Goal: Task Accomplishment & Management: Use online tool/utility

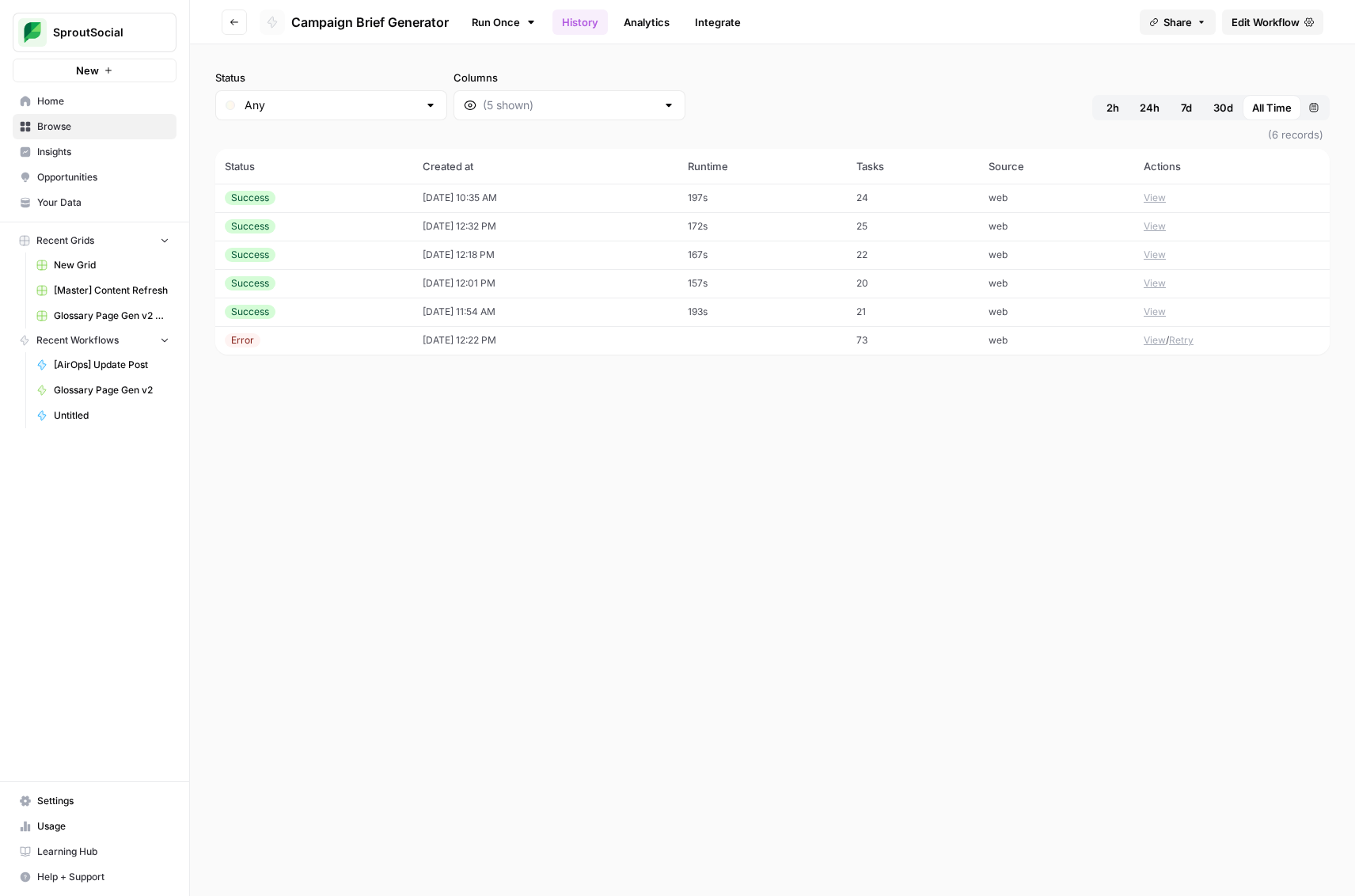
click at [744, 96] on div "Status Any Columns 2h 24h 7d 30d All Time Custom range" at bounding box center [773, 95] width 1114 height 50
click at [139, 124] on span "Browse" at bounding box center [103, 126] width 132 height 15
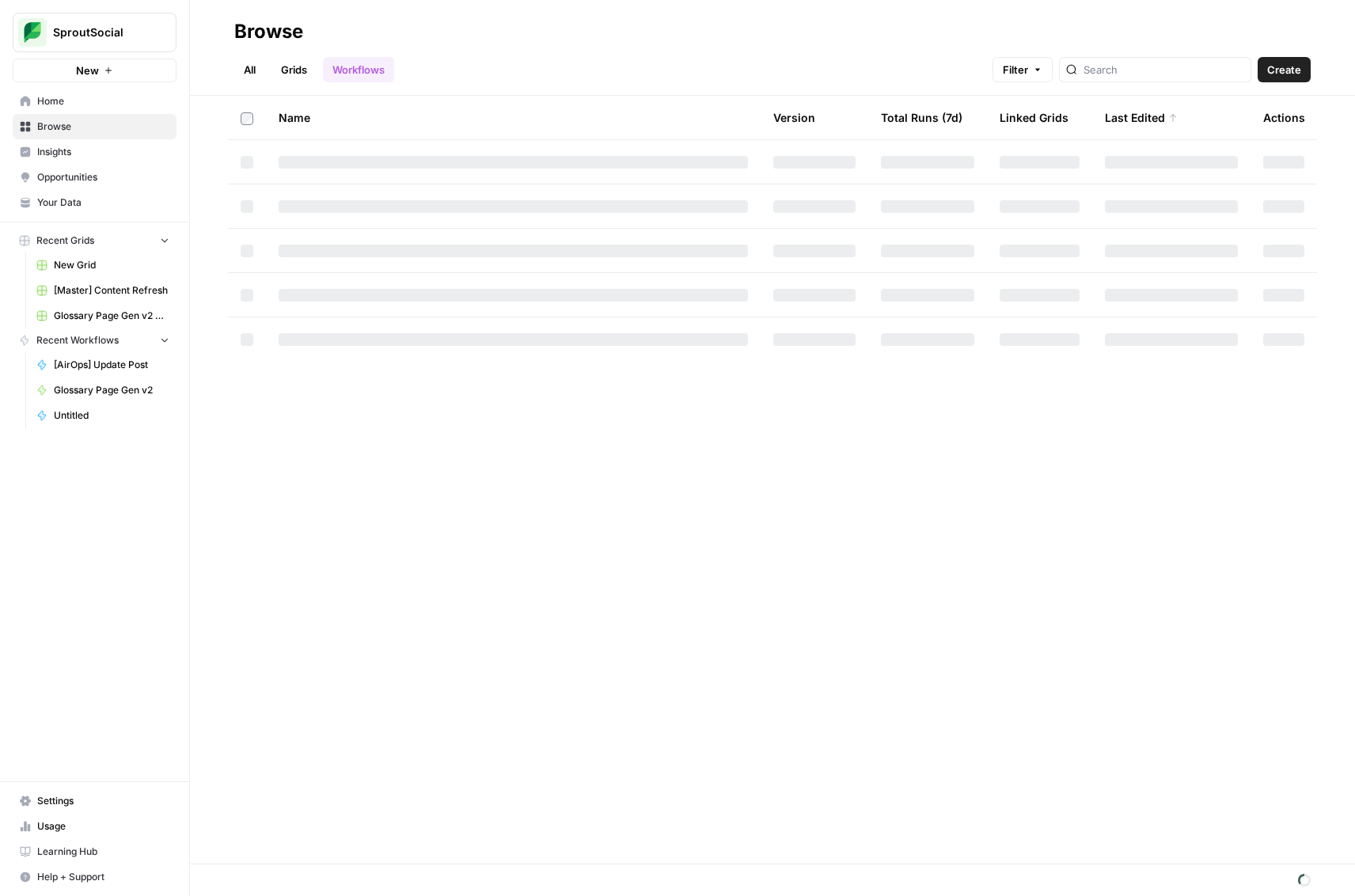
click at [294, 70] on link "Grids" at bounding box center [294, 70] width 45 height 25
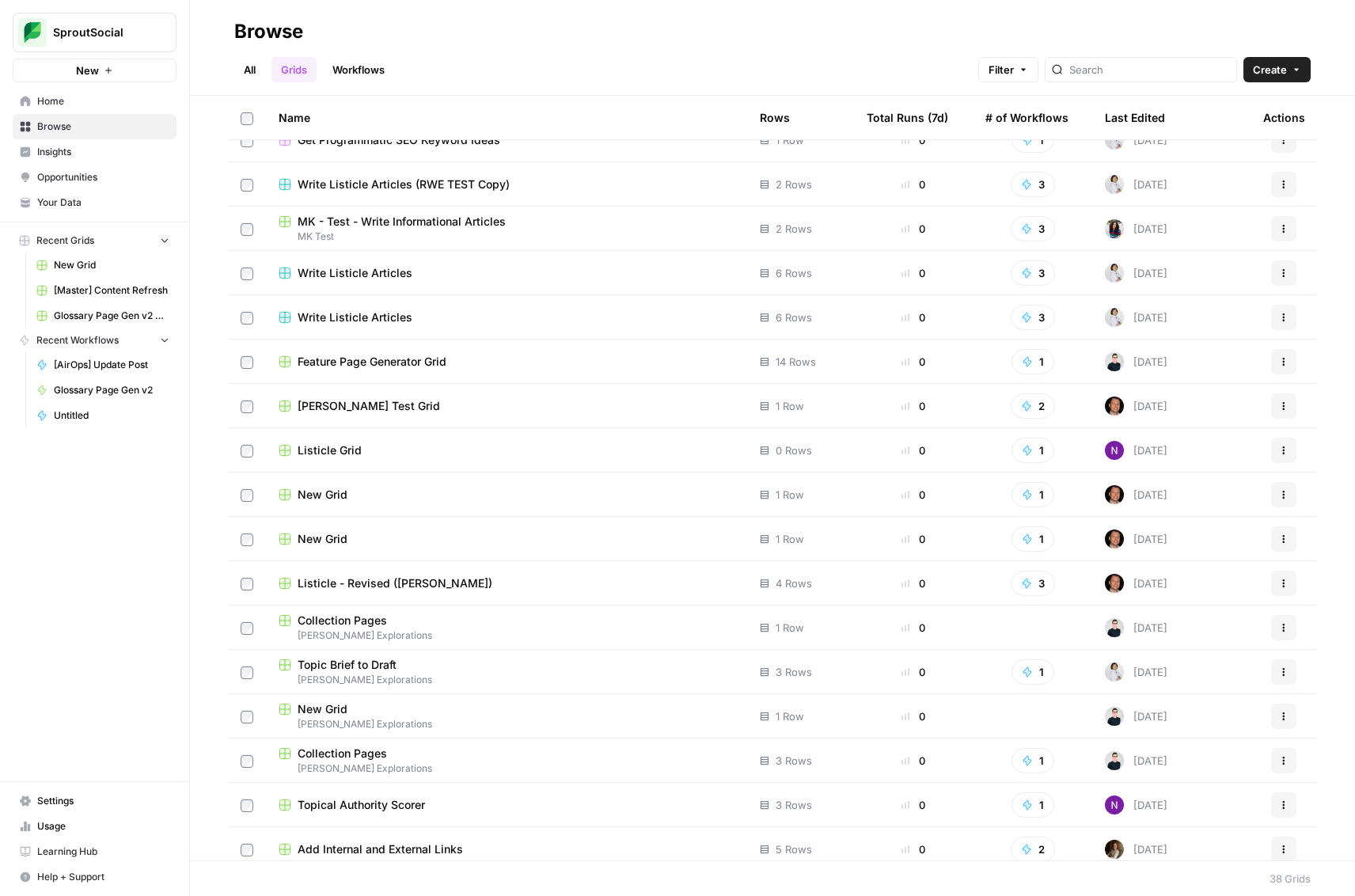
scroll to position [199, 0]
click at [431, 361] on span "Feature Page Generator Grid" at bounding box center [372, 362] width 149 height 16
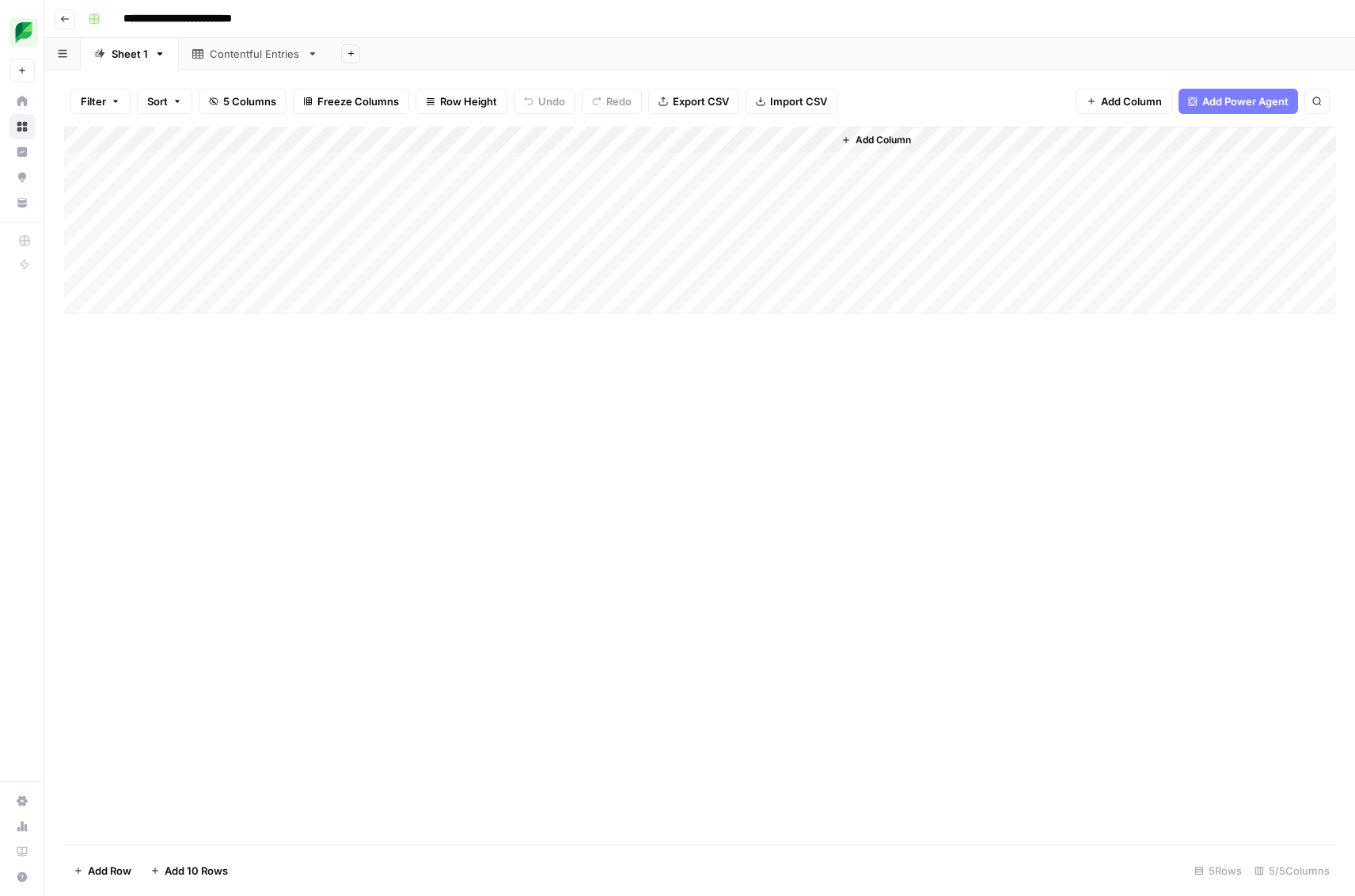
click at [185, 251] on div "Add Column" at bounding box center [700, 219] width 1272 height 186
type textarea "**********"
click at [477, 246] on div "Add Column" at bounding box center [700, 219] width 1272 height 186
click at [509, 248] on div "Add Column" at bounding box center [700, 219] width 1272 height 186
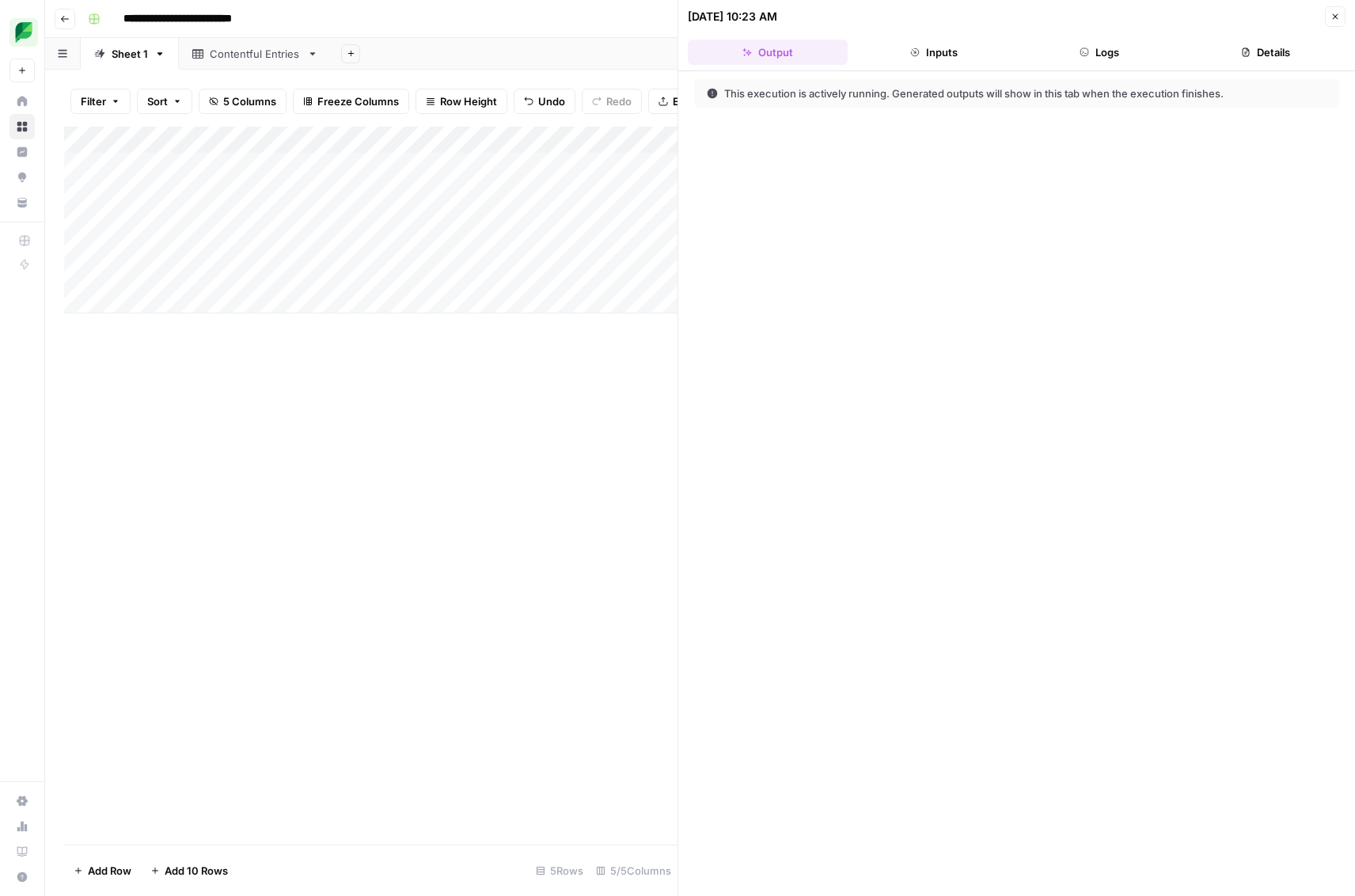
click at [1079, 50] on icon "button" at bounding box center [1084, 52] width 10 height 10
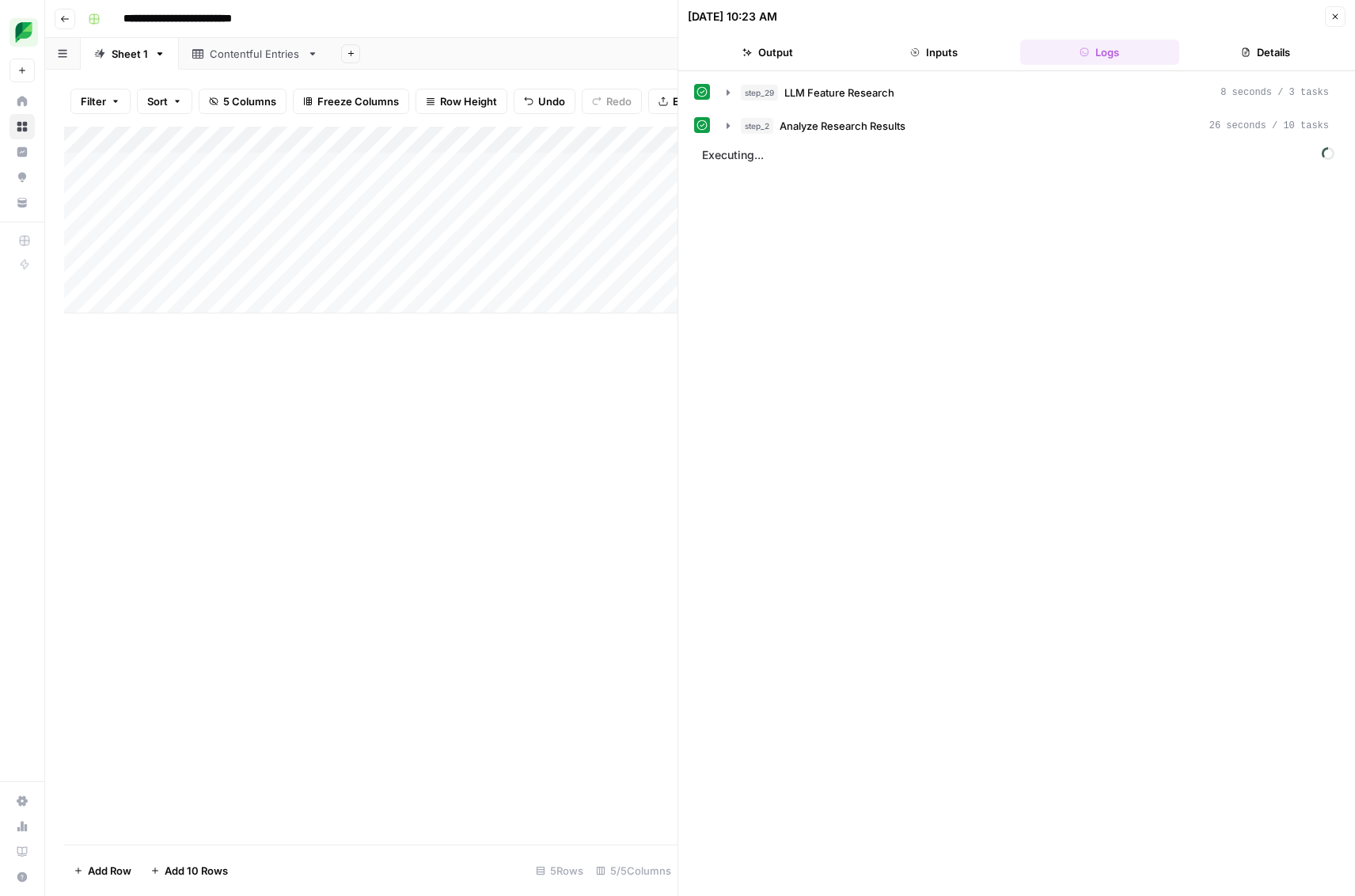
click at [758, 44] on button "Output" at bounding box center [768, 52] width 160 height 25
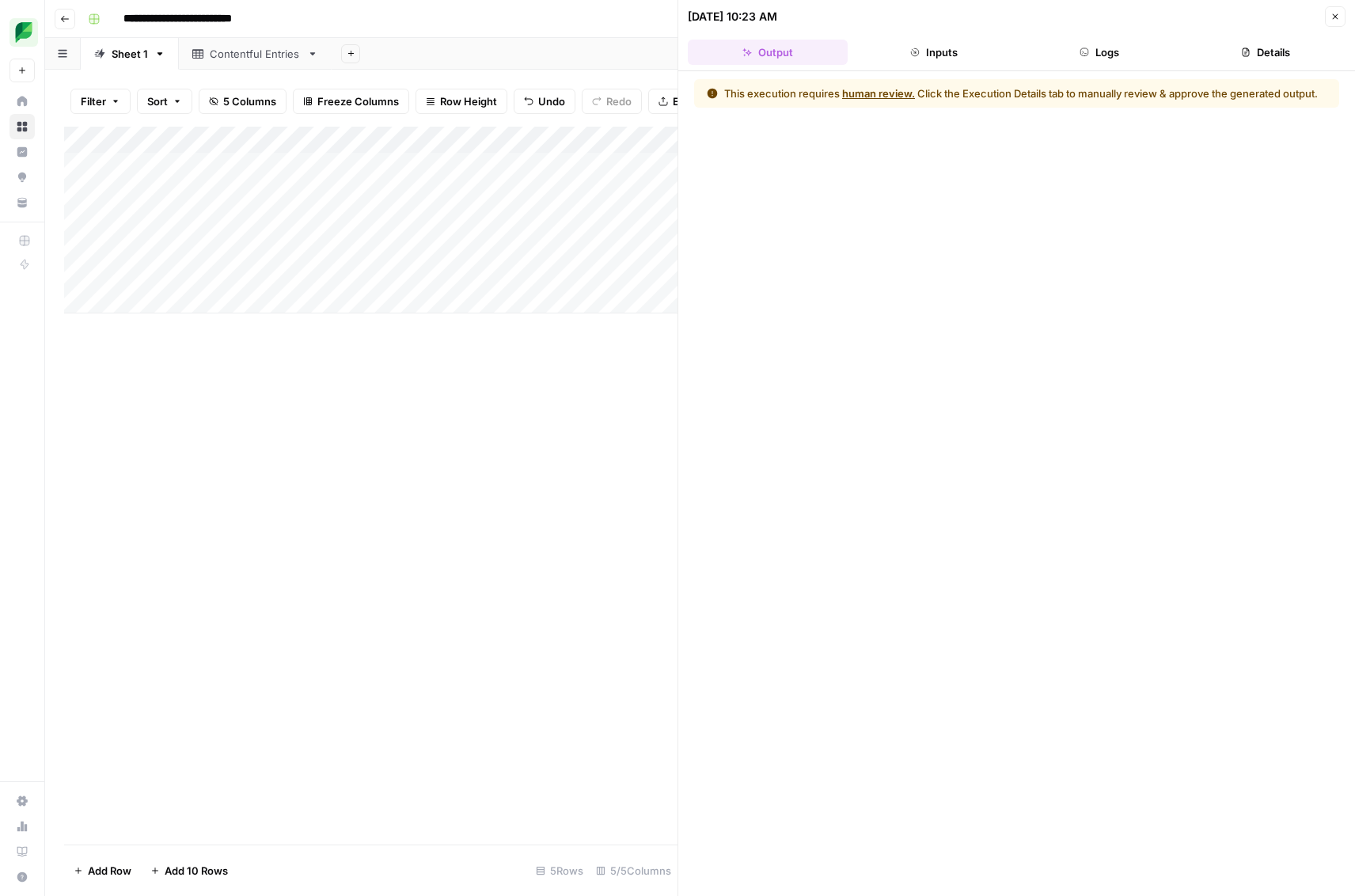
click at [1201, 60] on button "Details" at bounding box center [1266, 52] width 160 height 25
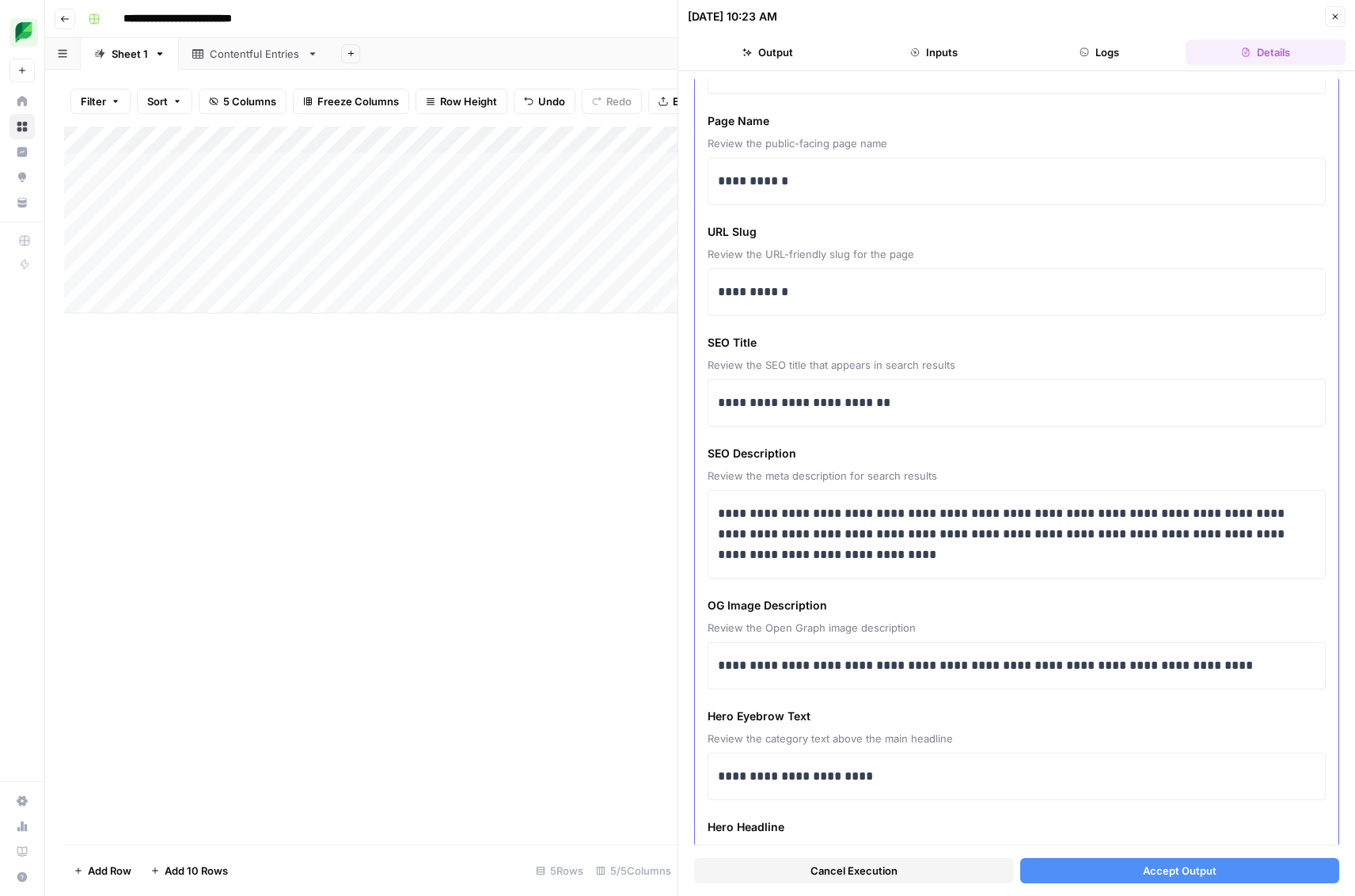
scroll to position [195, 0]
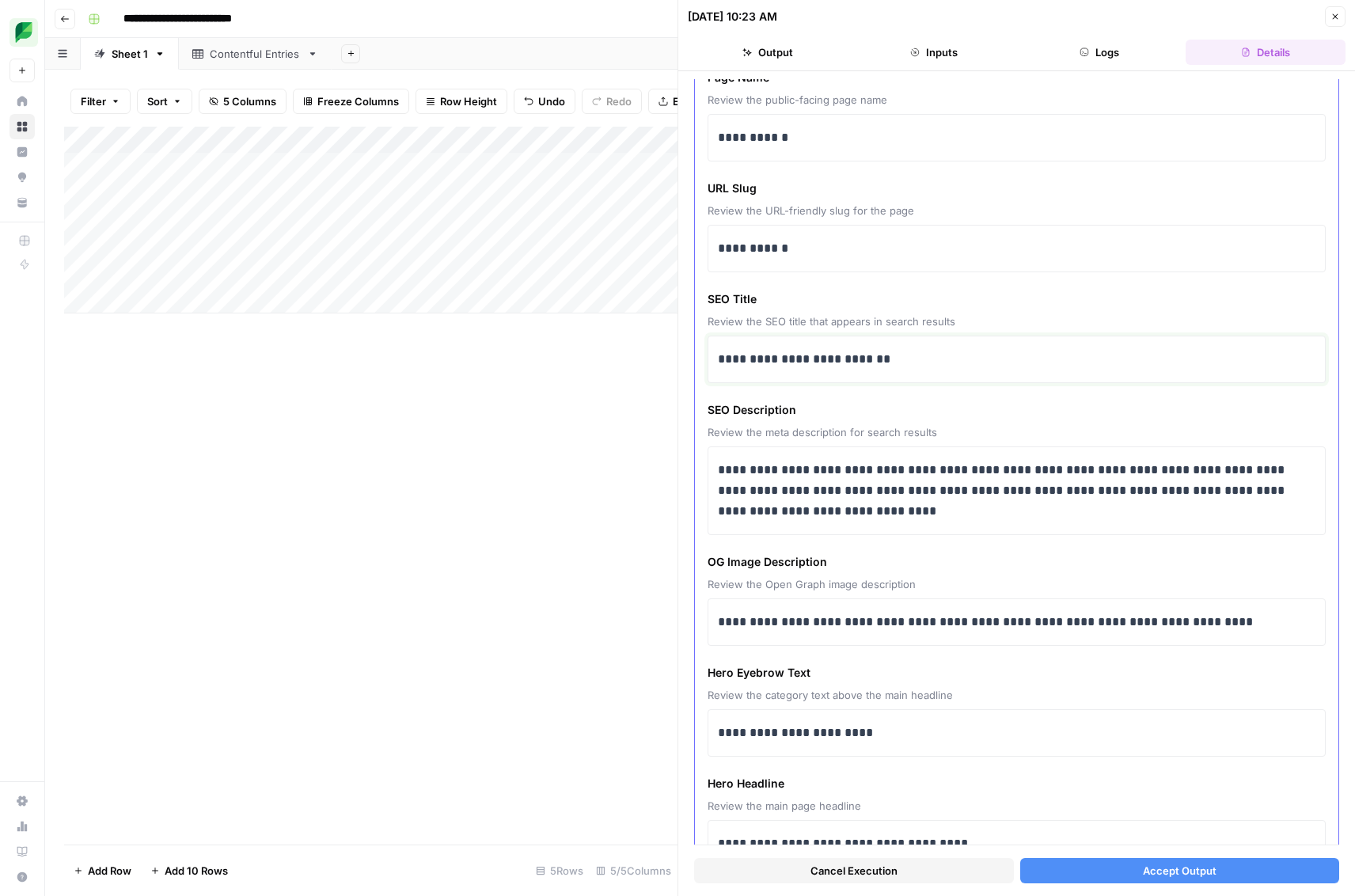
click at [883, 346] on div "**********" at bounding box center [1017, 359] width 598 height 33
click at [710, 406] on span "SEO Description" at bounding box center [1016, 410] width 618 height 16
drag, startPoint x: 708, startPoint y: 406, endPoint x: 898, endPoint y: 502, distance: 212.9
click at [898, 502] on div "**********" at bounding box center [1016, 468] width 618 height 133
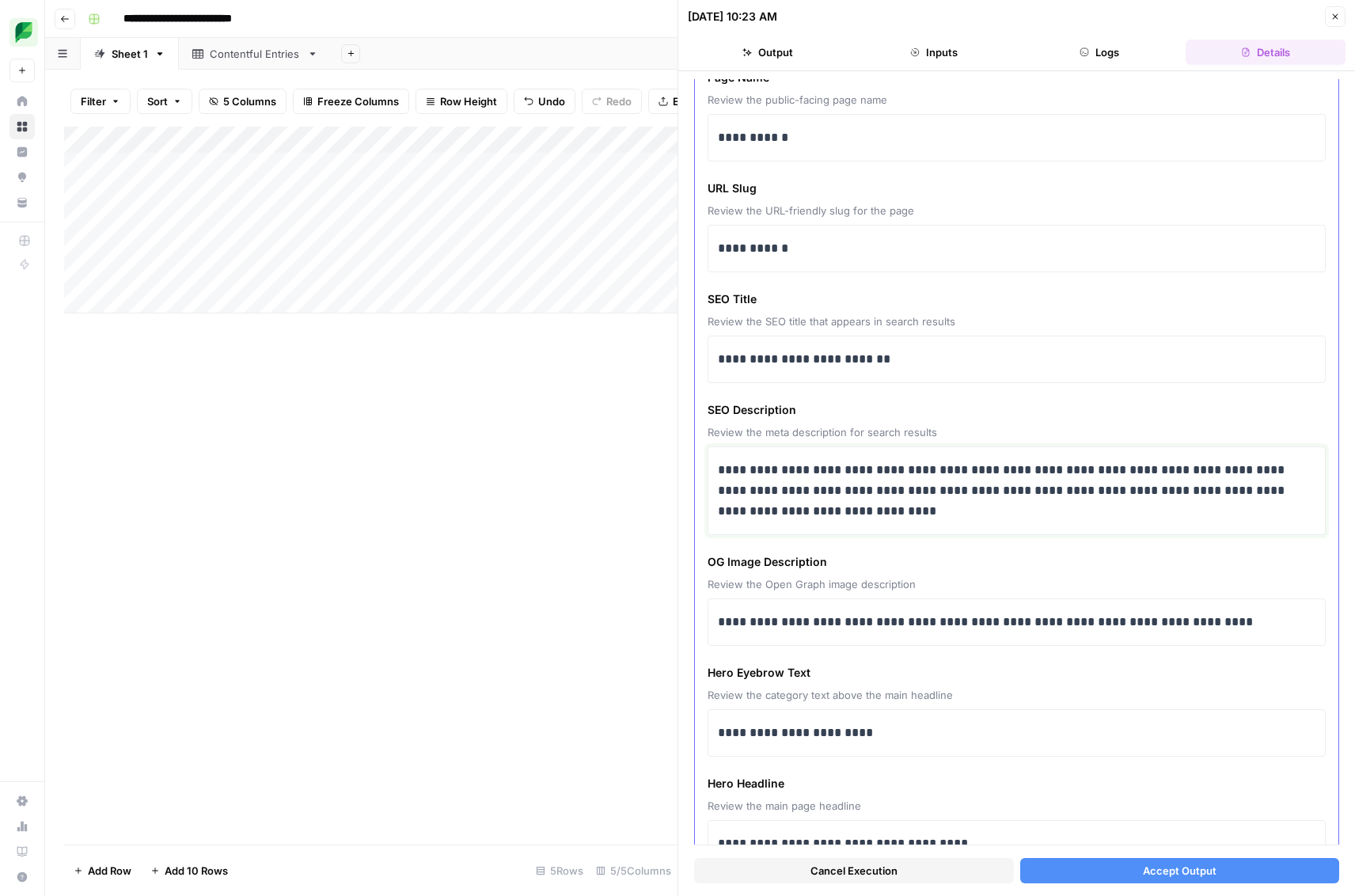
click at [873, 498] on p "**********" at bounding box center [1017, 491] width 598 height 62
click at [762, 430] on span "Review the meta description for search results" at bounding box center [1016, 432] width 618 height 16
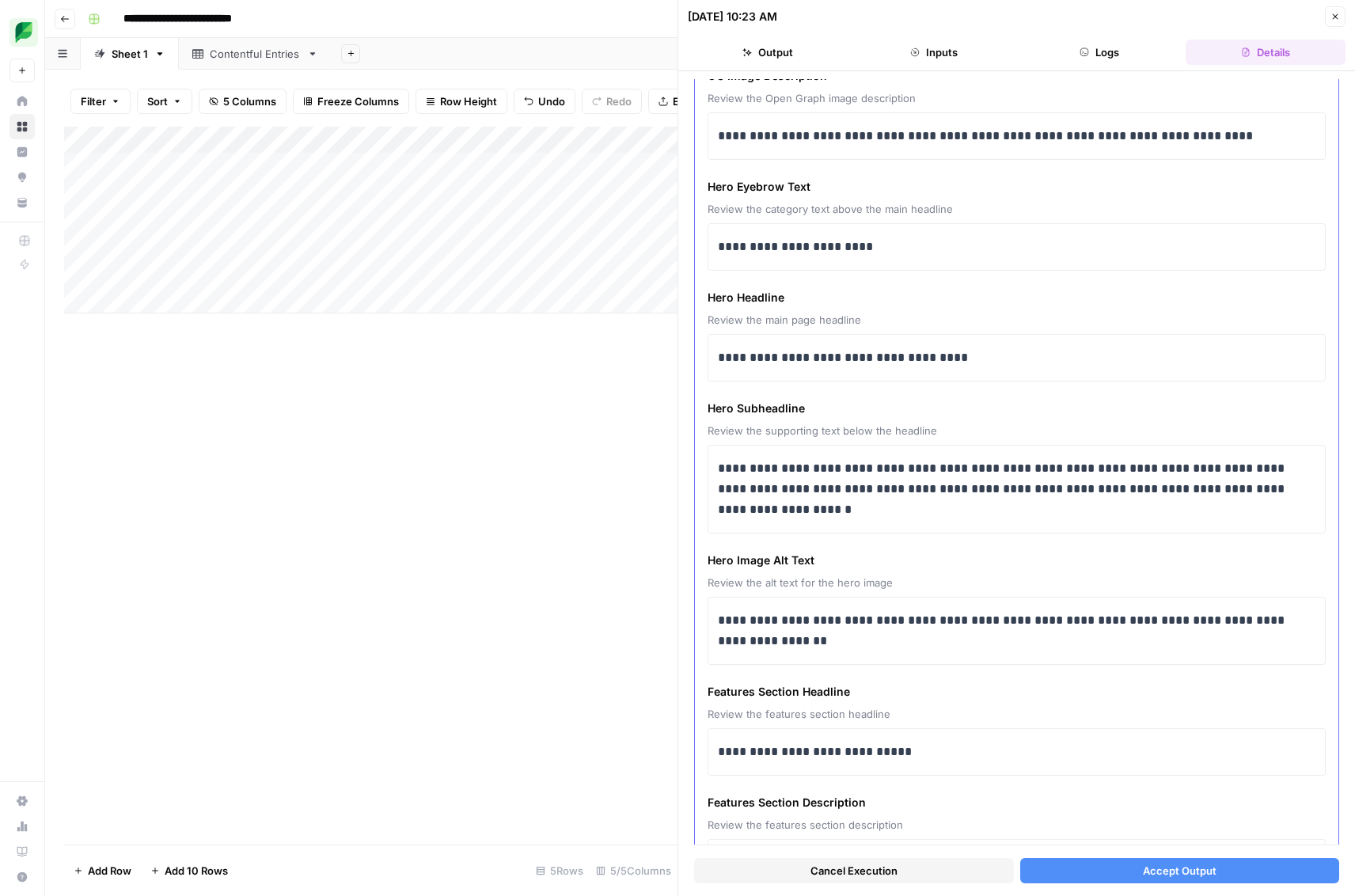
scroll to position [693, 0]
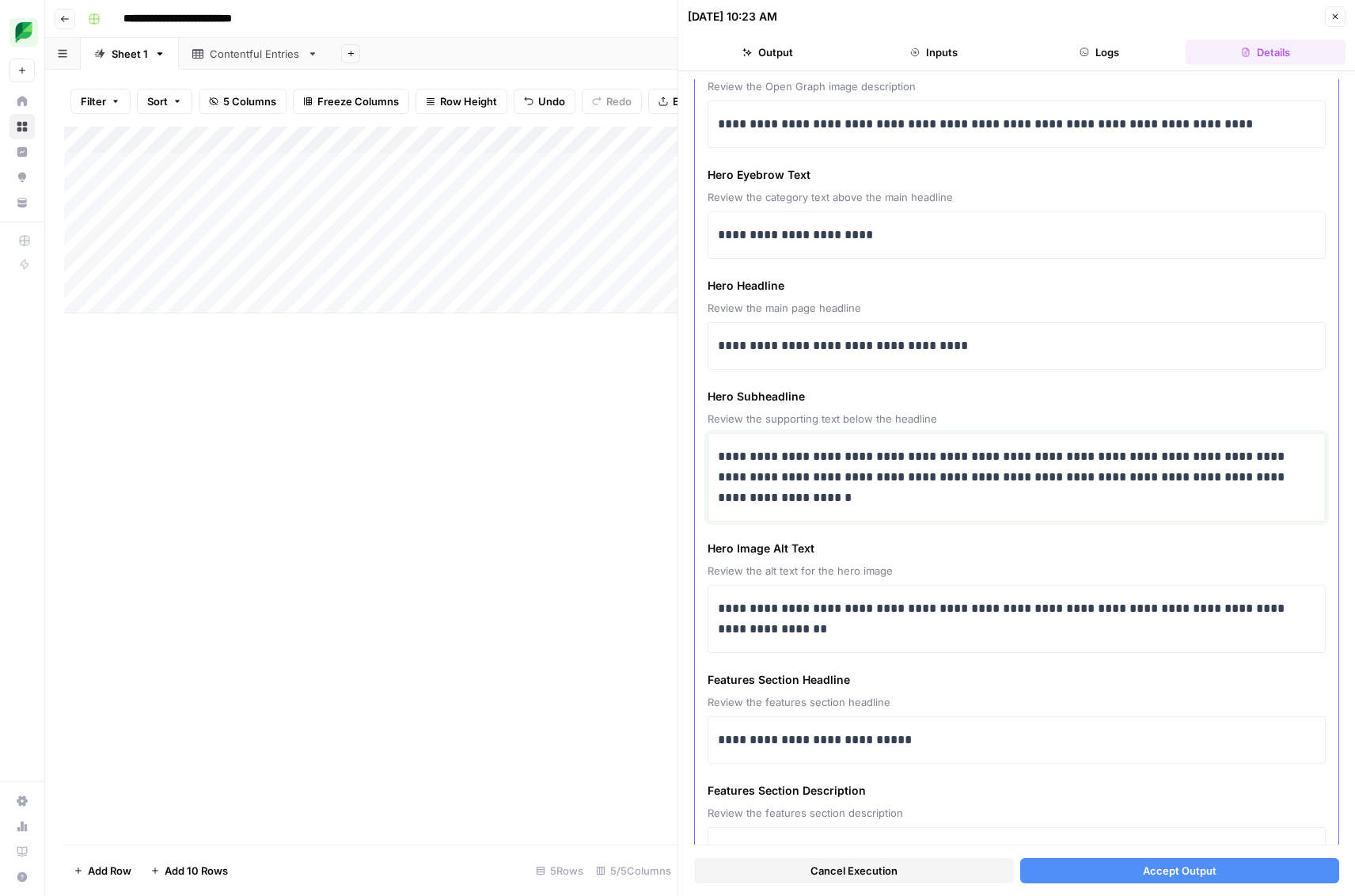
click at [807, 490] on p "**********" at bounding box center [1017, 478] width 598 height 62
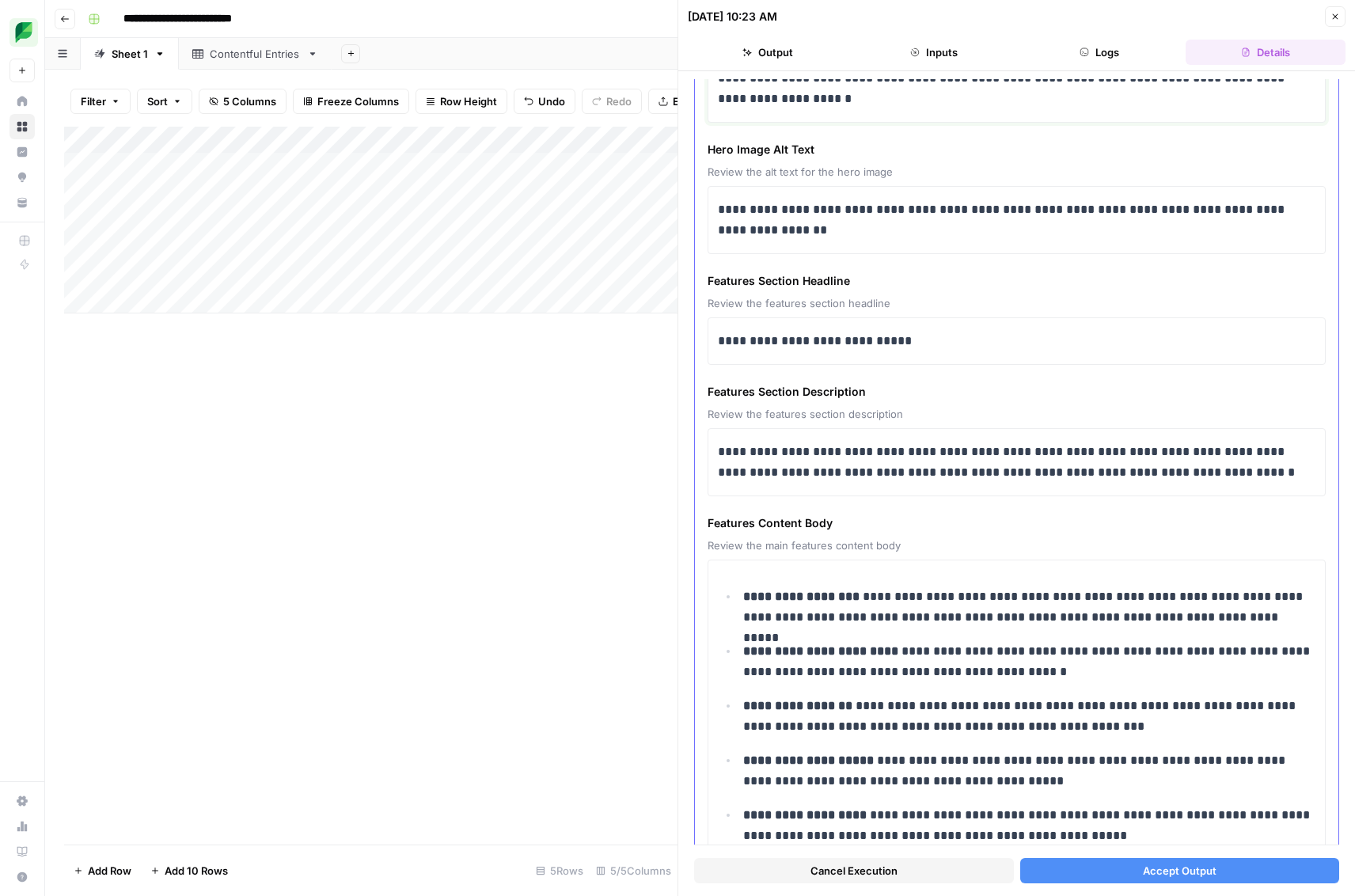
scroll to position [1697, 0]
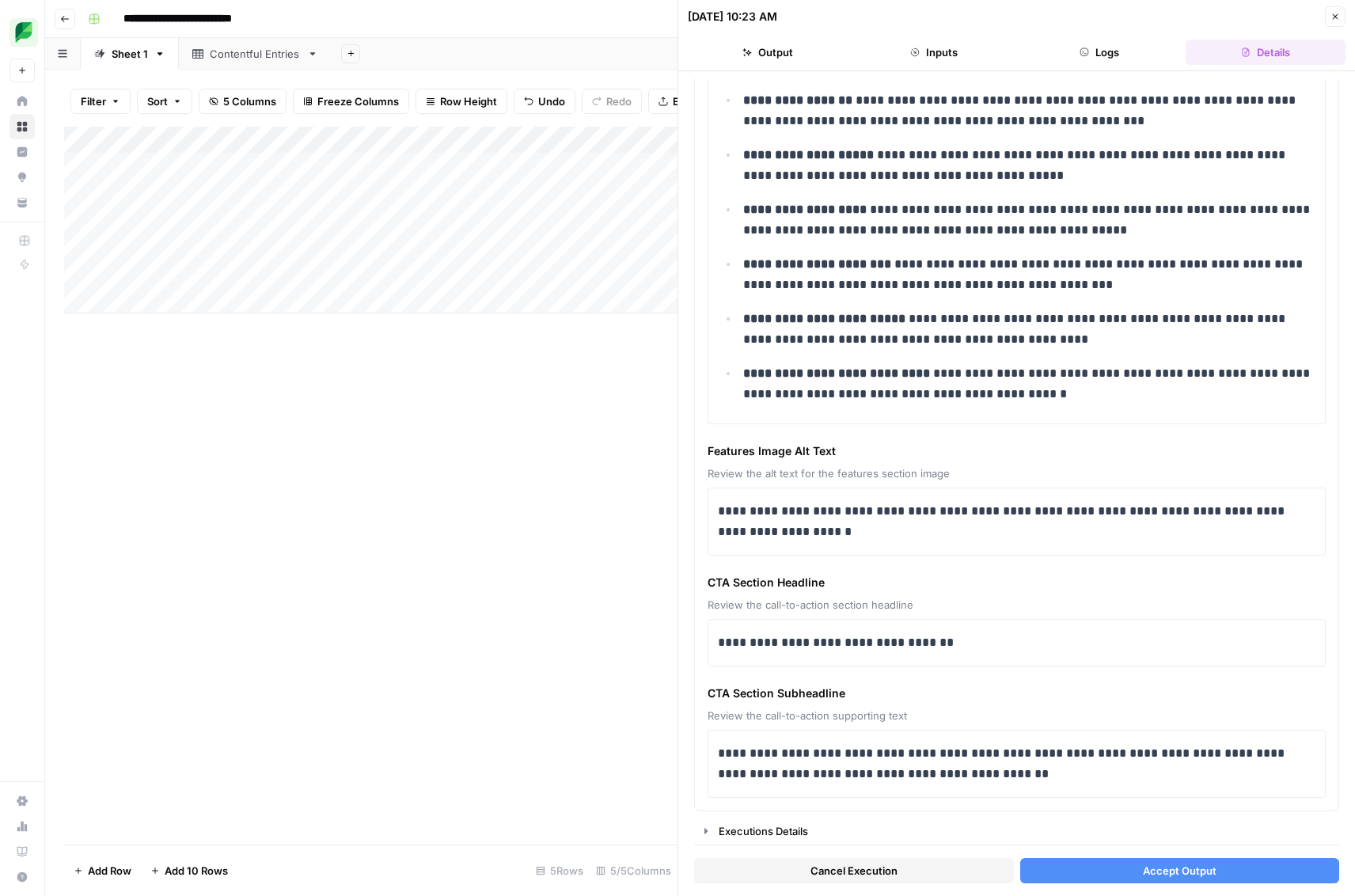
click at [351, 434] on div "Add Column" at bounding box center [371, 485] width 613 height 718
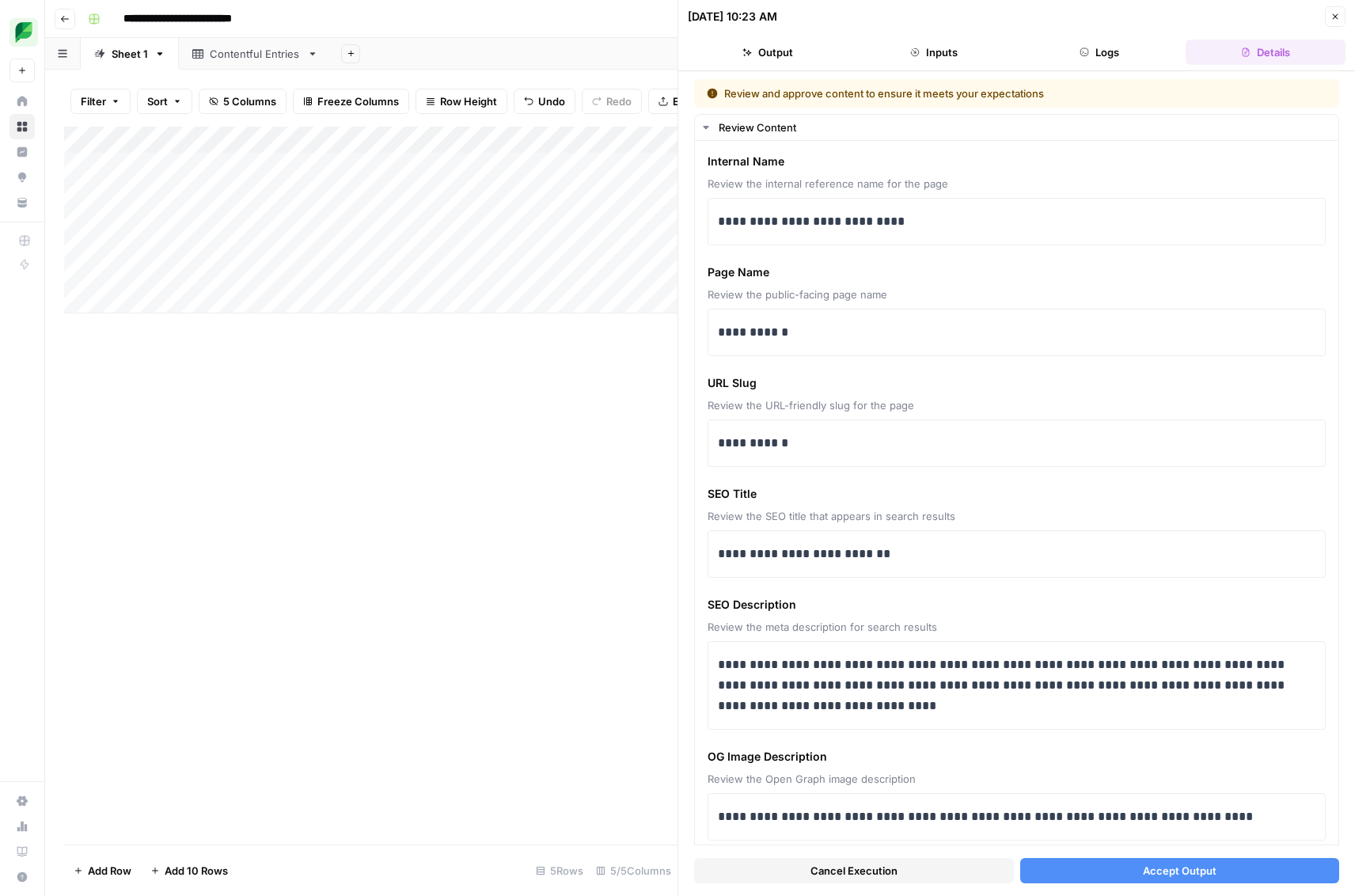
scroll to position [1697, 0]
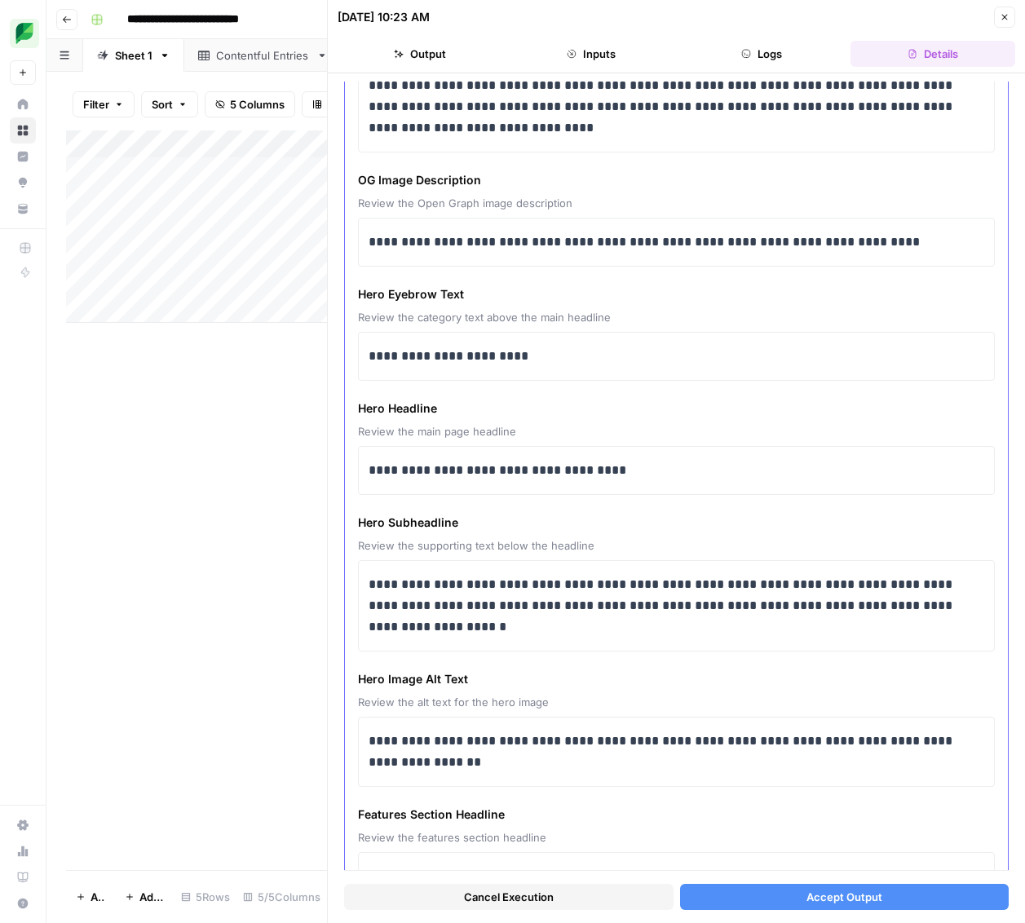
scroll to position [593, 0]
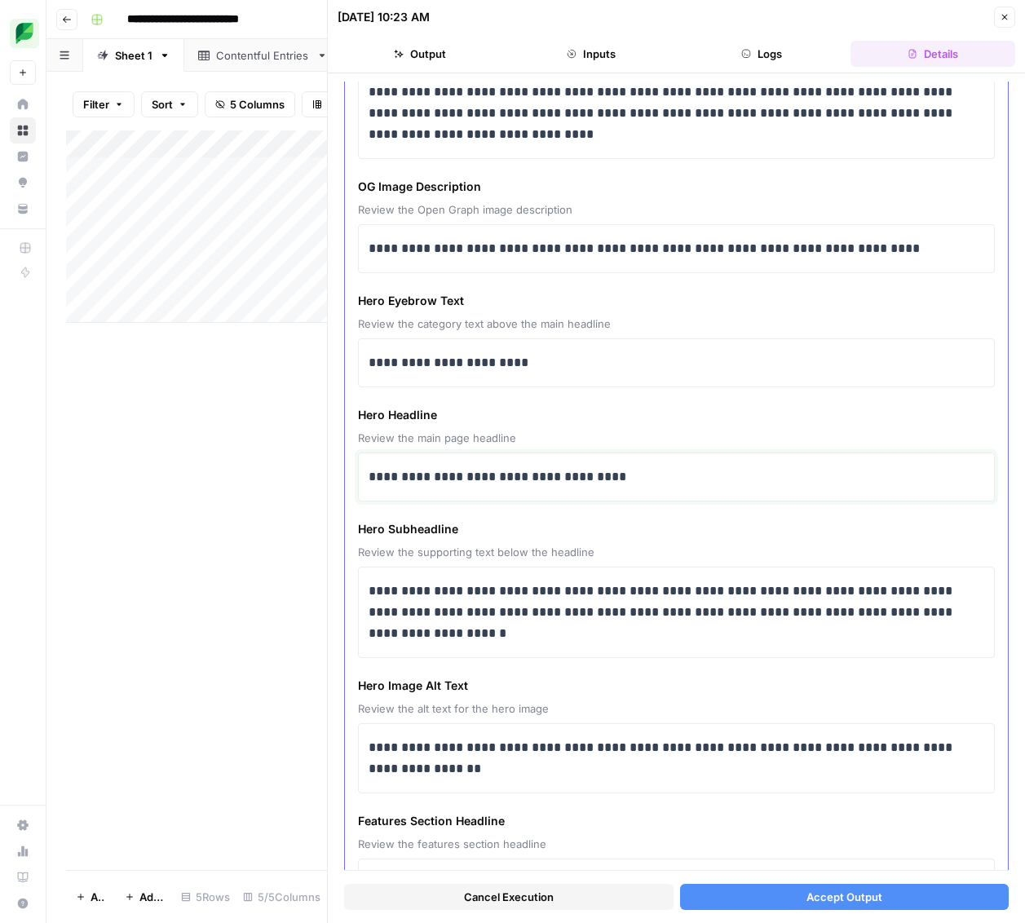
click at [369, 475] on p "**********" at bounding box center [677, 476] width 616 height 21
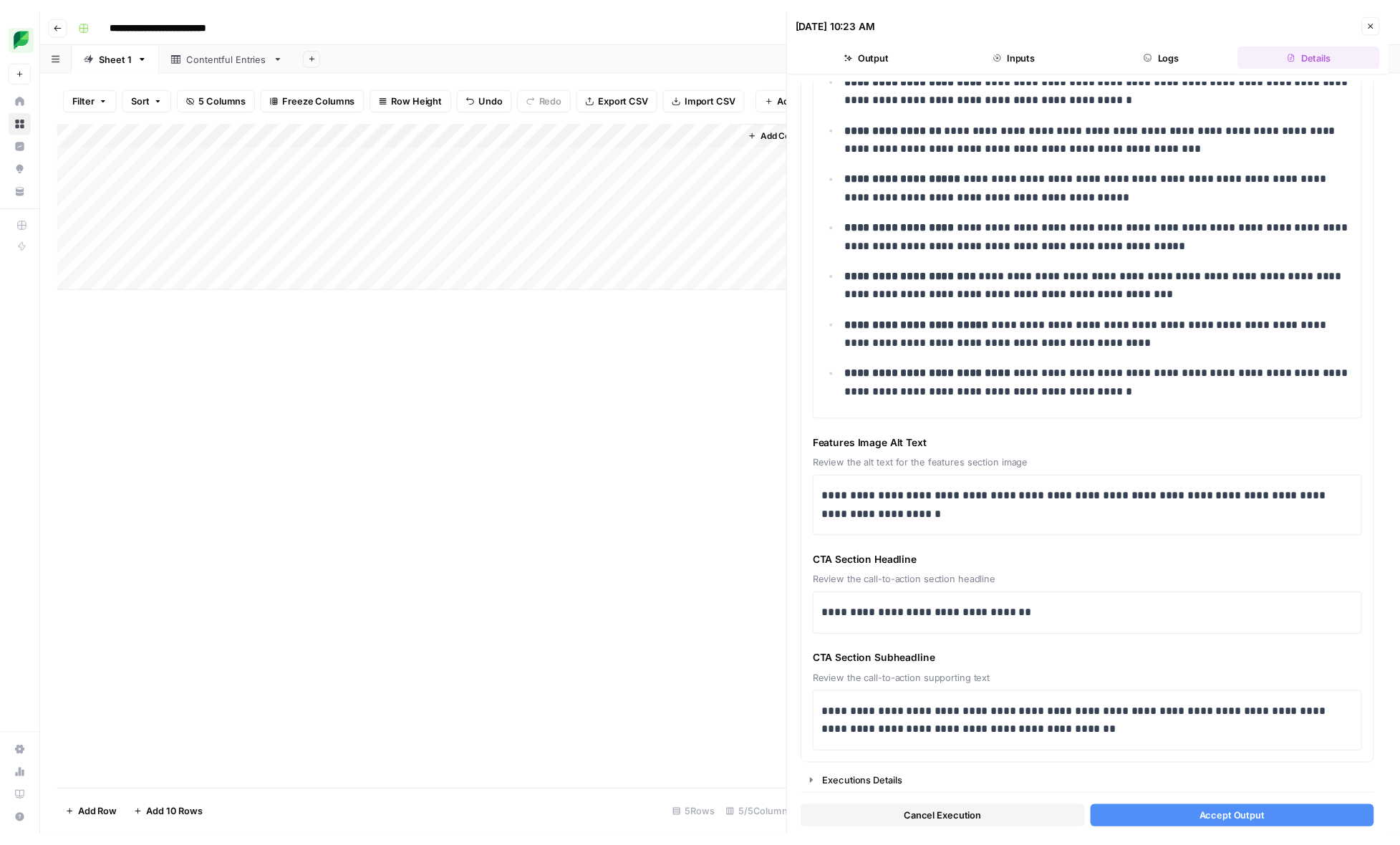
scroll to position [1501, 0]
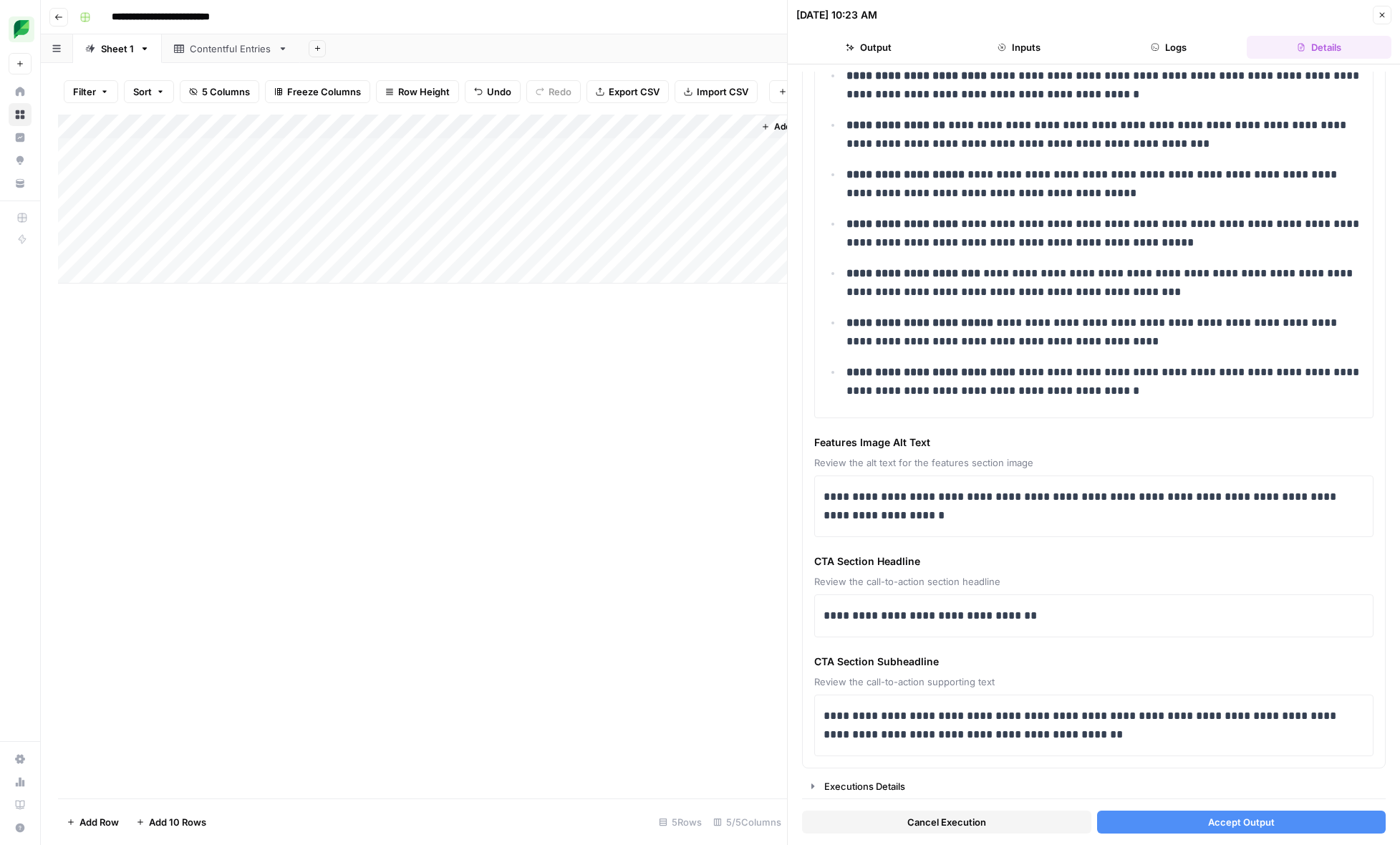
click at [61, 18] on icon "button" at bounding box center [59, 18] width 9 height 9
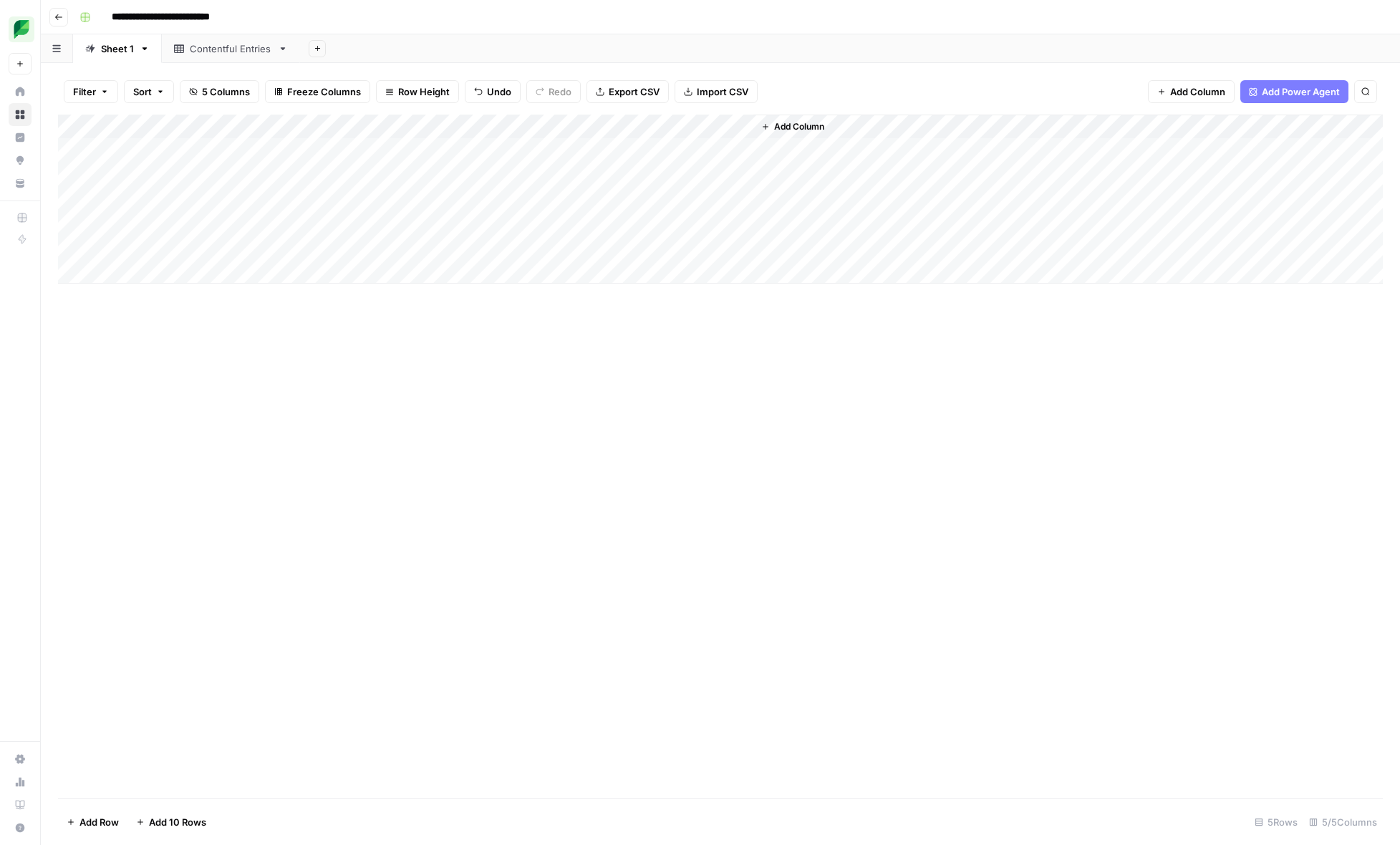
click at [61, 18] on icon "button" at bounding box center [59, 18] width 9 height 9
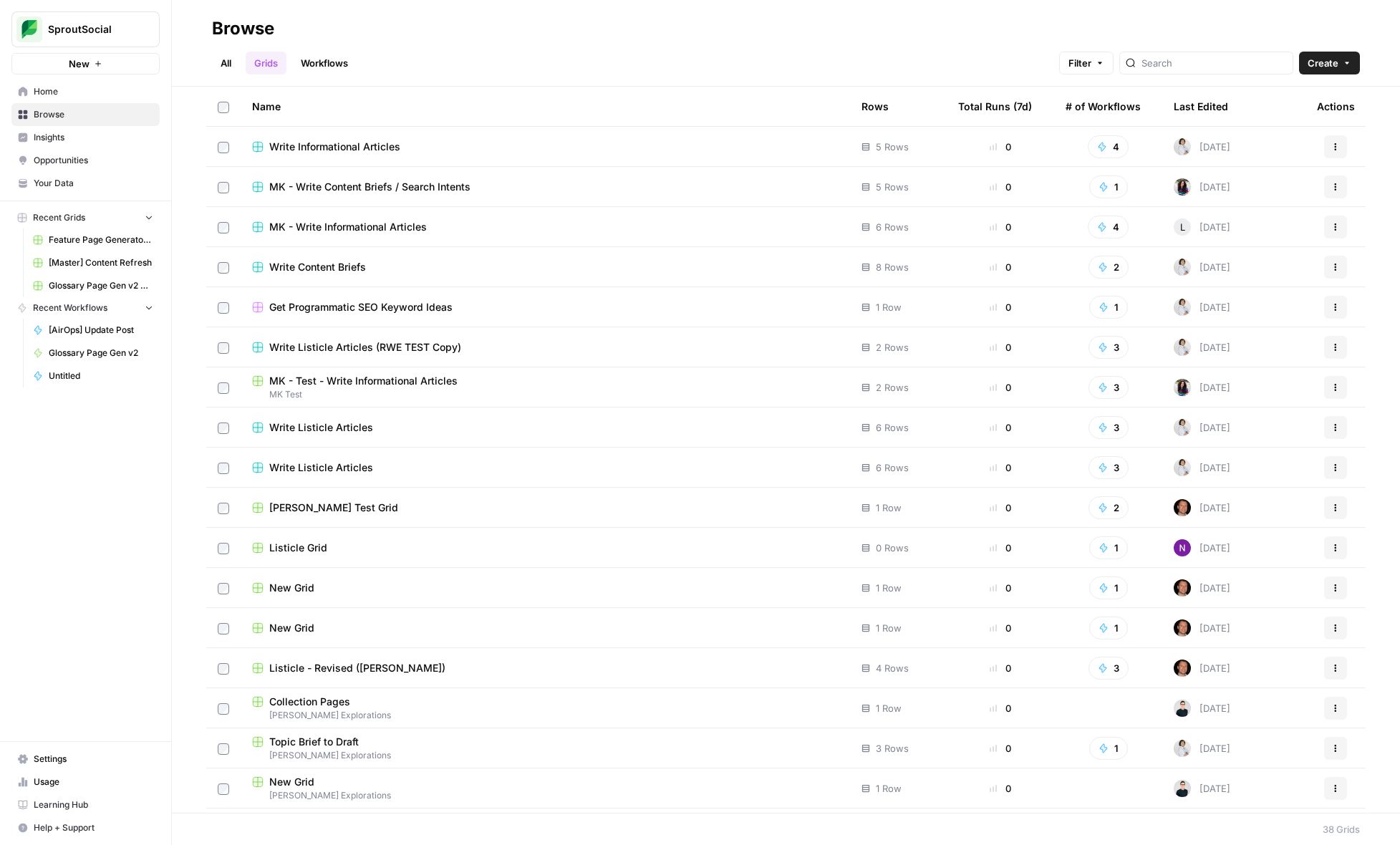
click at [302, 717] on span "Stanton Explorations" at bounding box center [545, 715] width 587 height 13
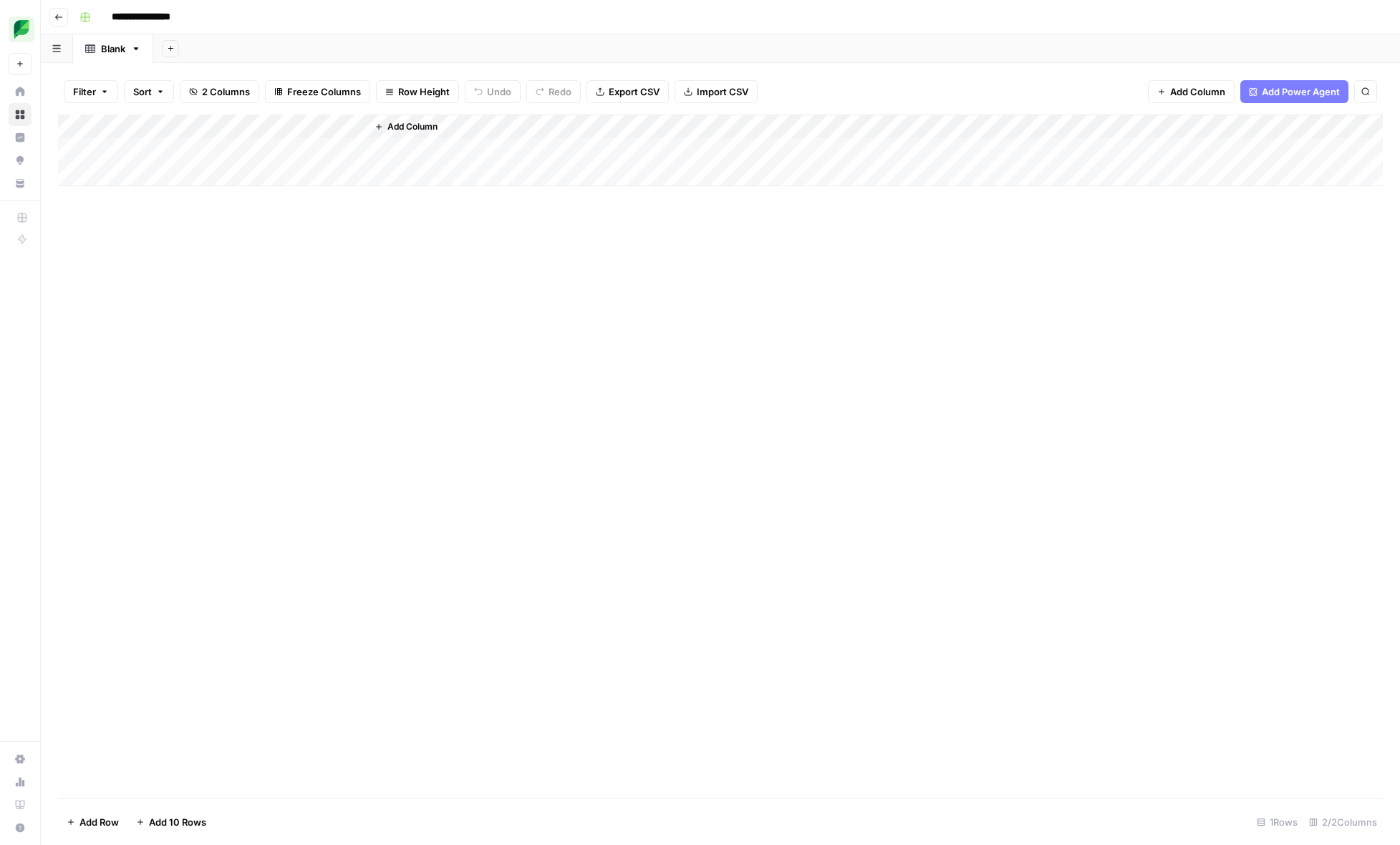
click at [262, 150] on div "Add Column" at bounding box center [720, 150] width 1325 height 72
click at [59, 20] on icon "button" at bounding box center [59, 18] width 9 height 9
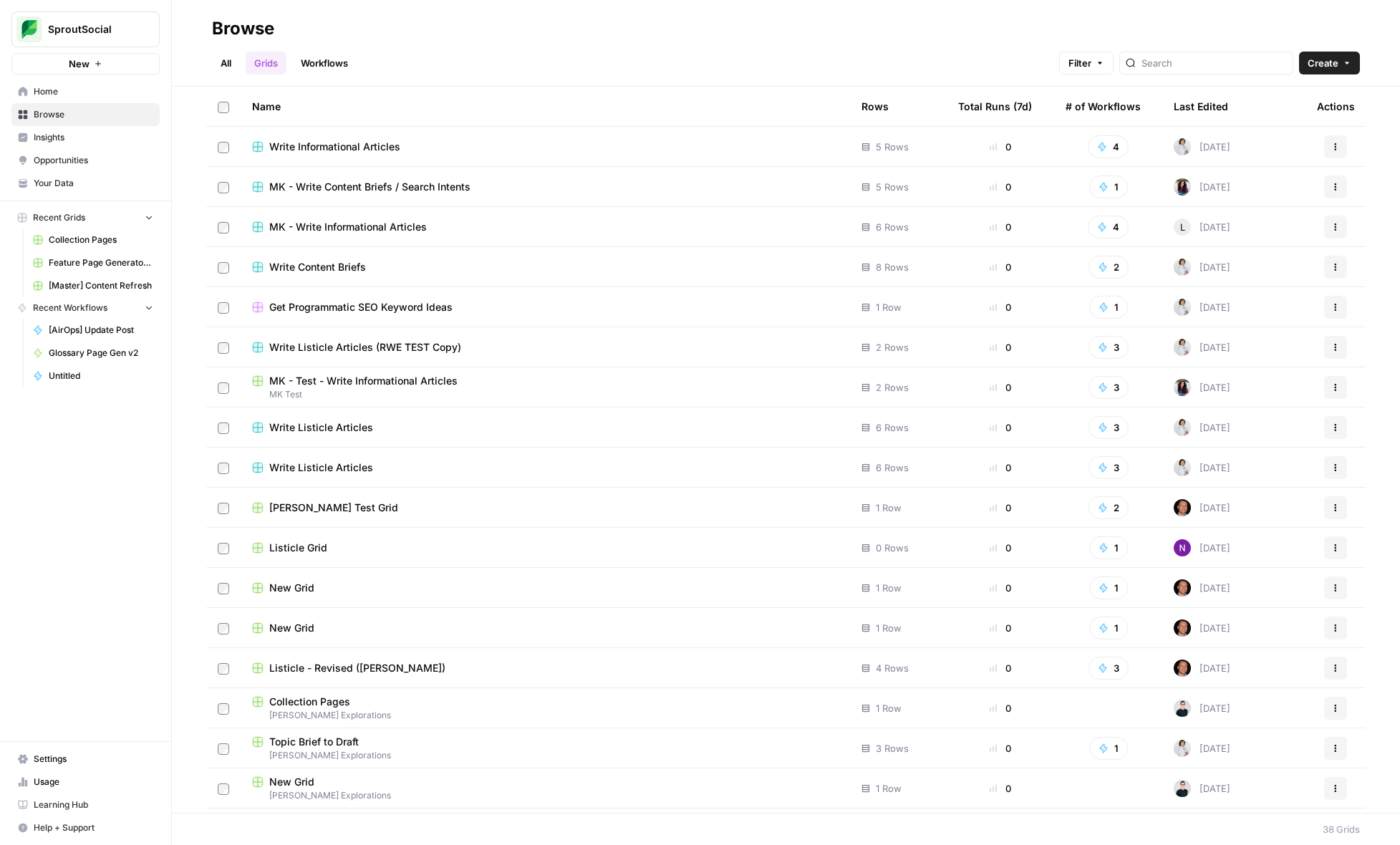
click at [344, 62] on link "Workflows" at bounding box center [324, 63] width 64 height 23
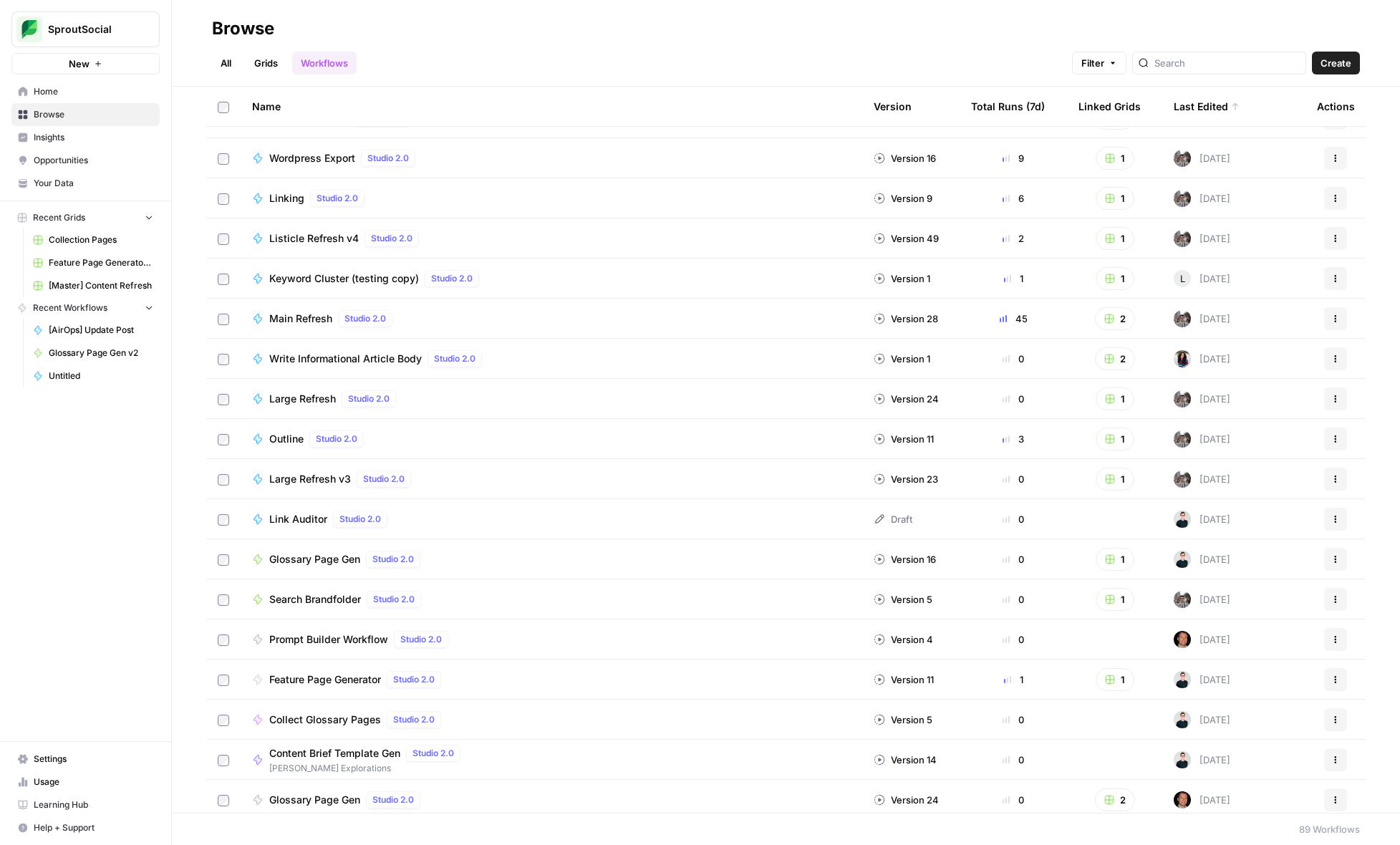
scroll to position [228, 0]
click at [355, 561] on span "Glossary Page Gen" at bounding box center [315, 560] width 91 height 14
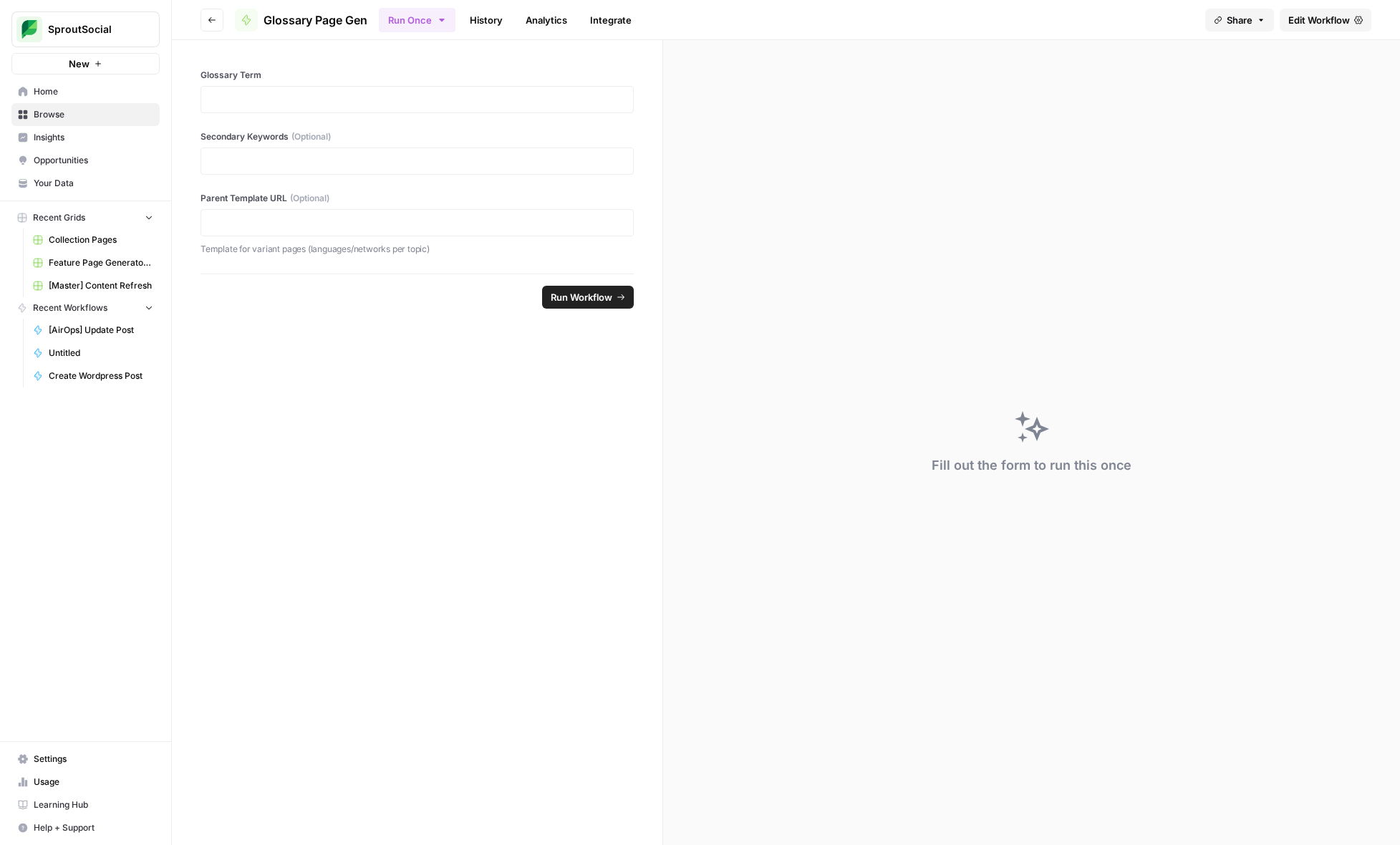
click at [1225, 15] on span "Edit Workflow" at bounding box center [1319, 20] width 61 height 14
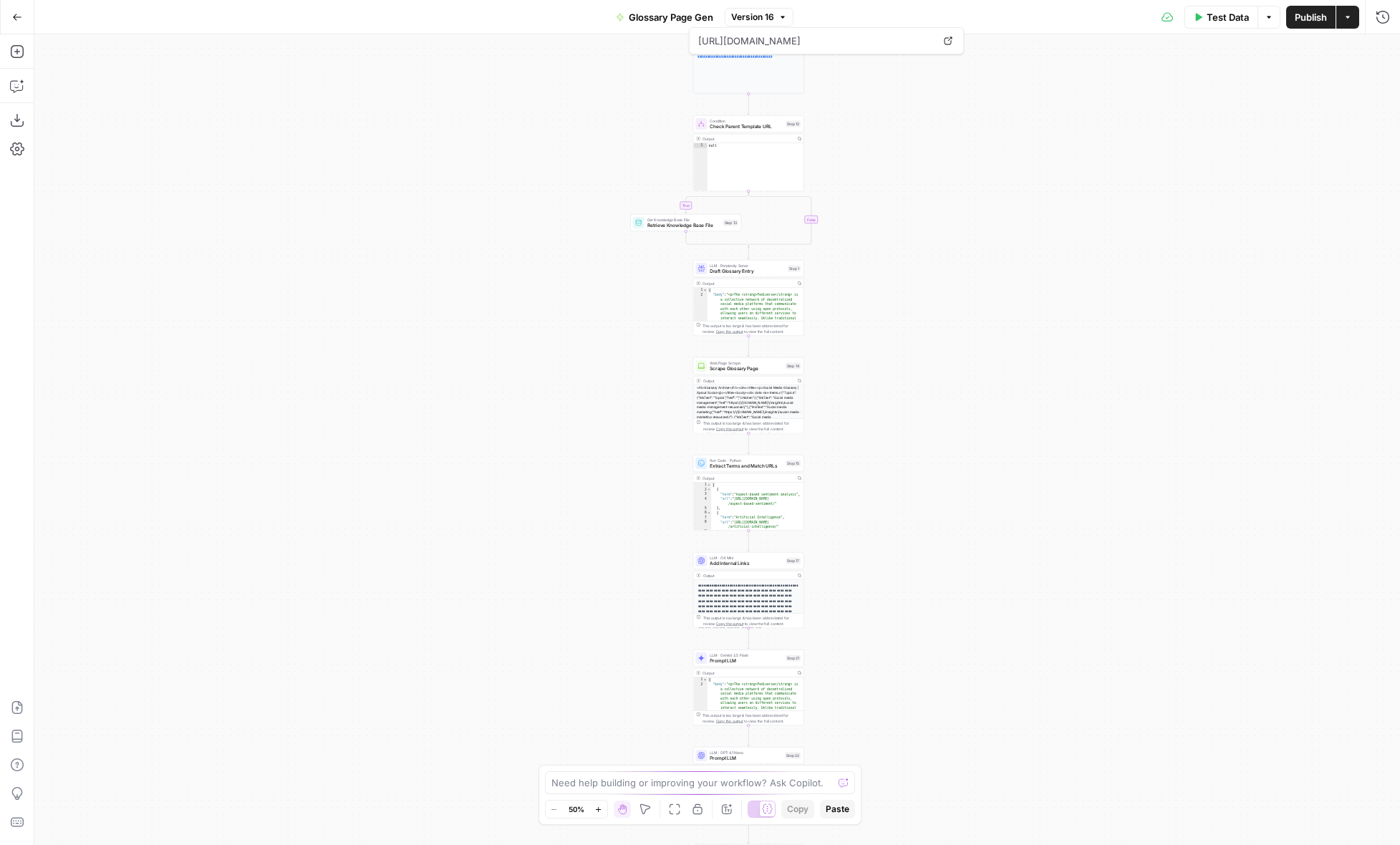
click at [693, 20] on span "Glossary Page Gen" at bounding box center [671, 17] width 84 height 14
click at [247, 112] on input "Glossary Page Gen" at bounding box center [209, 107] width 320 height 14
type input "Glossary Page Gen (OLD)"
click at [218, 158] on input "Color" at bounding box center [209, 161] width 288 height 14
click at [148, 348] on span "Red" at bounding box center [214, 355] width 286 height 14
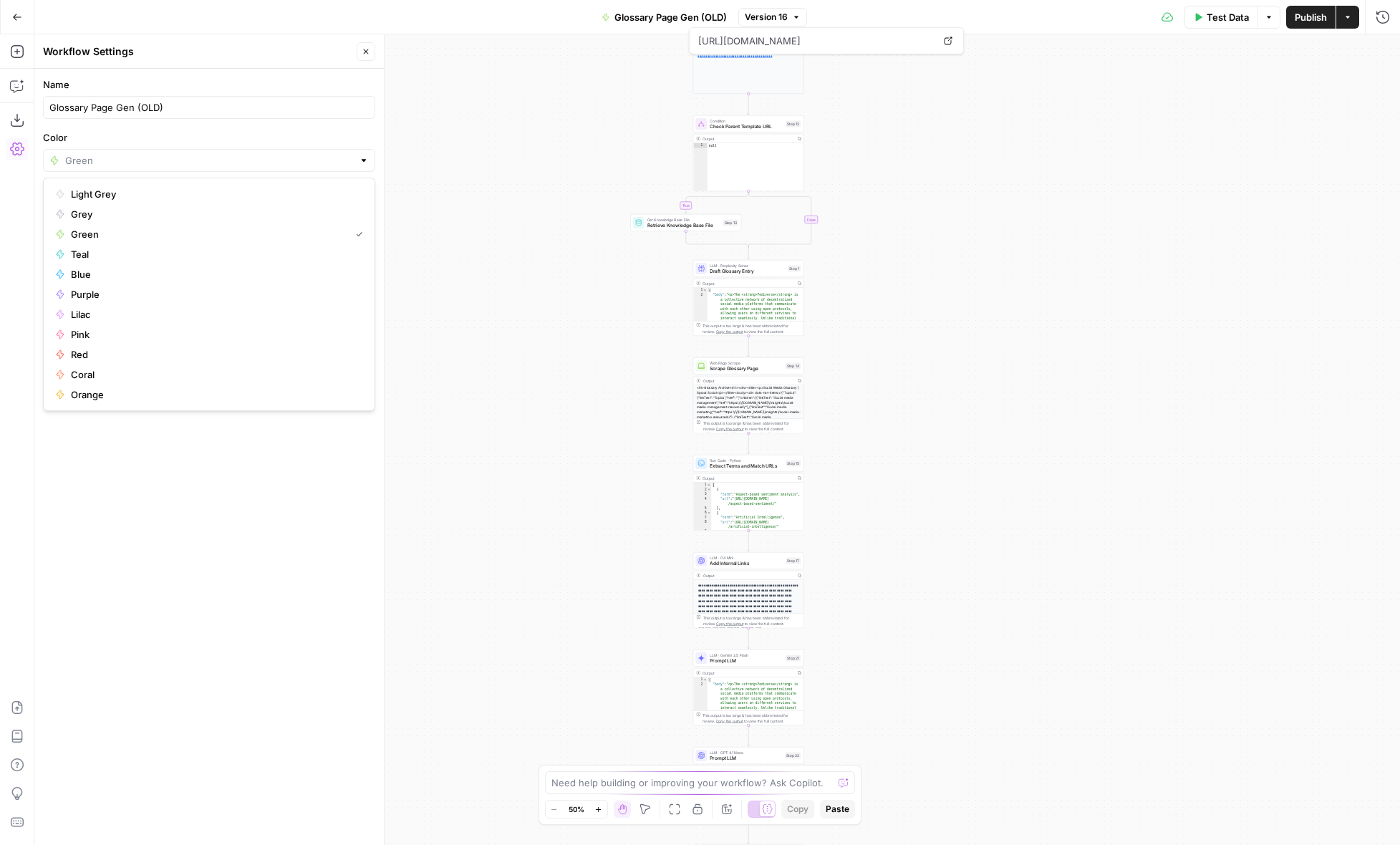
type input "Red"
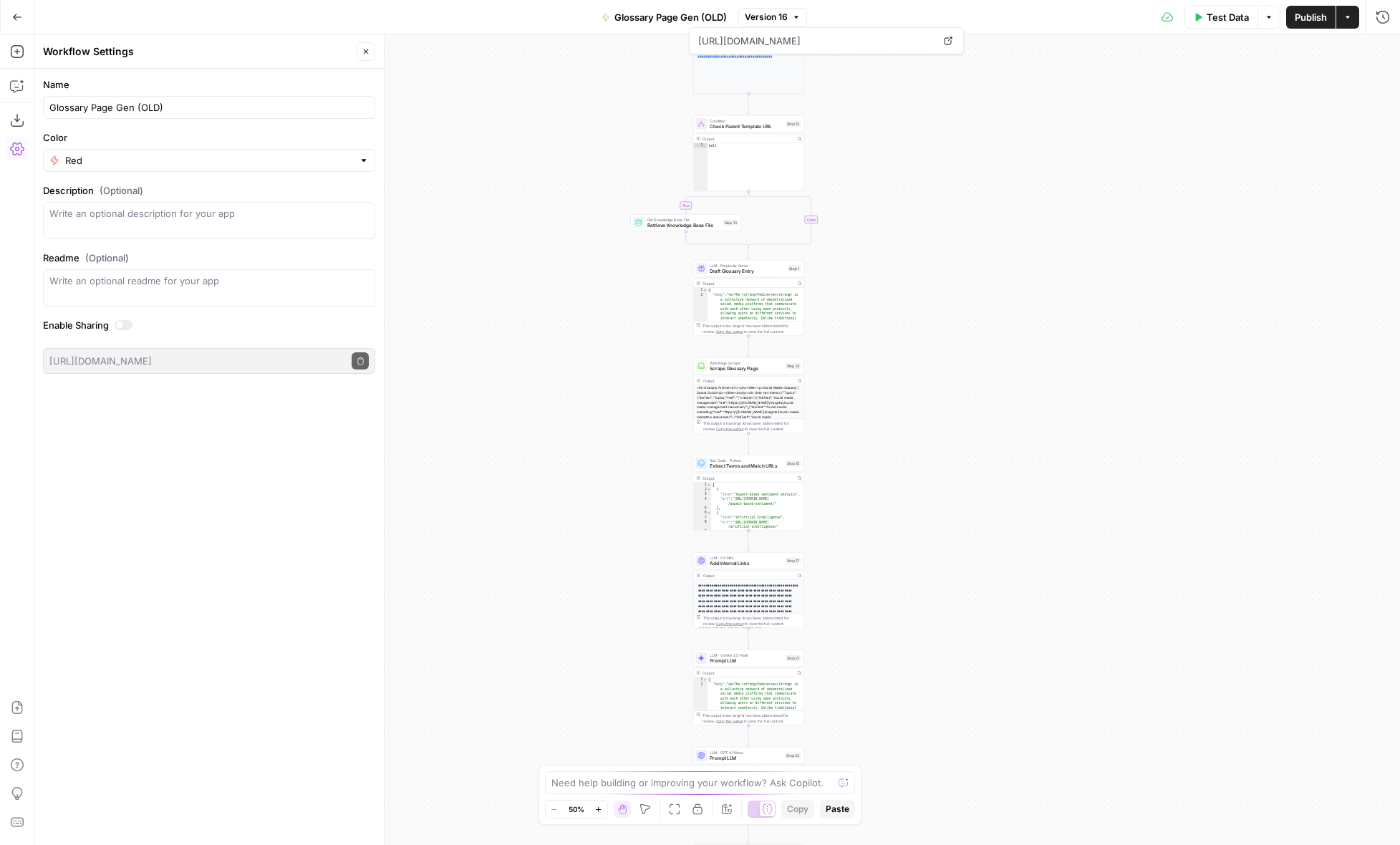
click at [200, 499] on div "Name Glossary Page Gen (OLD) Color Red Description (Optional) Readme (Optional)…" at bounding box center [209, 457] width 350 height 776
click at [1225, 16] on span "Publish" at bounding box center [1310, 17] width 32 height 14
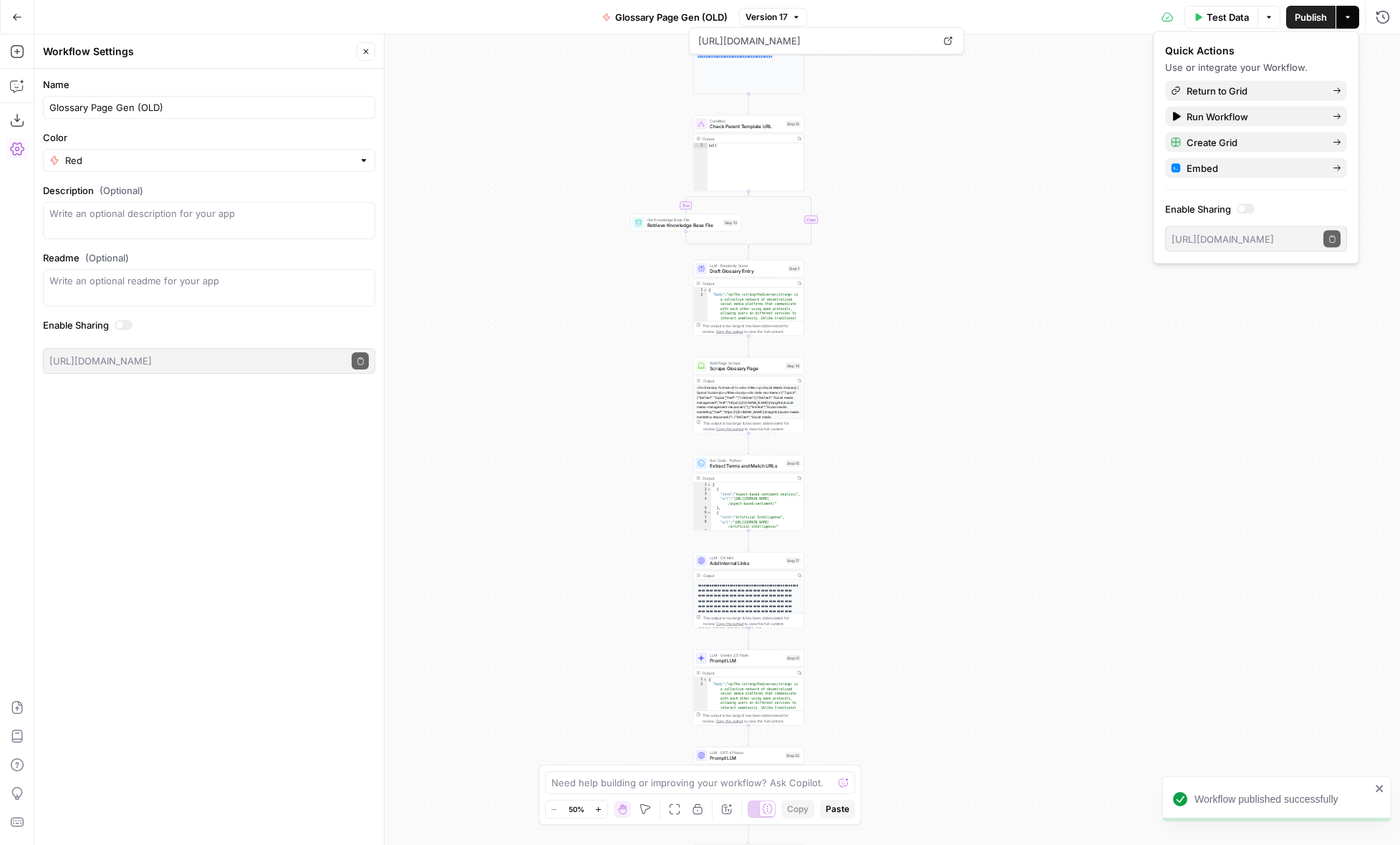
click at [15, 21] on icon "button" at bounding box center [17, 17] width 10 height 10
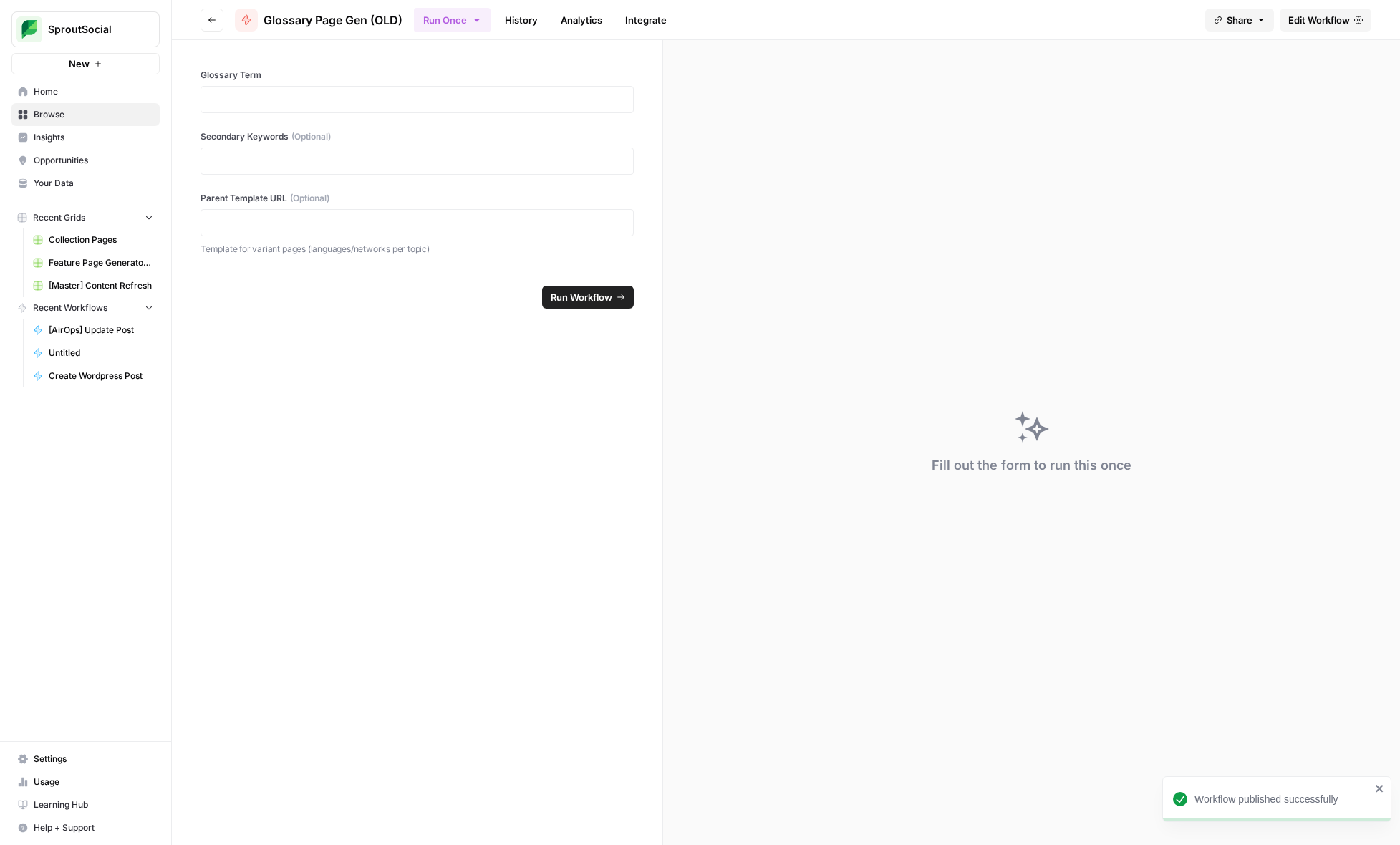
click at [220, 18] on button "Go back" at bounding box center [212, 20] width 23 height 23
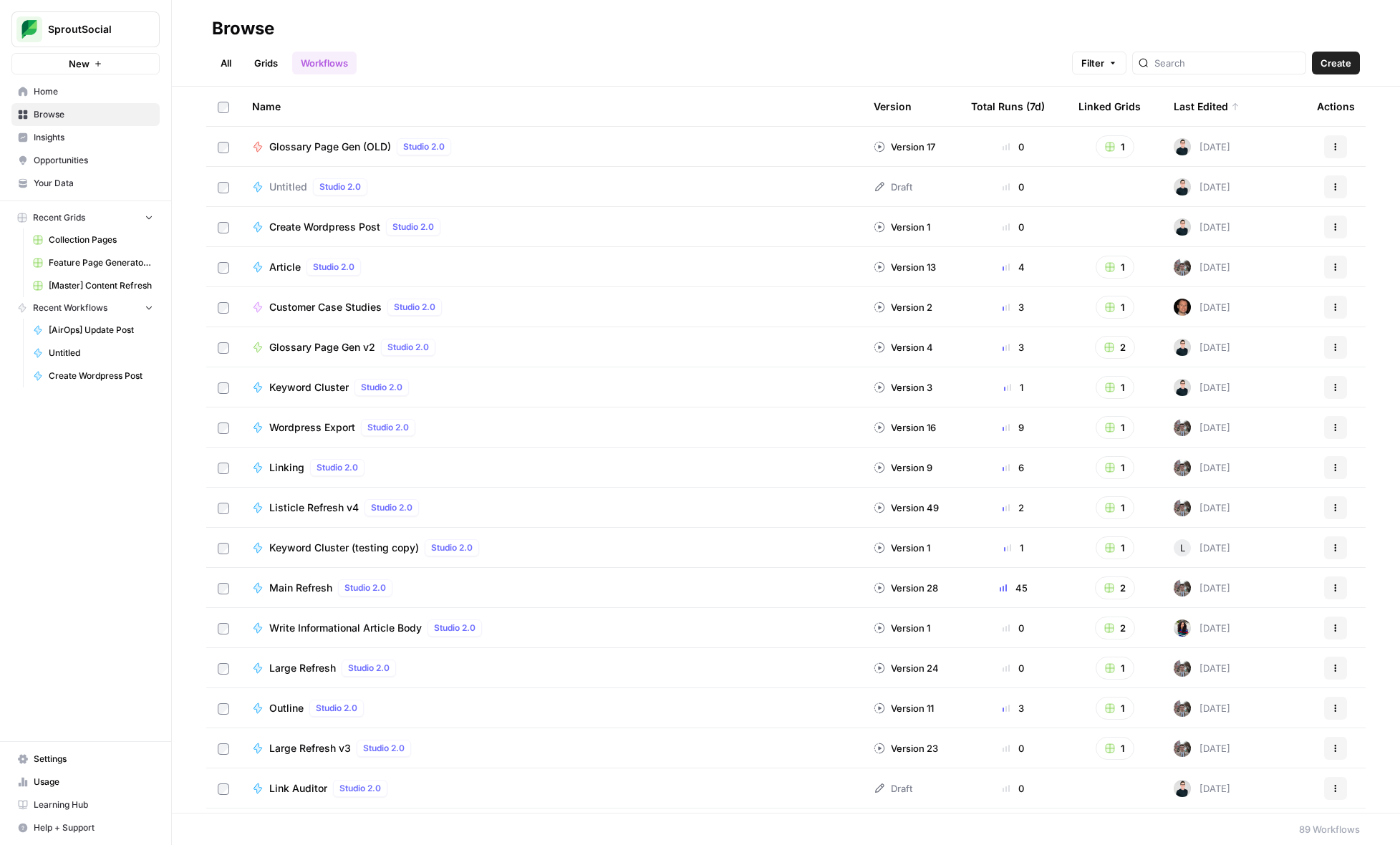
click at [336, 348] on span "Glossary Page Gen v2" at bounding box center [322, 347] width 106 height 14
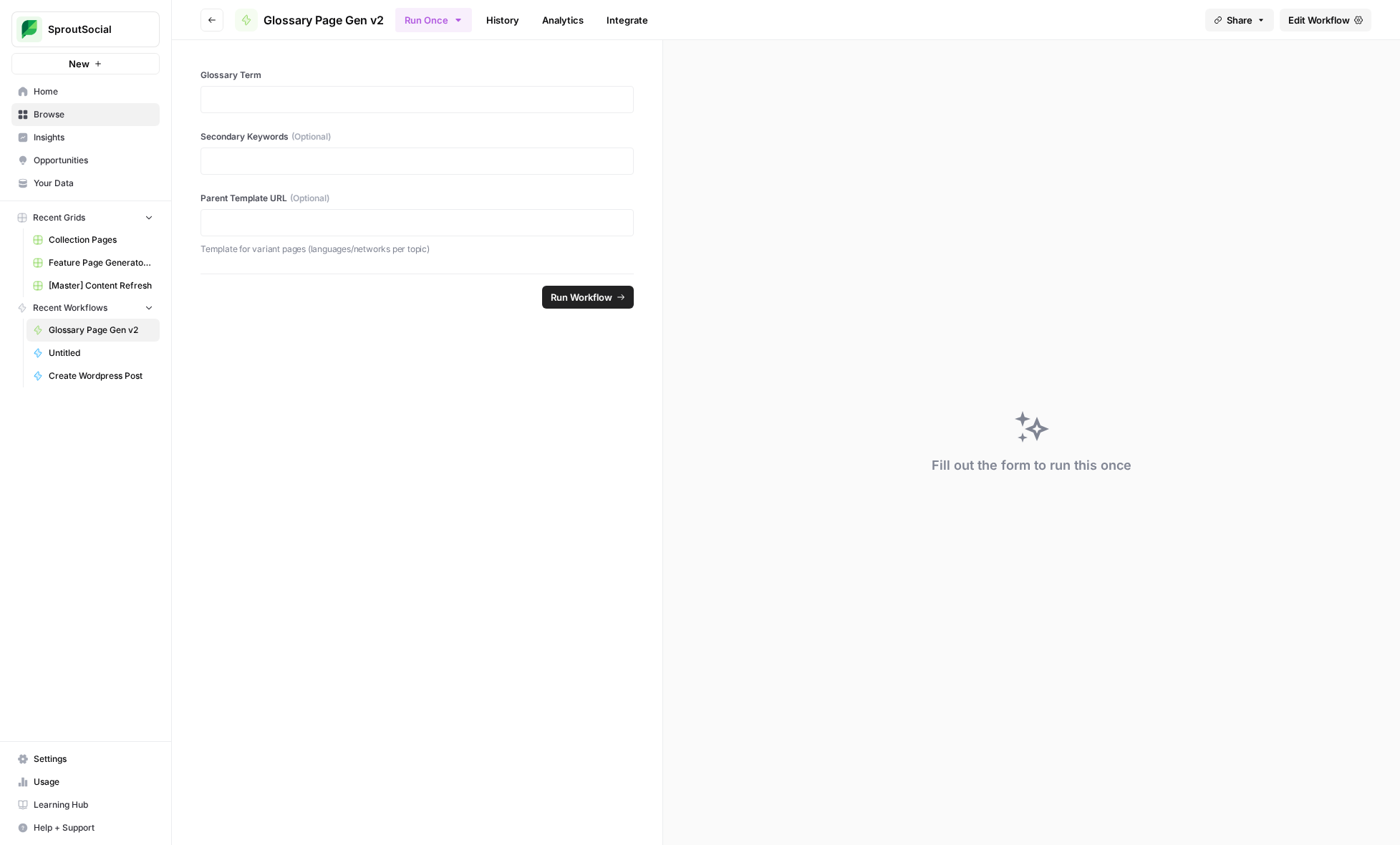
click at [1225, 26] on link "Edit Workflow" at bounding box center [1325, 20] width 91 height 23
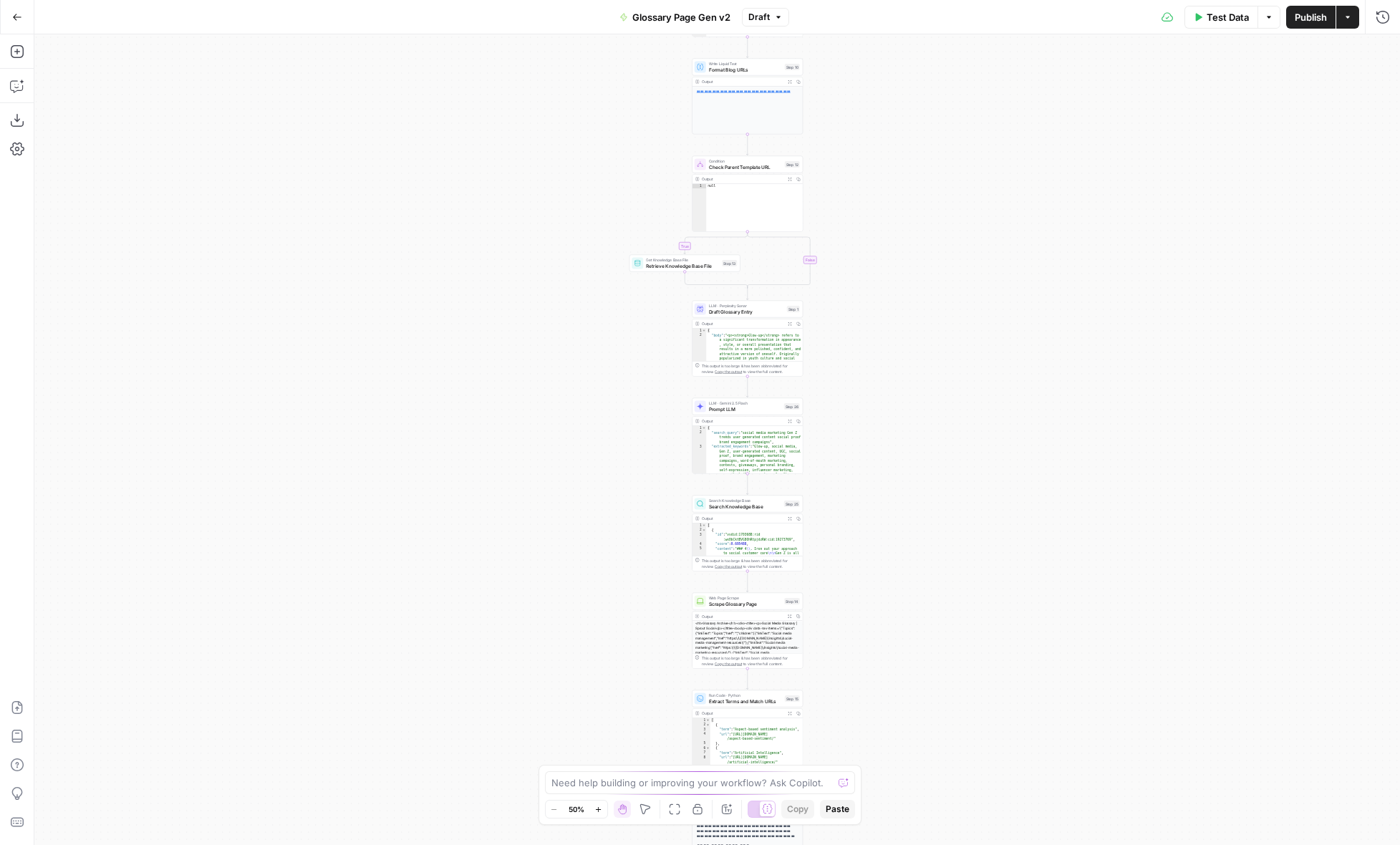
click at [876, 194] on div "**********" at bounding box center [717, 439] width 1366 height 811
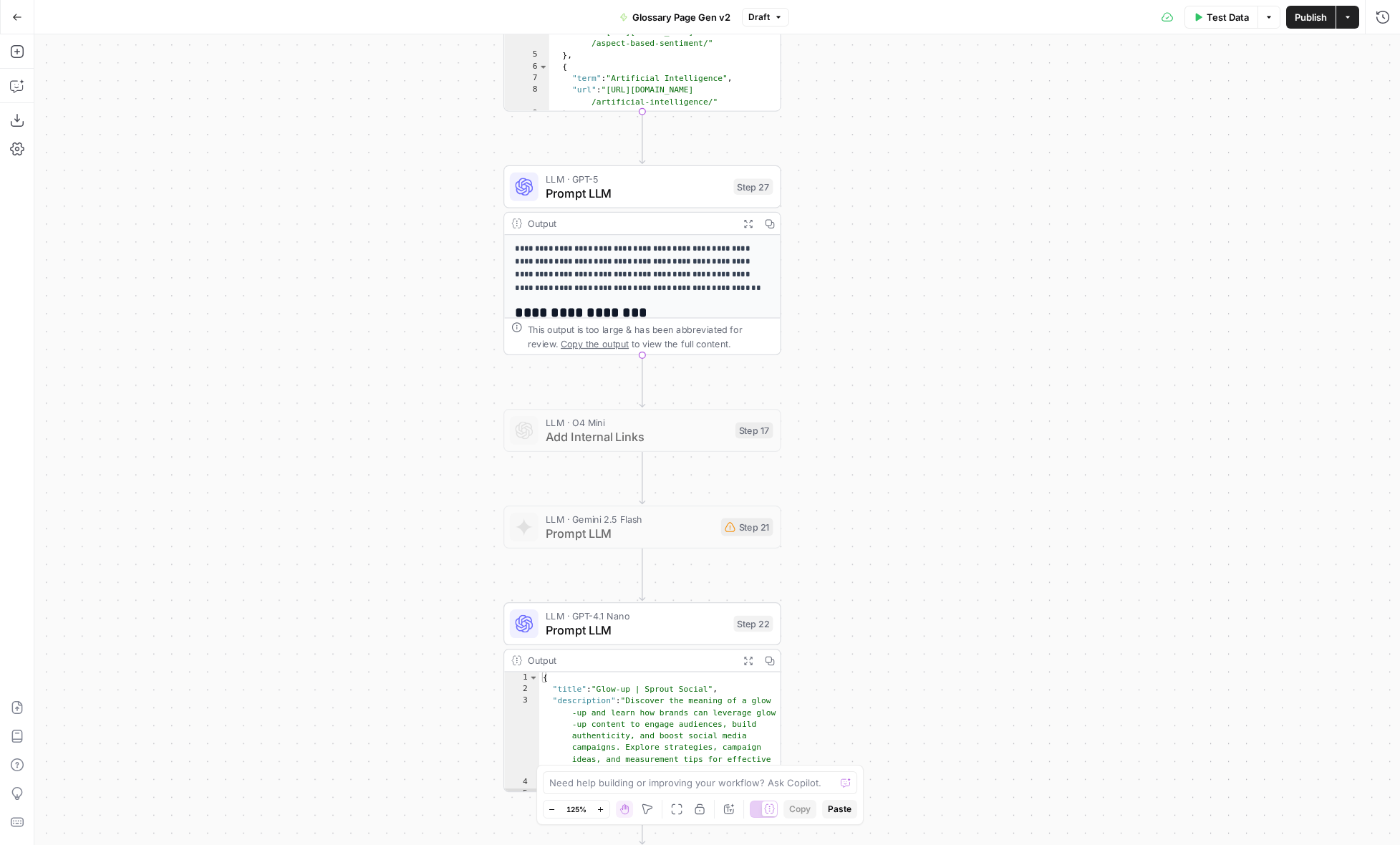
click at [20, 19] on icon "button" at bounding box center [17, 17] width 10 height 10
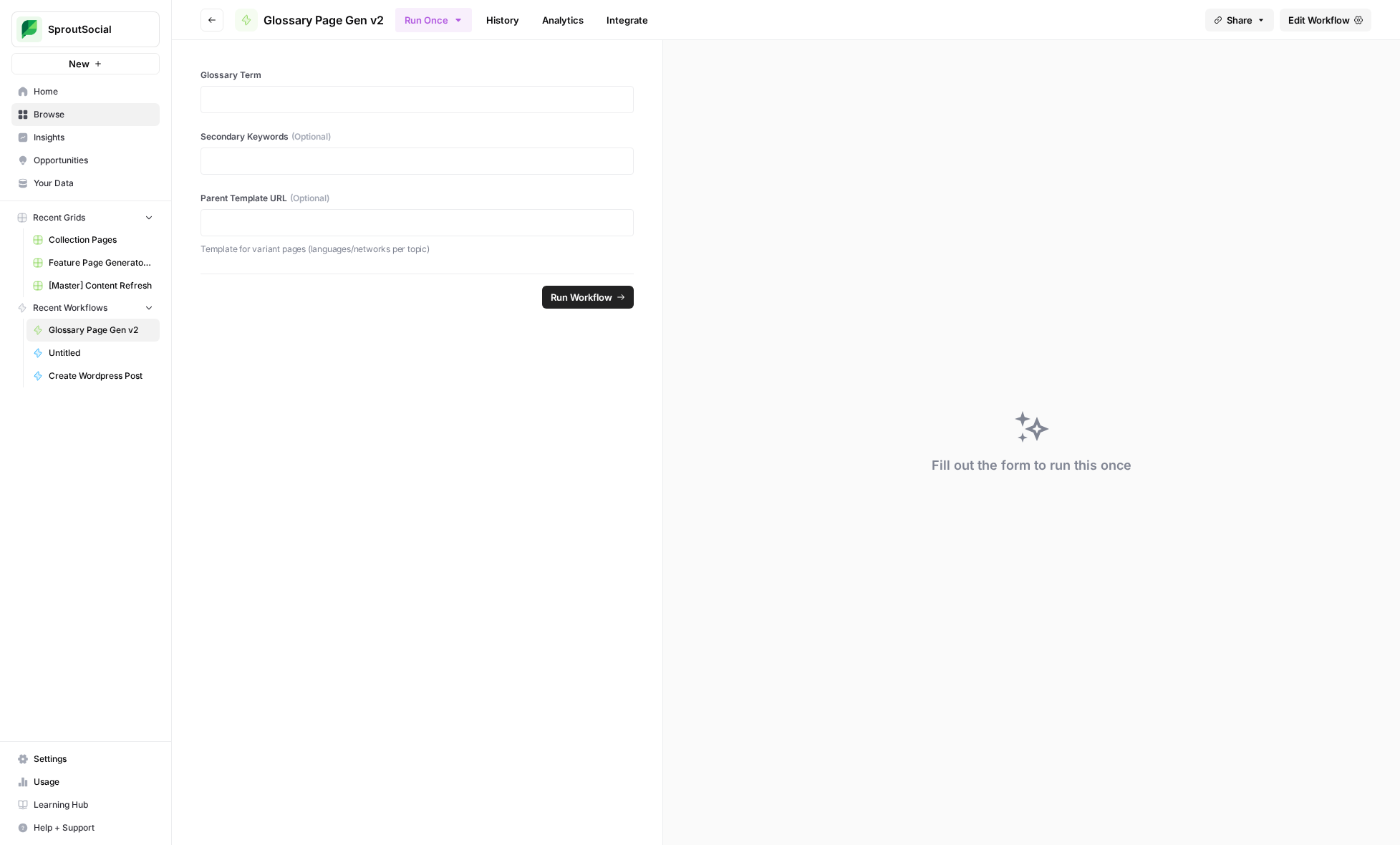
click at [1225, 22] on span "Edit Workflow" at bounding box center [1319, 20] width 61 height 14
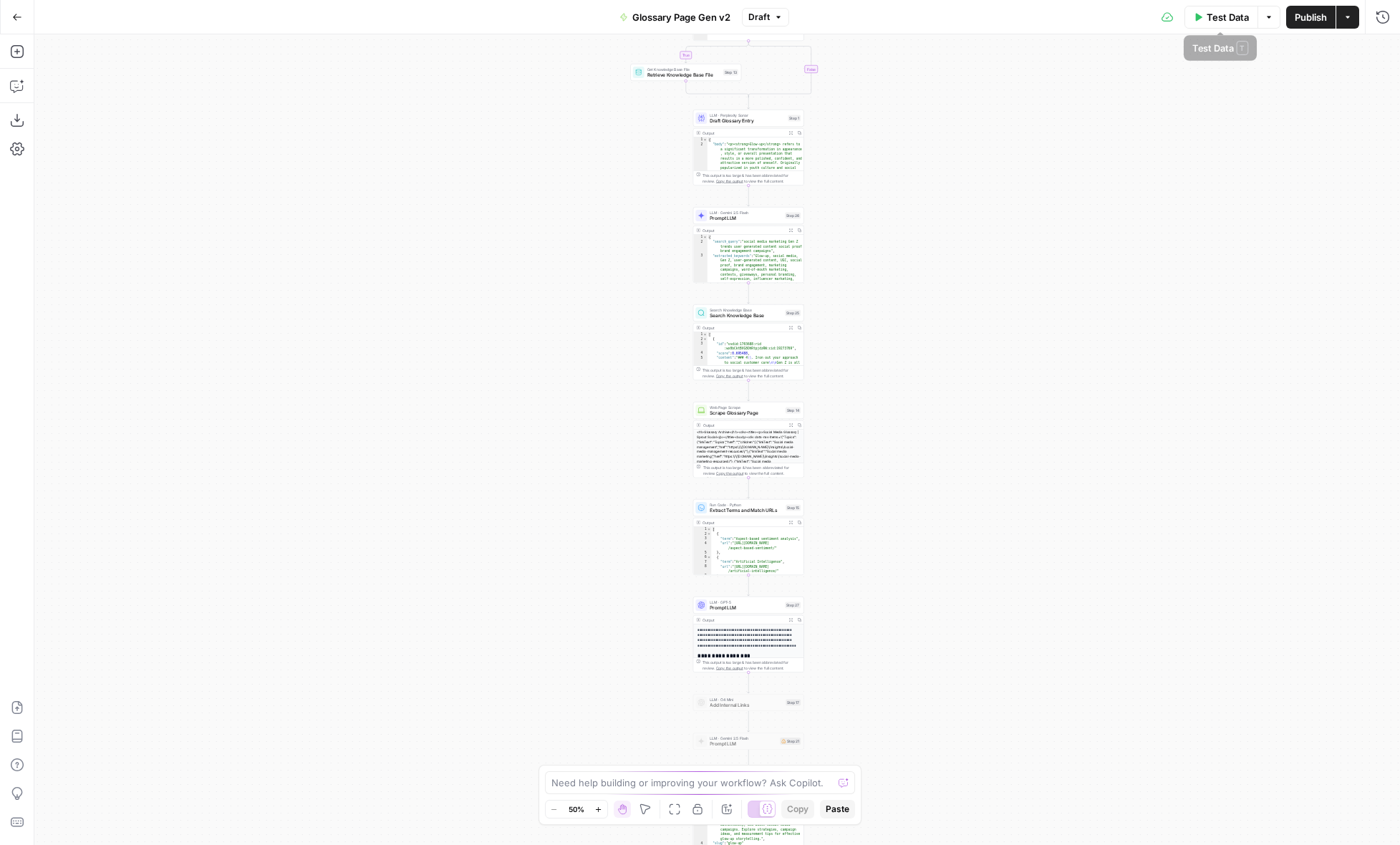
click at [1219, 15] on span "Test Data" at bounding box center [1228, 17] width 42 height 14
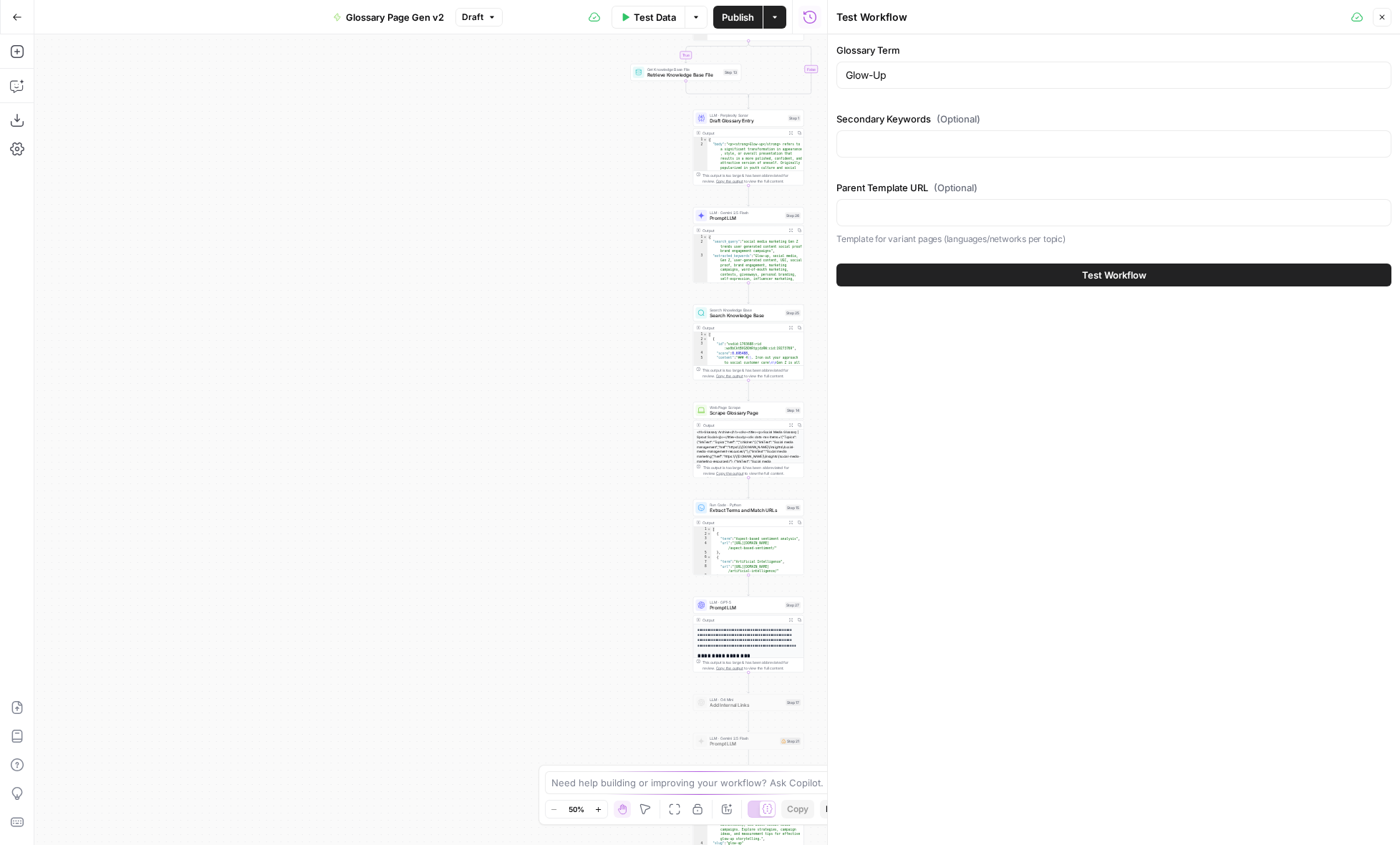
click at [1129, 273] on span "Test Workflow" at bounding box center [1114, 275] width 64 height 14
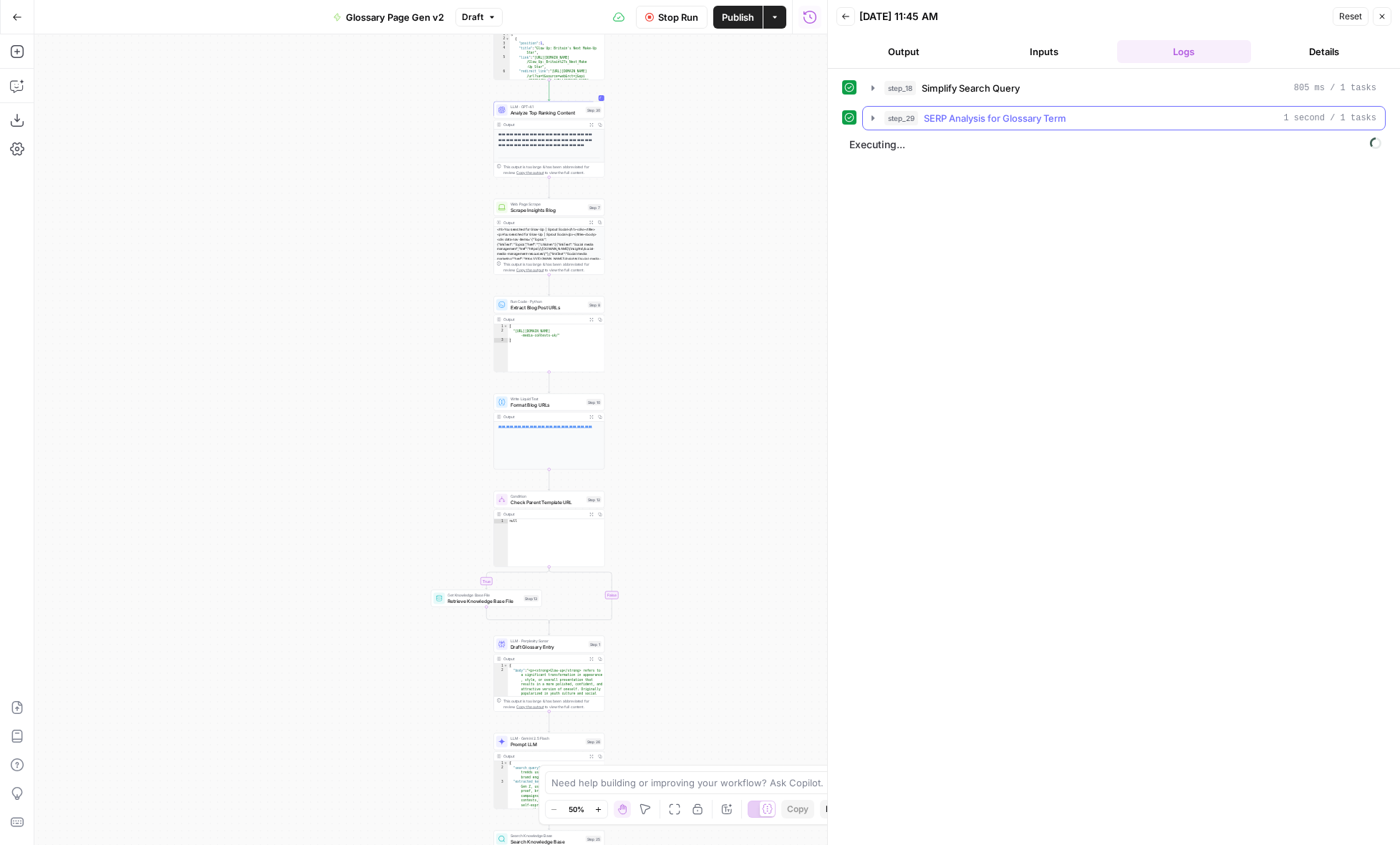
click at [871, 119] on icon "button" at bounding box center [872, 118] width 3 height 5
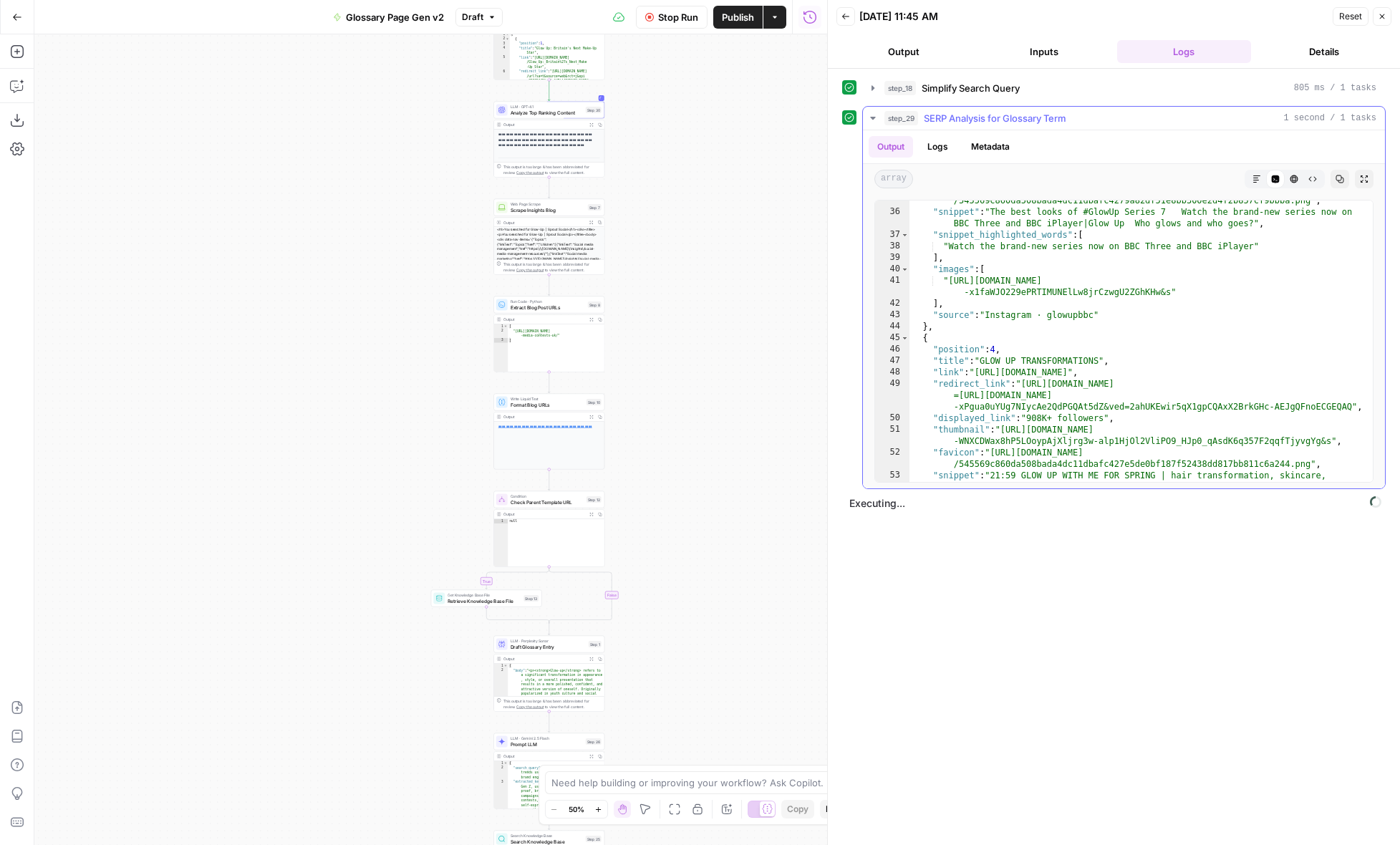
scroll to position [544, 0]
click at [872, 118] on icon "button" at bounding box center [873, 118] width 5 height 3
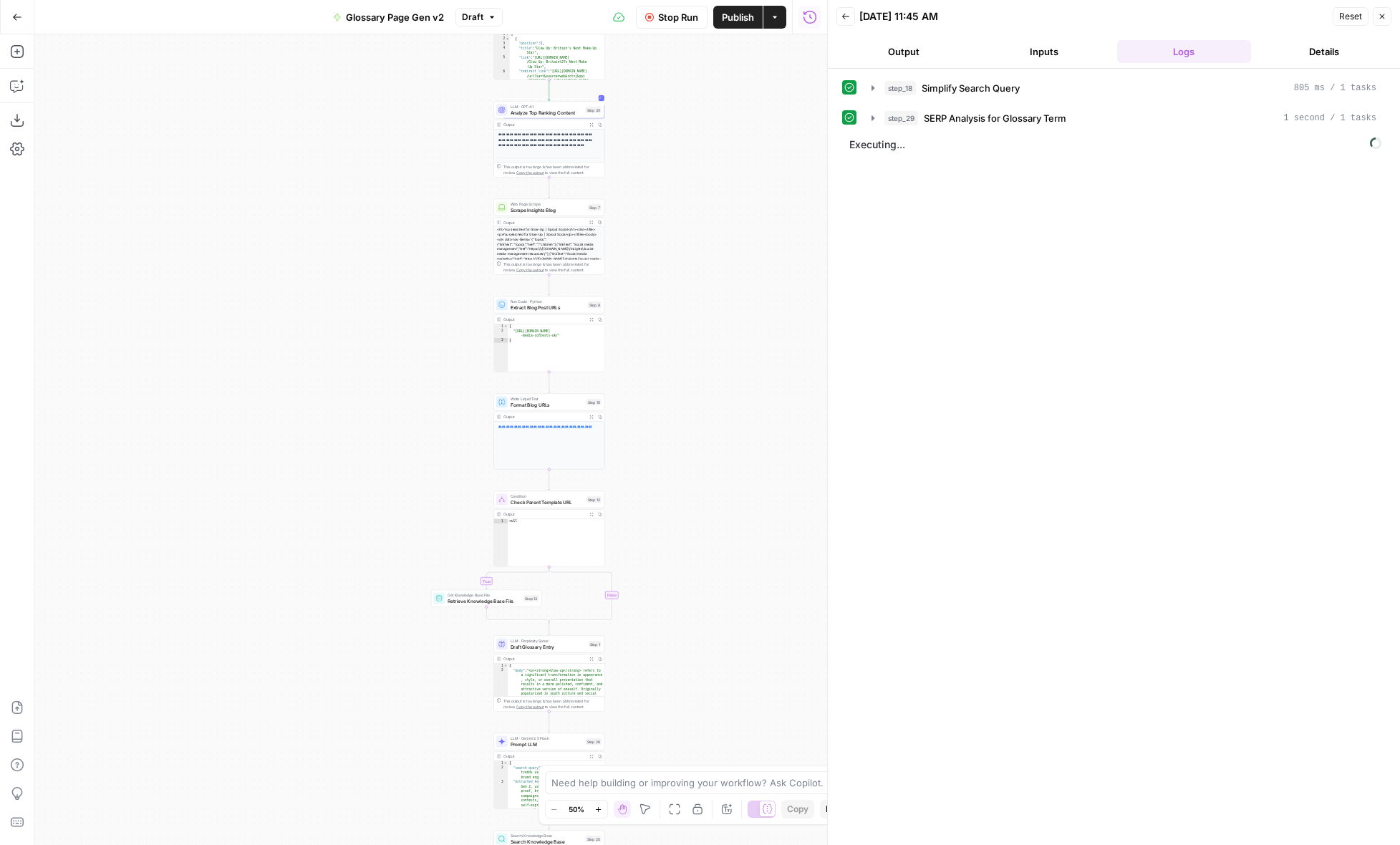
click at [656, 15] on button "Stop Run" at bounding box center [672, 18] width 72 height 23
click at [663, 17] on span "Test Data" at bounding box center [655, 17] width 42 height 14
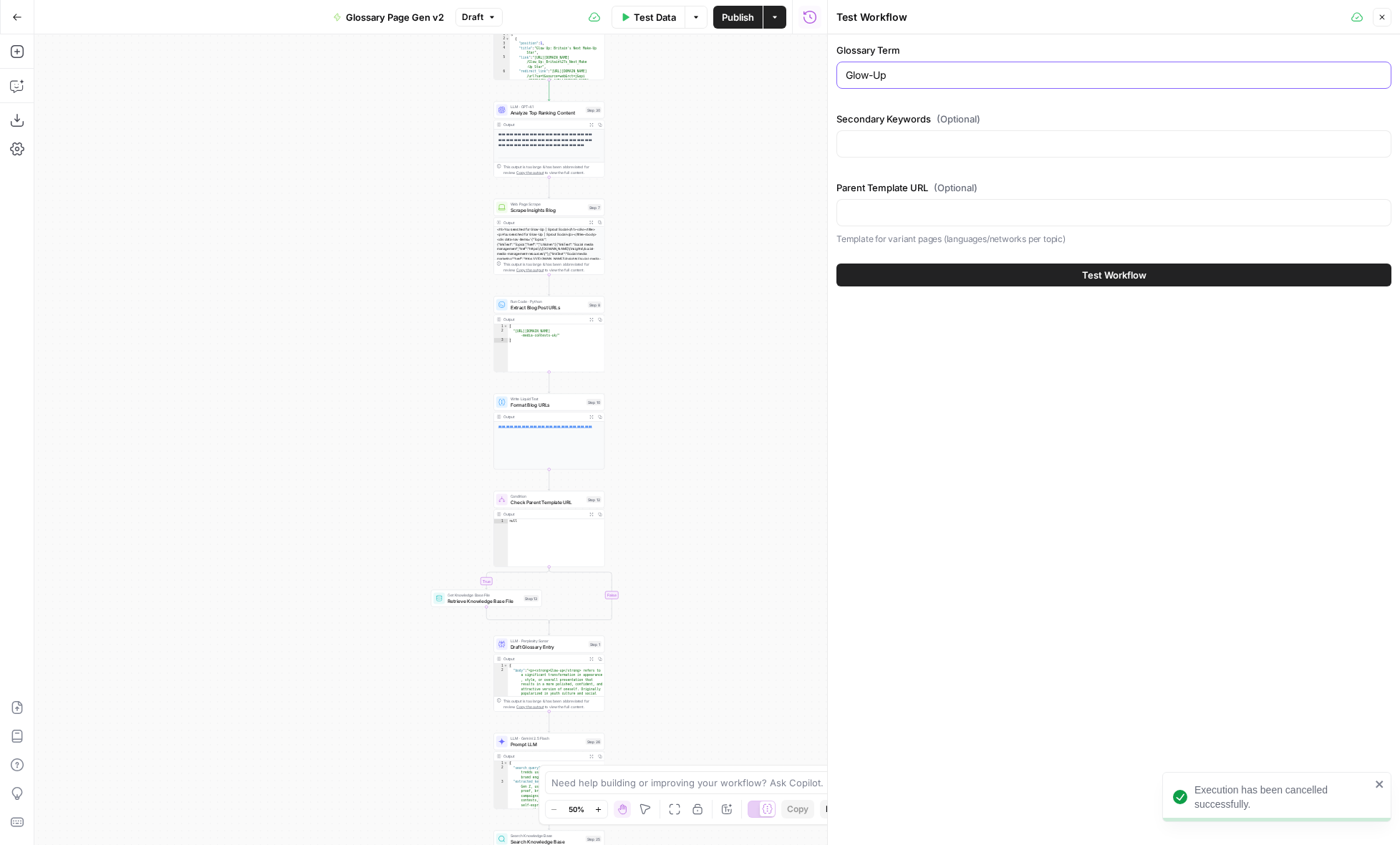
click at [925, 70] on input "Glow-Up" at bounding box center [1114, 75] width 537 height 14
type input "Fediverse"
click at [1085, 277] on span "Test Workflow" at bounding box center [1114, 275] width 64 height 14
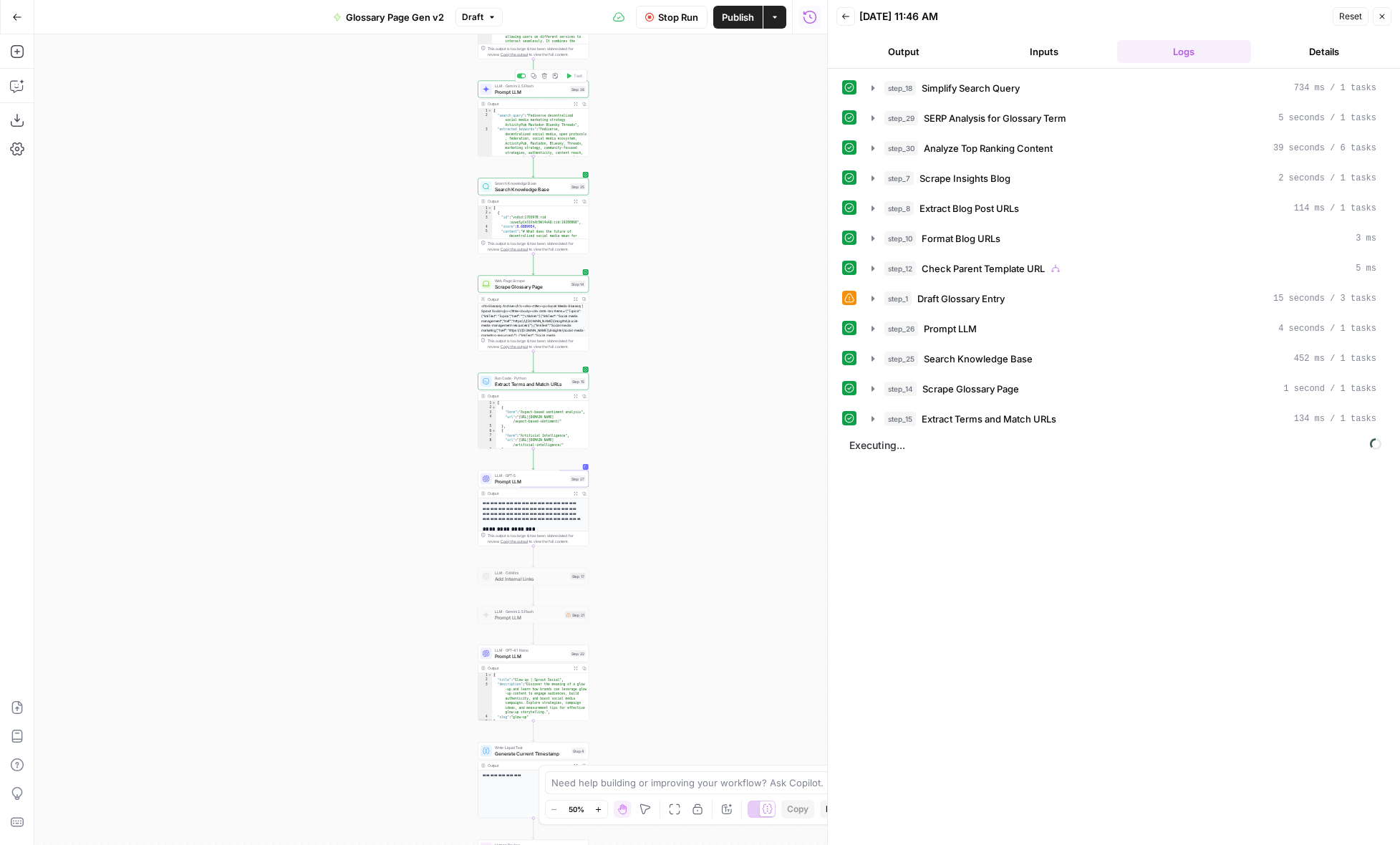
click at [559, 94] on span "Prompt LLM" at bounding box center [530, 91] width 72 height 7
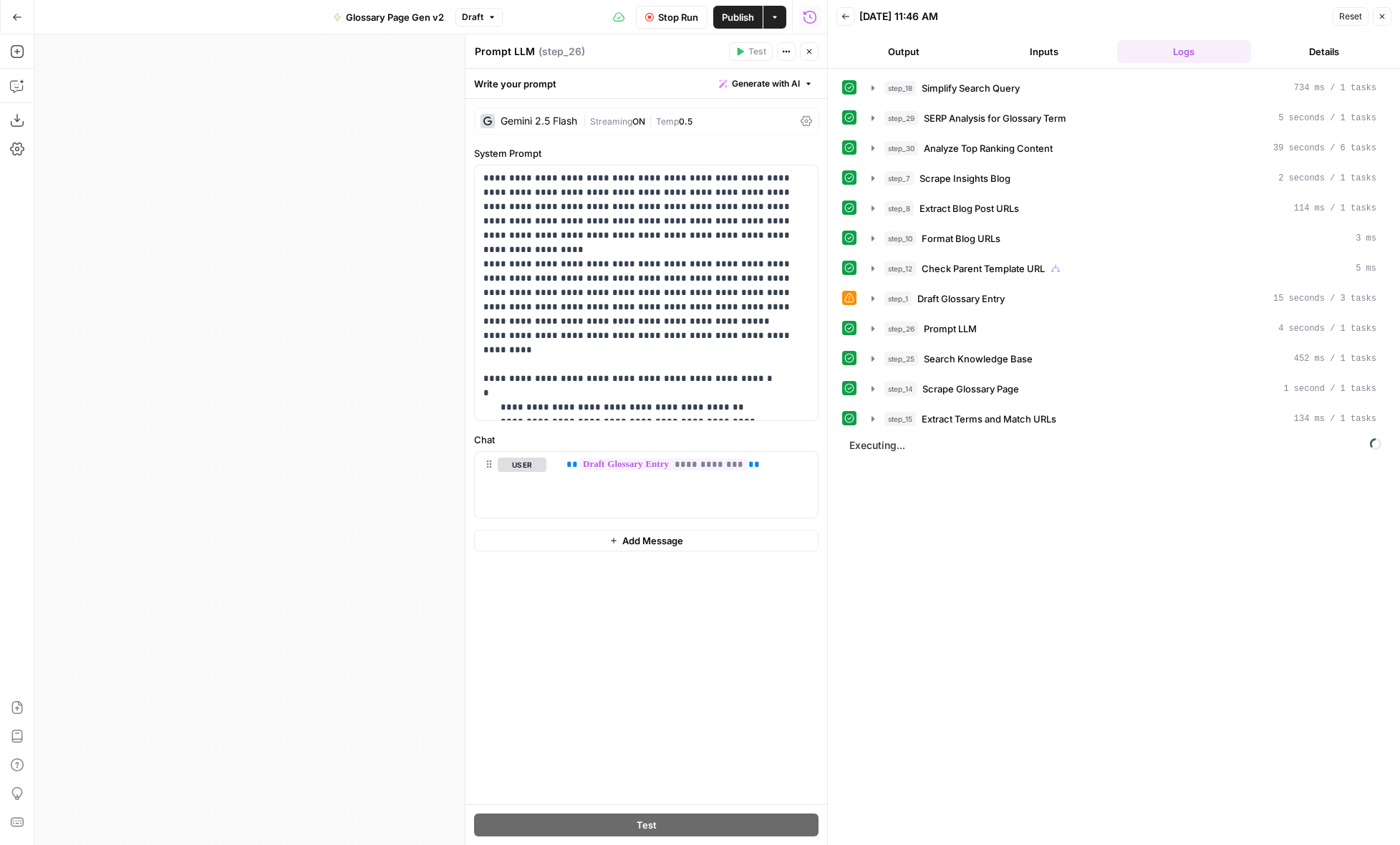
click at [805, 54] on icon "button" at bounding box center [810, 52] width 9 height 9
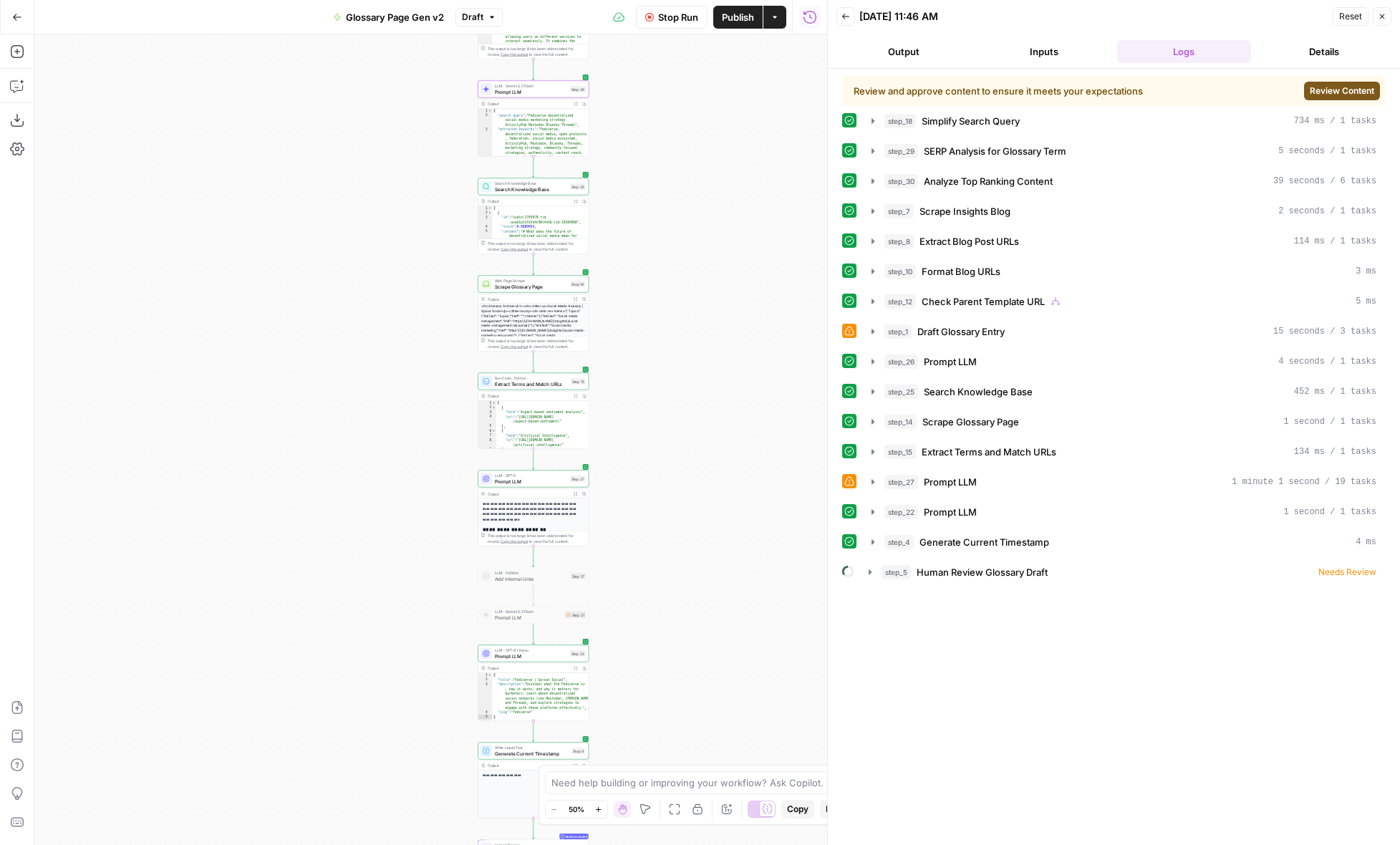
click at [1316, 92] on span "Review Content" at bounding box center [1342, 90] width 64 height 13
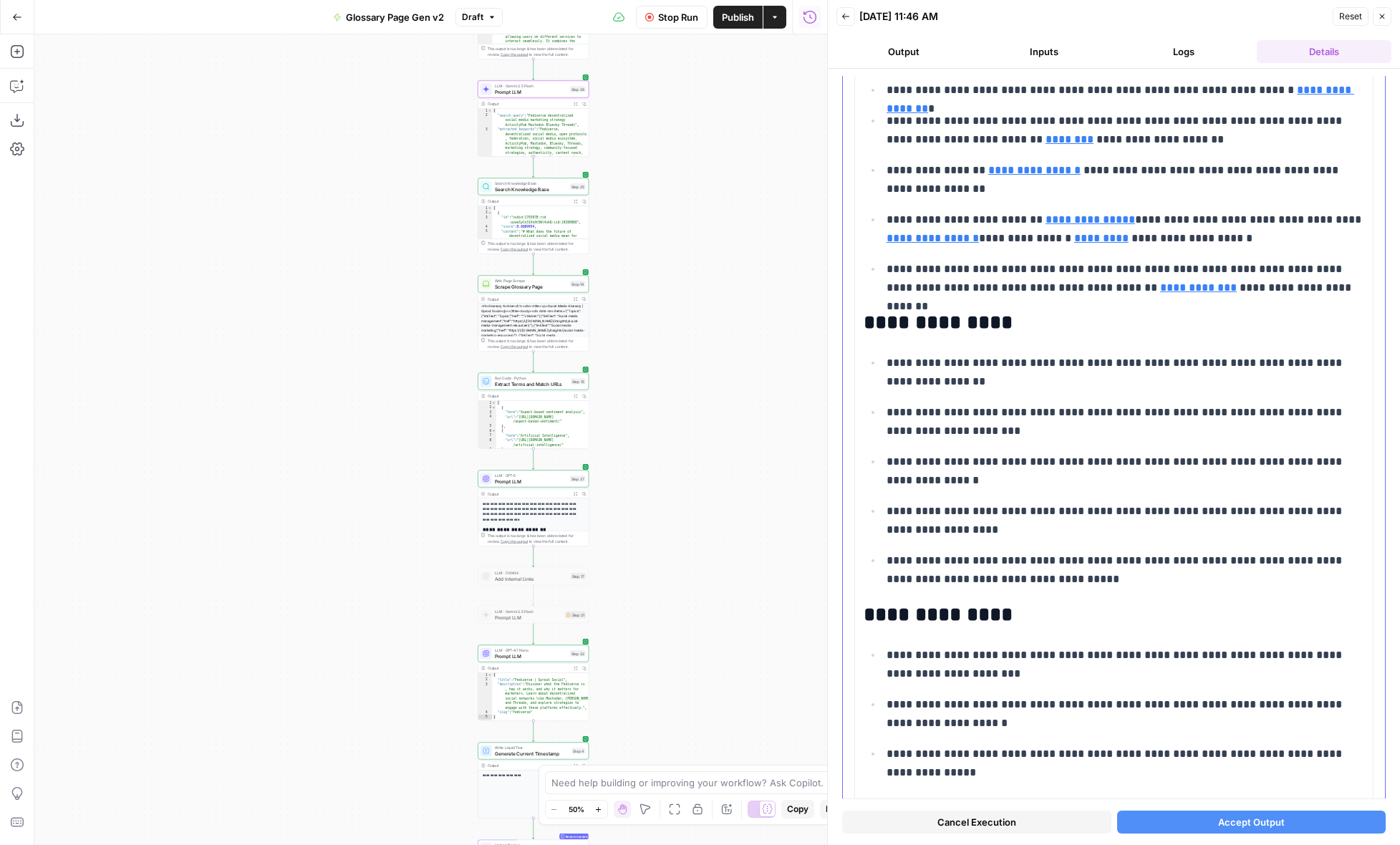
scroll to position [1766, 0]
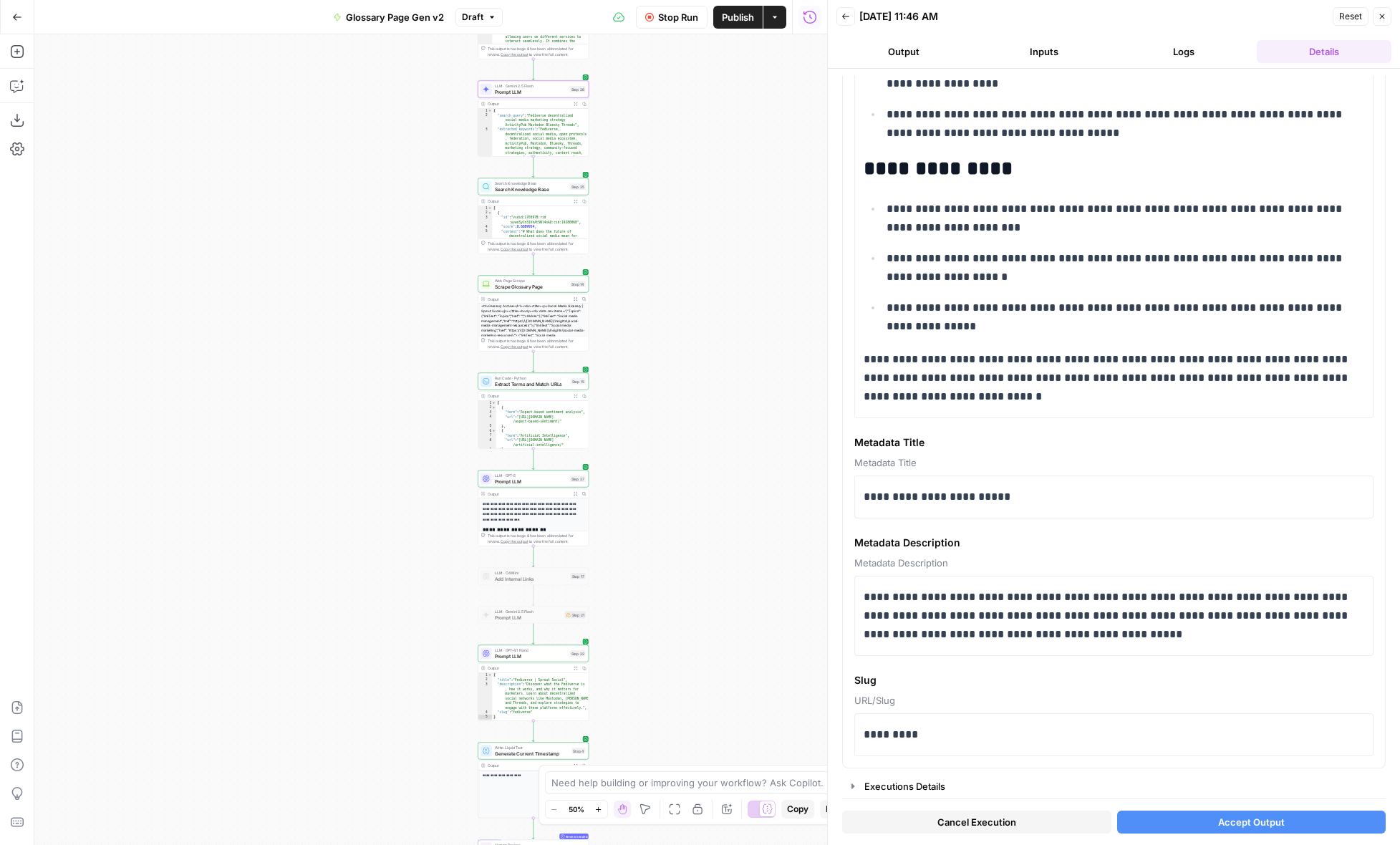
click at [1237, 823] on span "Accept Output" at bounding box center [1252, 822] width 67 height 14
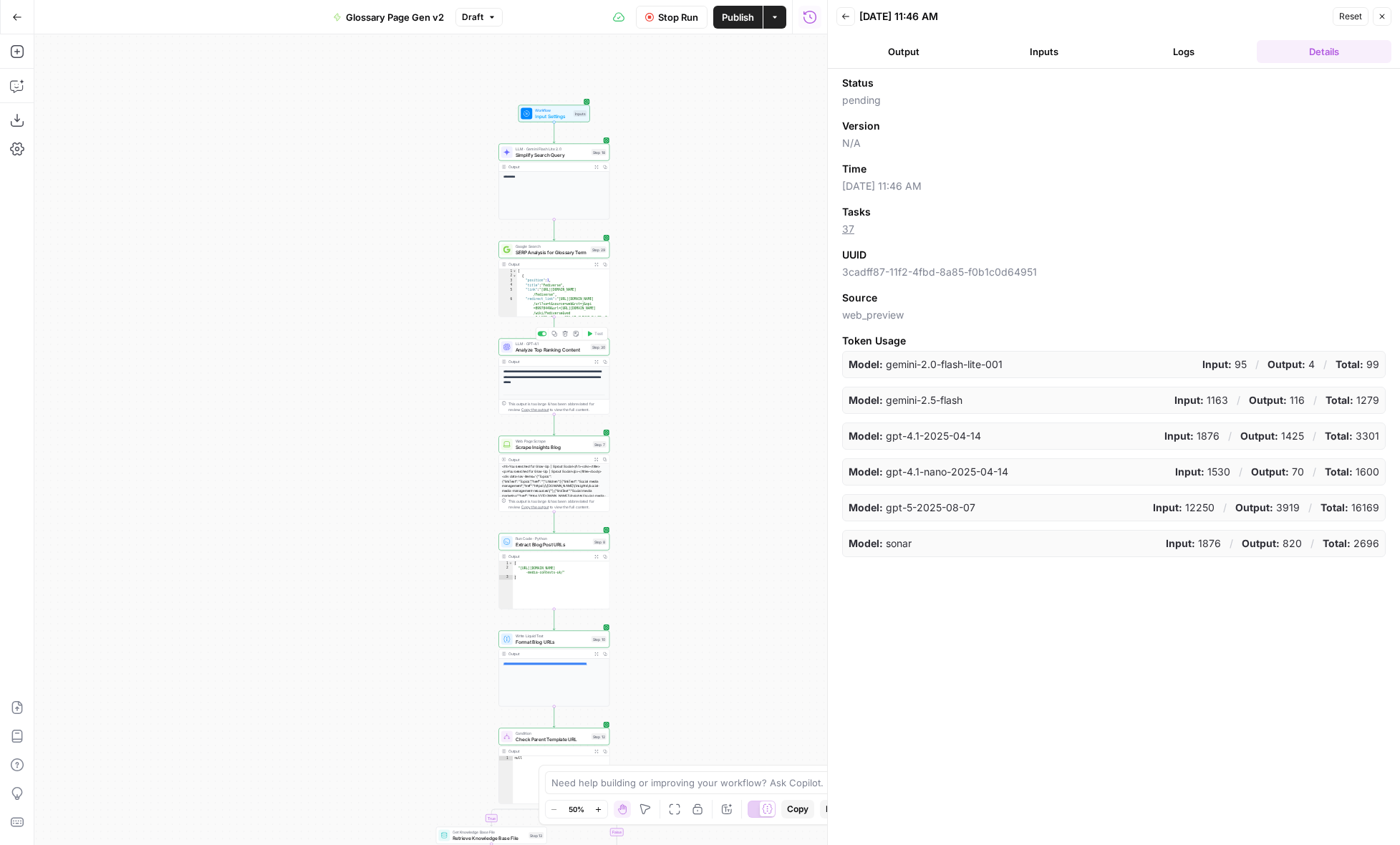
click at [579, 351] on span "Analyze Top Ranking Content" at bounding box center [552, 350] width 72 height 7
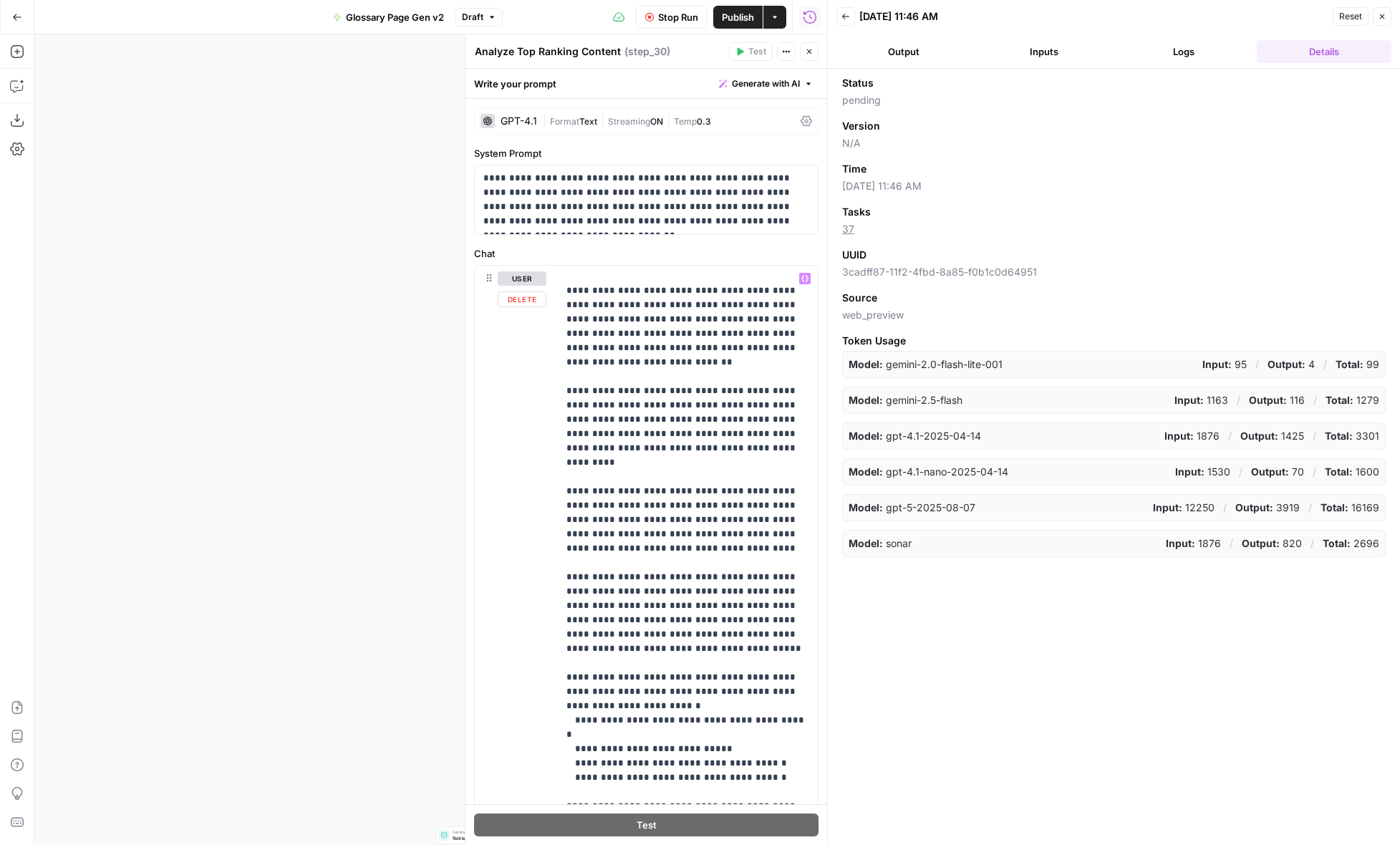
scroll to position [316, 0]
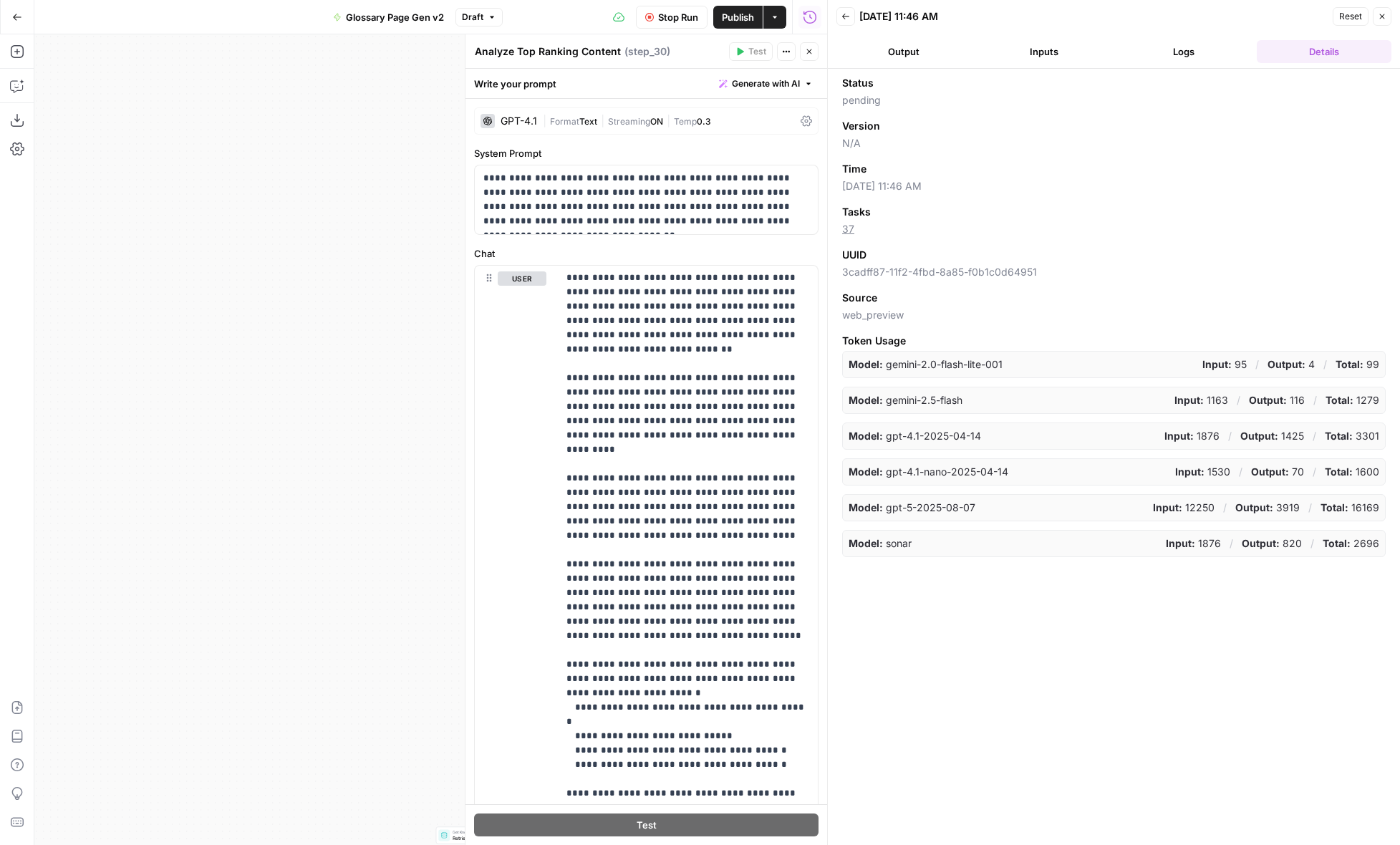
click at [808, 52] on icon "button" at bounding box center [810, 52] width 5 height 5
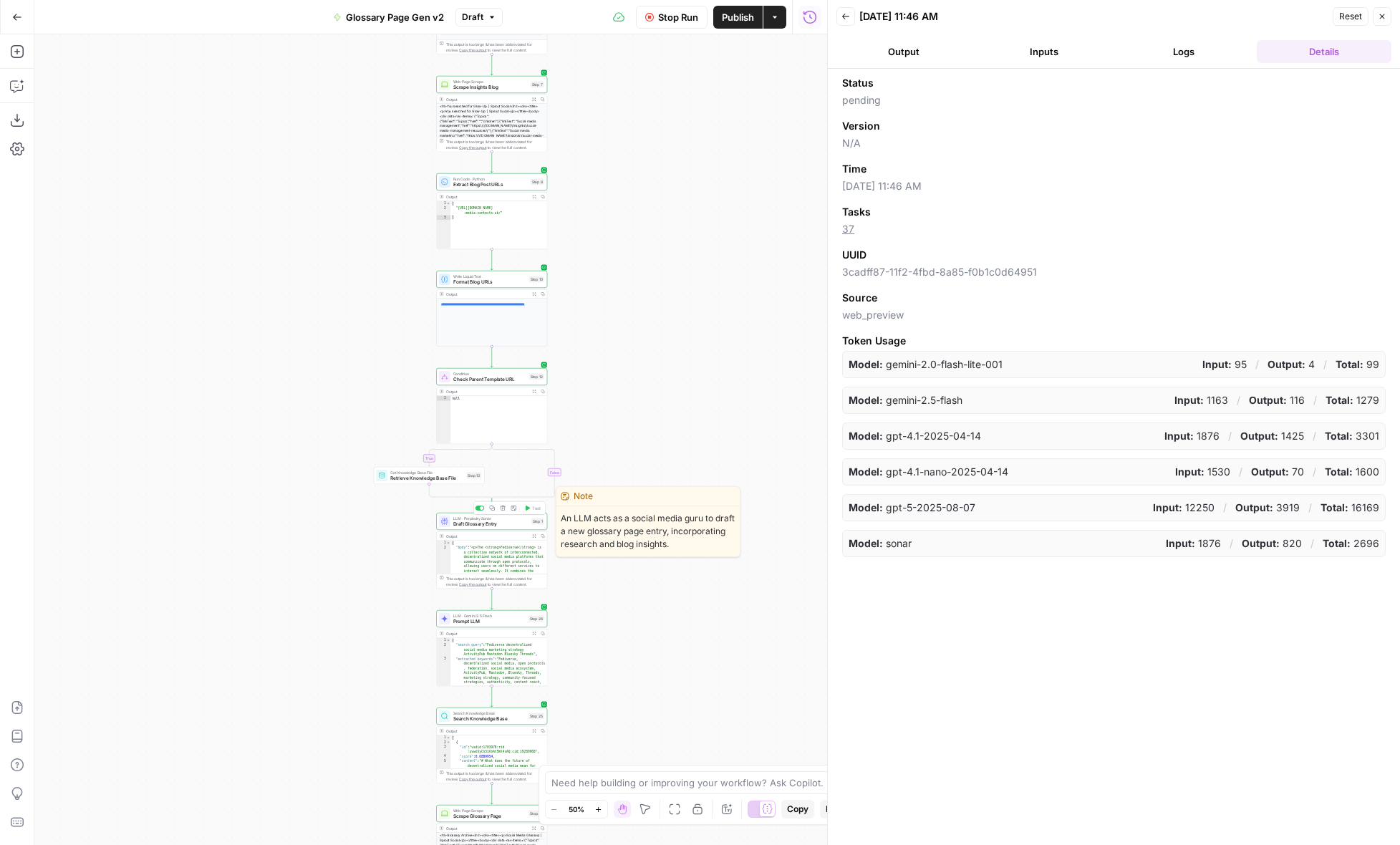
click at [514, 524] on span "Draft Glossary Entry" at bounding box center [491, 524] width 76 height 7
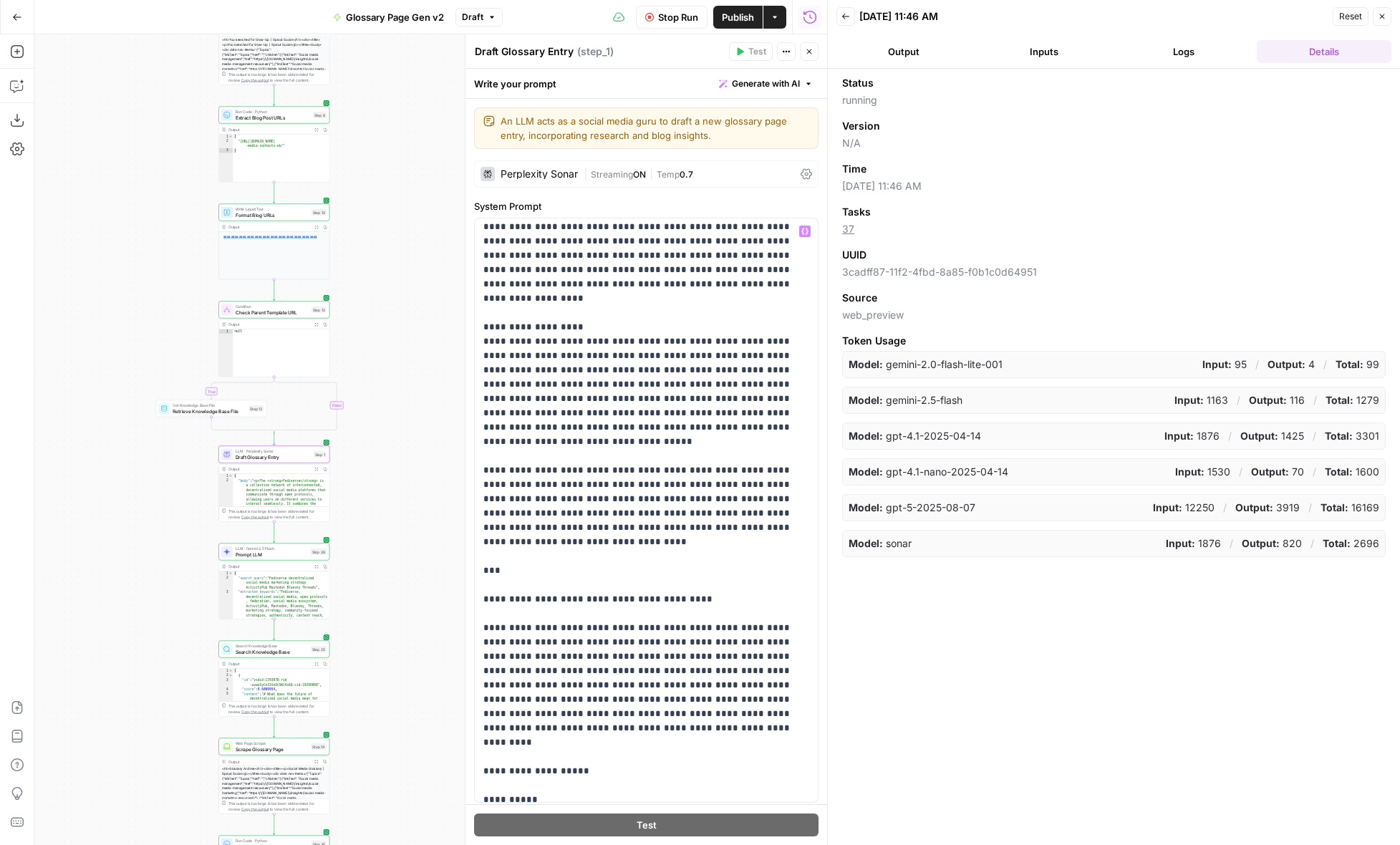
scroll to position [666, 0]
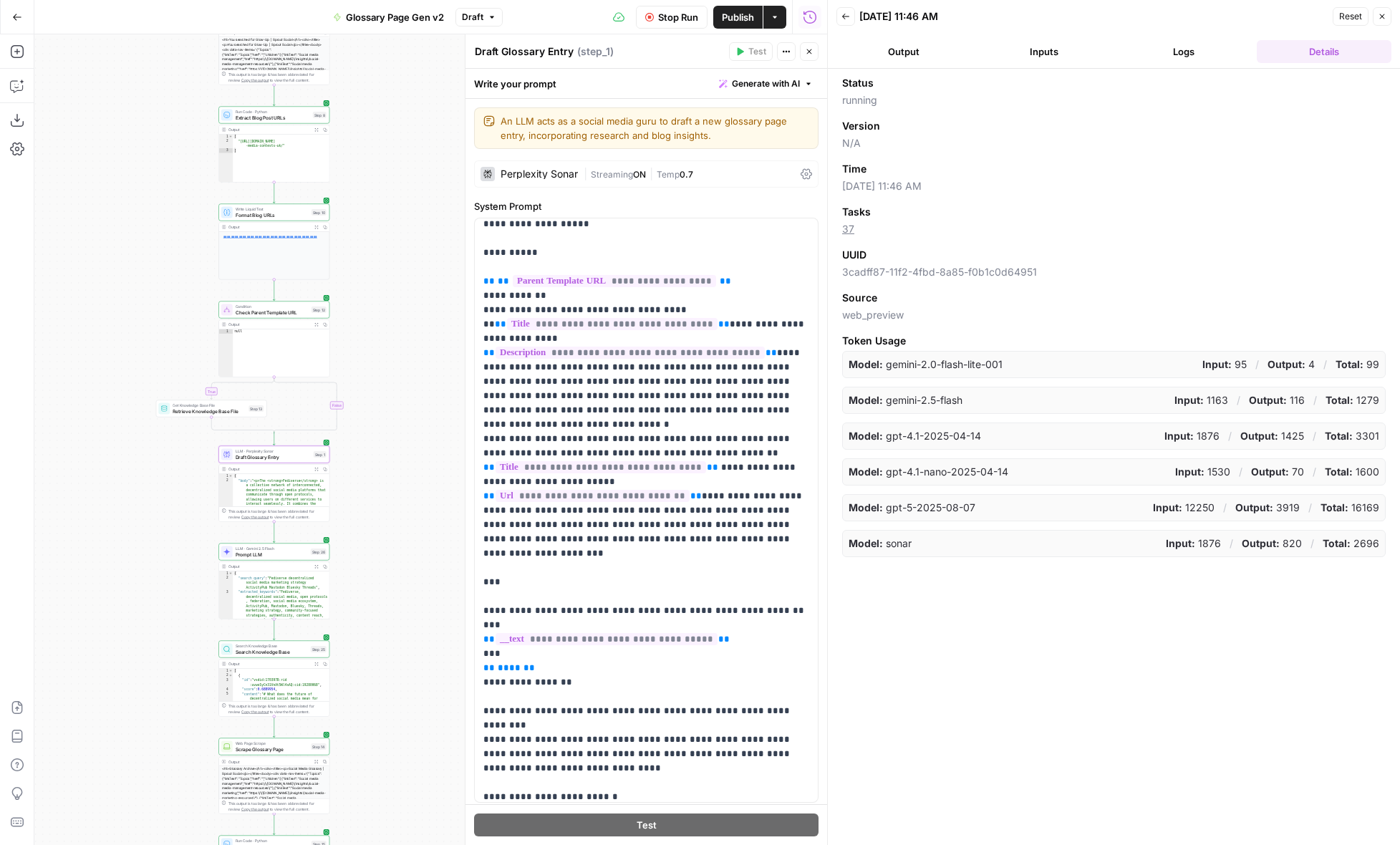
click at [601, 173] on span "Streaming" at bounding box center [612, 174] width 42 height 11
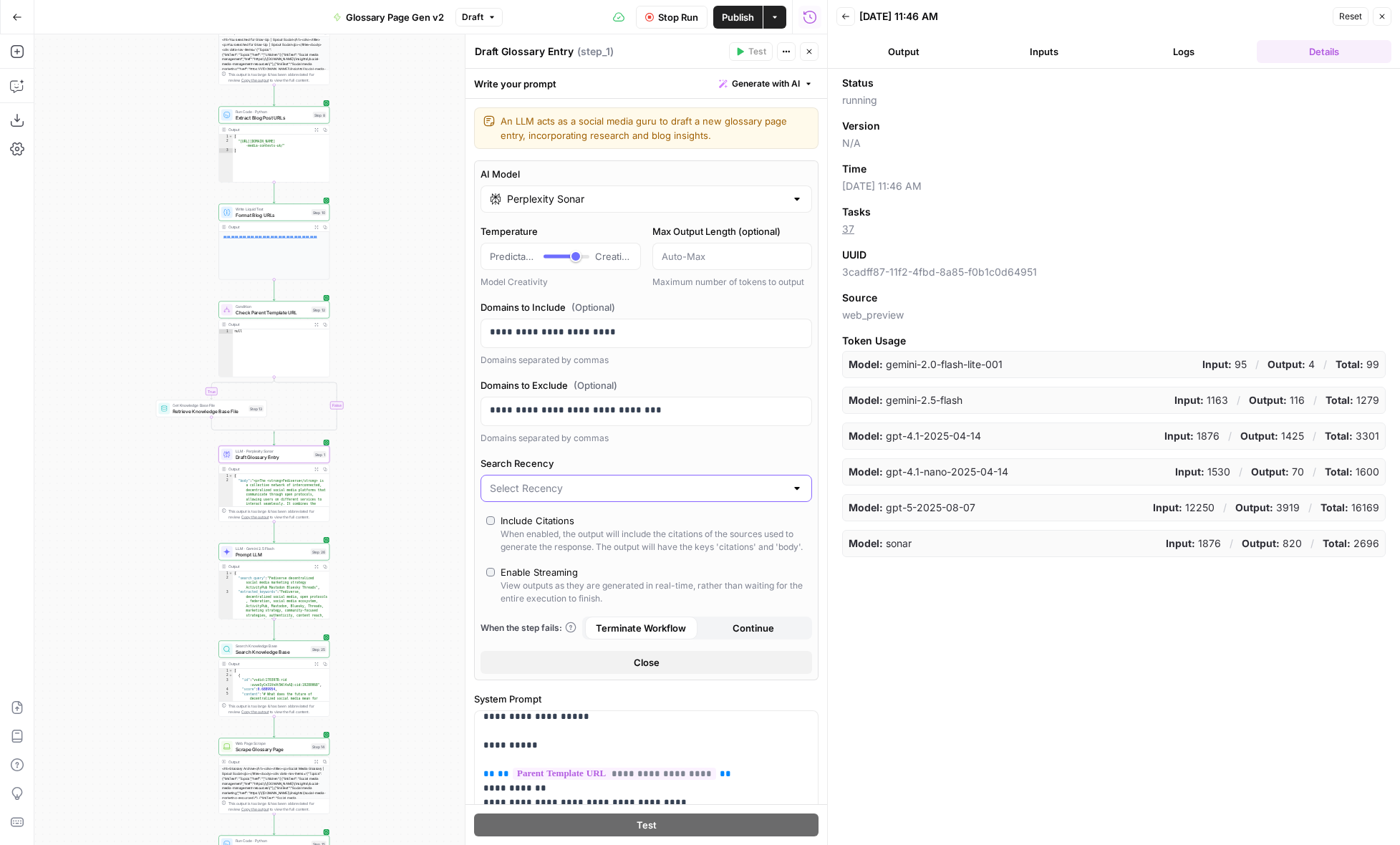
click at [687, 482] on input "Search Recency" at bounding box center [638, 488] width 296 height 14
click at [666, 464] on label "Search Recency" at bounding box center [646, 463] width 332 height 14
click at [666, 481] on input "Search Recency" at bounding box center [638, 488] width 296 height 14
click at [668, 440] on div "Domains separated by commas" at bounding box center [646, 438] width 332 height 13
click at [805, 57] on button "Close" at bounding box center [809, 51] width 18 height 18
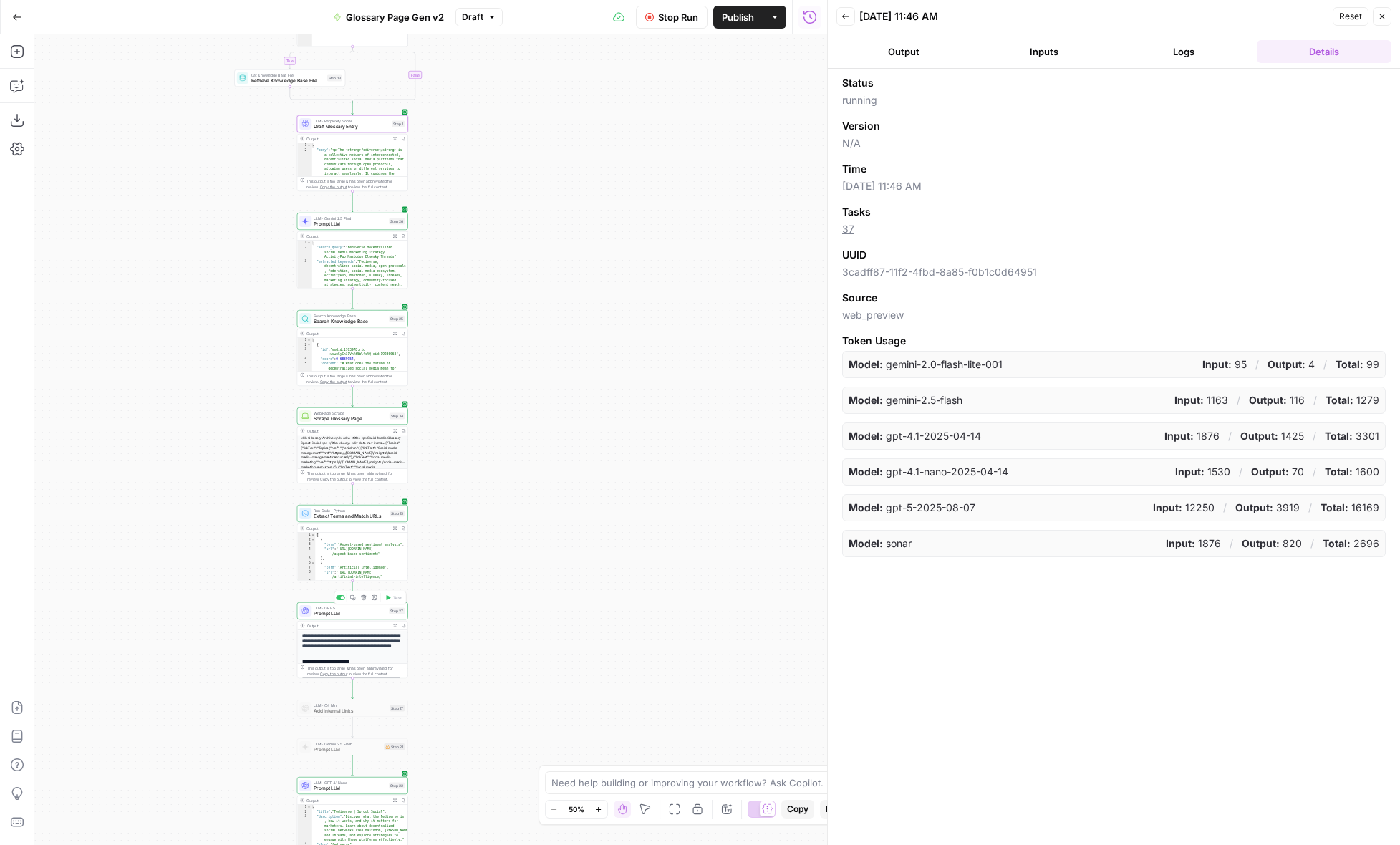
click at [374, 611] on span "Prompt LLM" at bounding box center [350, 614] width 72 height 7
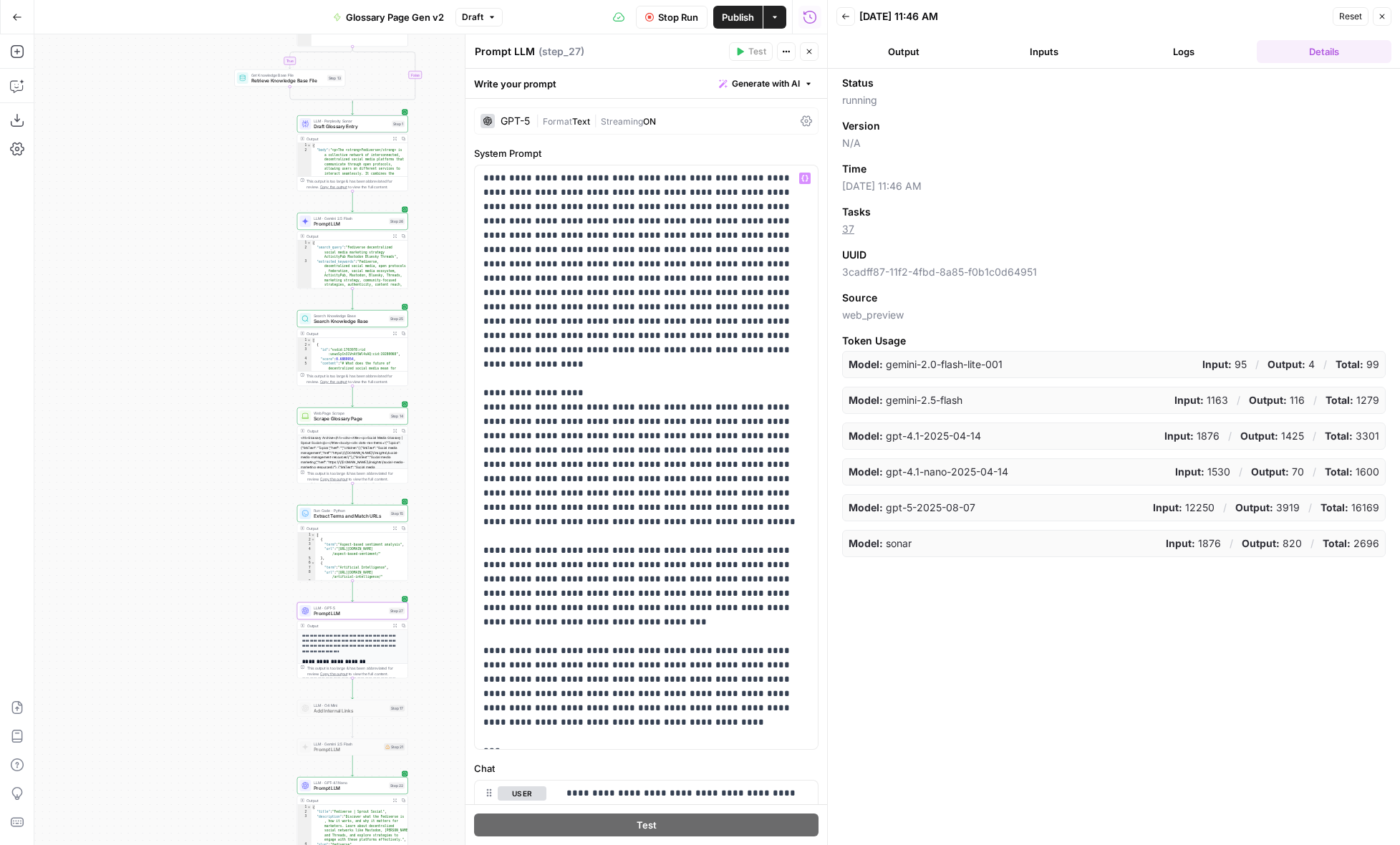
click at [603, 105] on div "**********" at bounding box center [646, 713] width 362 height 1228
click at [600, 120] on span "|" at bounding box center [595, 120] width 11 height 14
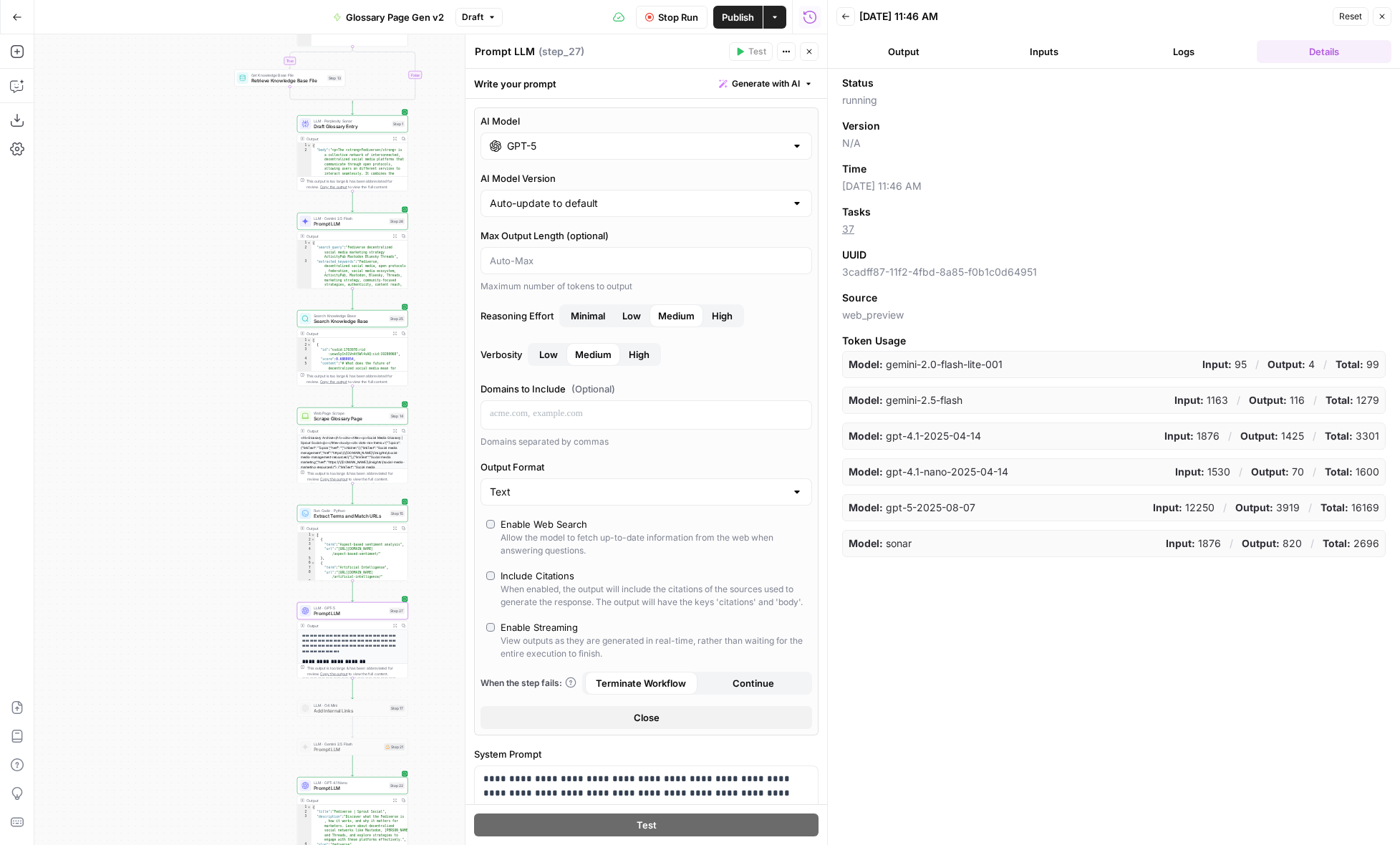
click at [805, 52] on icon "button" at bounding box center [810, 52] width 9 height 9
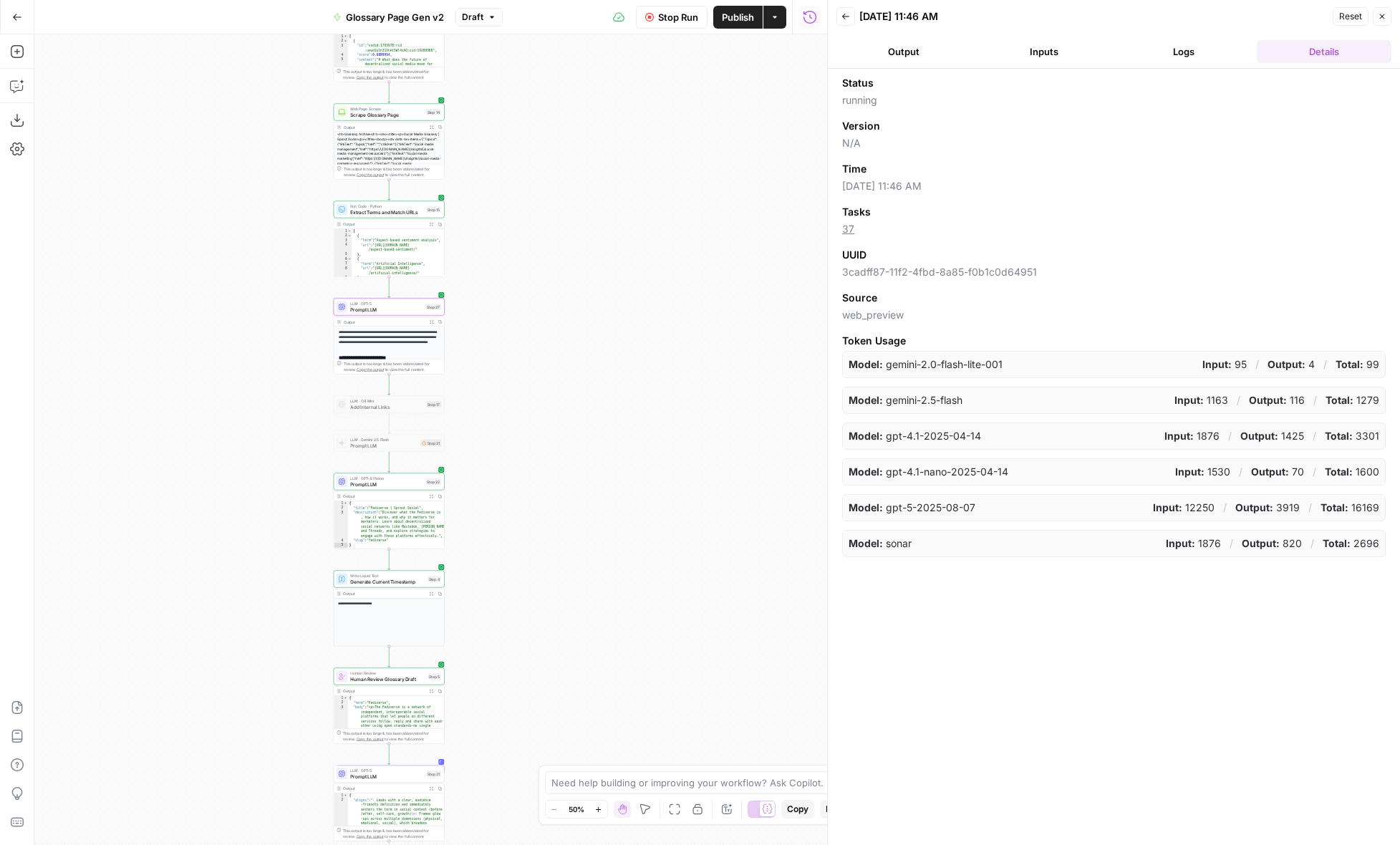
click at [394, 483] on span "Prompt LLM" at bounding box center [386, 484] width 72 height 7
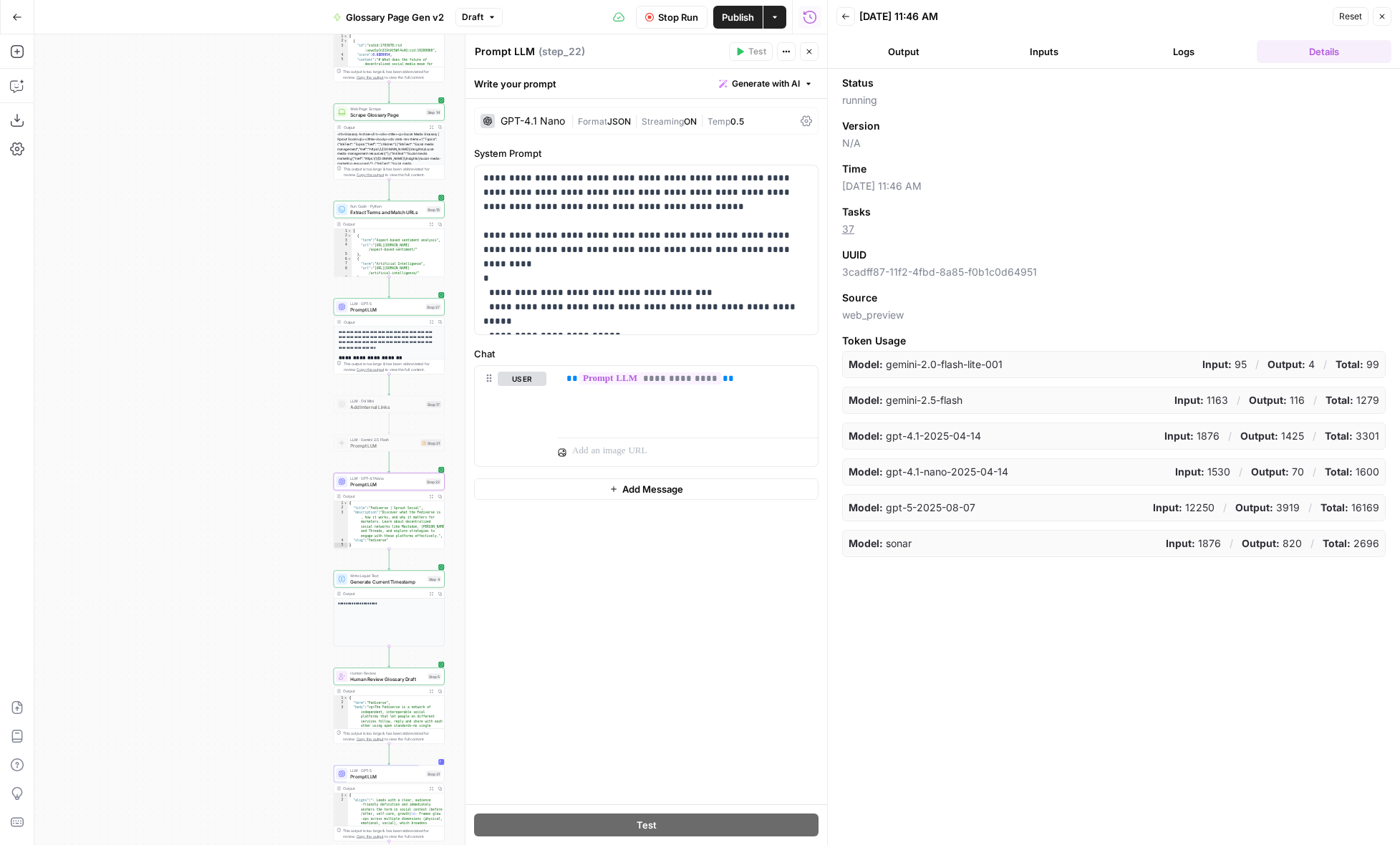
click at [803, 53] on button "Close" at bounding box center [809, 51] width 18 height 18
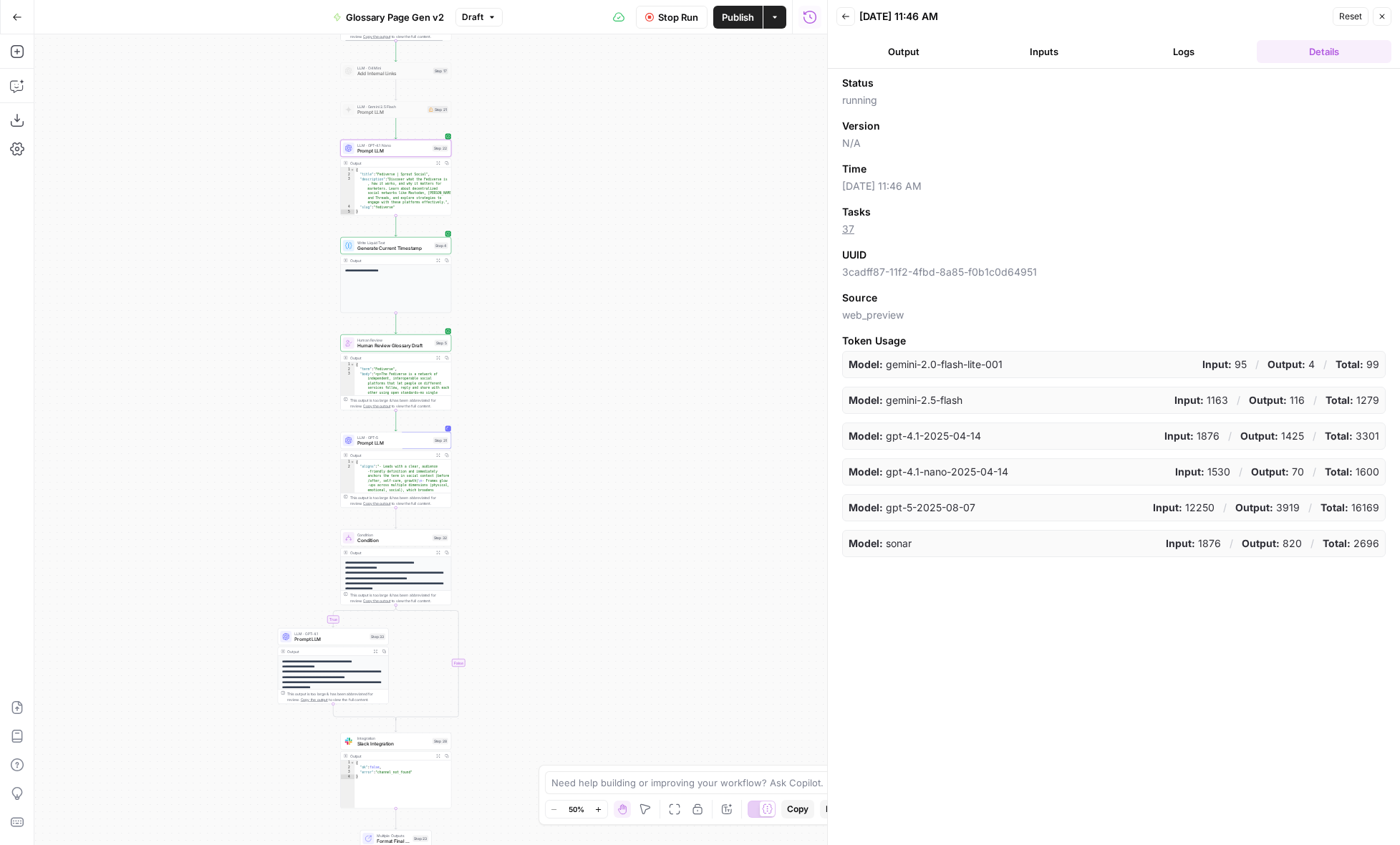
click at [732, 13] on span "Publish" at bounding box center [738, 17] width 32 height 14
click at [1001, 60] on button "Inputs" at bounding box center [1043, 52] width 134 height 23
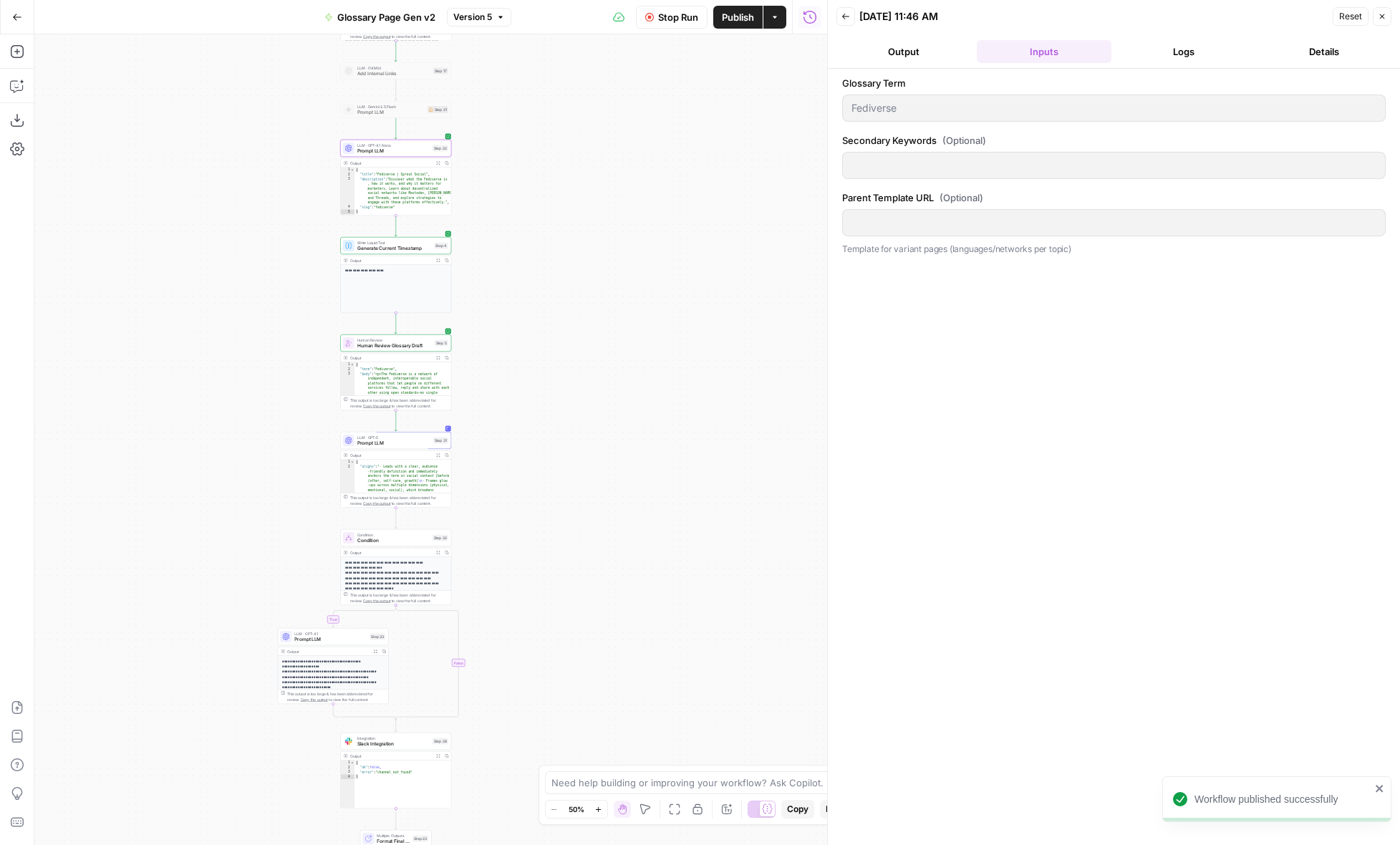
click at [941, 48] on button "Output" at bounding box center [903, 52] width 134 height 23
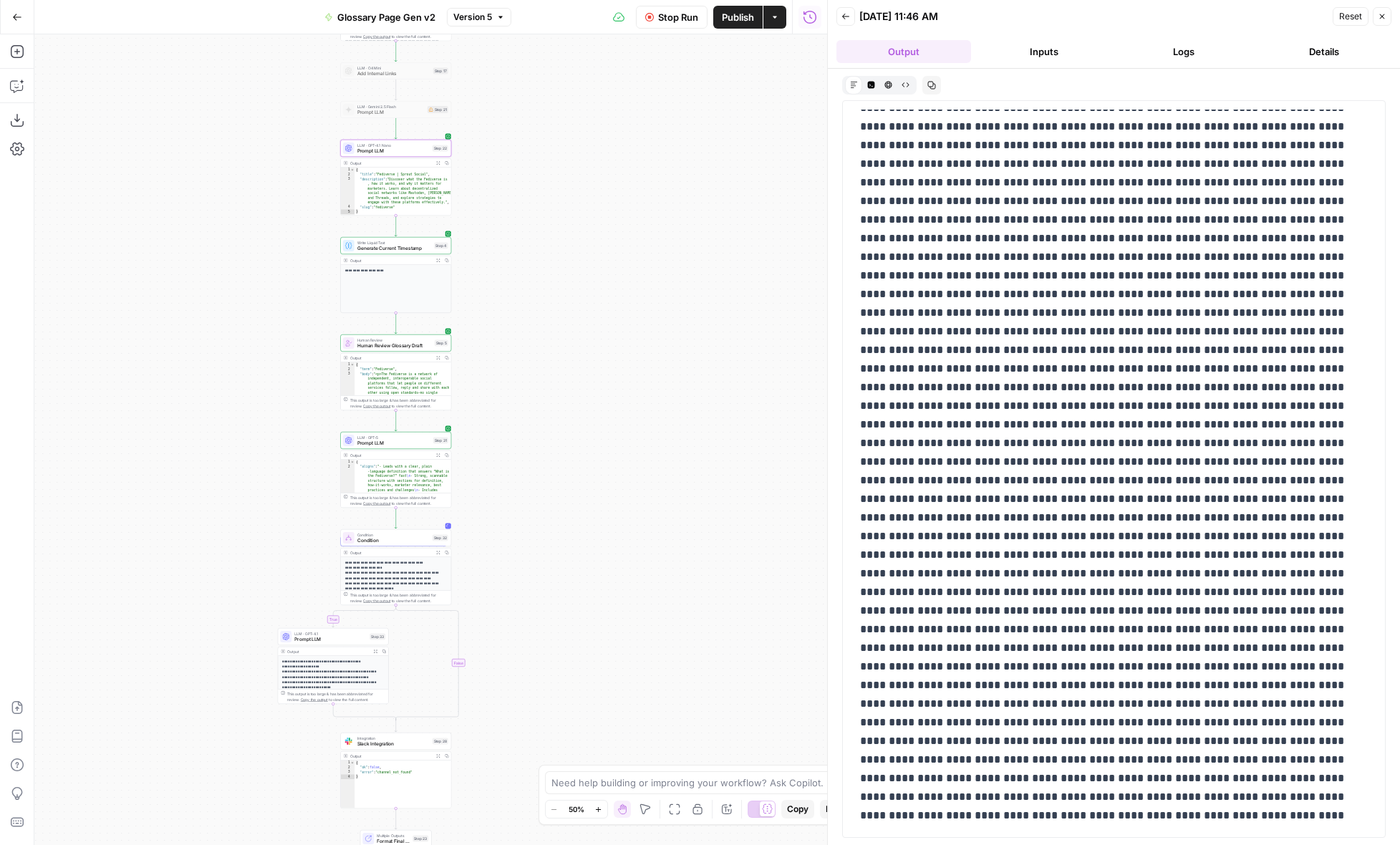
scroll to position [7475, 0]
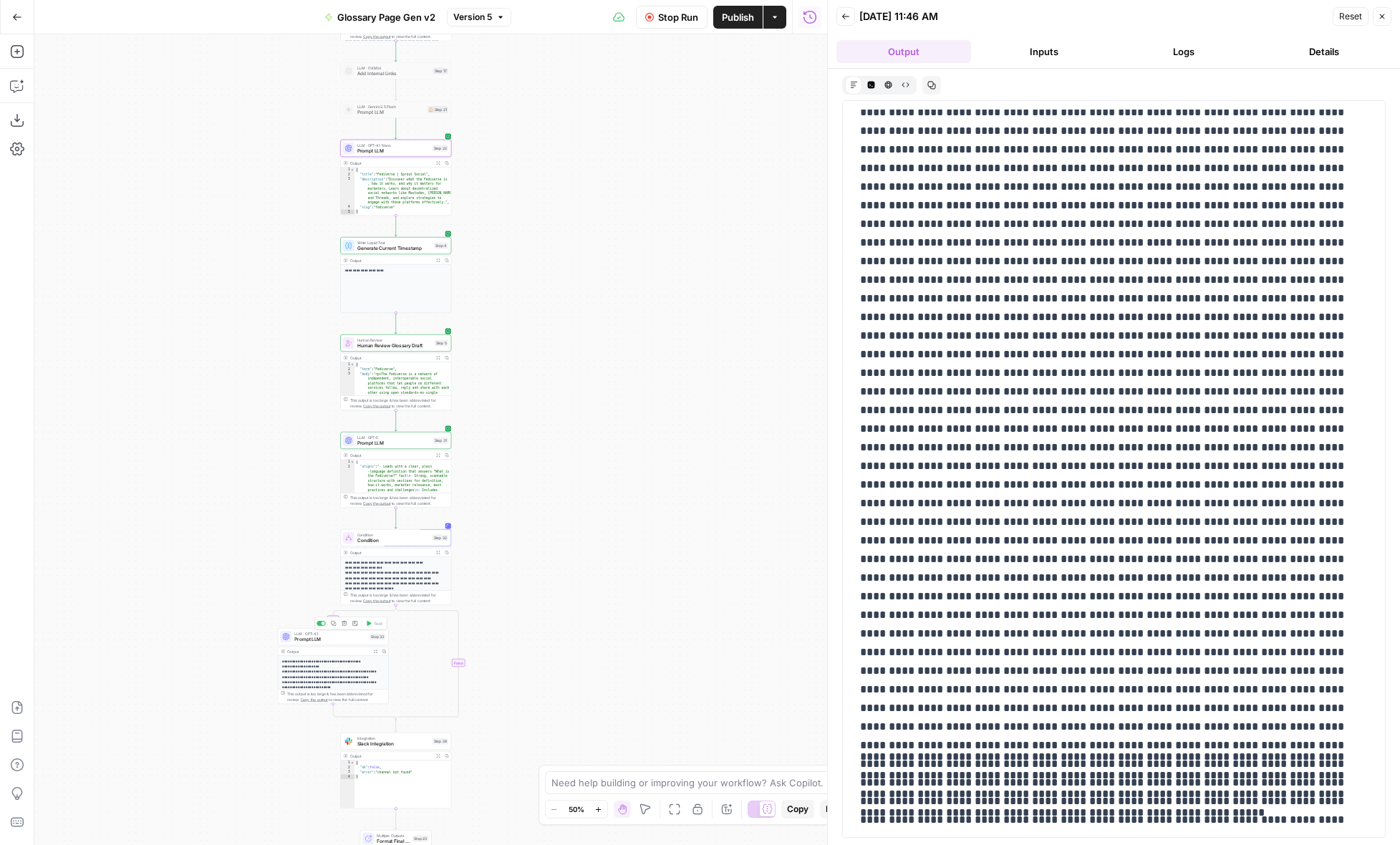
click at [337, 640] on span "Prompt LLM" at bounding box center [330, 639] width 72 height 7
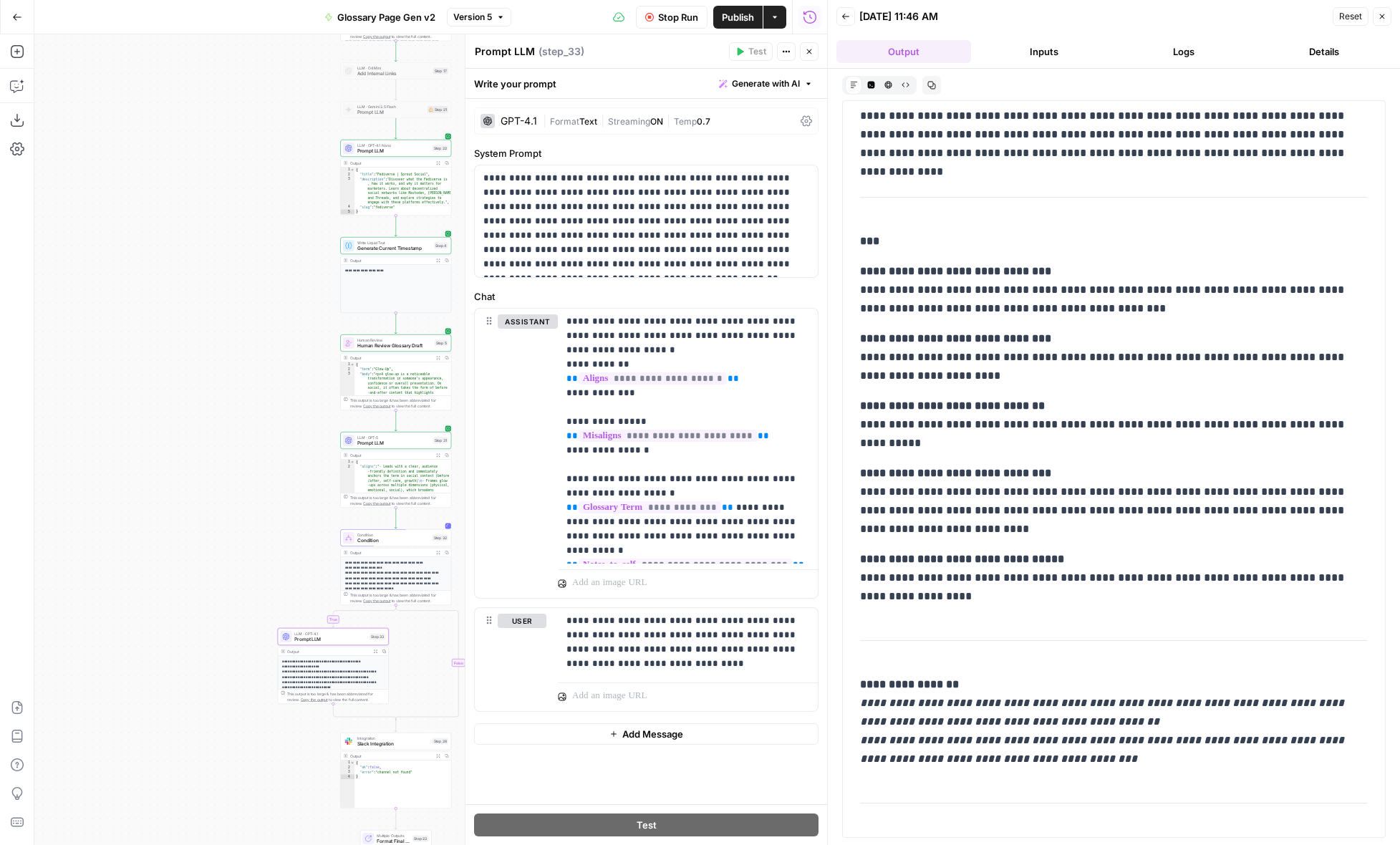
scroll to position [10406, 0]
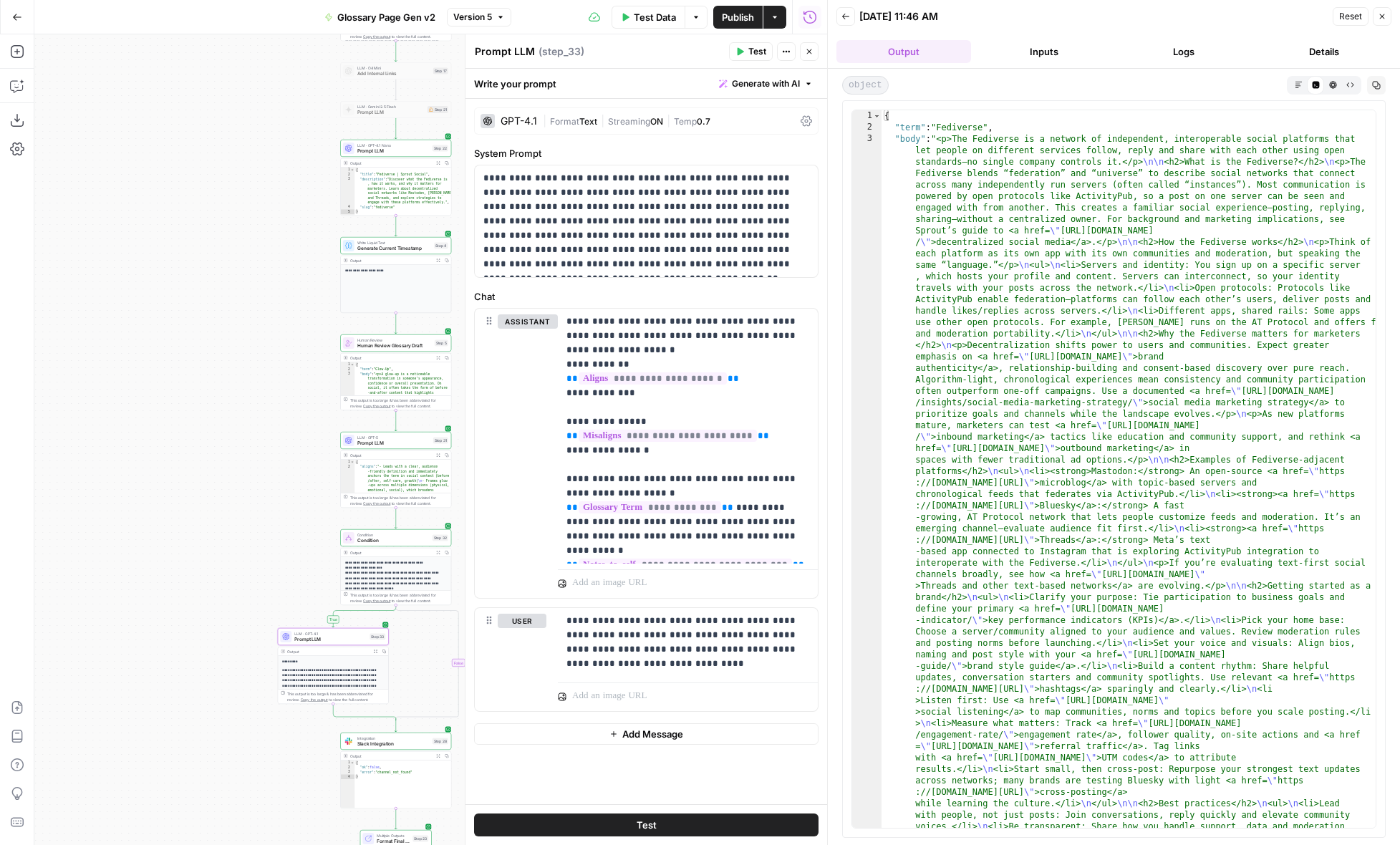
click at [1294, 88] on button "Markdown" at bounding box center [1299, 84] width 18 height 18
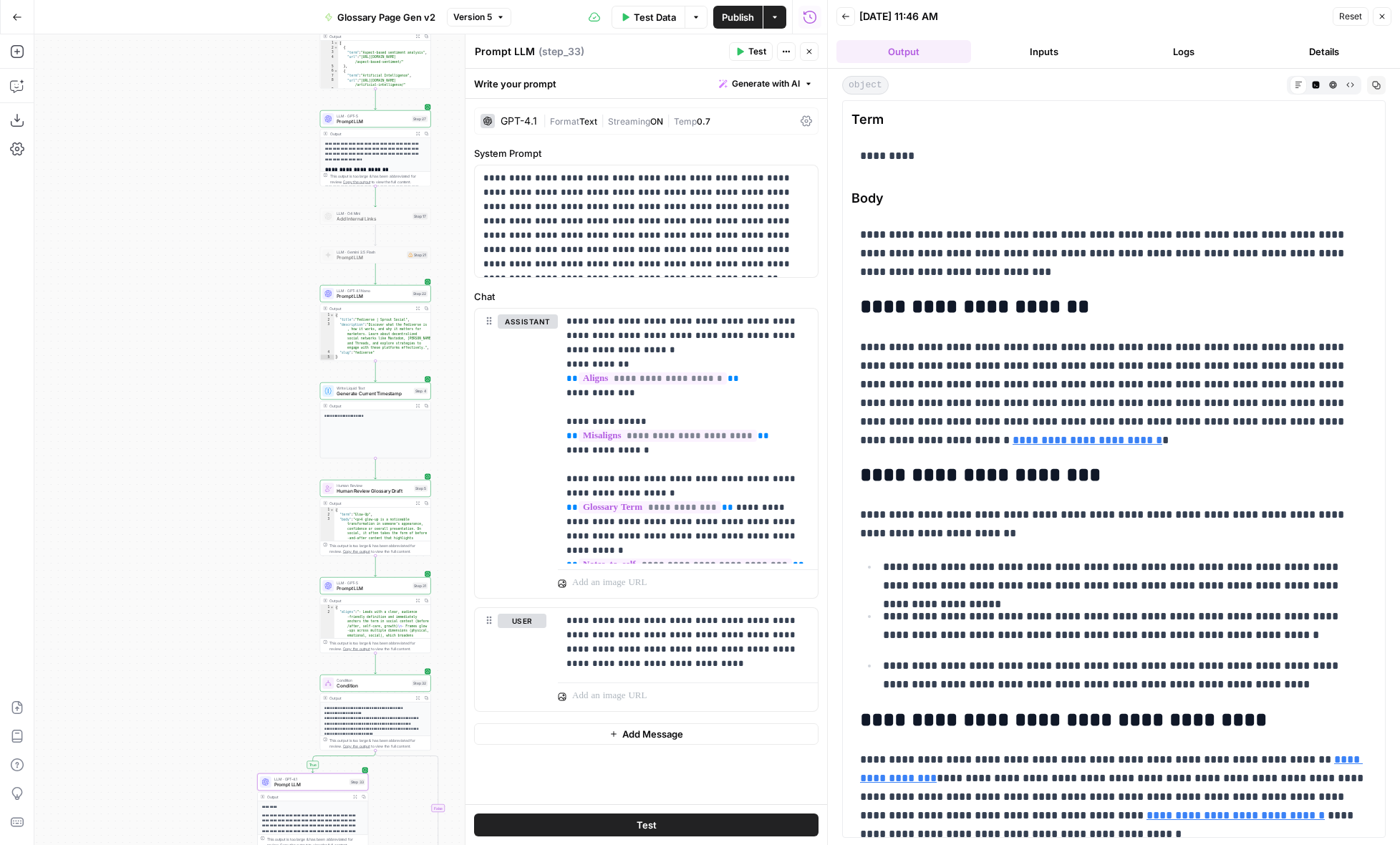
click at [1309, 45] on button "Details" at bounding box center [1324, 52] width 134 height 23
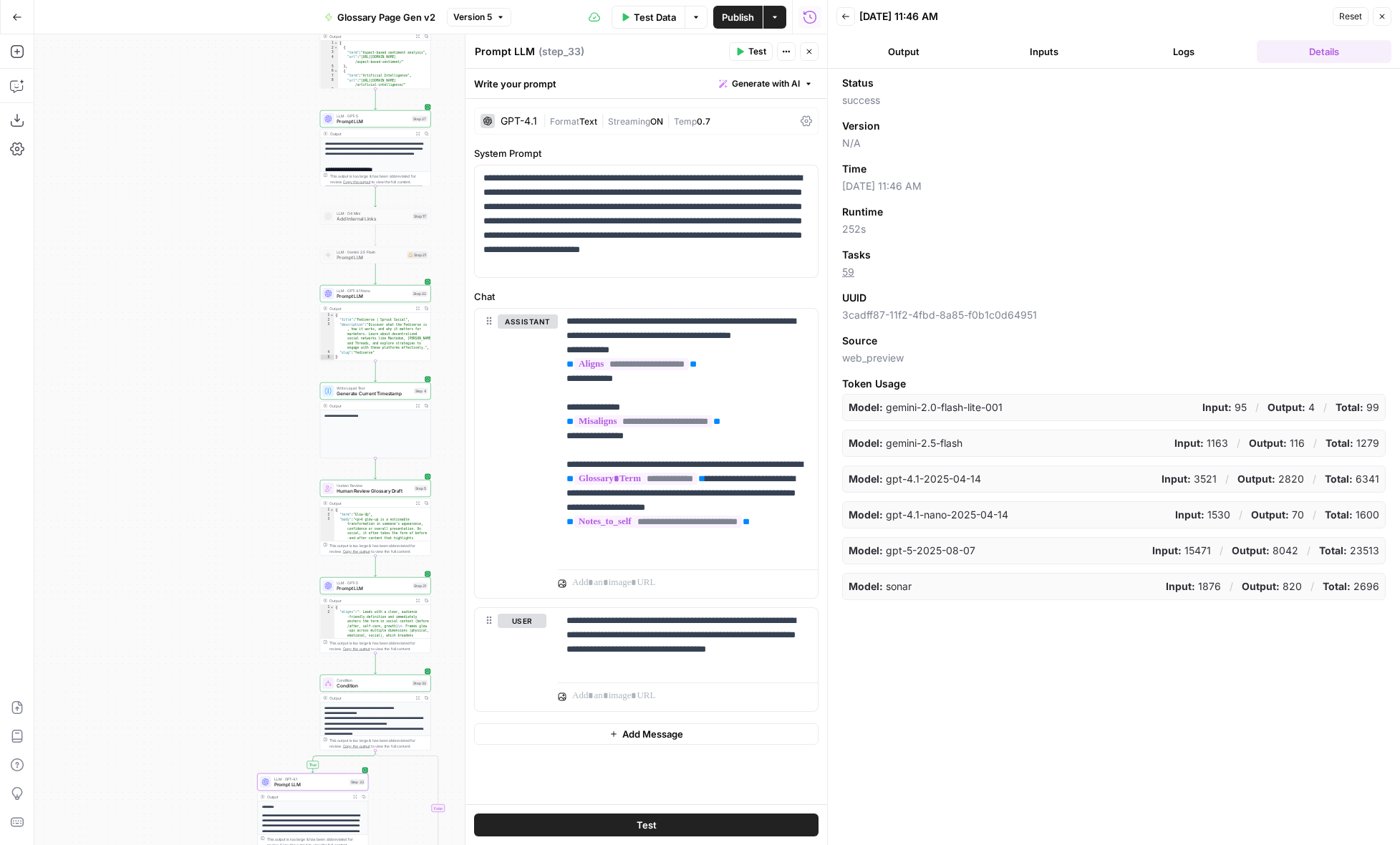
click at [912, 48] on button "Output" at bounding box center [903, 52] width 134 height 23
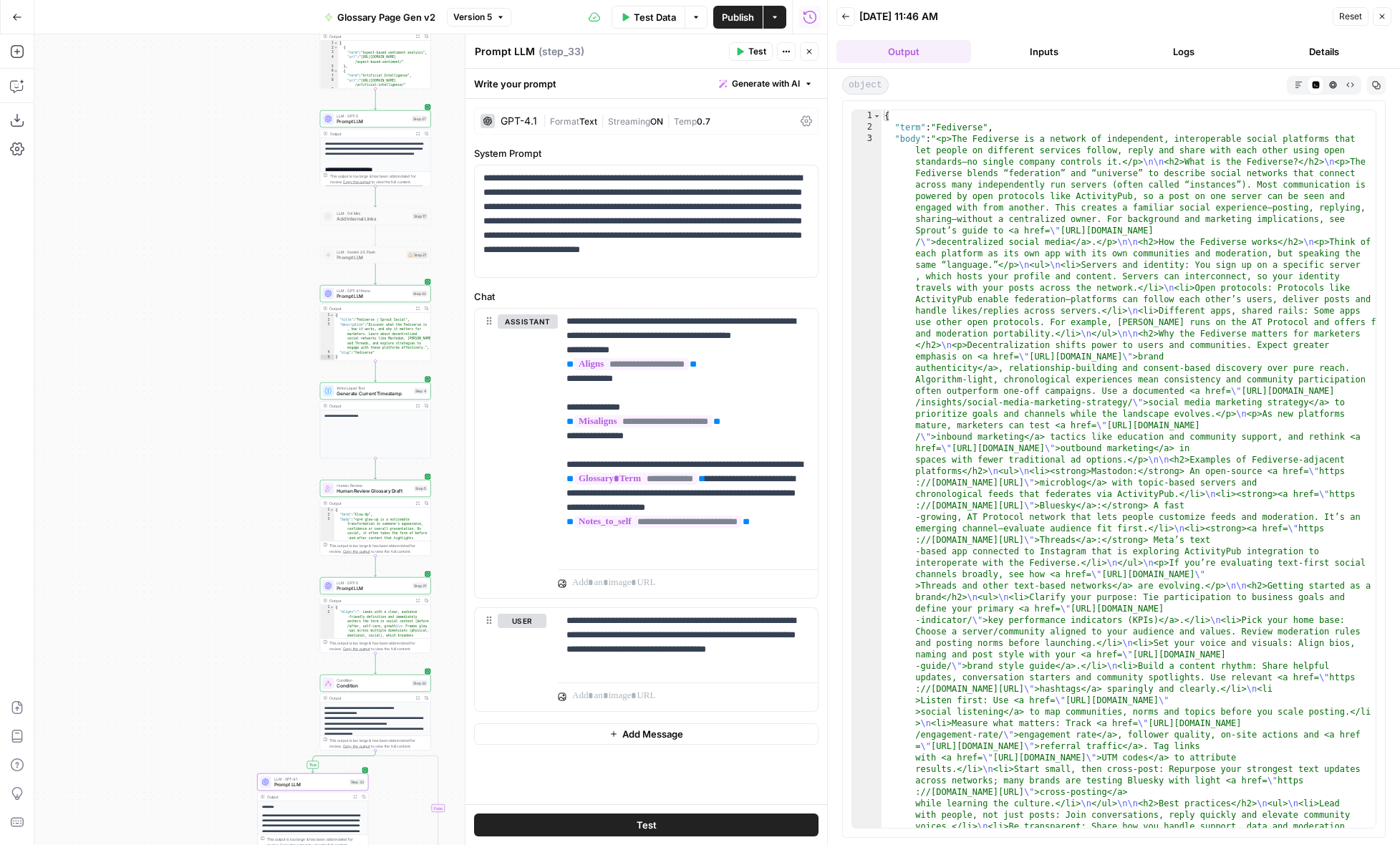
click at [1295, 84] on span "Markdown" at bounding box center [1295, 84] width 1 height 1
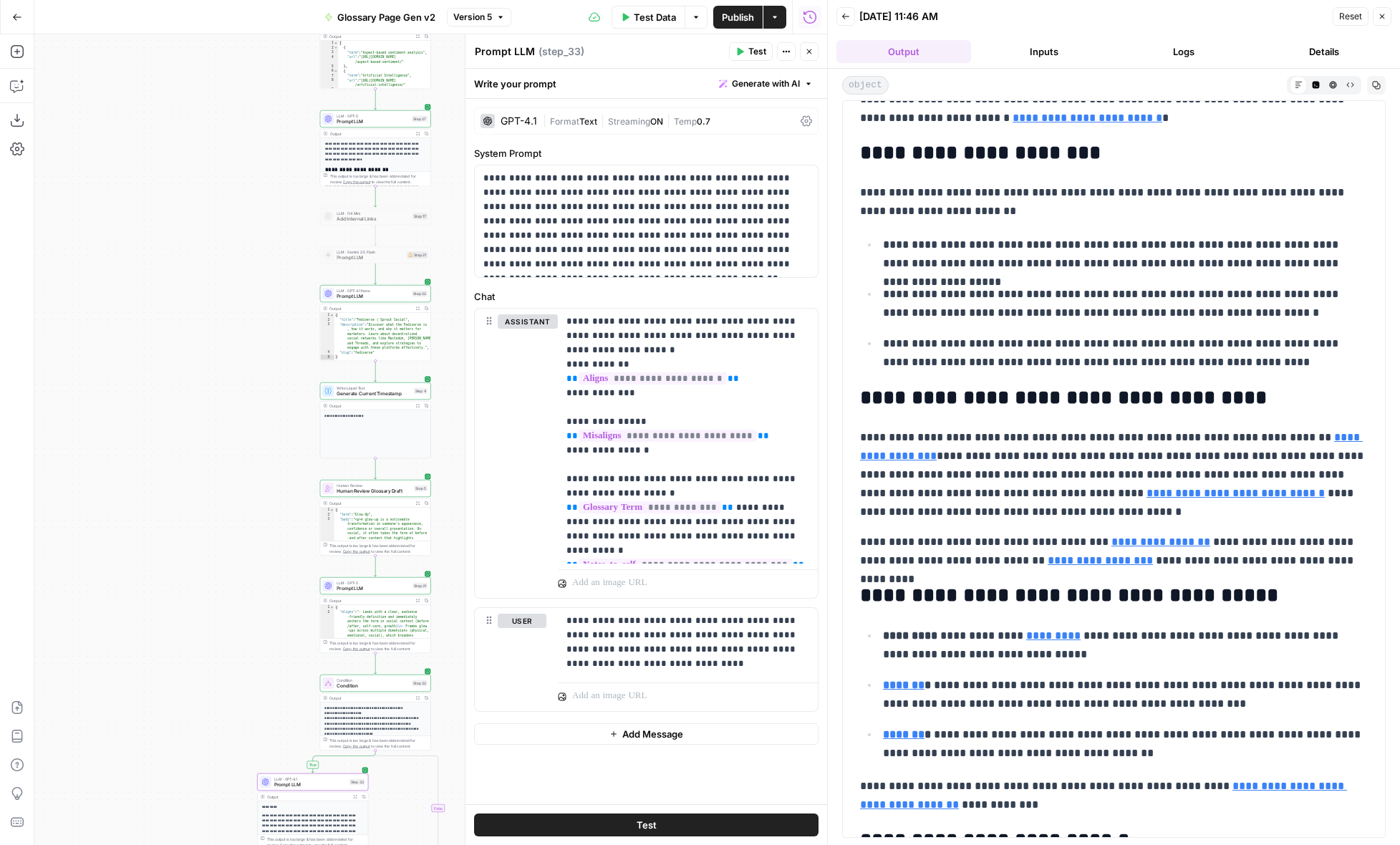
scroll to position [722, 0]
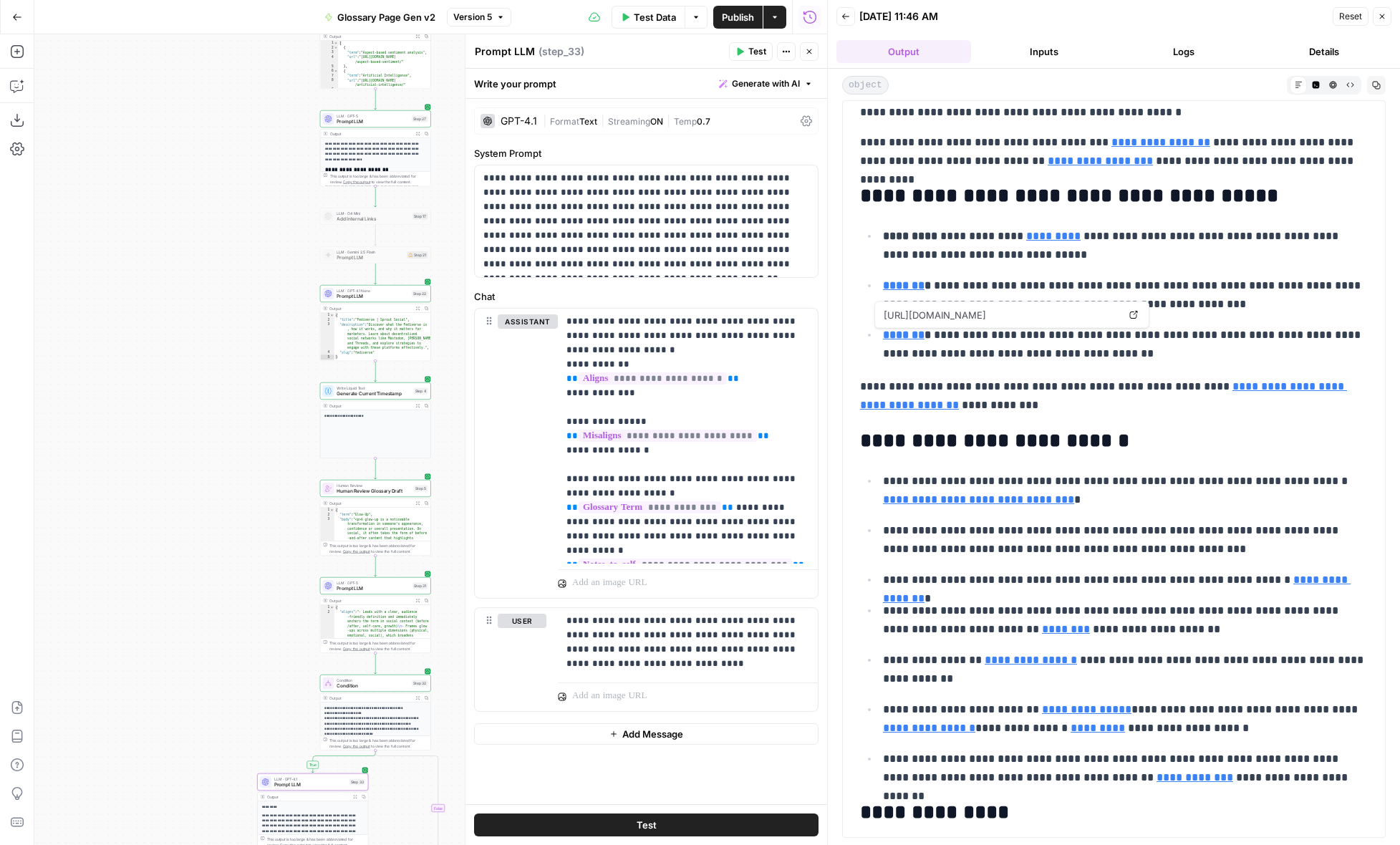
click at [1136, 316] on icon at bounding box center [1134, 315] width 9 height 9
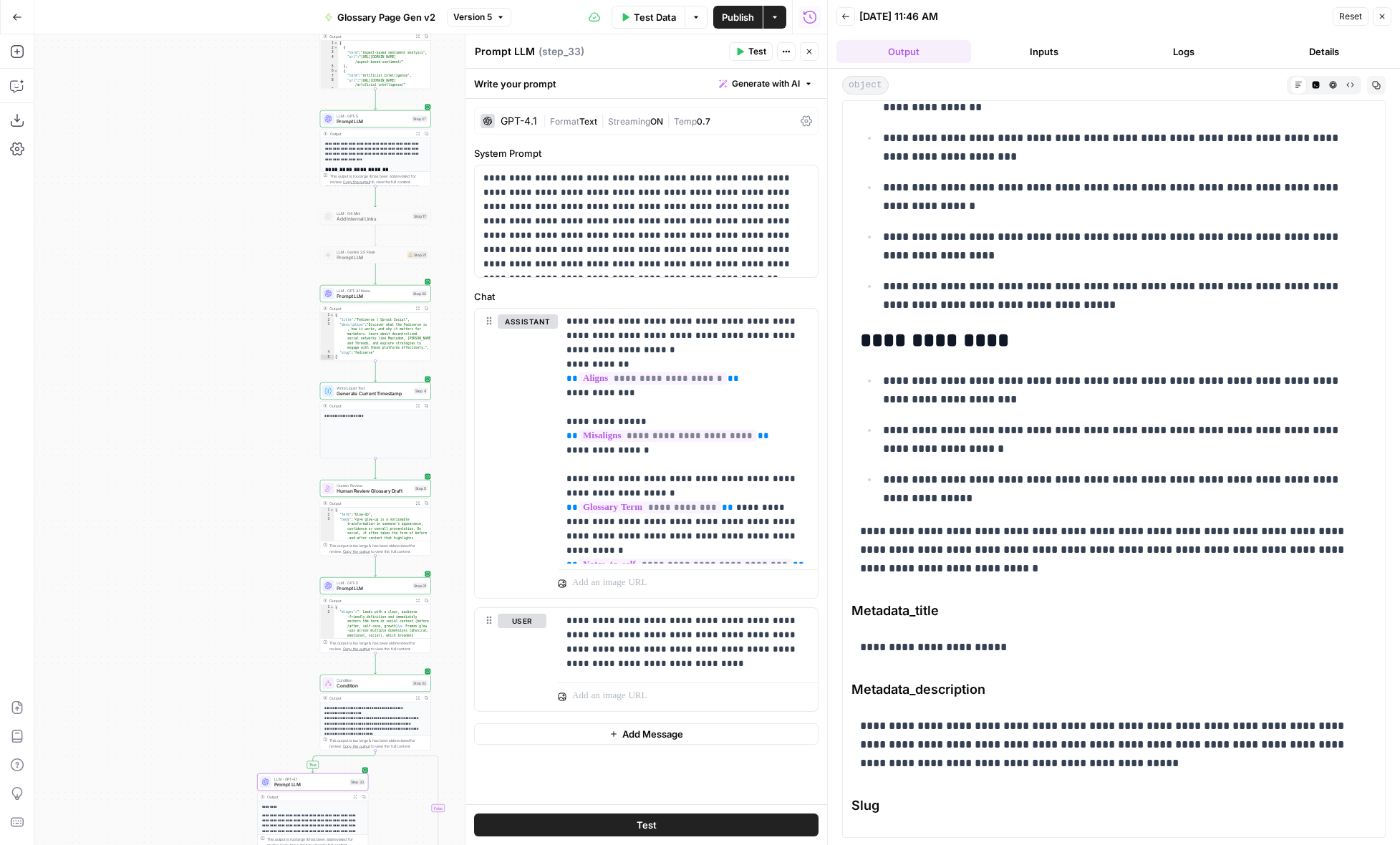
scroll to position [1515, 0]
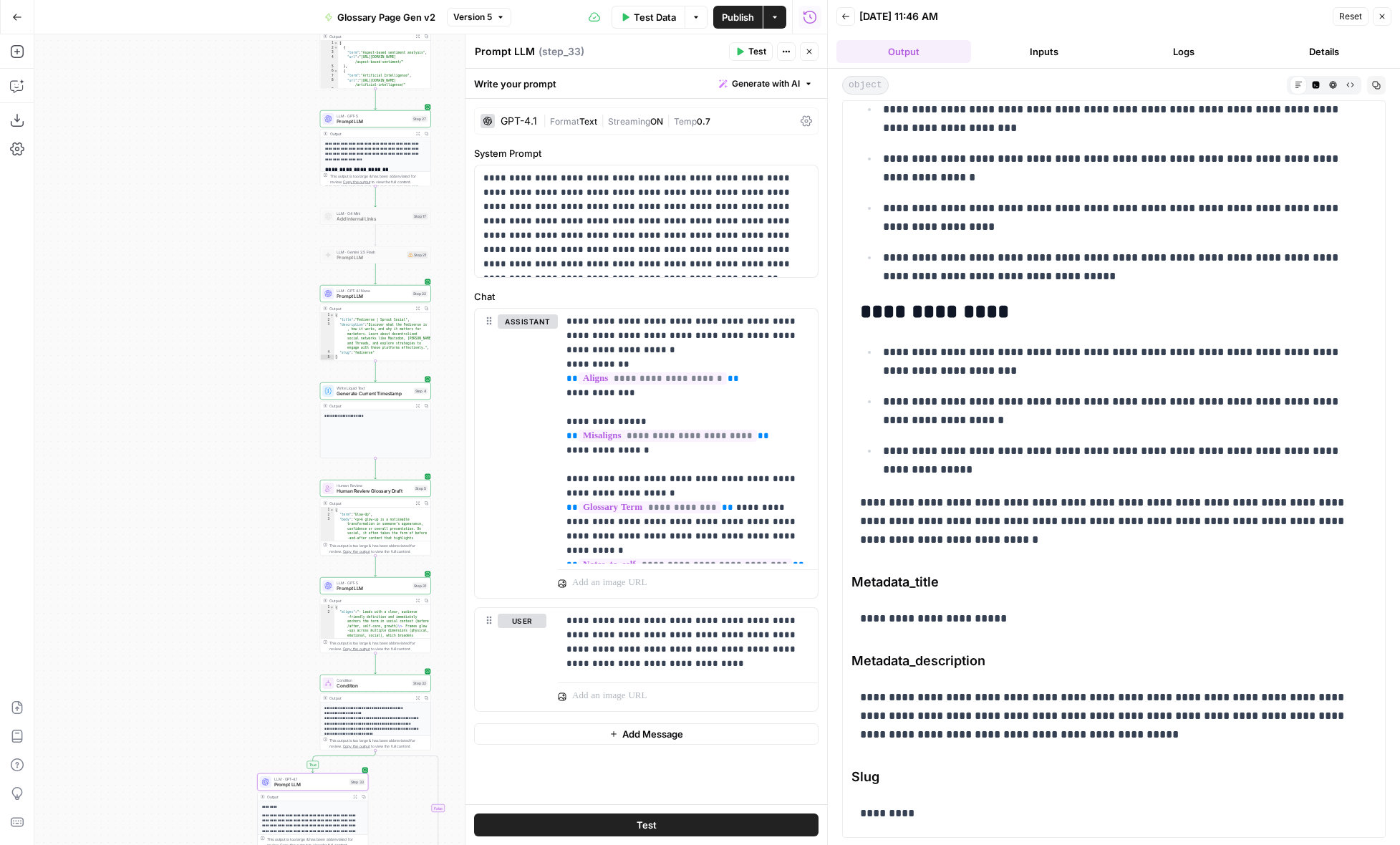
click at [844, 12] on icon "button" at bounding box center [846, 17] width 9 height 9
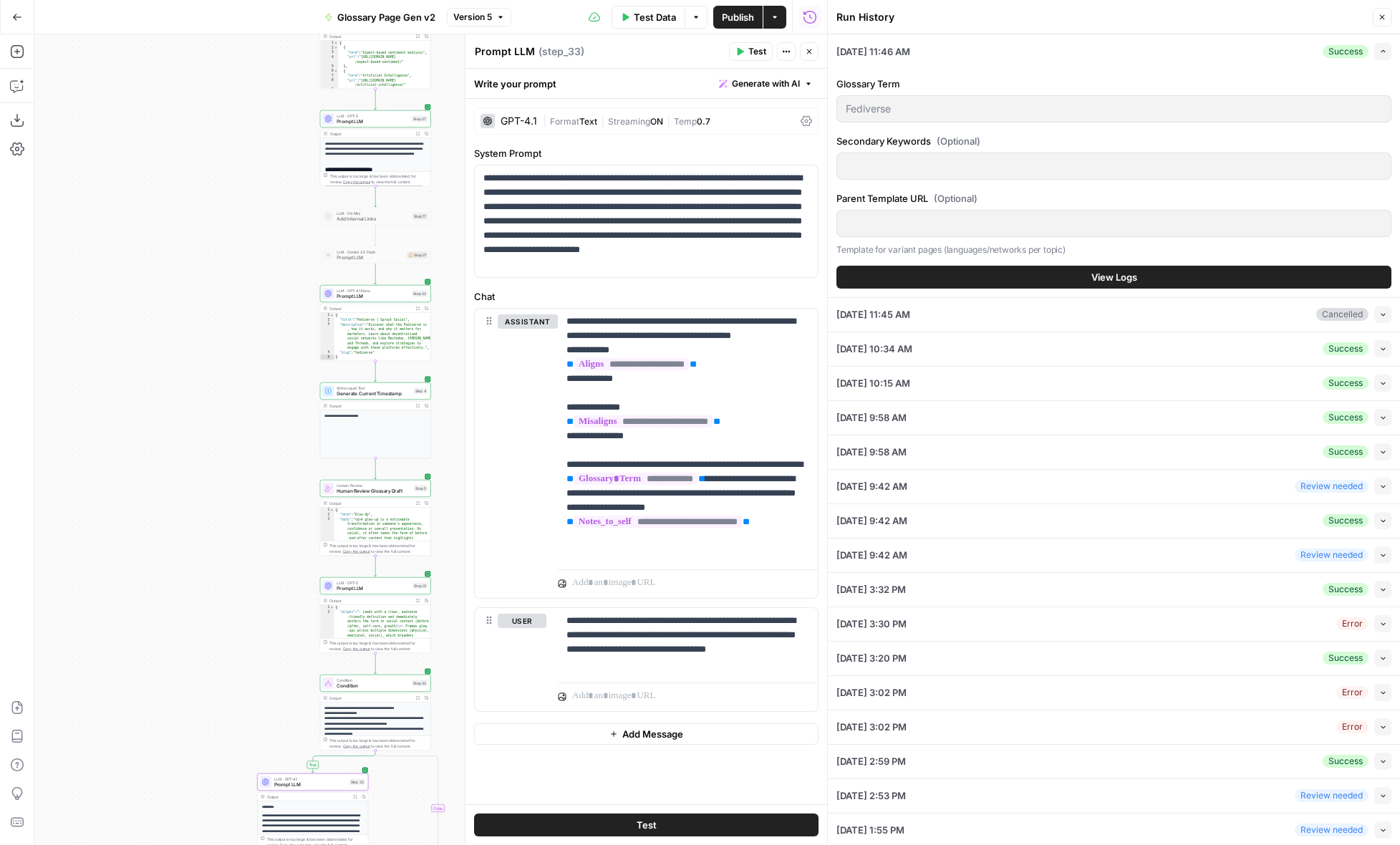
click at [809, 13] on icon "button" at bounding box center [810, 17] width 14 height 14
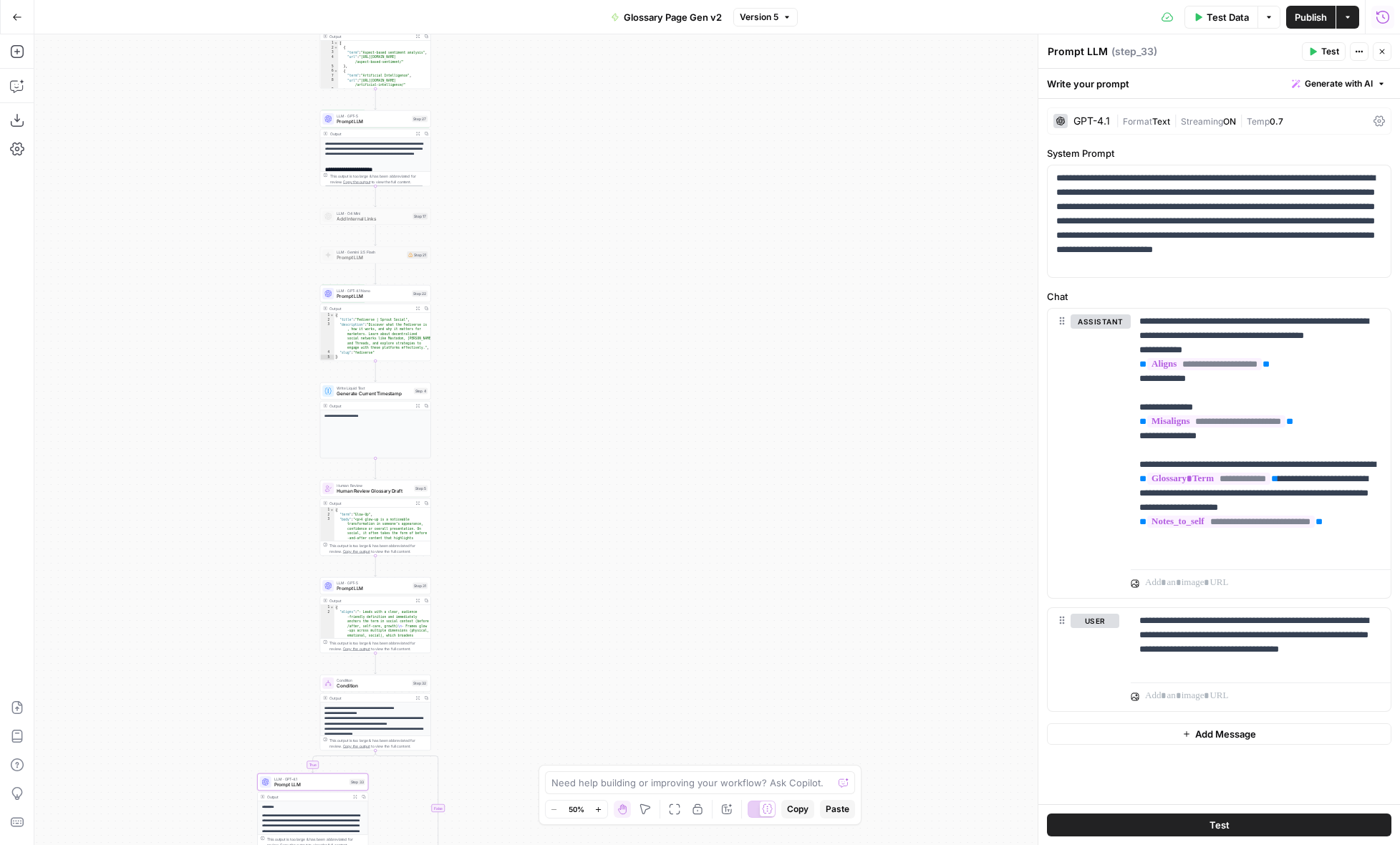
click at [1381, 55] on icon "button" at bounding box center [1382, 52] width 9 height 9
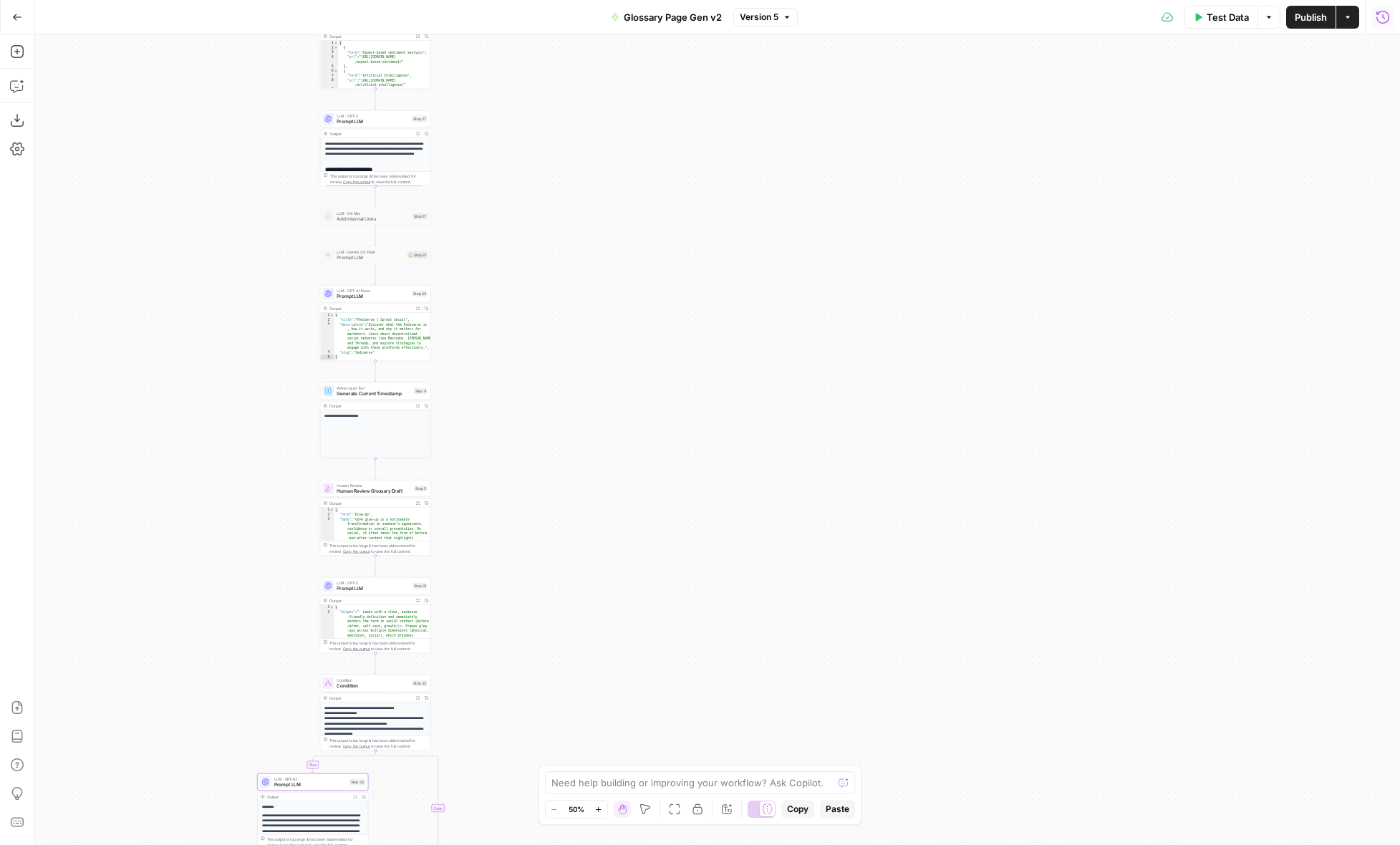
click at [24, 18] on button "Go Back" at bounding box center [17, 17] width 25 height 25
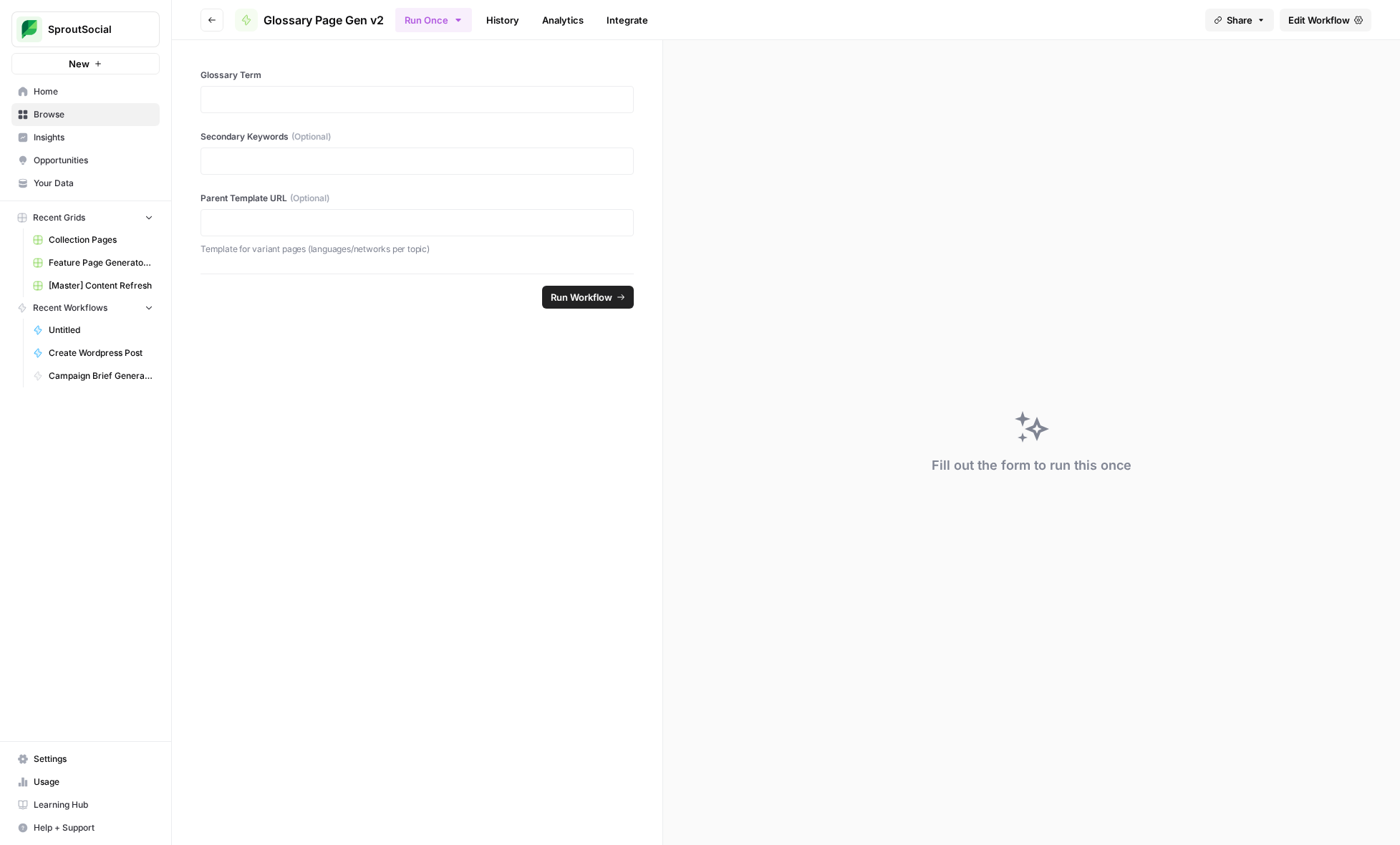
click at [220, 18] on button "Go back" at bounding box center [212, 20] width 23 height 23
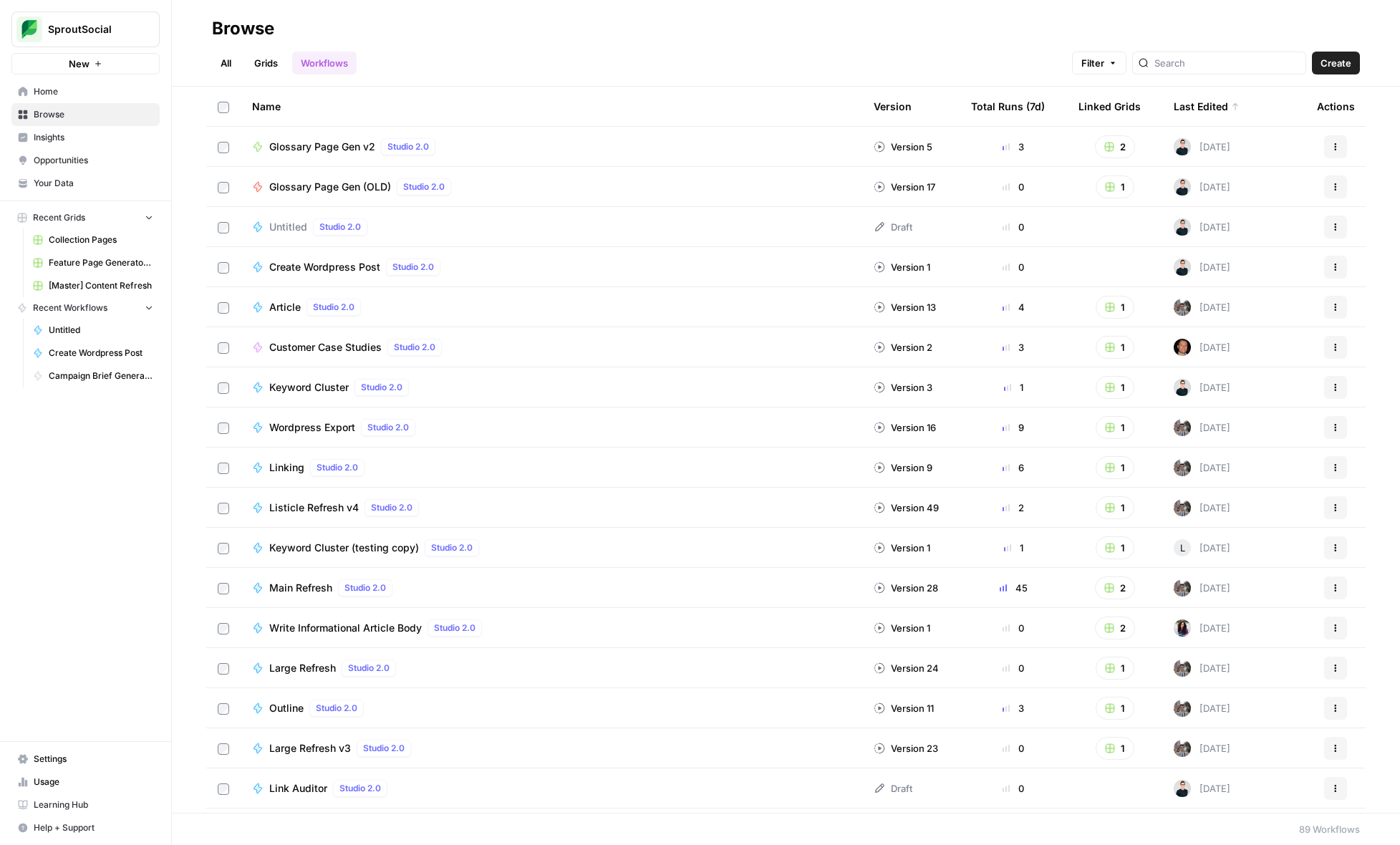
click at [278, 67] on link "Grids" at bounding box center [266, 63] width 40 height 23
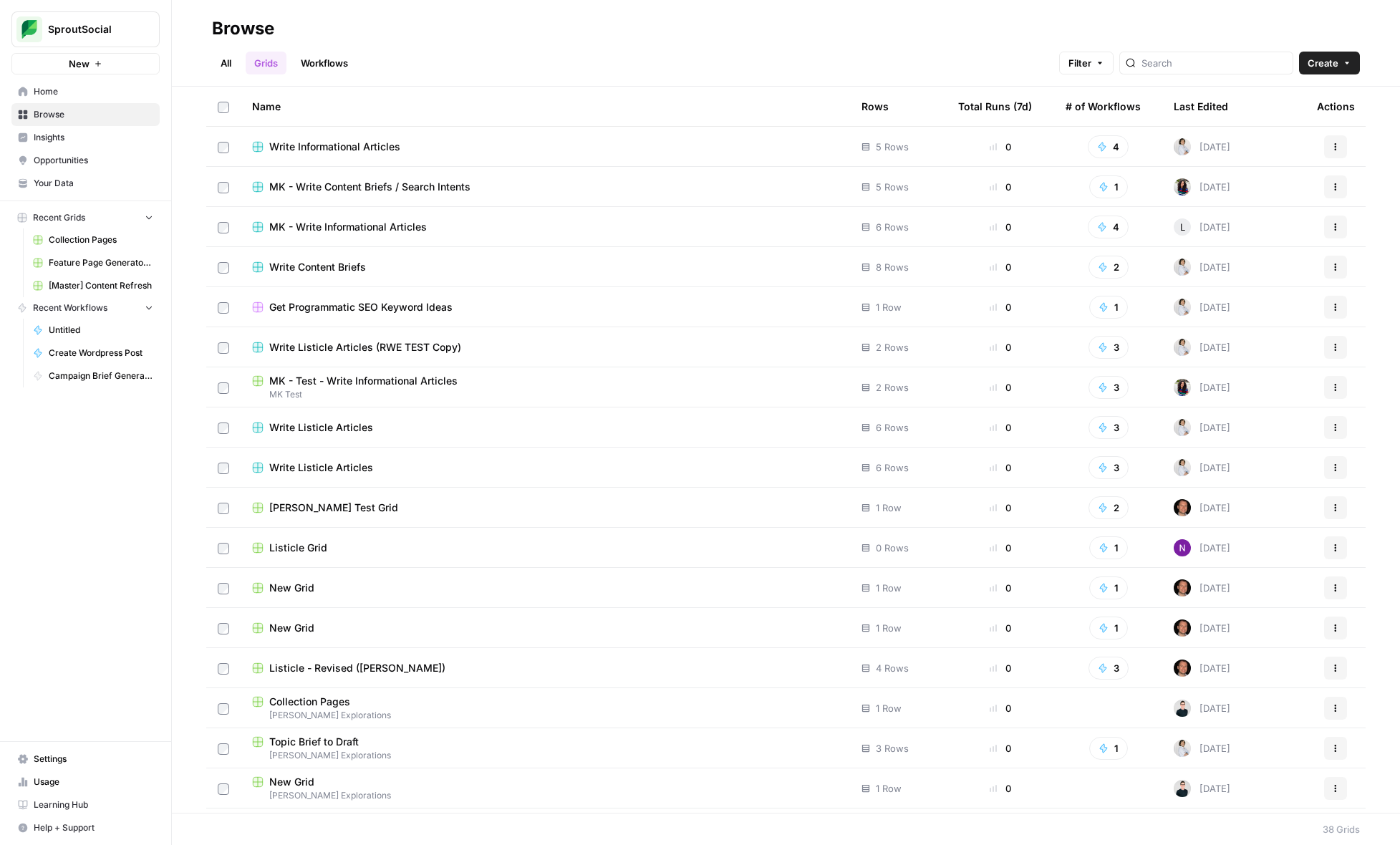
click at [1015, 105] on div "Total Runs (7d)" at bounding box center [995, 106] width 74 height 40
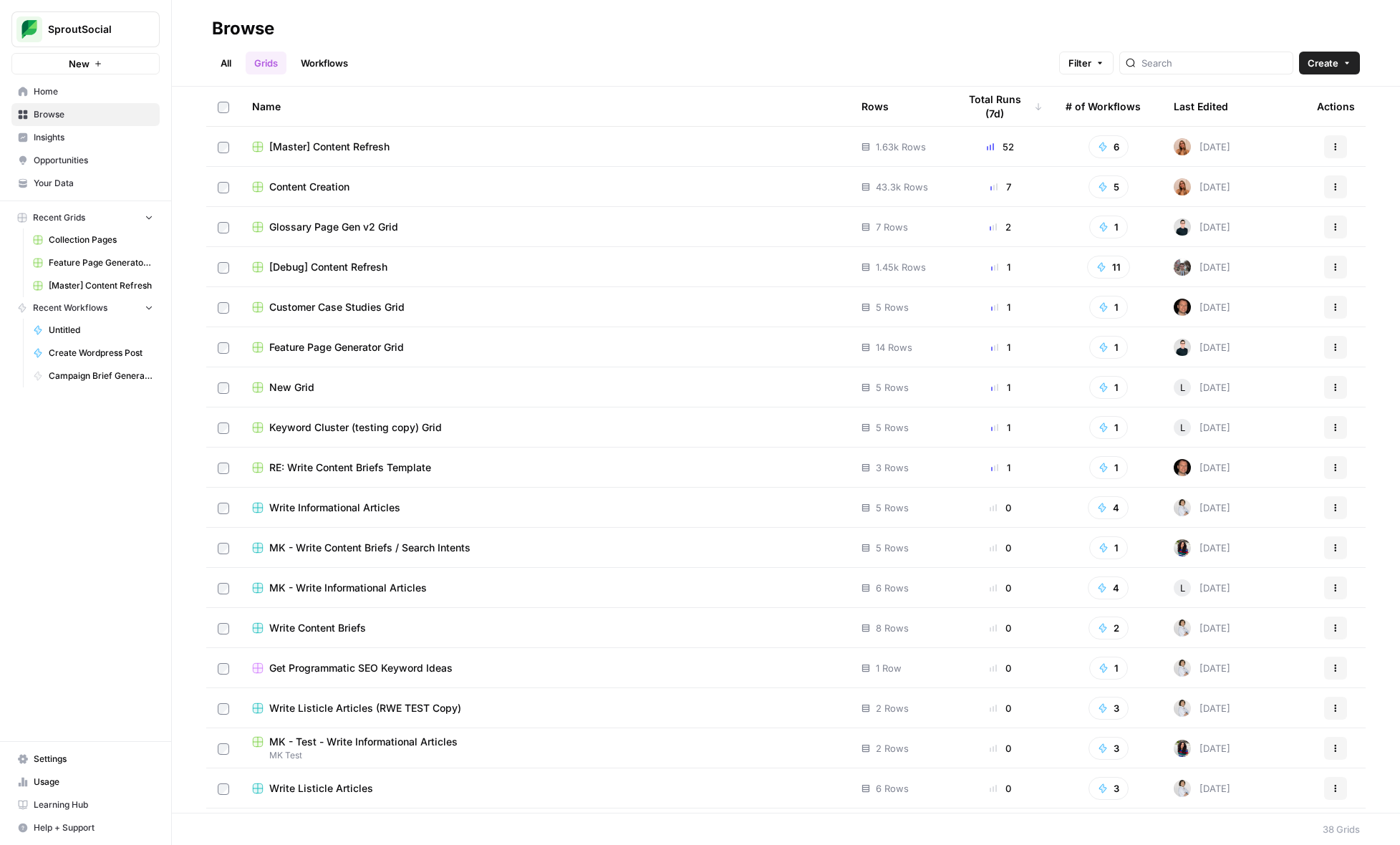
click at [1112, 101] on div "# of Workflows" at bounding box center [1103, 106] width 76 height 40
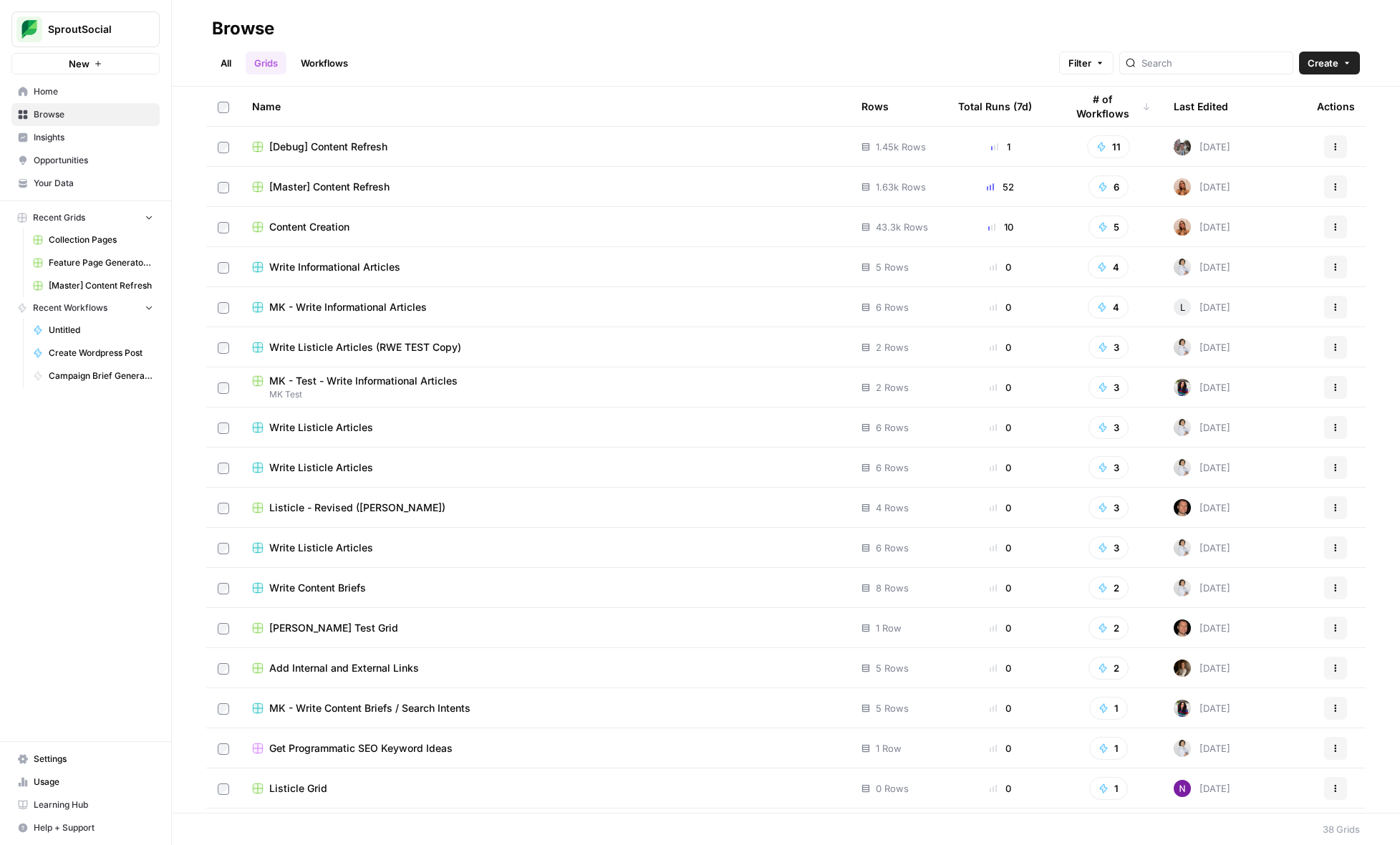
click at [1195, 105] on div "Last Edited" at bounding box center [1202, 106] width 54 height 40
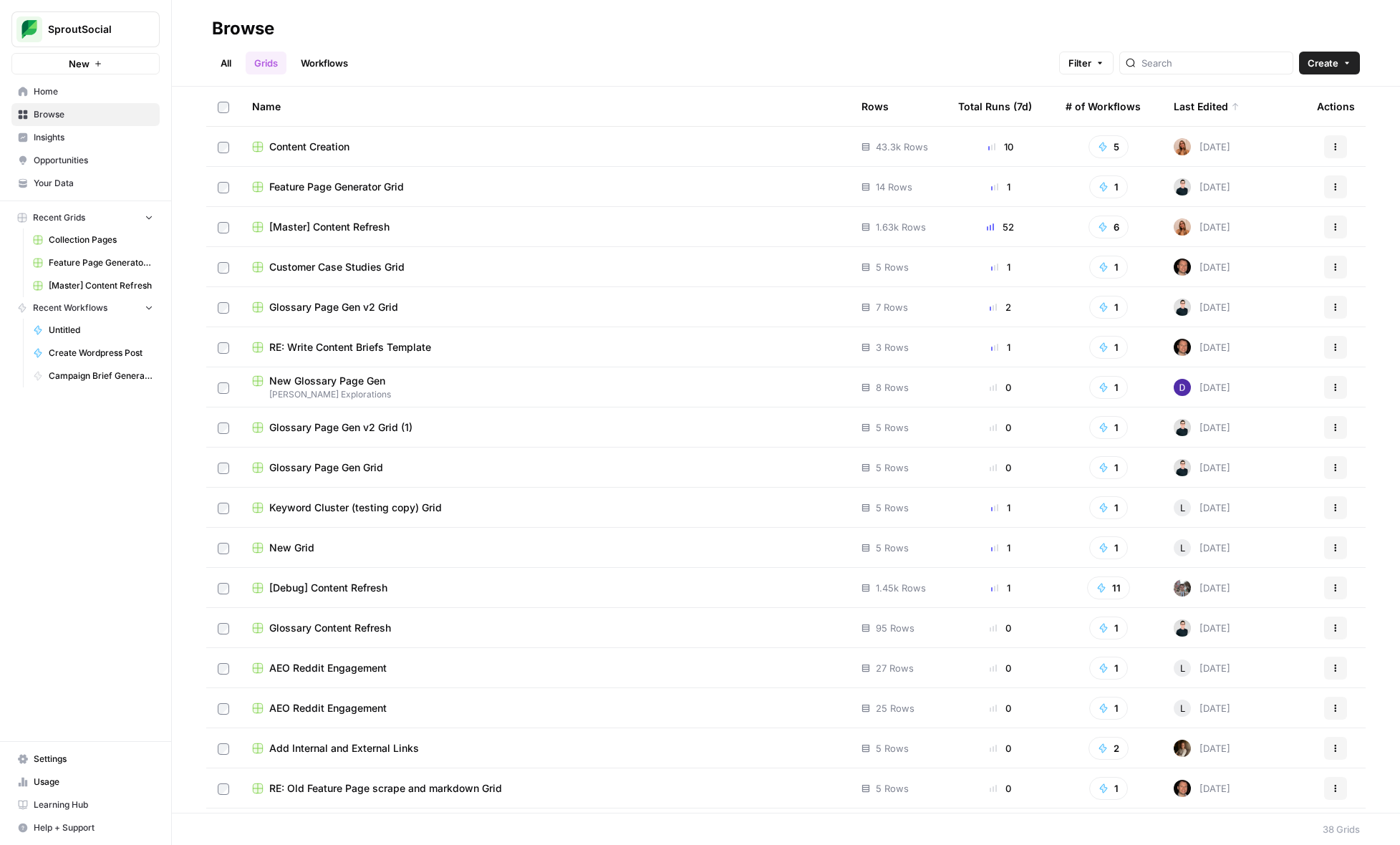
click at [378, 306] on span "Glossary Page Gen v2 Grid" at bounding box center [334, 307] width 129 height 14
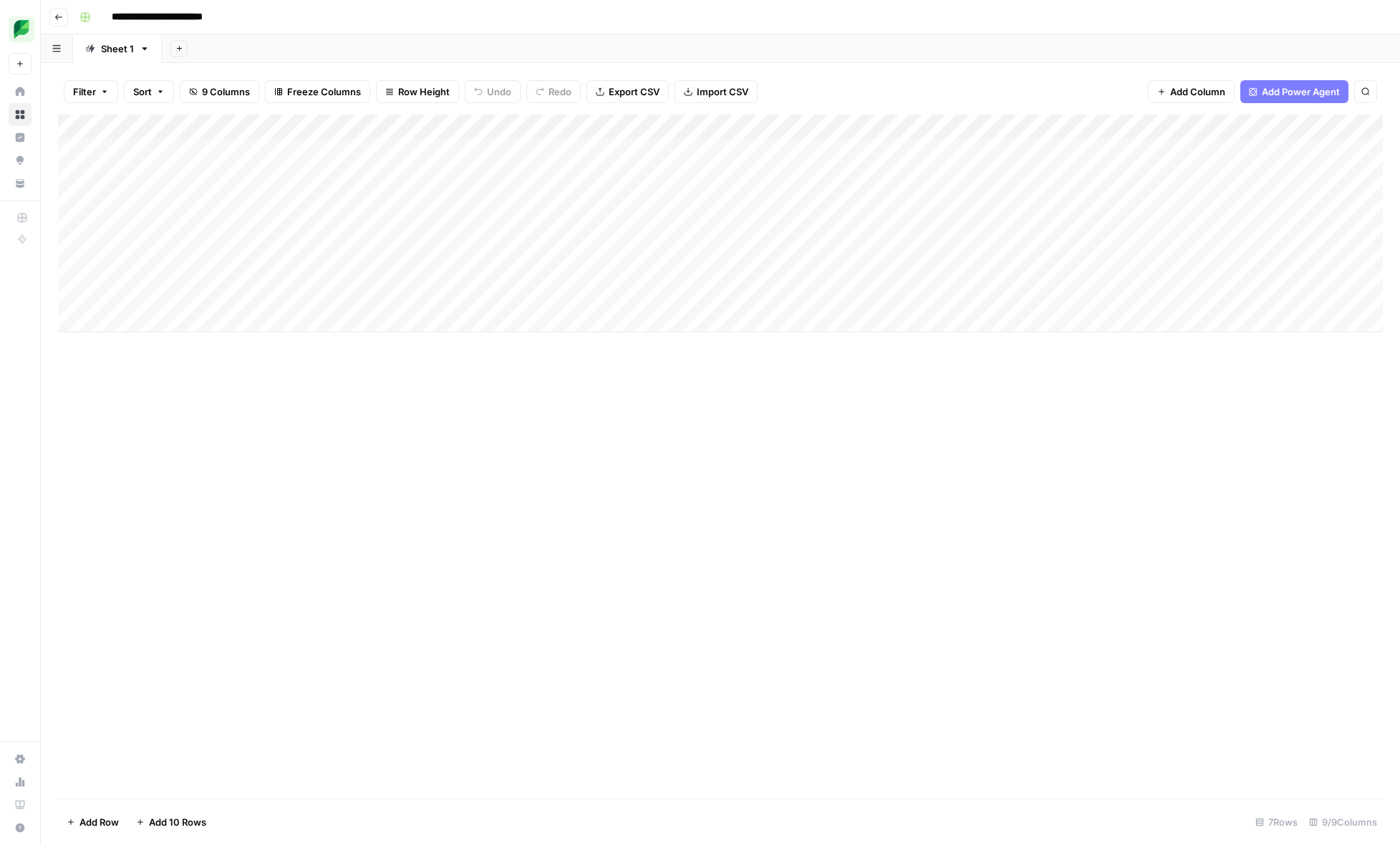
click at [235, 294] on div "Add Column" at bounding box center [720, 223] width 1325 height 218
click at [689, 149] on div "Add Column" at bounding box center [720, 223] width 1325 height 218
click at [732, 149] on div "Add Column" at bounding box center [720, 223] width 1325 height 218
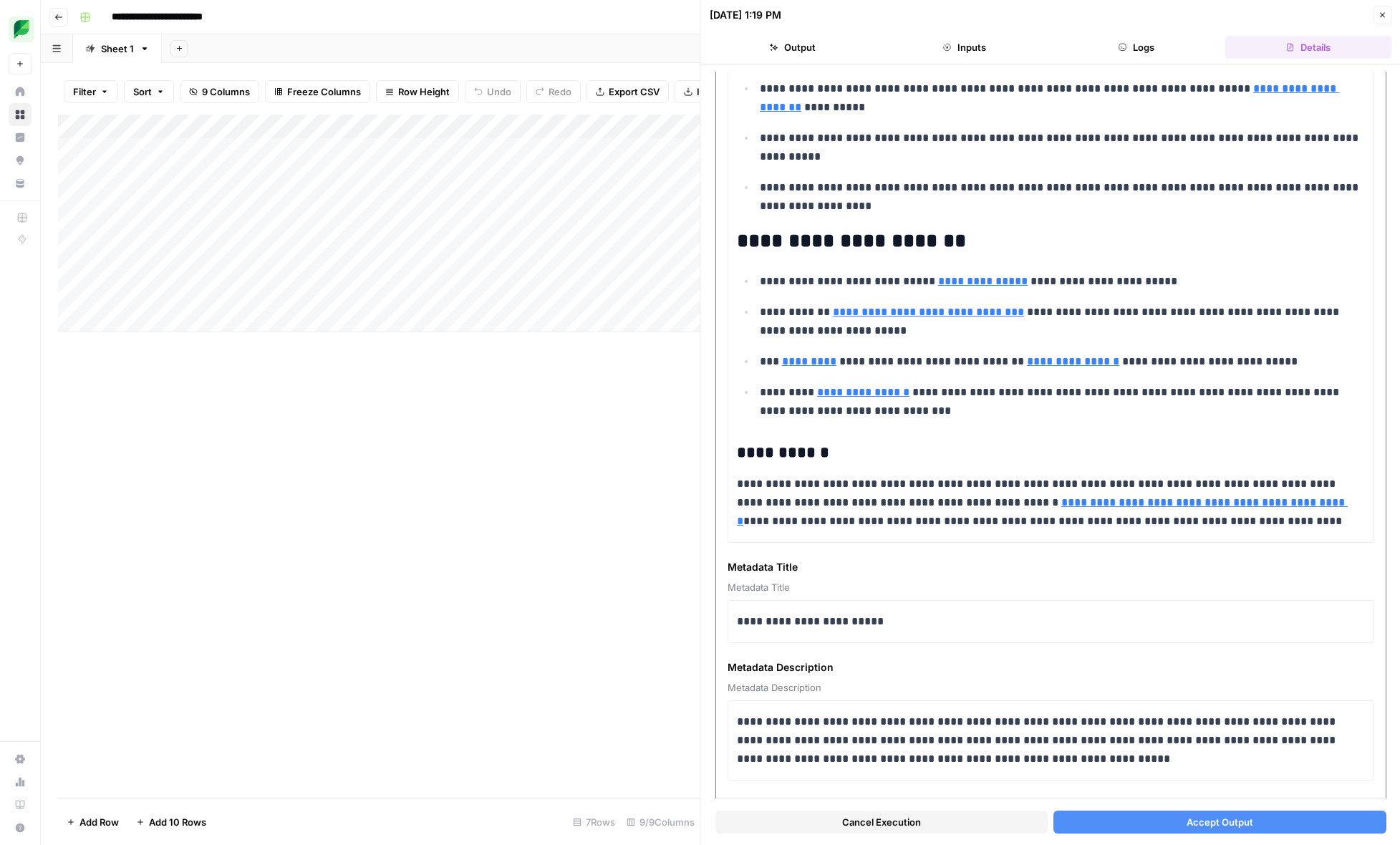
scroll to position [1429, 0]
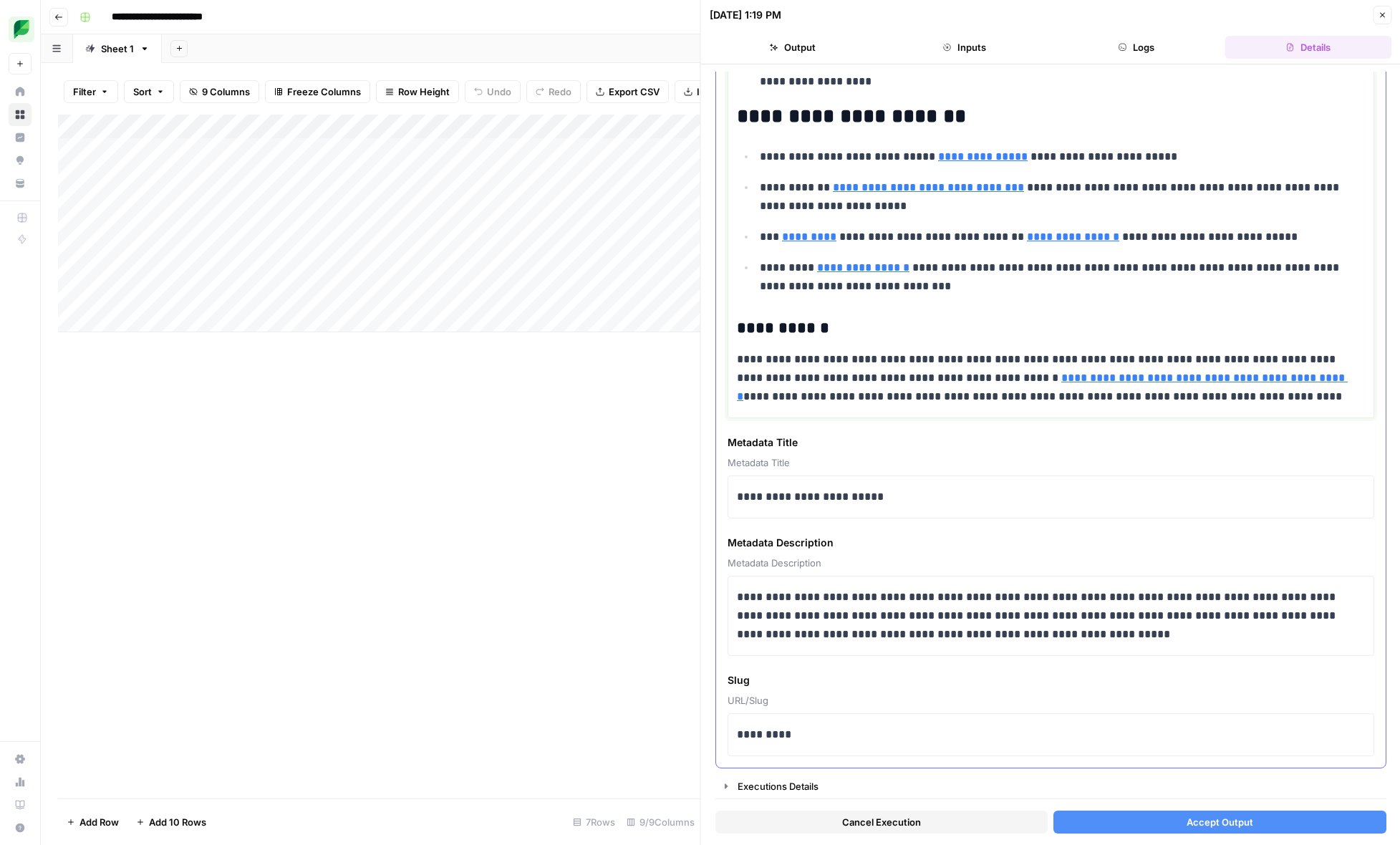
click at [870, 367] on p "**********" at bounding box center [1050, 379] width 628 height 56
copy div "**********"
click at [1158, 815] on button "Accept Output" at bounding box center [1220, 822] width 332 height 23
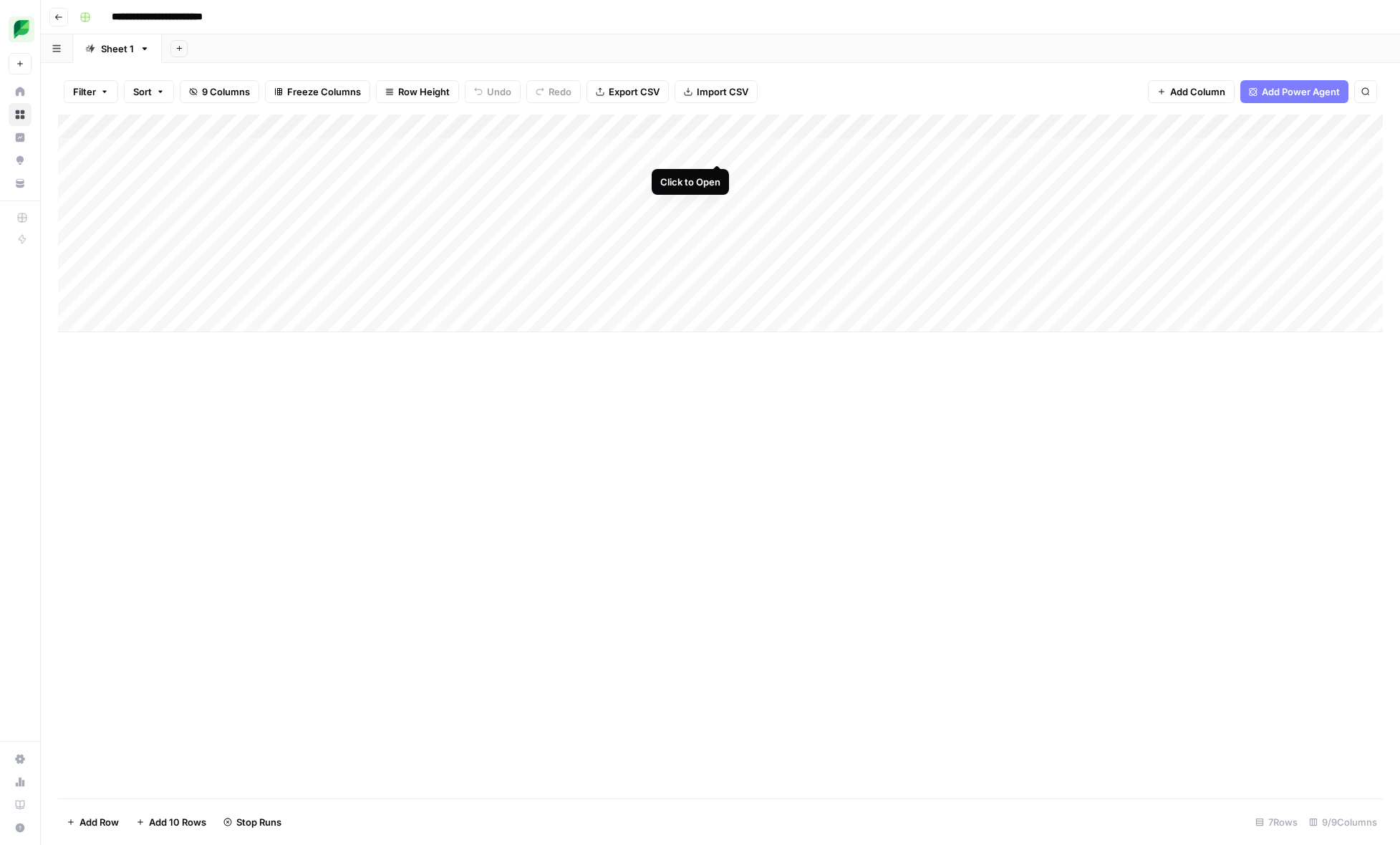
click at [716, 149] on div "Add Column" at bounding box center [720, 223] width 1325 height 218
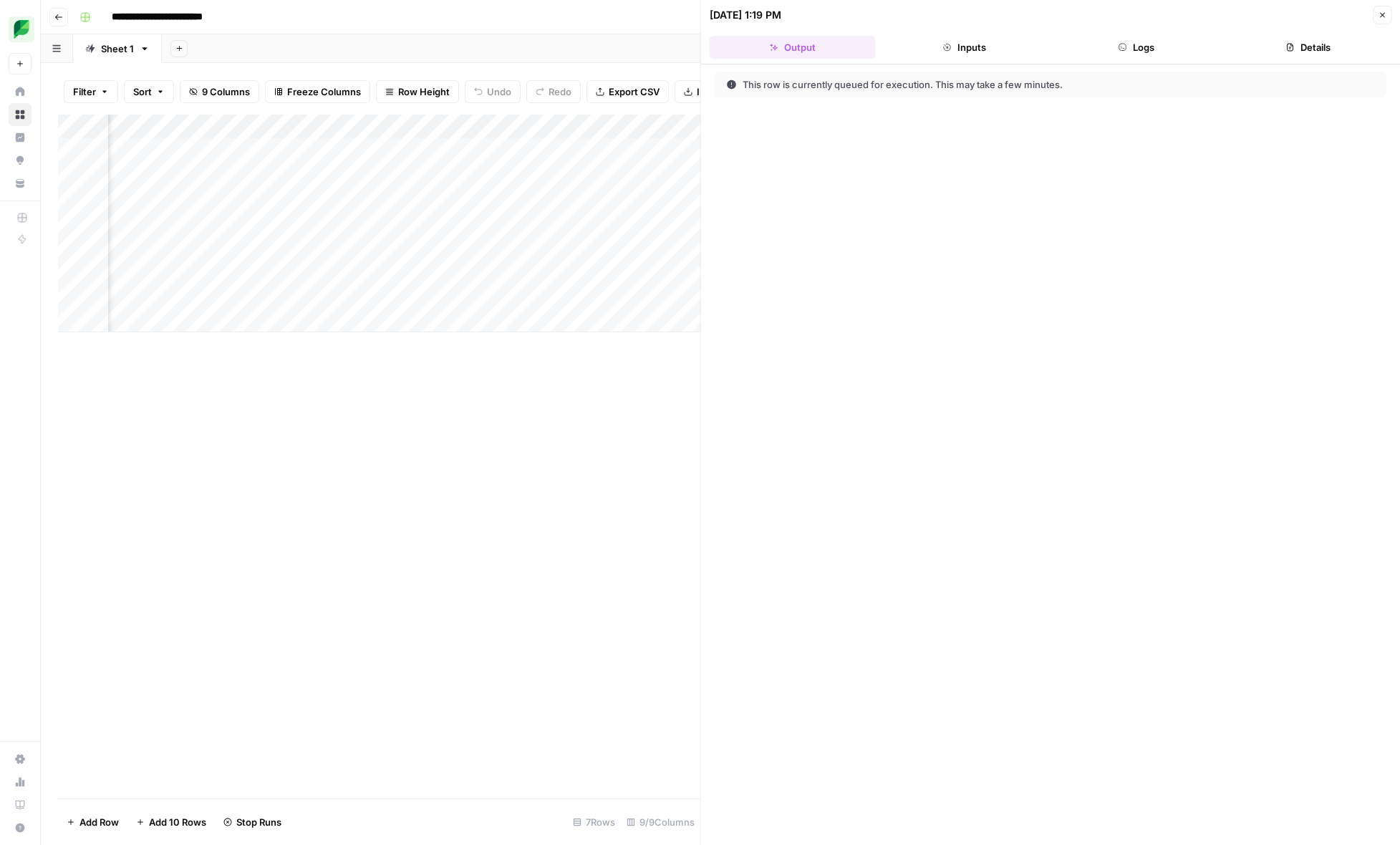
scroll to position [0, 266]
click at [976, 58] on button "Inputs" at bounding box center [964, 47] width 166 height 23
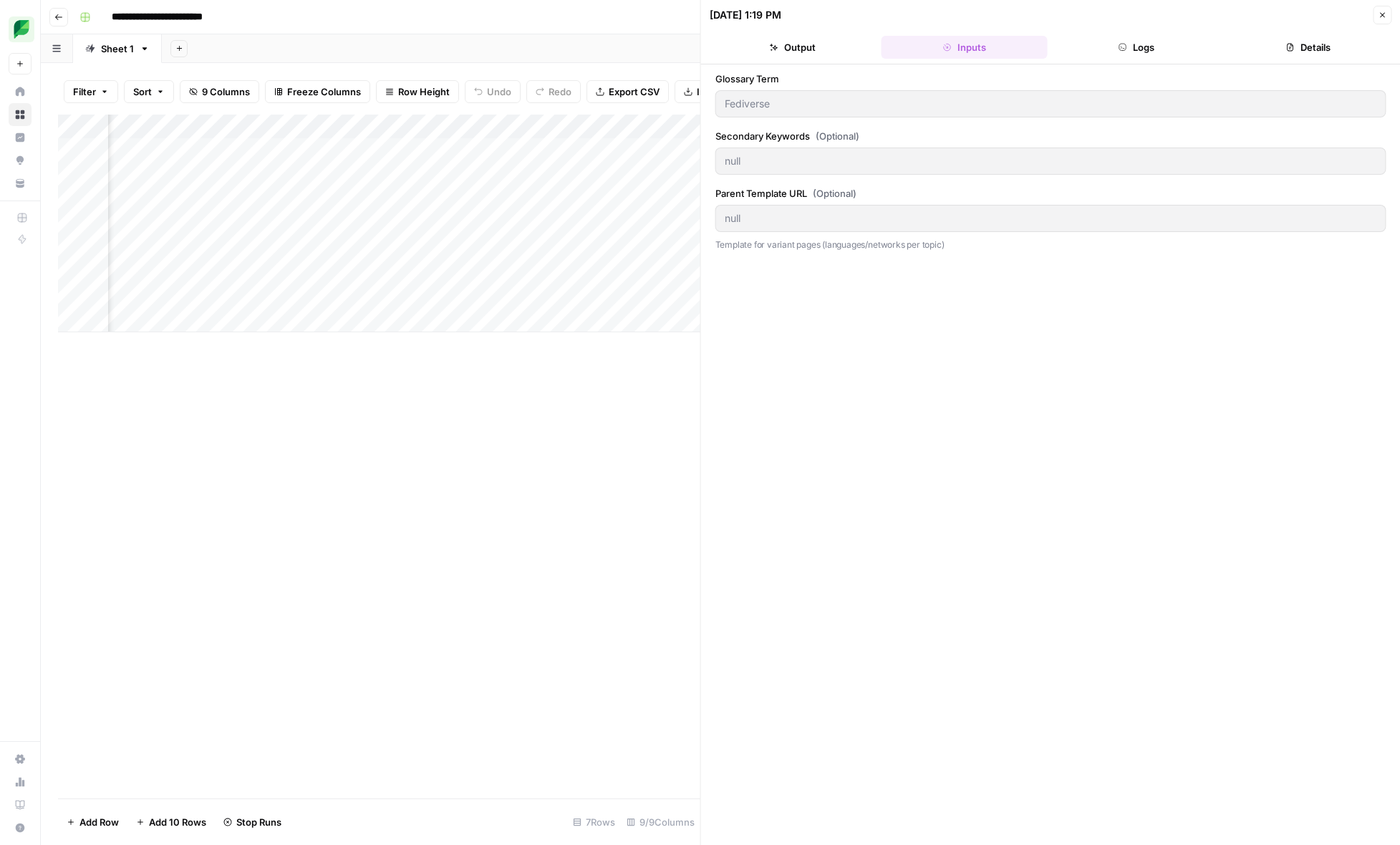
click at [1107, 49] on button "Logs" at bounding box center [1137, 47] width 166 height 23
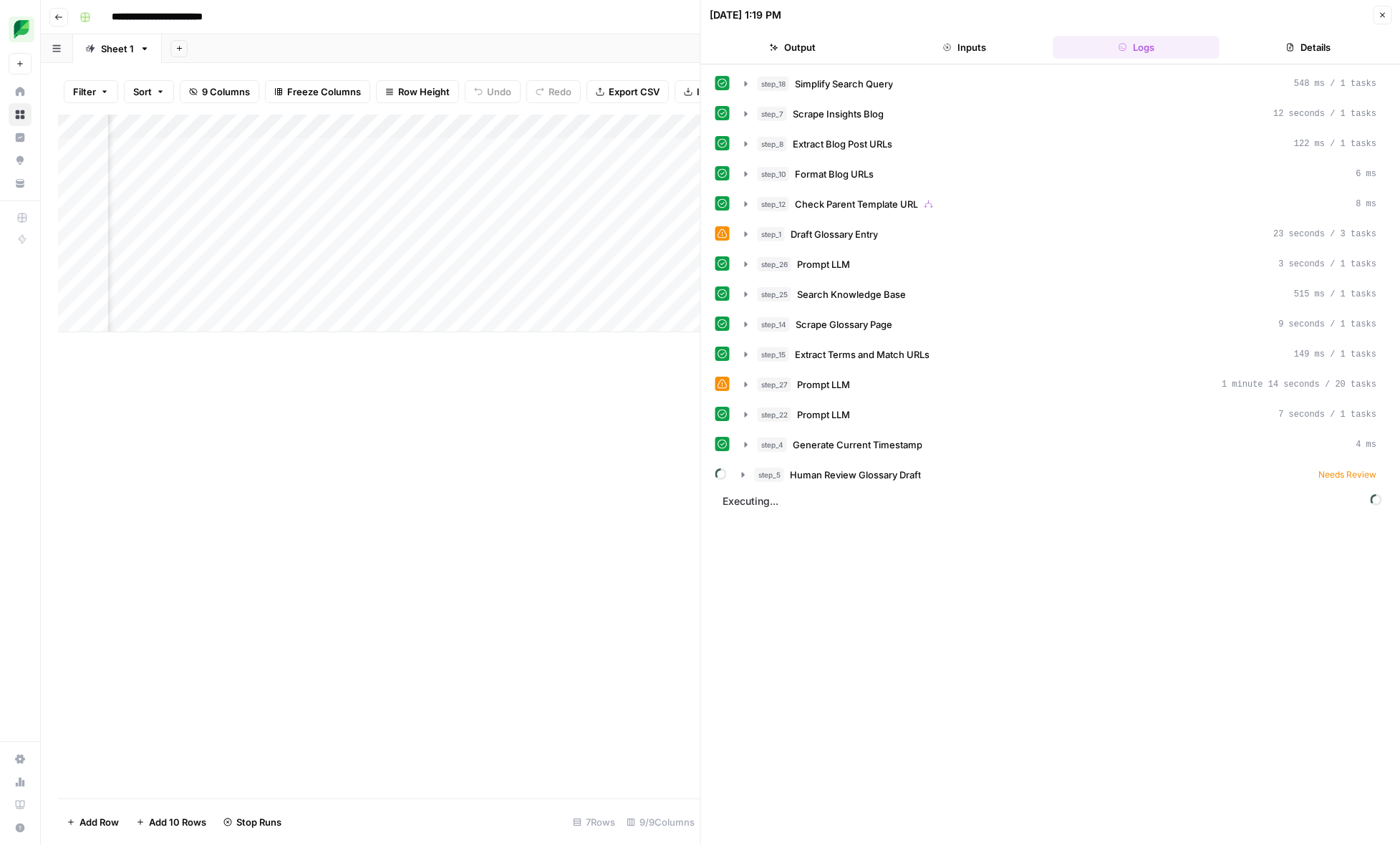
click at [1378, 13] on icon "button" at bounding box center [1382, 15] width 9 height 9
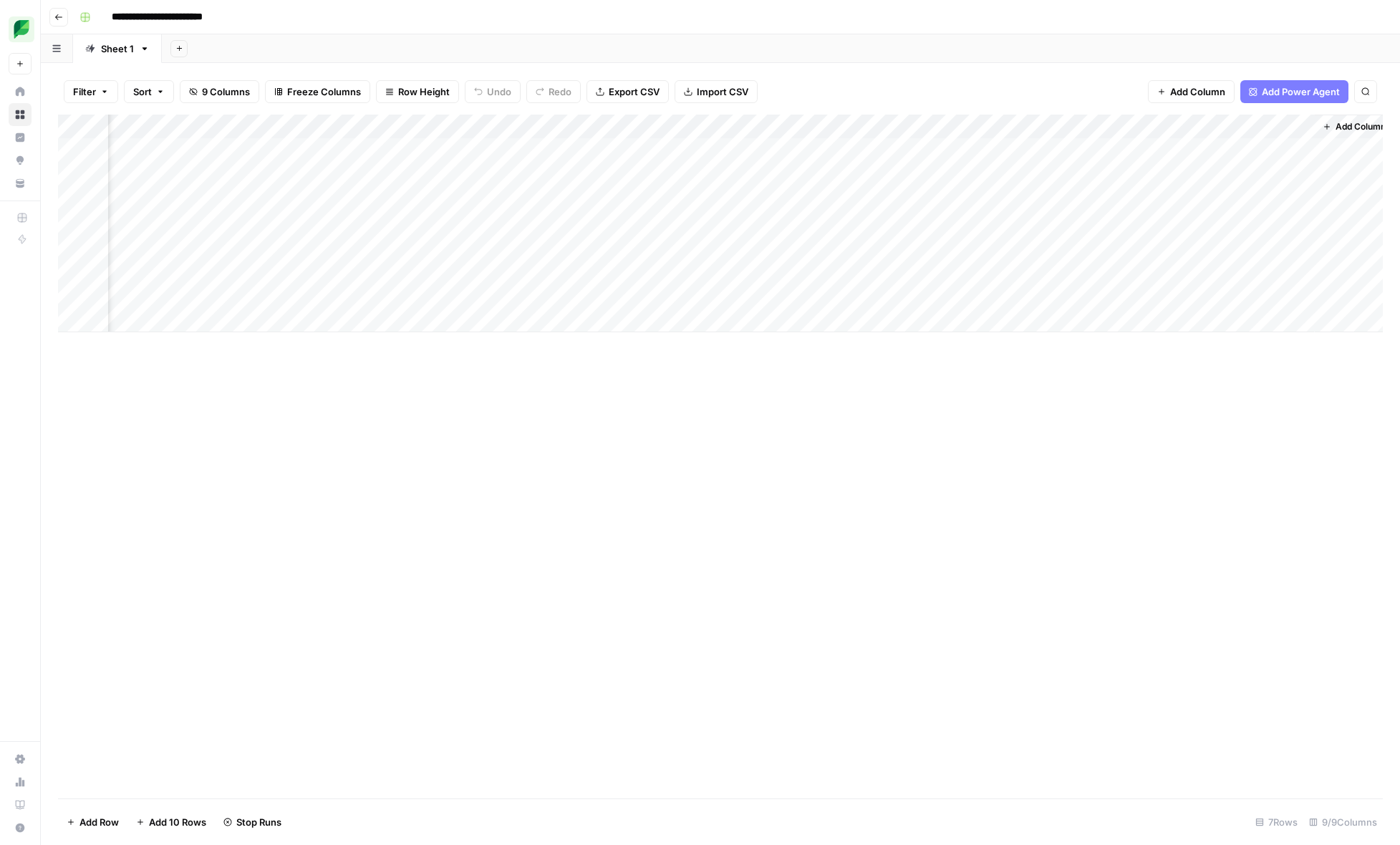
scroll to position [0, 74]
click at [60, 17] on icon "button" at bounding box center [59, 17] width 7 height 6
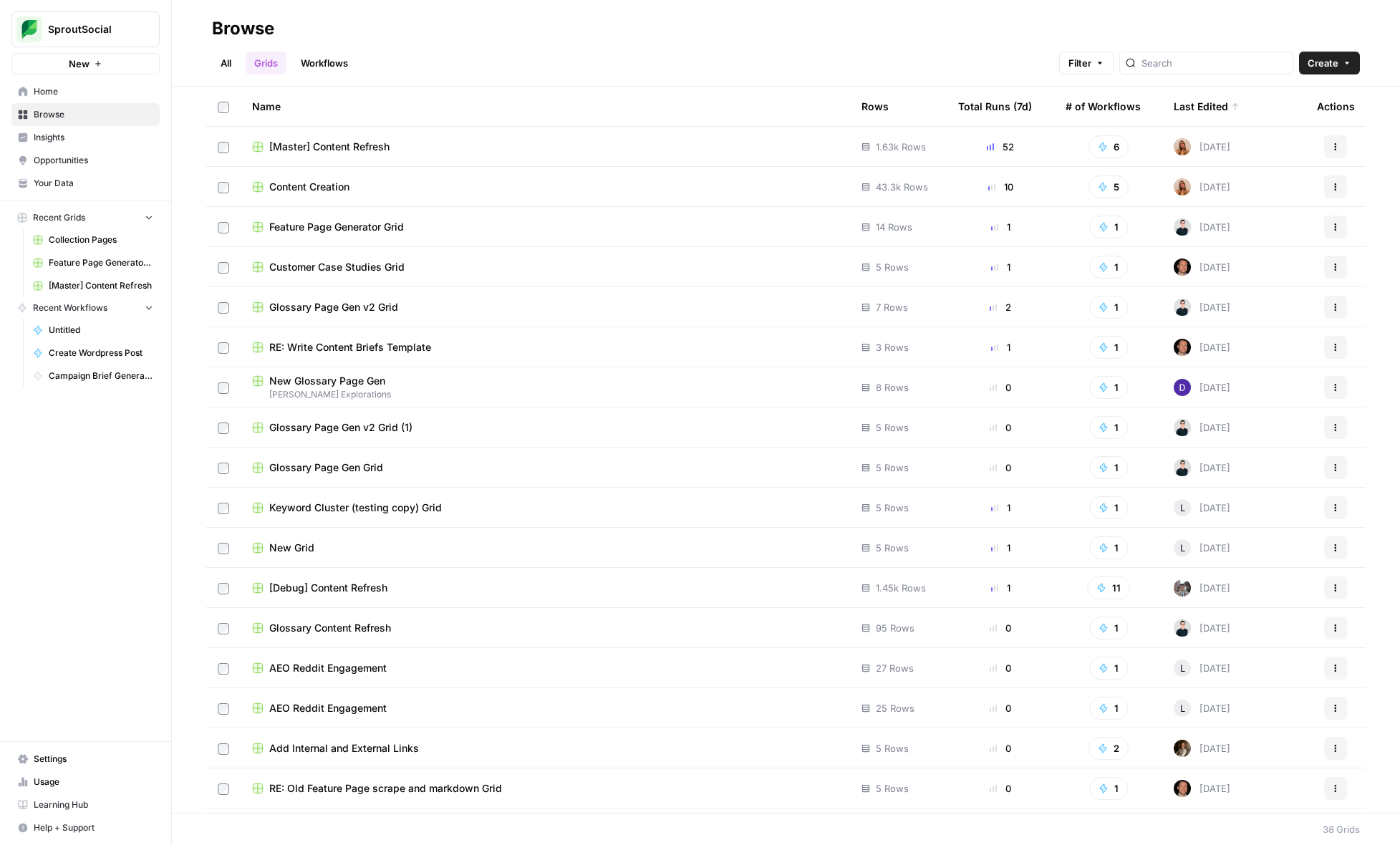
click at [355, 307] on span "Glossary Page Gen v2 Grid" at bounding box center [334, 307] width 129 height 14
click at [324, 62] on link "Workflows" at bounding box center [324, 63] width 64 height 23
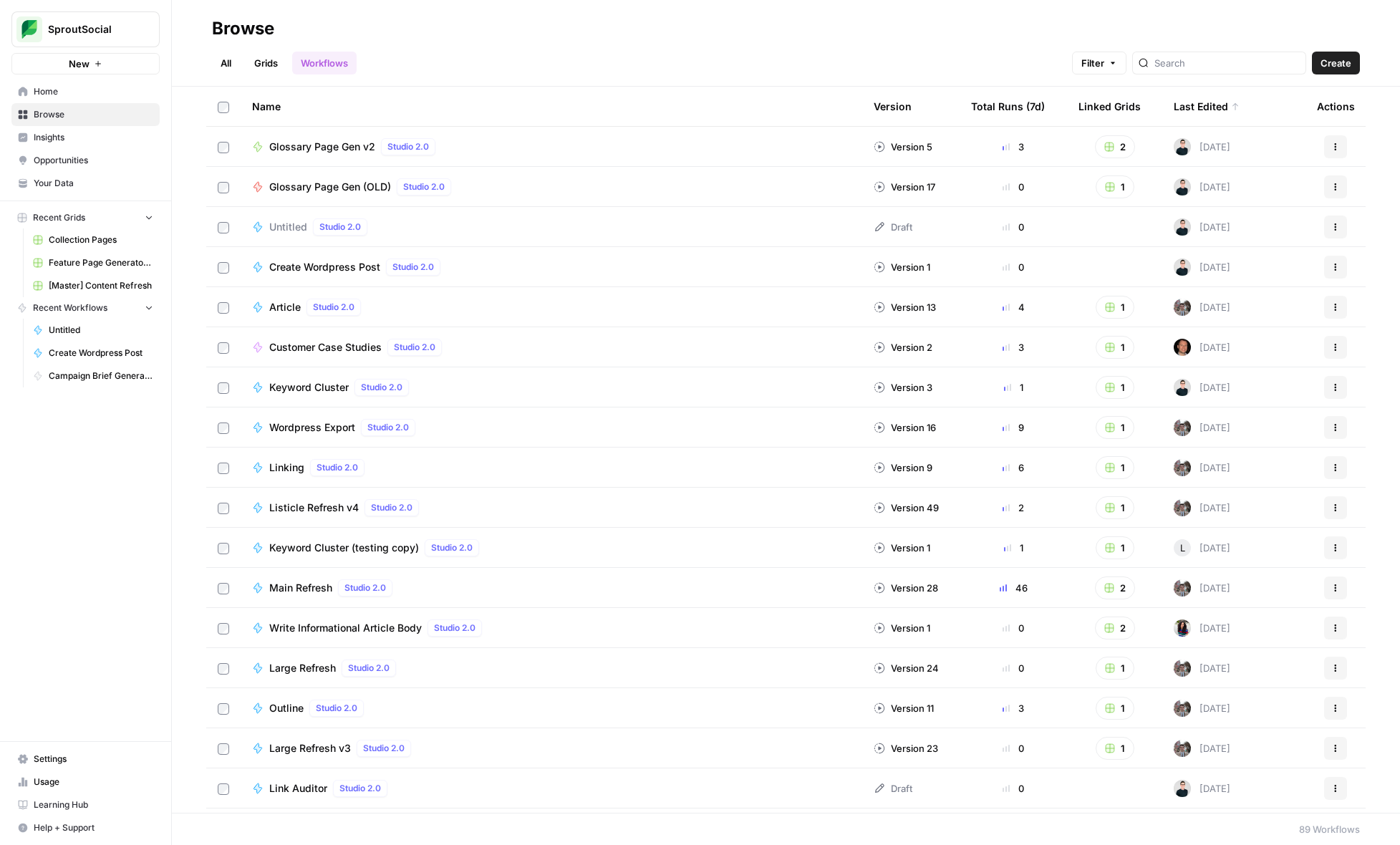
click at [330, 141] on span "Glossary Page Gen v2" at bounding box center [322, 147] width 106 height 14
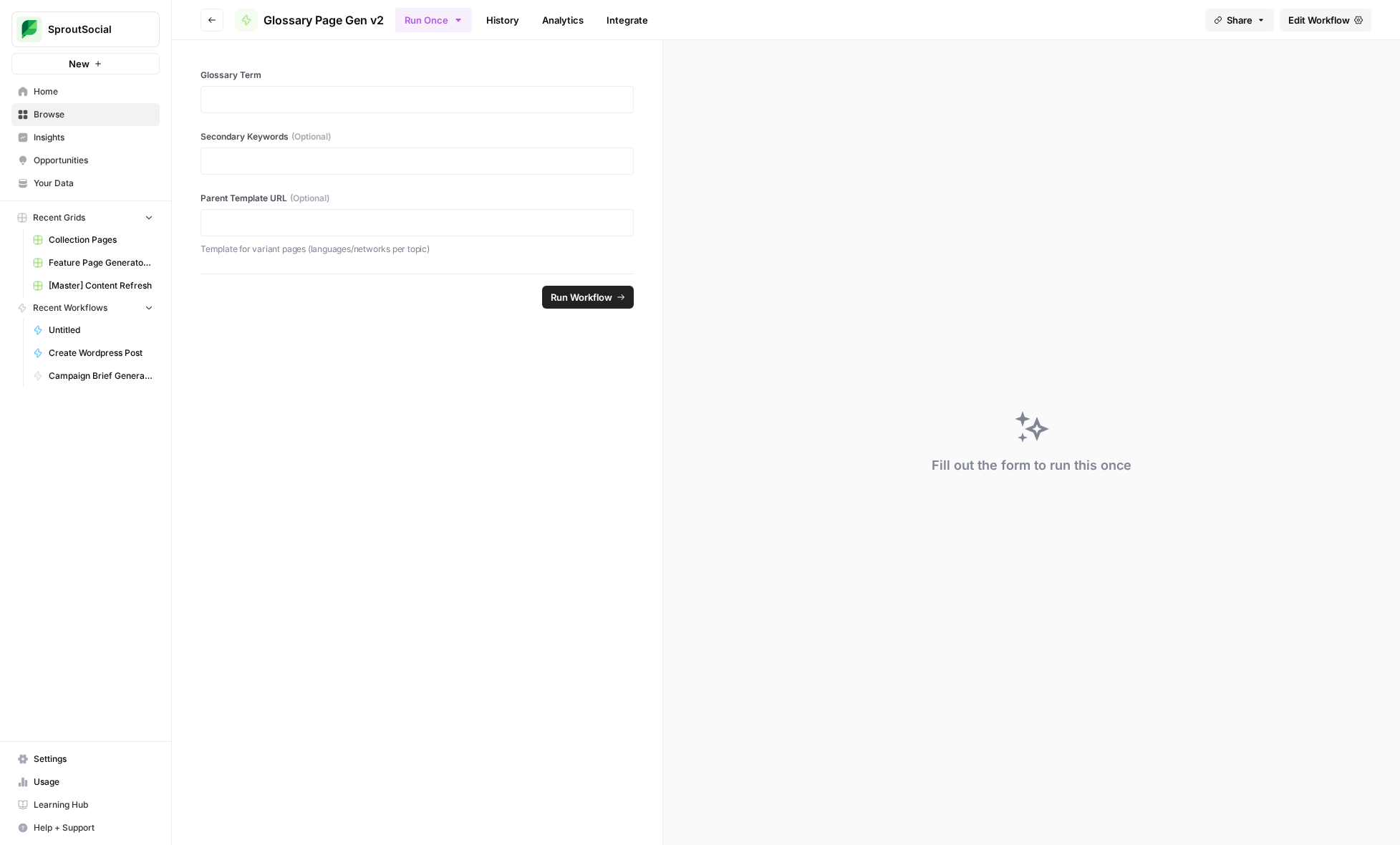
click at [1358, 10] on link "Edit Workflow" at bounding box center [1325, 20] width 91 height 23
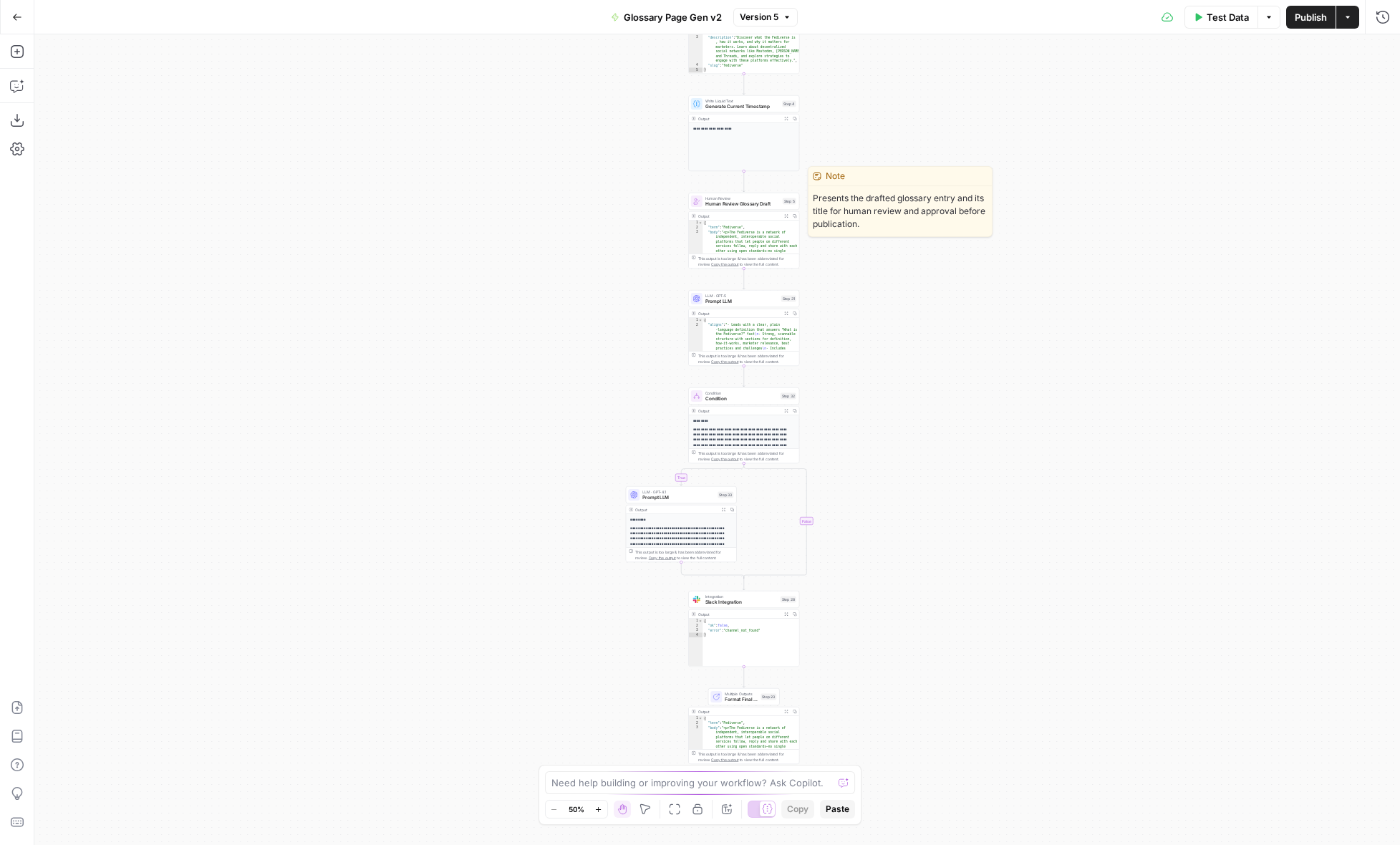
click at [762, 202] on span "Human Review Glossary Draft" at bounding box center [742, 204] width 75 height 7
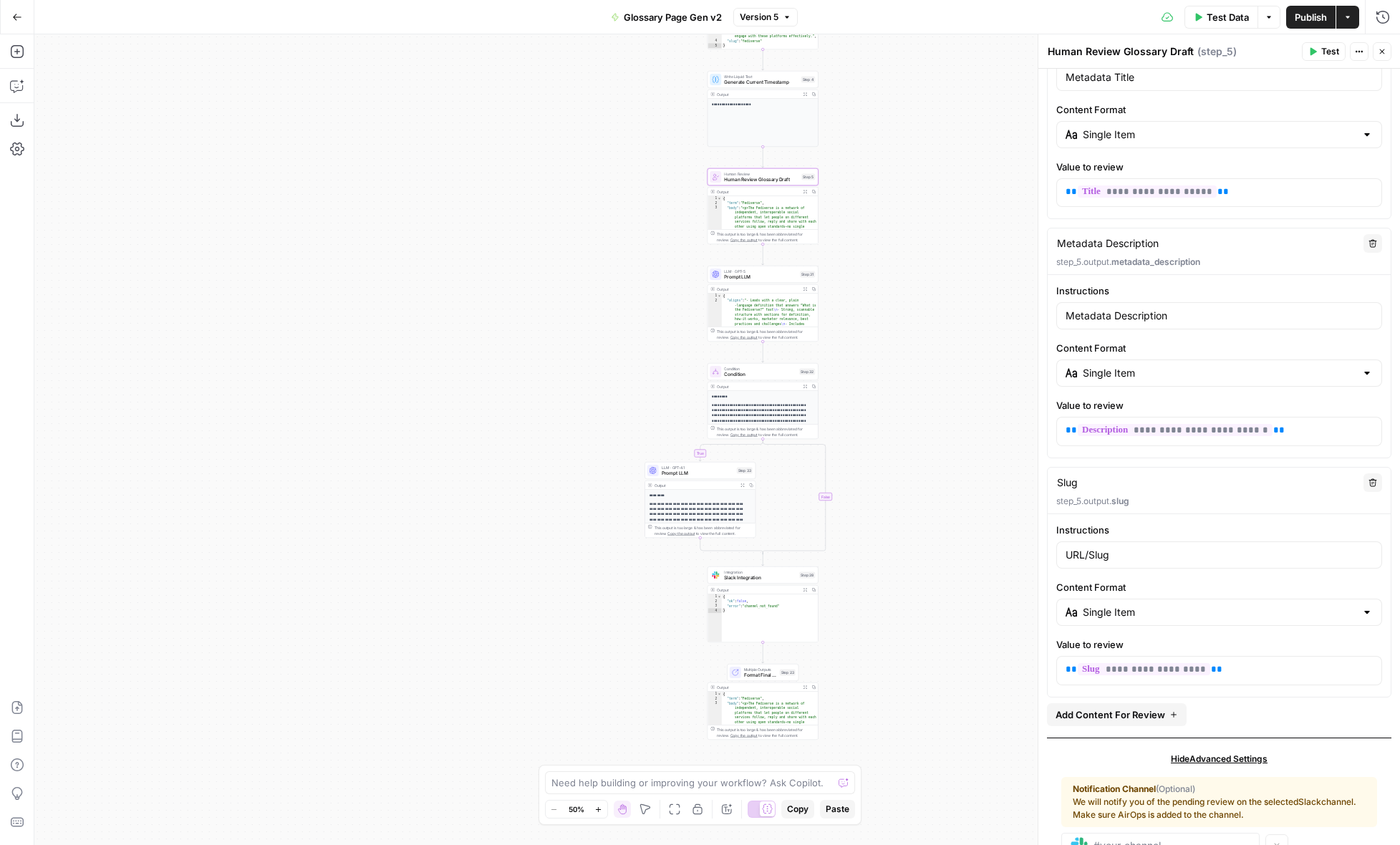
scroll to position [742, 0]
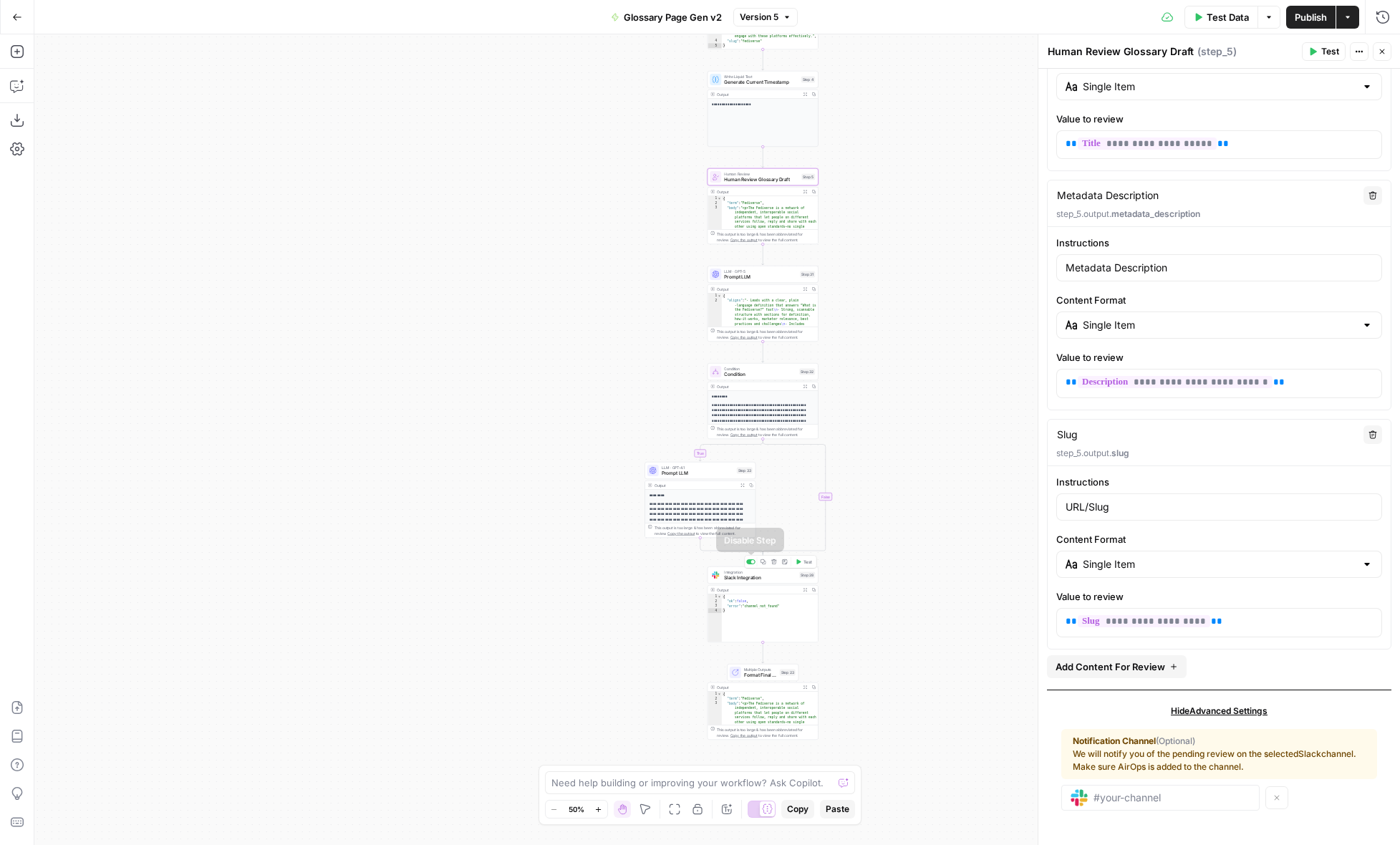
click at [752, 562] on div at bounding box center [753, 562] width 4 height 4
click at [751, 564] on div at bounding box center [751, 562] width 10 height 5
click at [751, 579] on span "Slack Integration" at bounding box center [760, 578] width 72 height 7
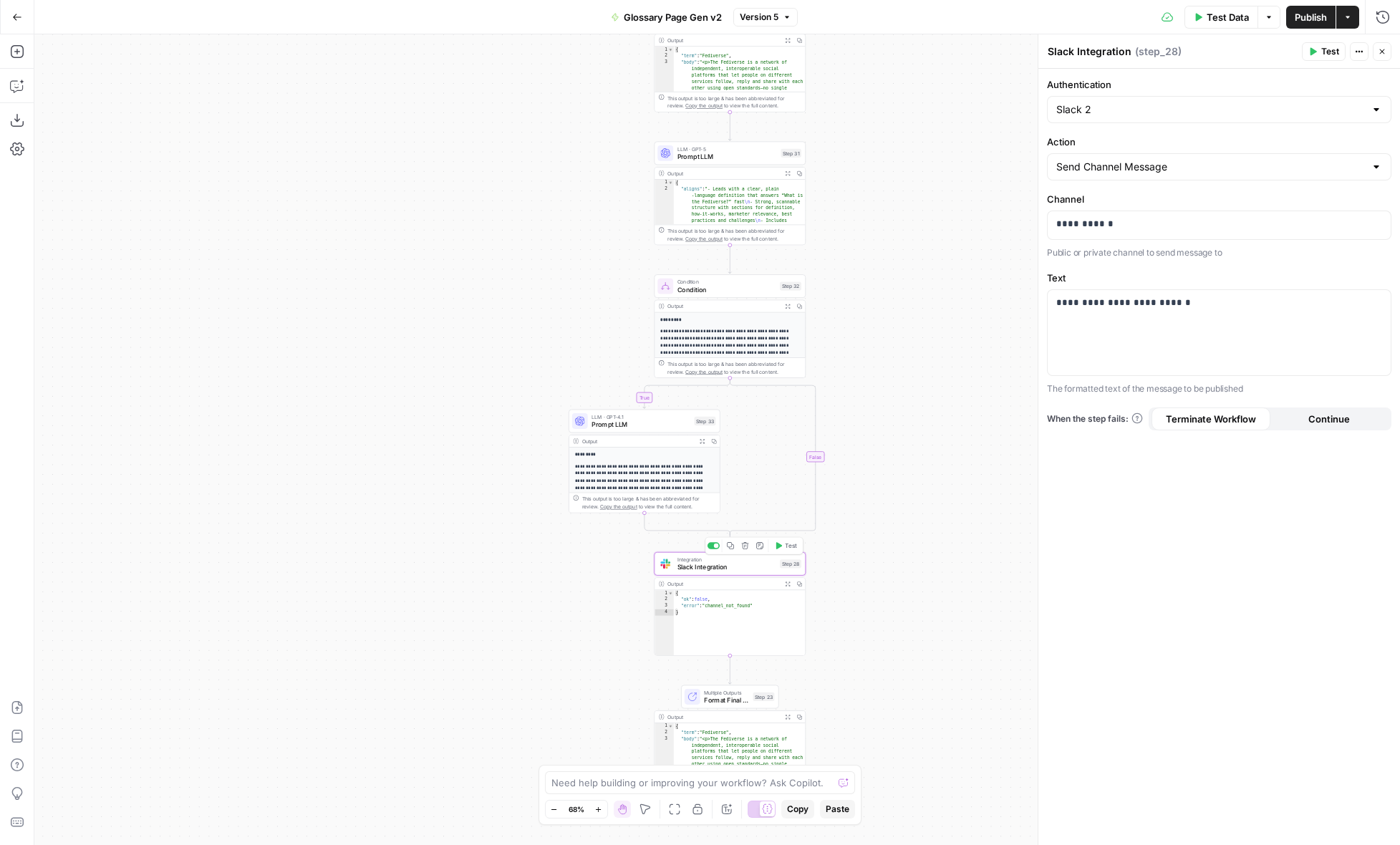
click at [715, 545] on div at bounding box center [717, 546] width 5 height 5
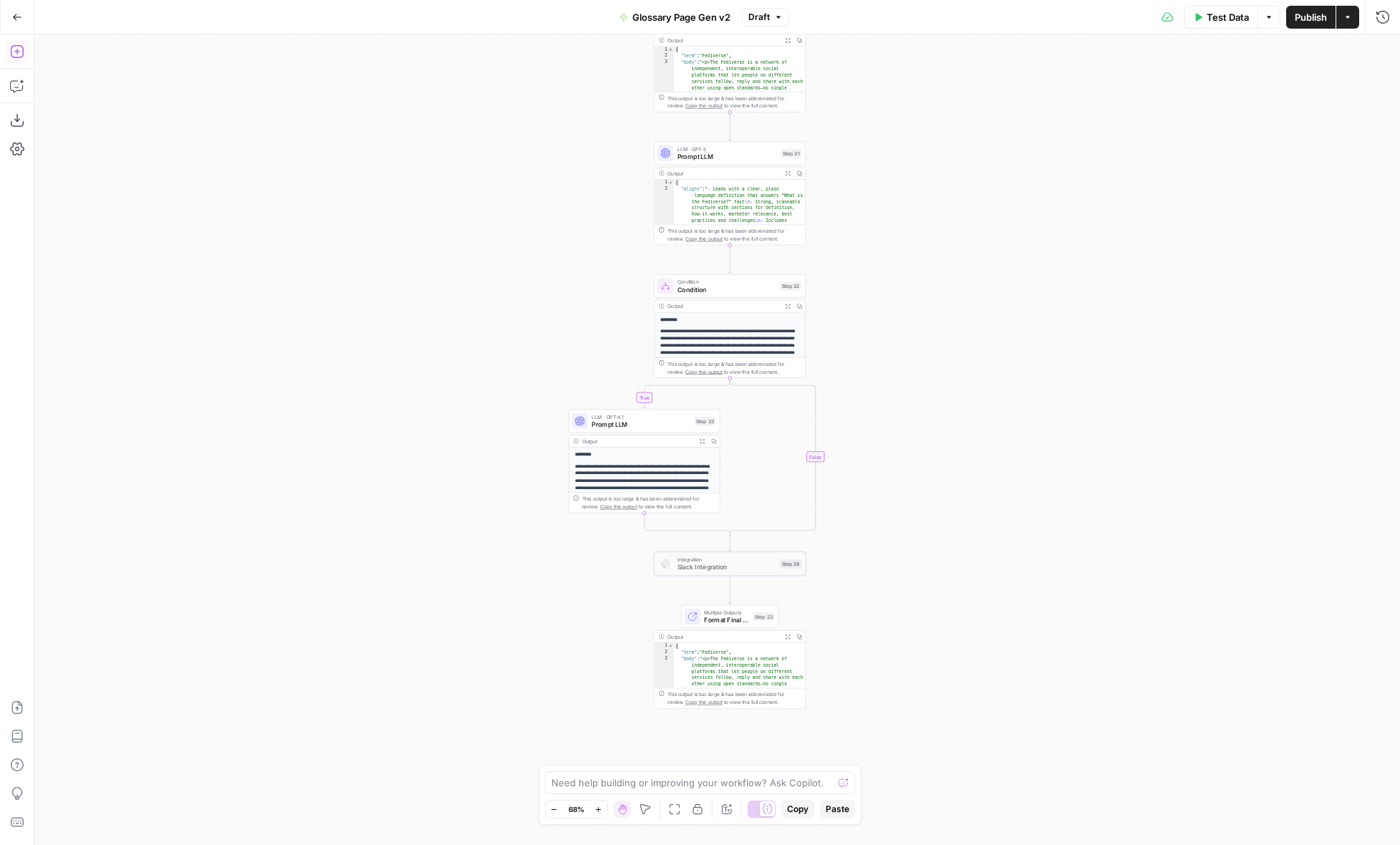
click at [22, 51] on icon "button" at bounding box center [16, 51] width 13 height 13
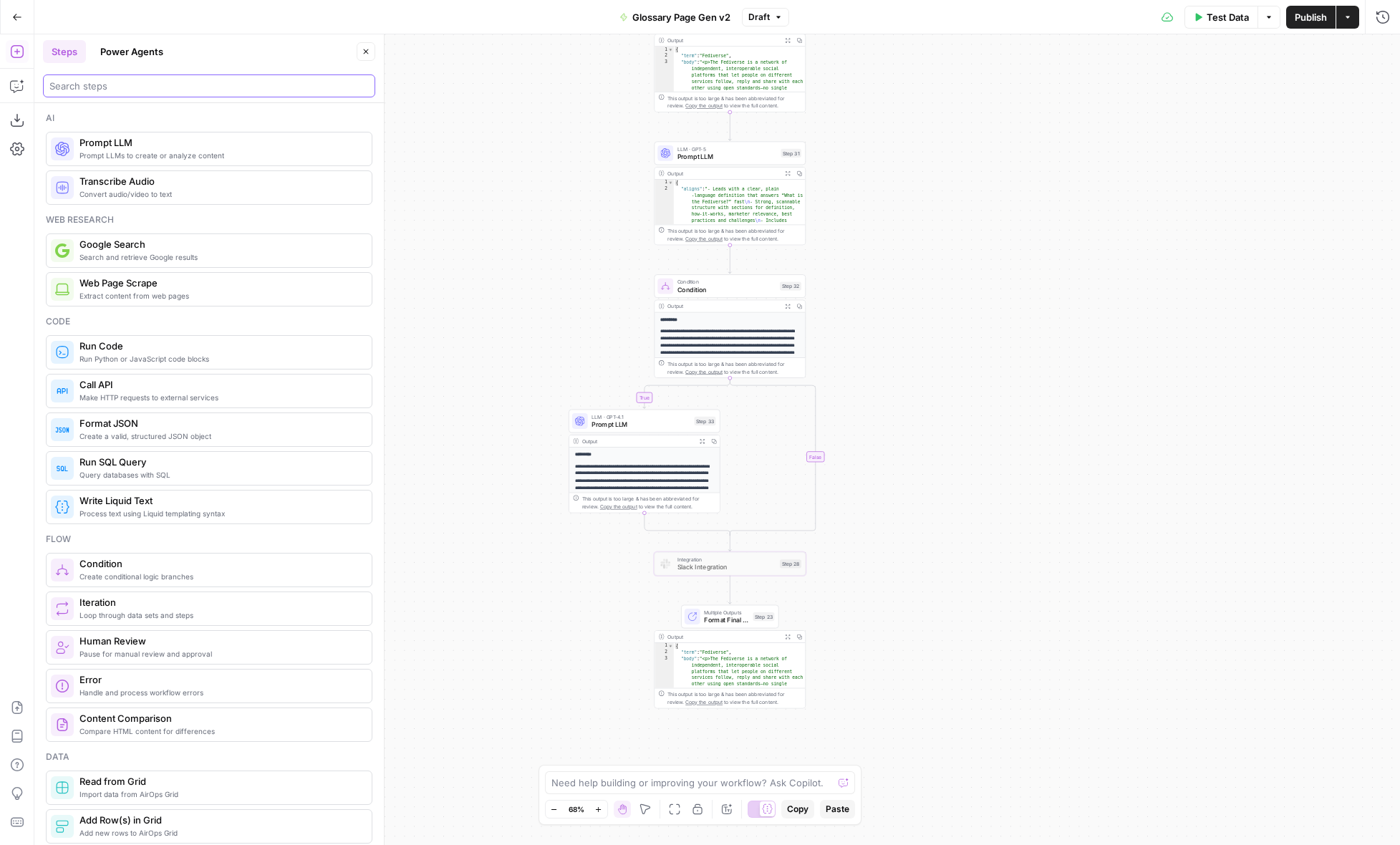
click at [121, 85] on input "search" at bounding box center [209, 86] width 320 height 14
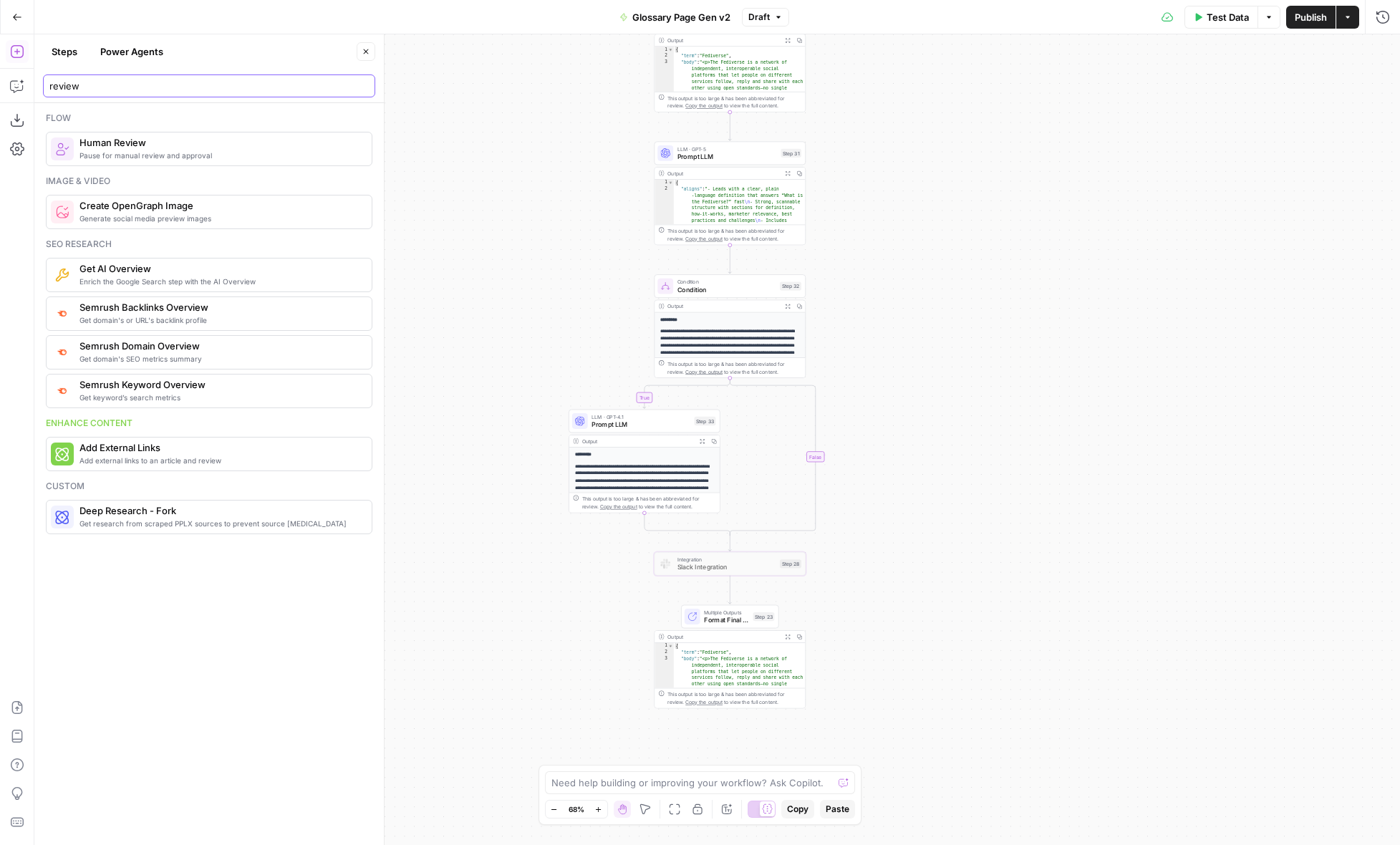
type input "review"
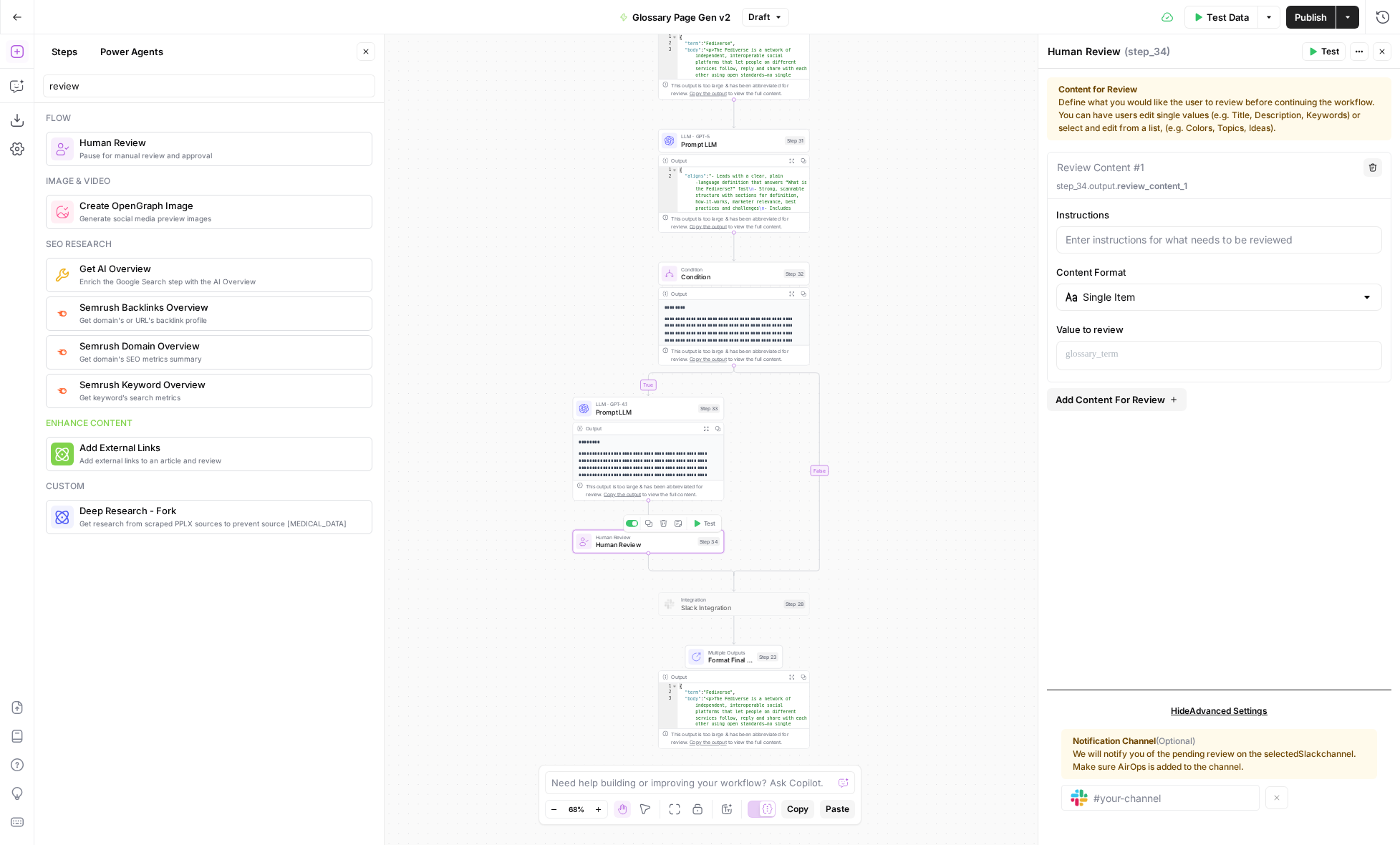
click at [928, 573] on div "**********" at bounding box center [717, 439] width 1366 height 811
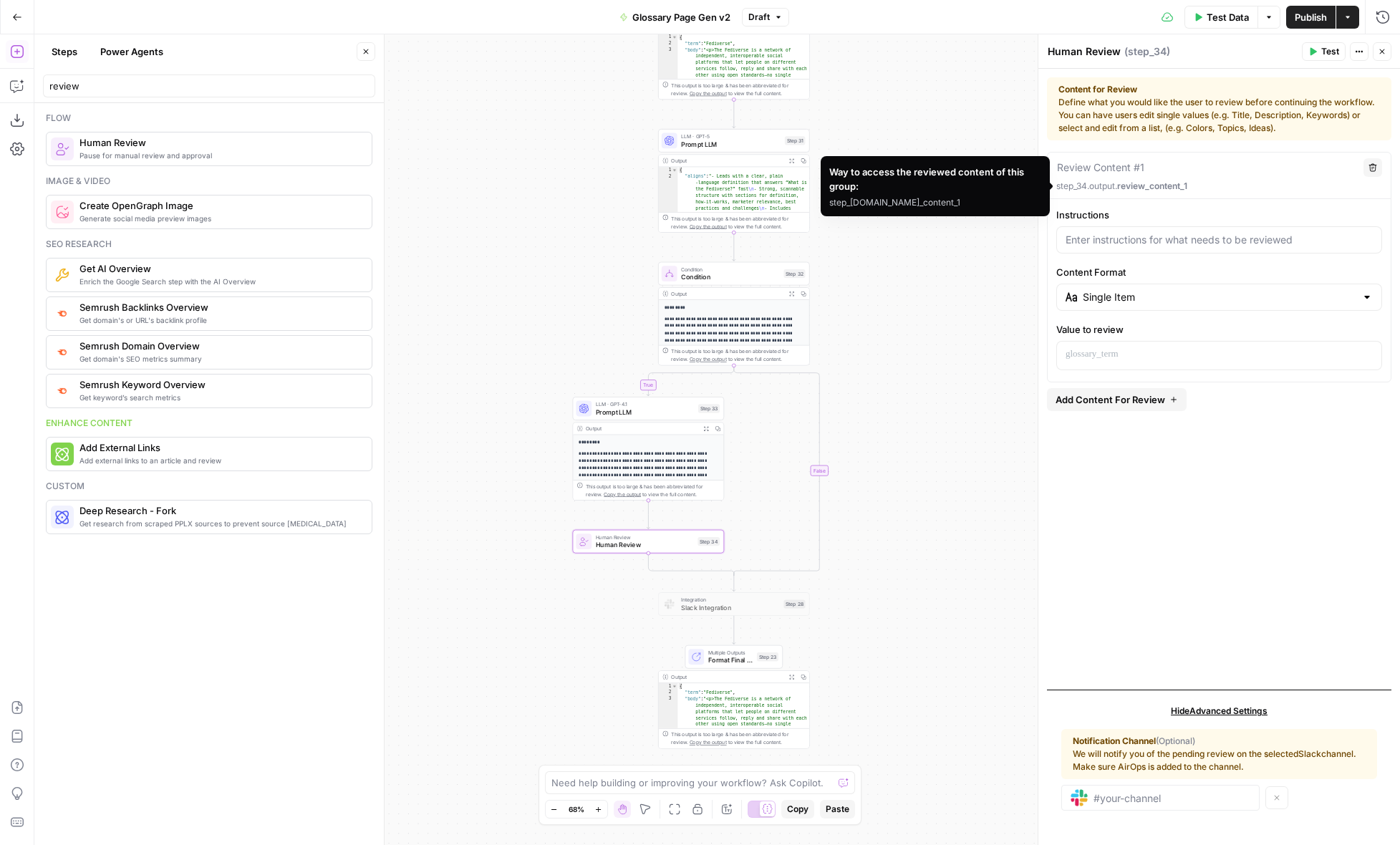
click at [1116, 162] on textarea at bounding box center [1101, 168] width 87 height 14
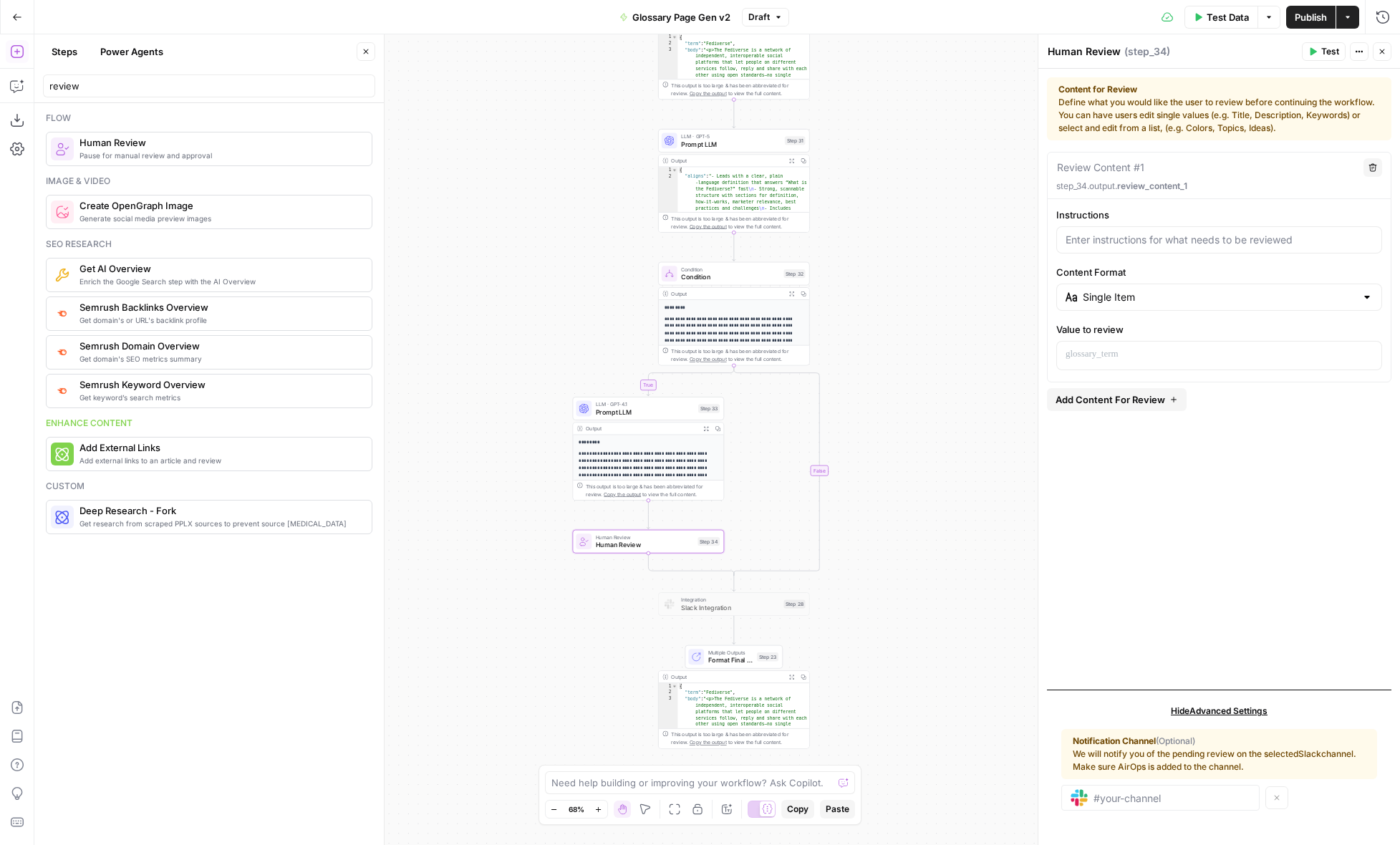
click at [1116, 162] on textarea at bounding box center [1101, 168] width 87 height 14
click at [1219, 709] on span "Hide Advanced Settings" at bounding box center [1219, 711] width 97 height 13
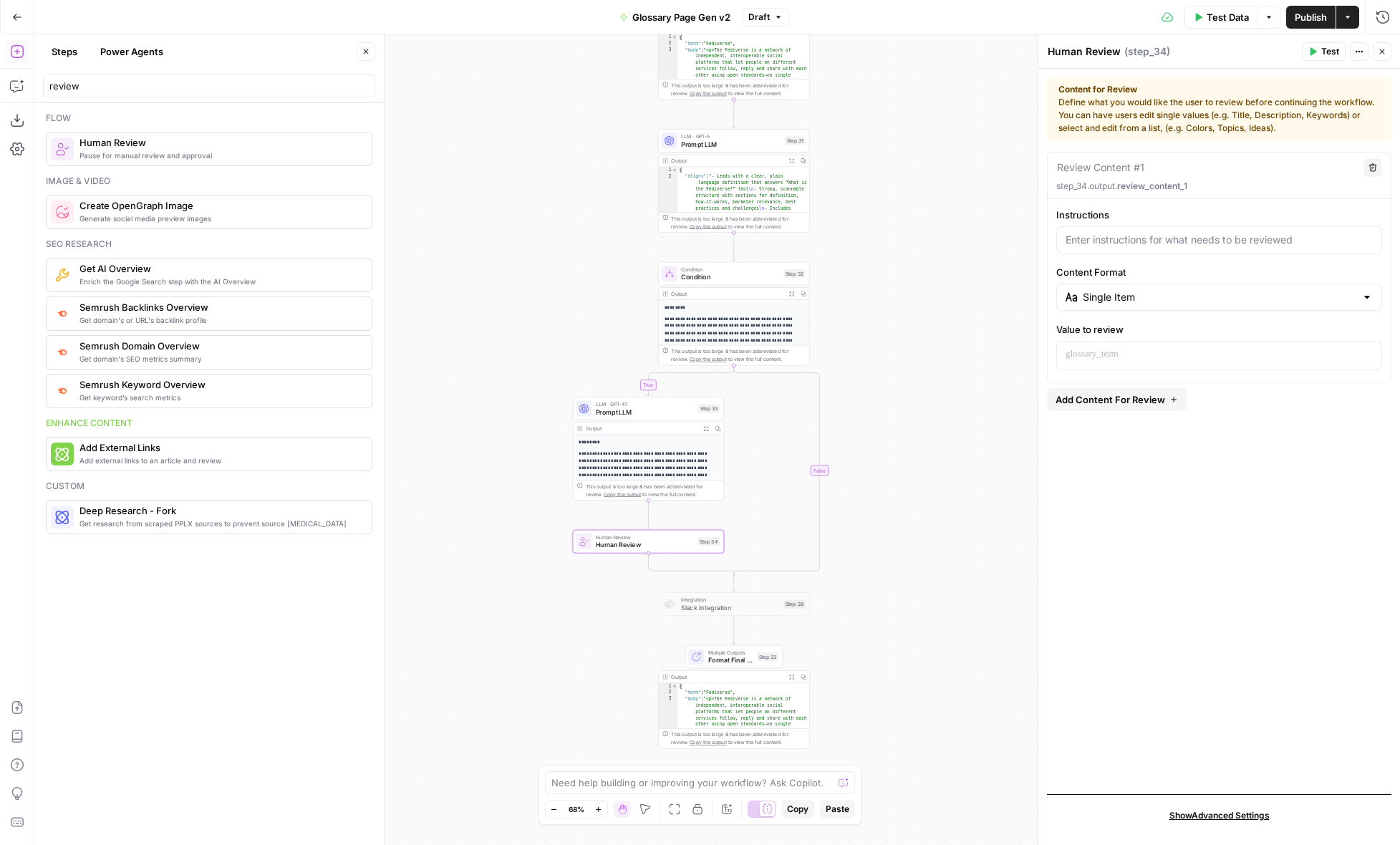
click at [1164, 397] on button "Add Content For Review" at bounding box center [1116, 400] width 140 height 23
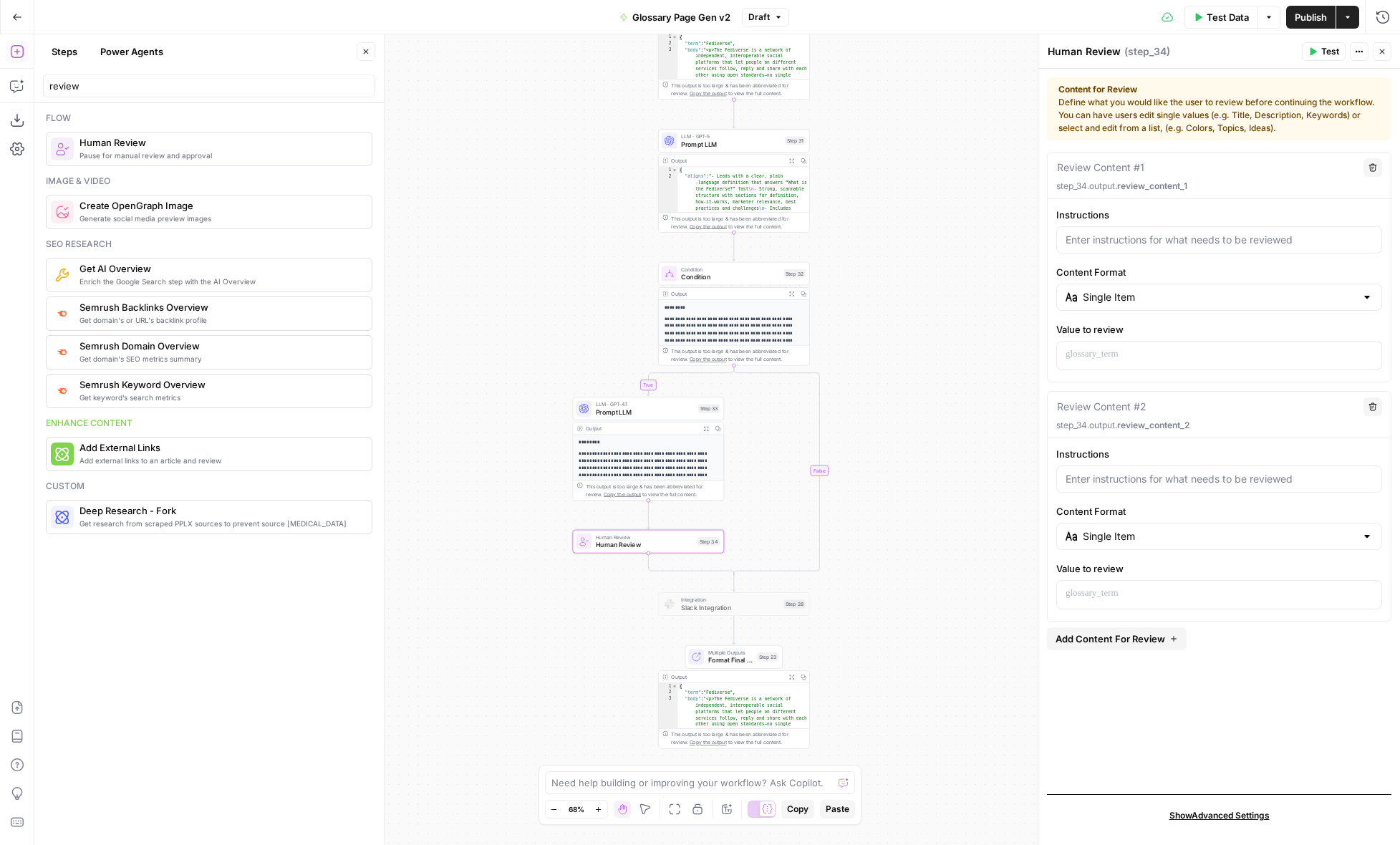
click at [1110, 167] on textarea at bounding box center [1101, 168] width 87 height 14
type textarea "Updated Body"
click at [1196, 243] on input "Instructions" at bounding box center [1219, 240] width 307 height 14
type input "To increase SERP, the body has been adjusted"
click at [1292, 305] on div "Single Item" at bounding box center [1219, 297] width 326 height 27
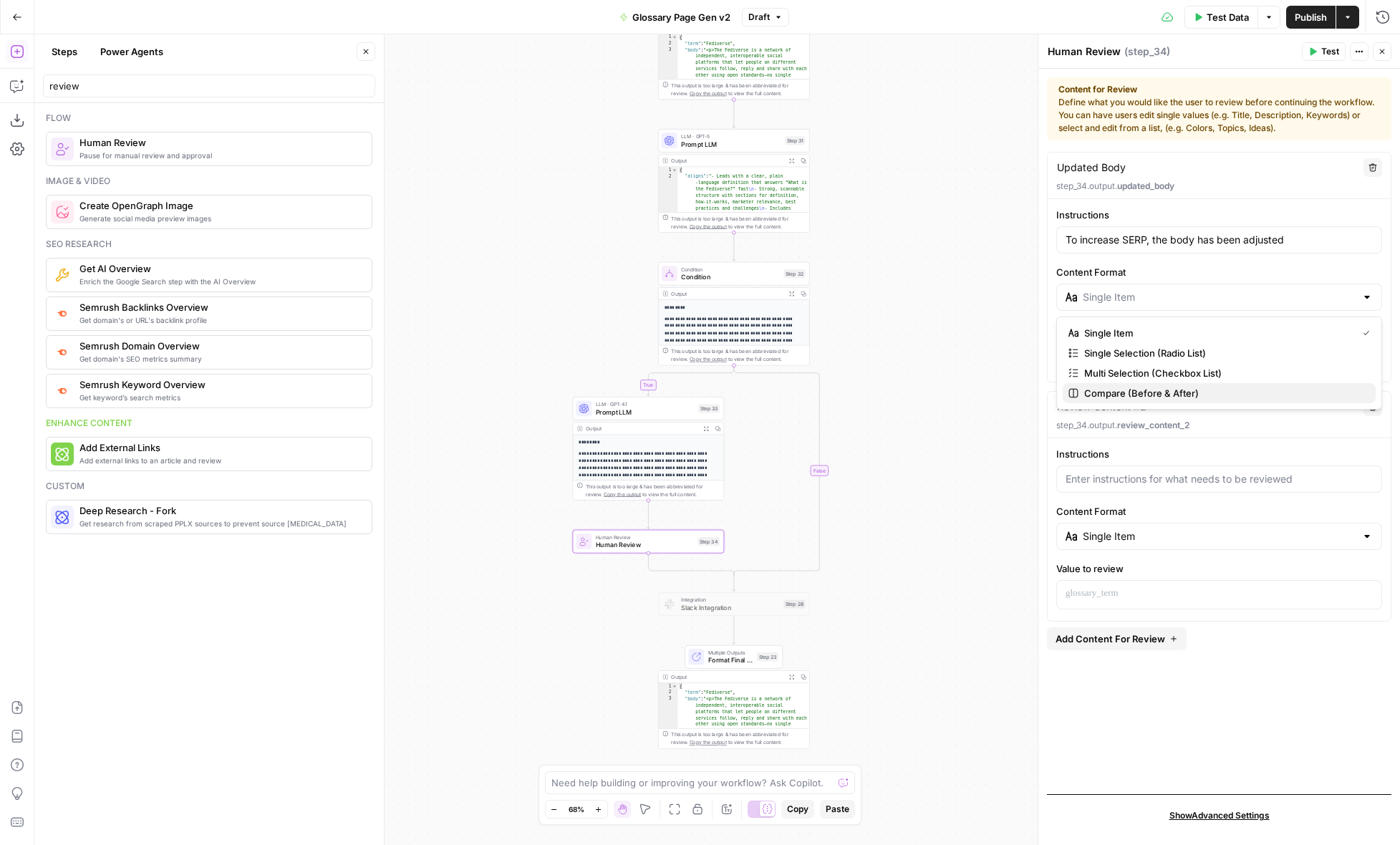
click at [1239, 392] on span "Compare (Before & After)" at bounding box center [1224, 394] width 280 height 14
type input "Compare (Before & After)"
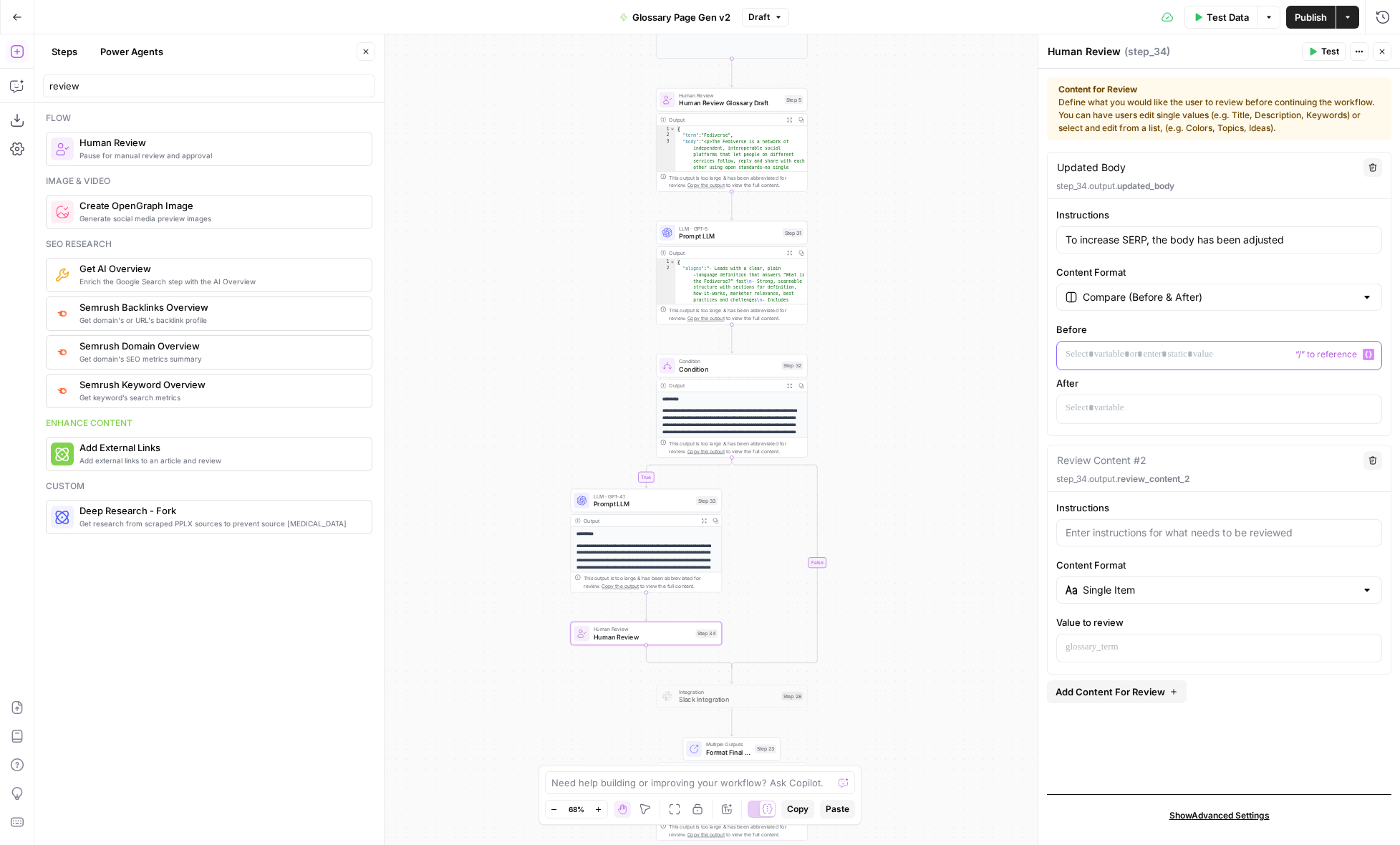
click at [1123, 358] on p at bounding box center [1219, 355] width 307 height 14
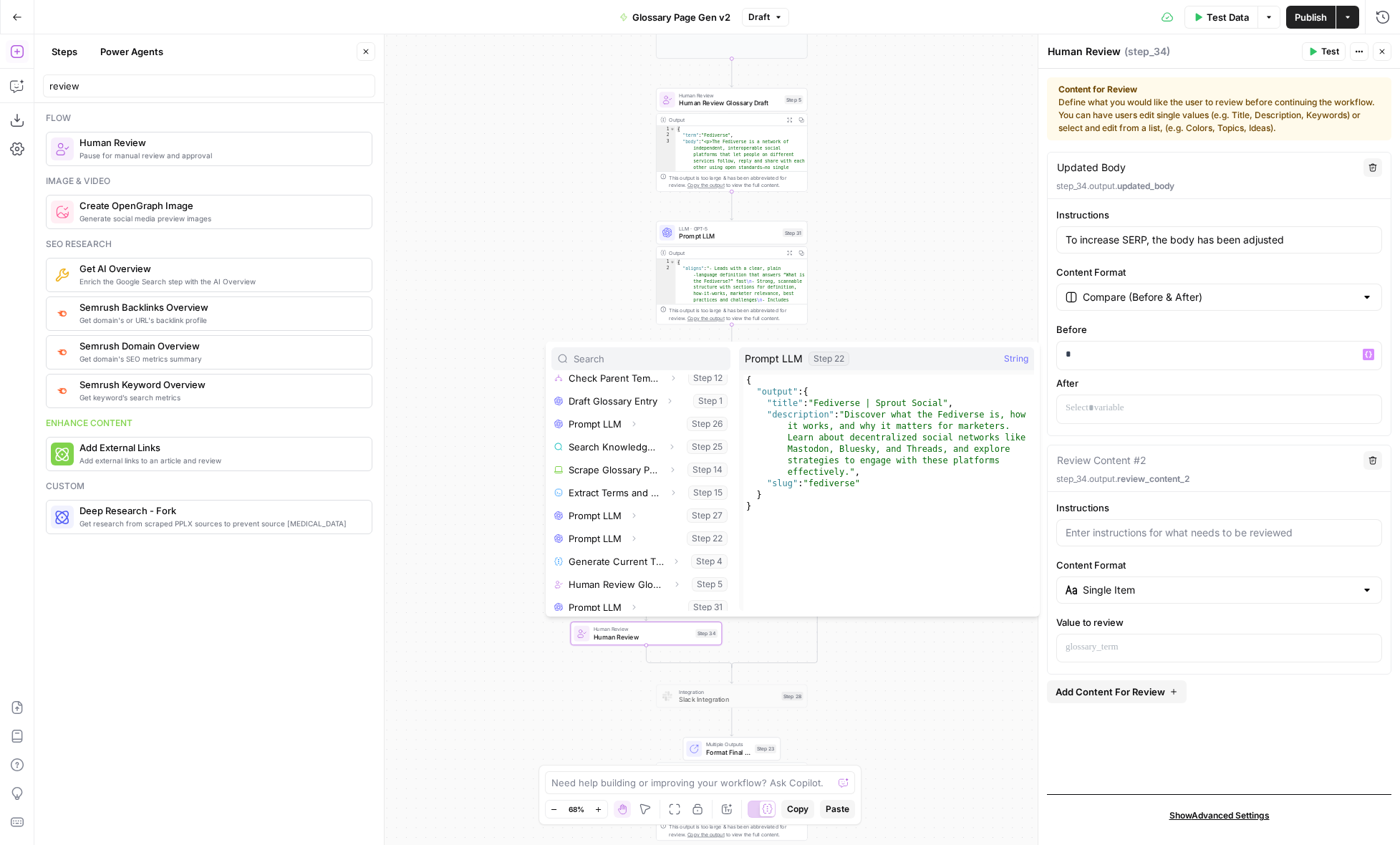
scroll to position [336, 0]
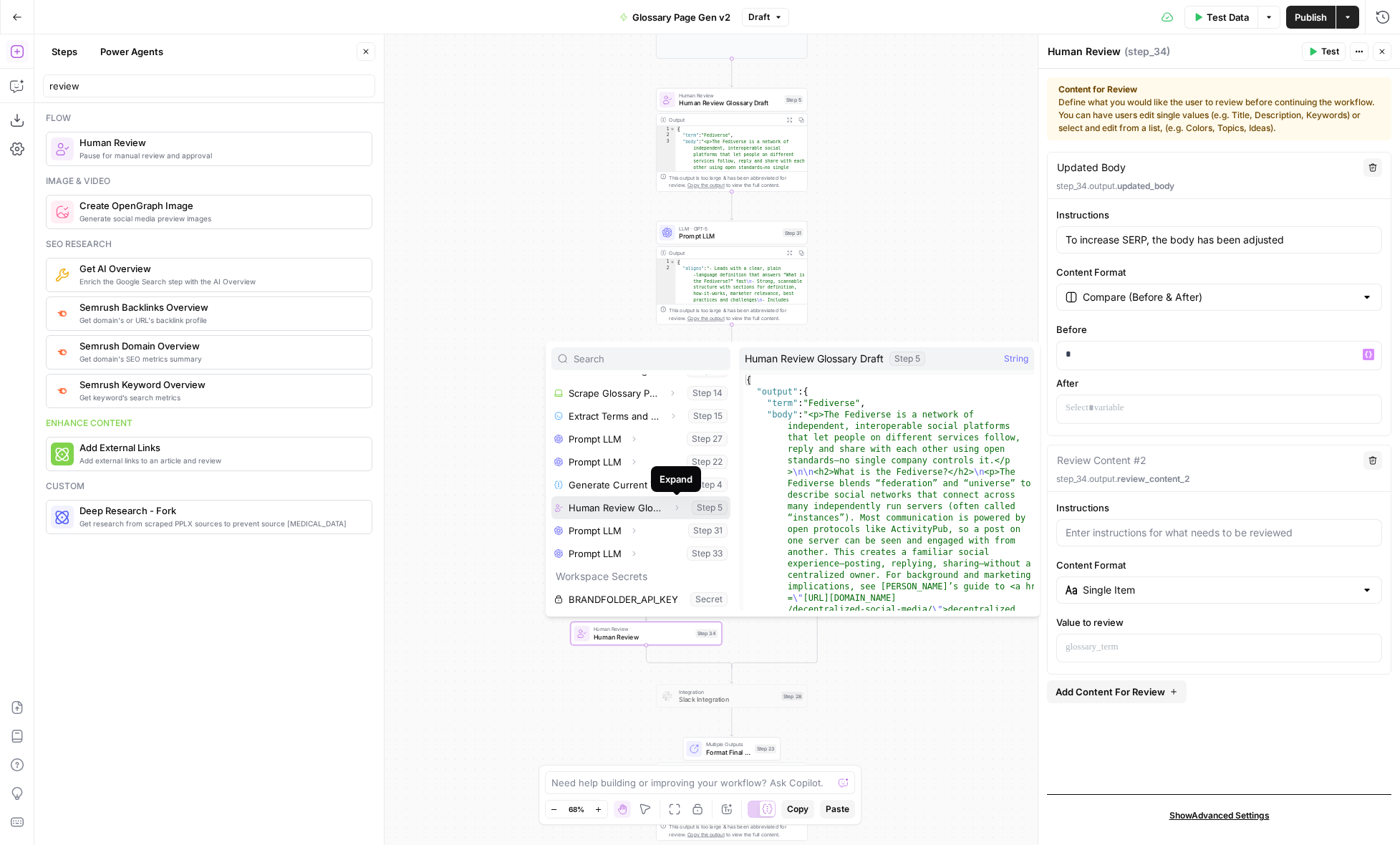
click at [679, 507] on icon "button" at bounding box center [677, 508] width 9 height 9
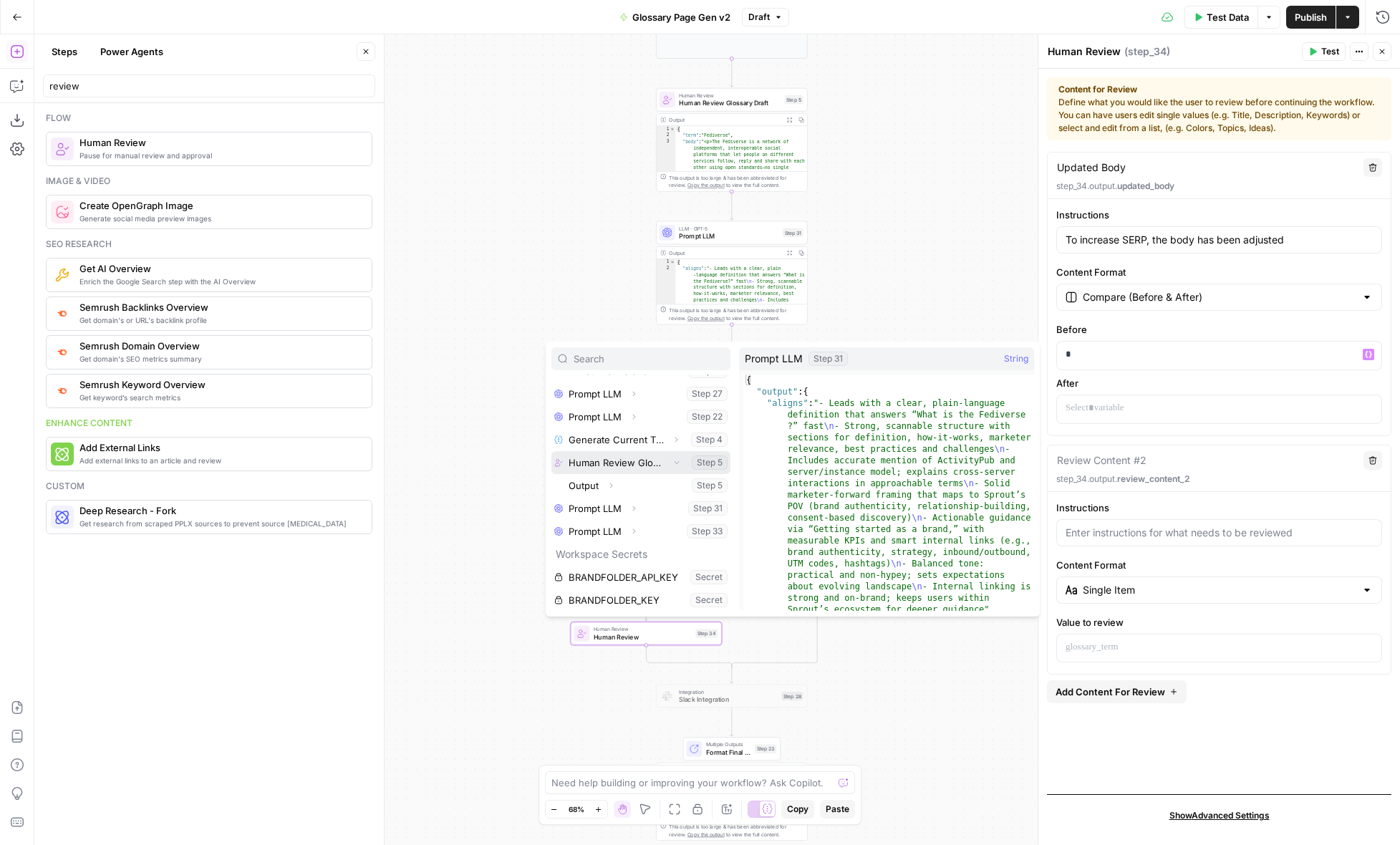
scroll to position [382, 0]
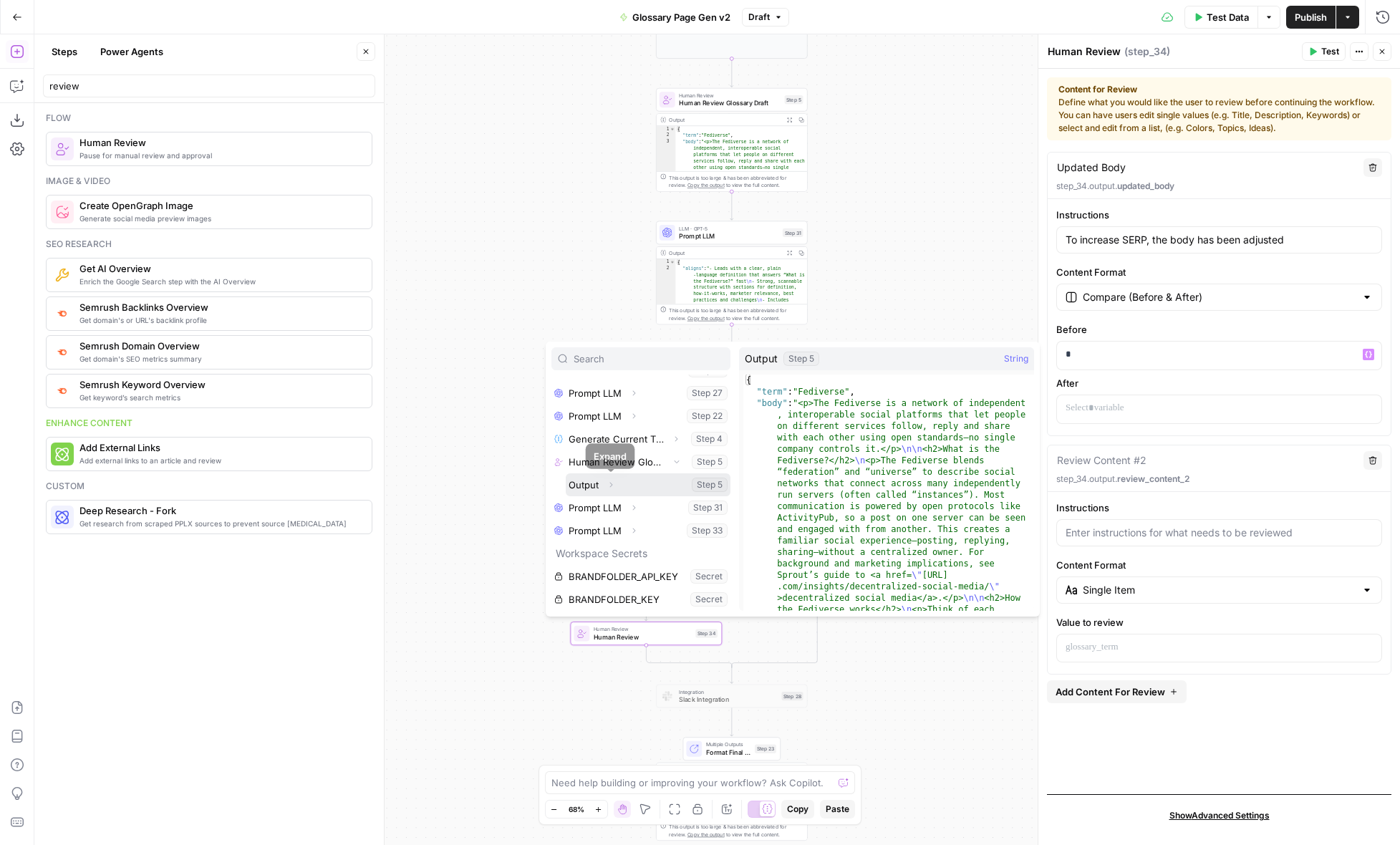
click at [612, 485] on icon "button" at bounding box center [611, 486] width 3 height 5
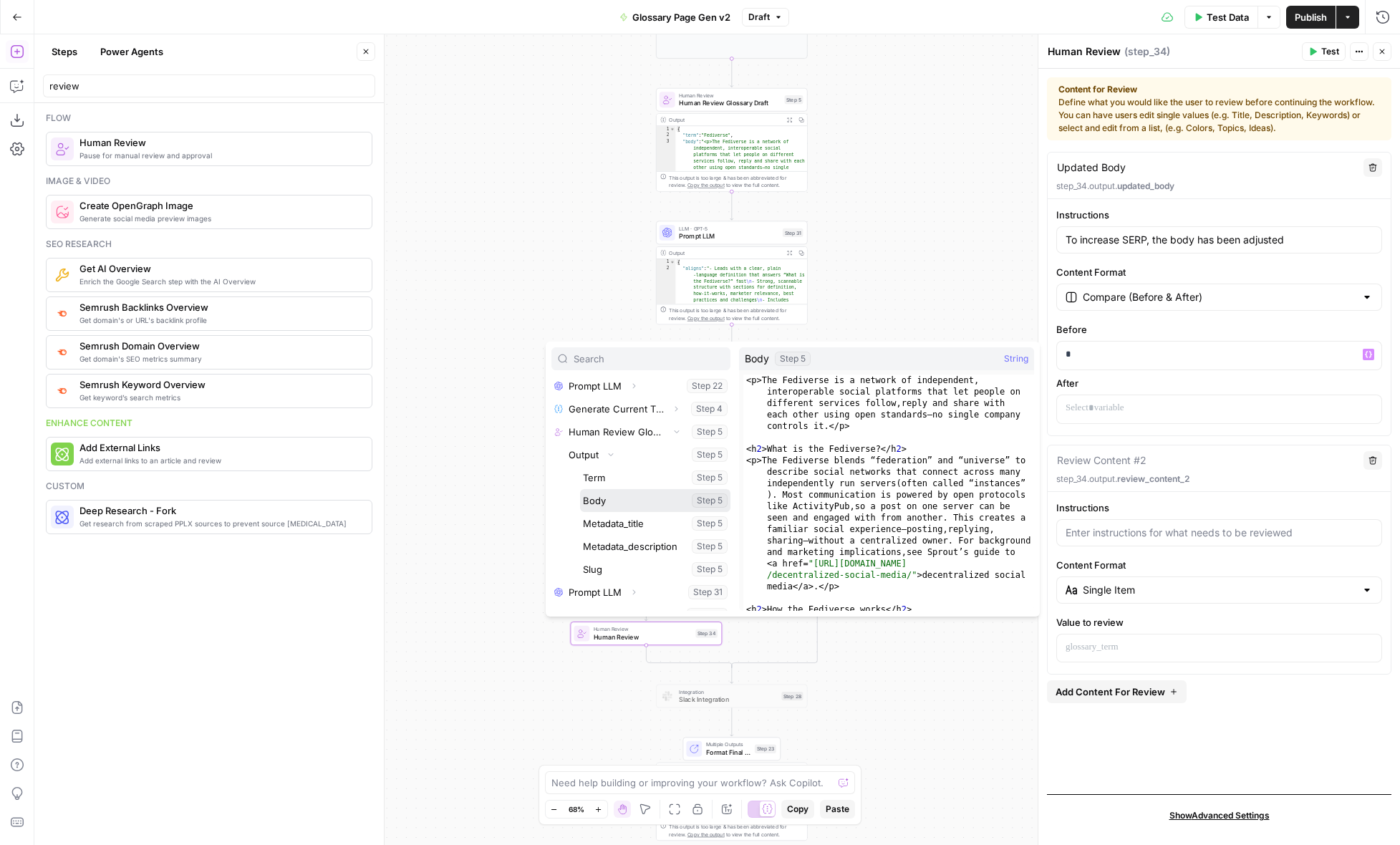
click at [630, 502] on button "Select variable Body" at bounding box center [655, 501] width 150 height 23
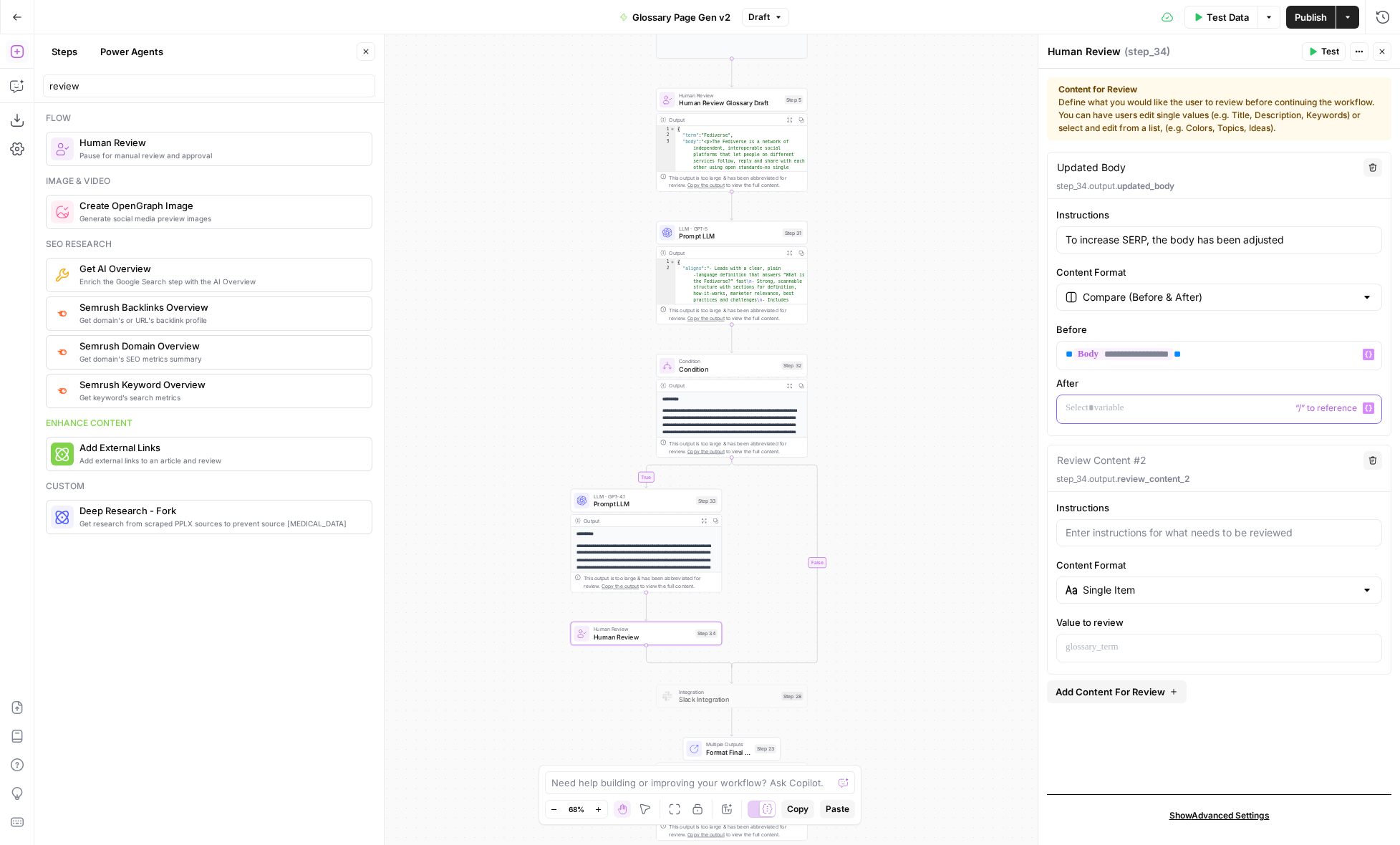
click at [1101, 413] on p at bounding box center [1219, 408] width 307 height 14
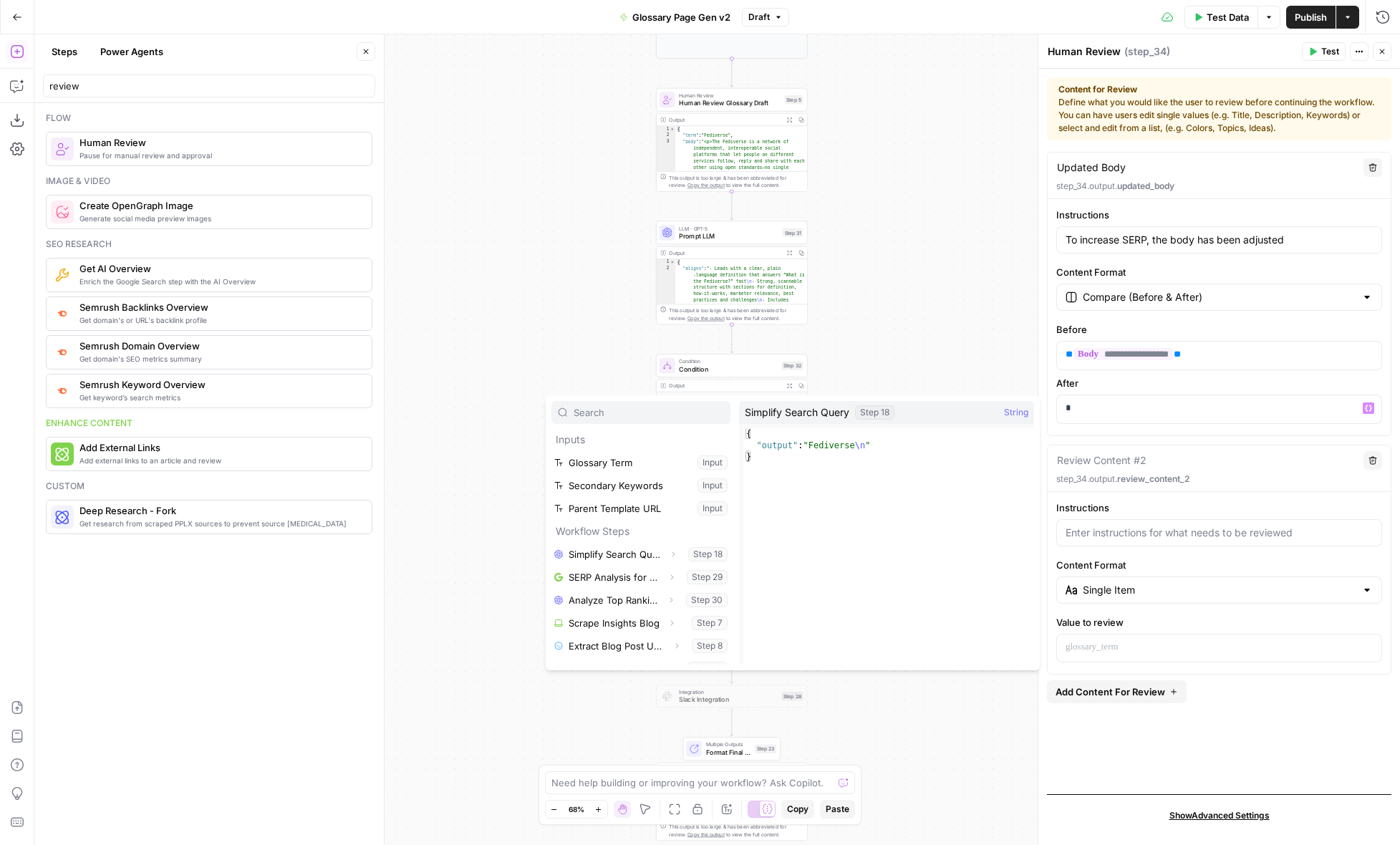
scroll to position [406, 0]
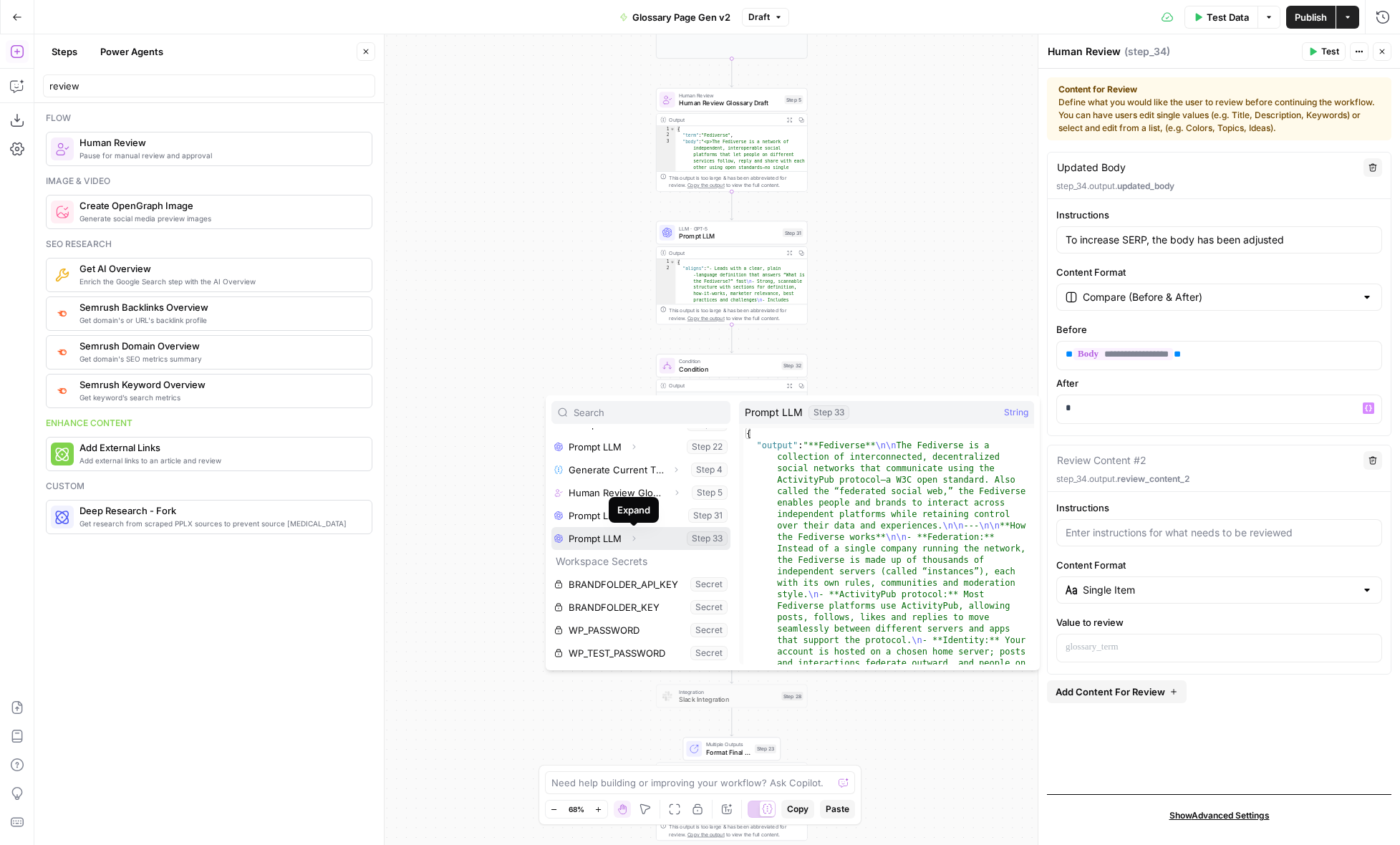
click at [634, 538] on icon "button" at bounding box center [634, 538] width 9 height 9
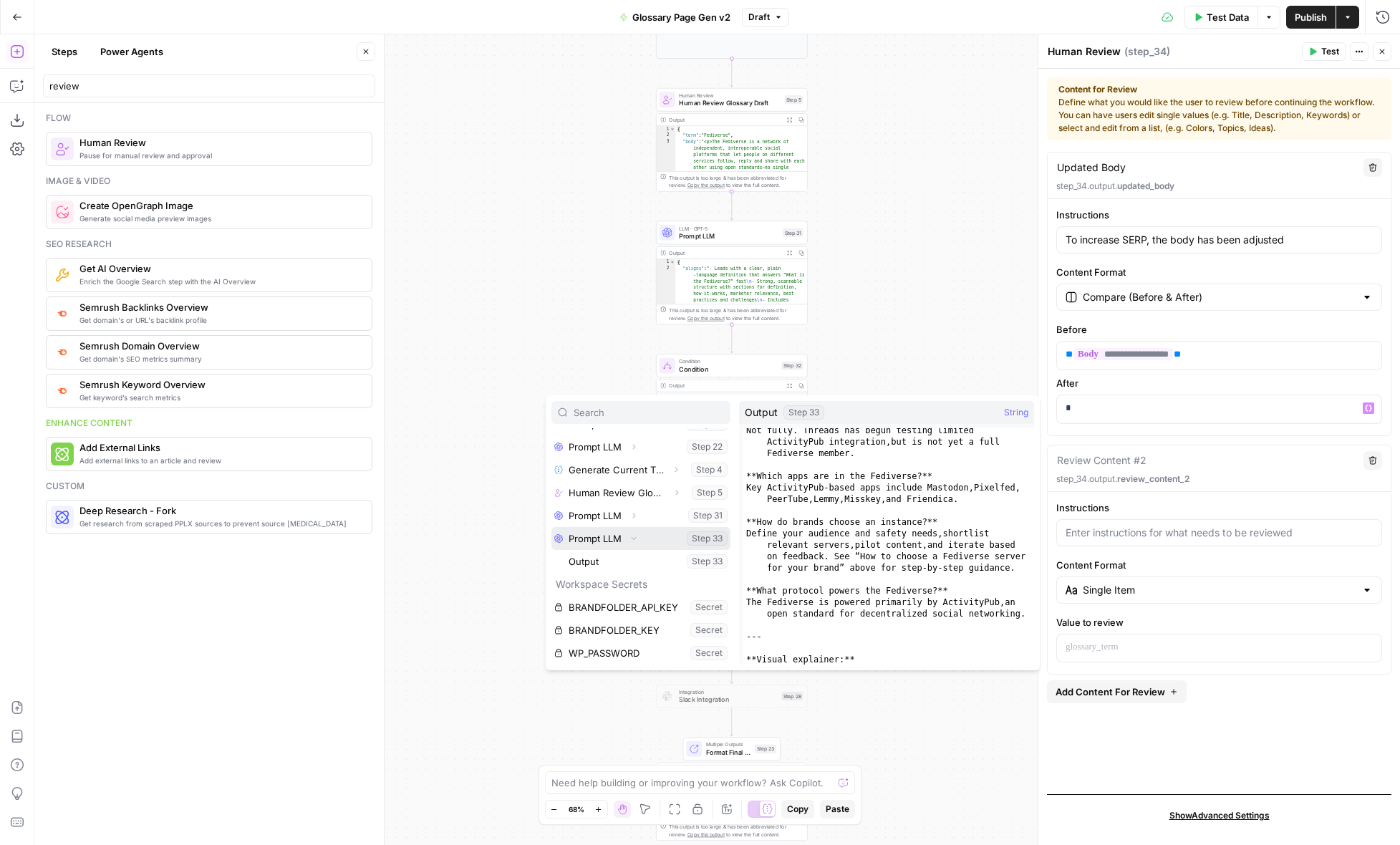
scroll to position [2079, 0]
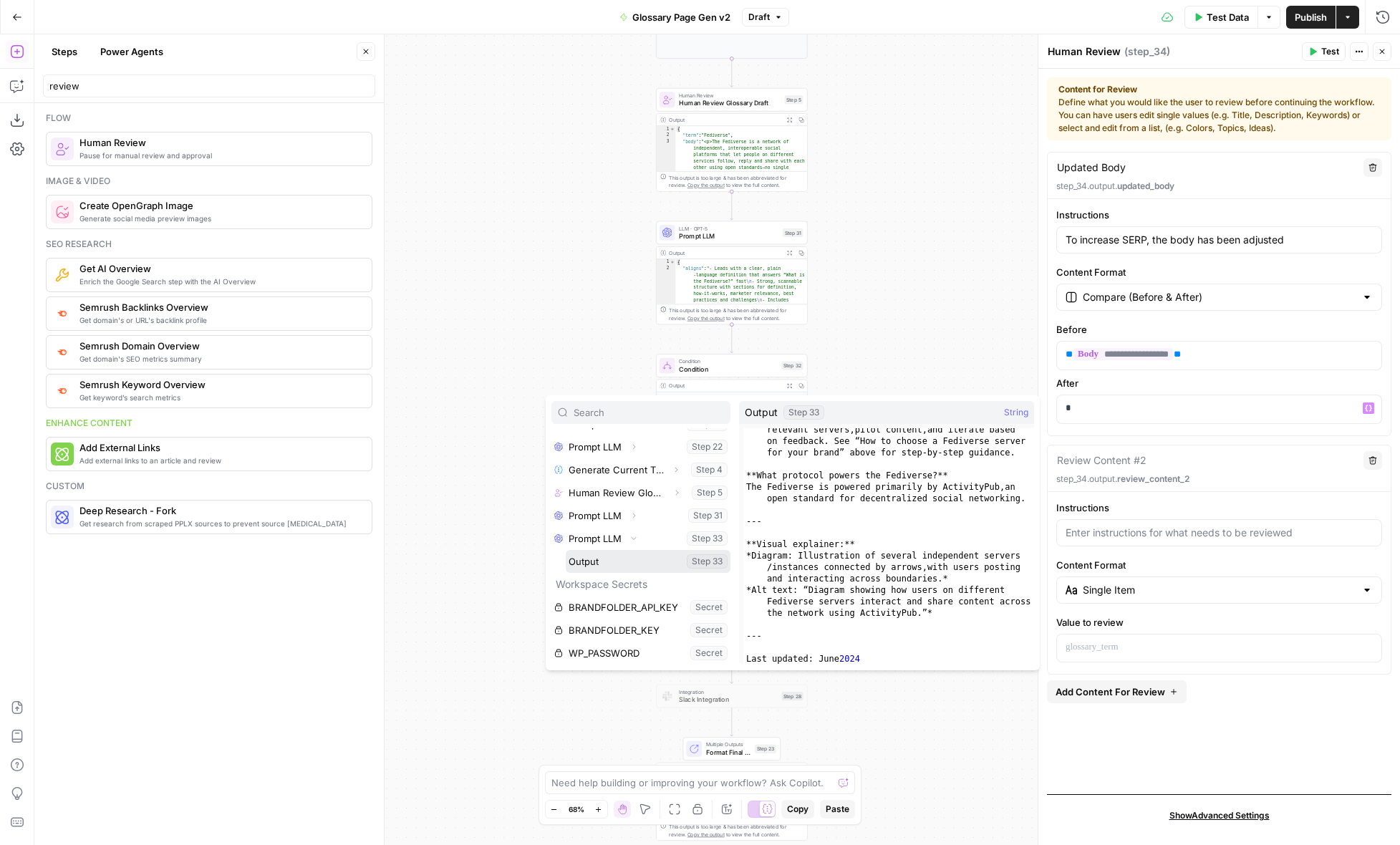
click at [702, 560] on button "Select variable Output" at bounding box center [648, 561] width 165 height 23
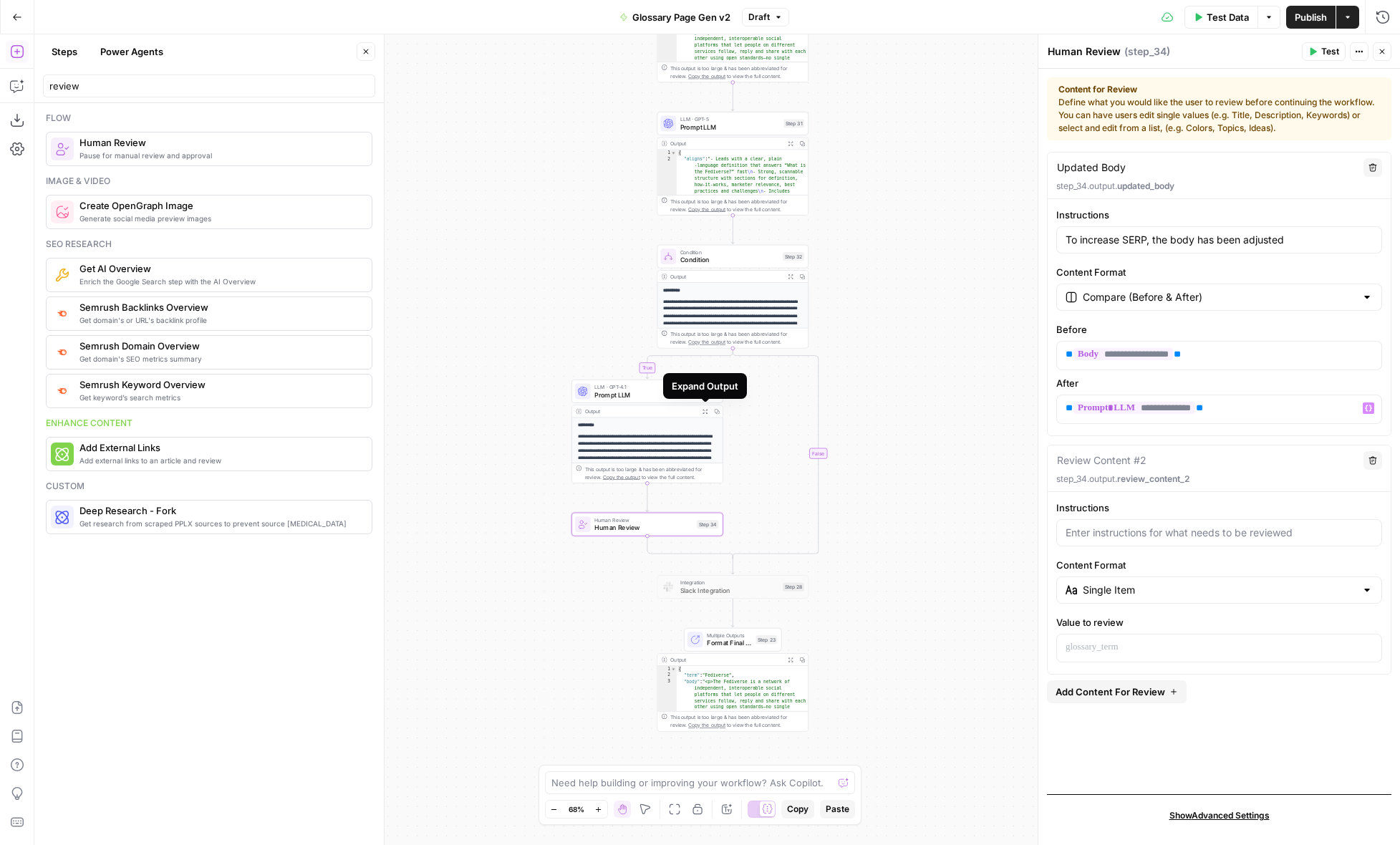
click at [704, 411] on icon "button" at bounding box center [705, 412] width 6 height 6
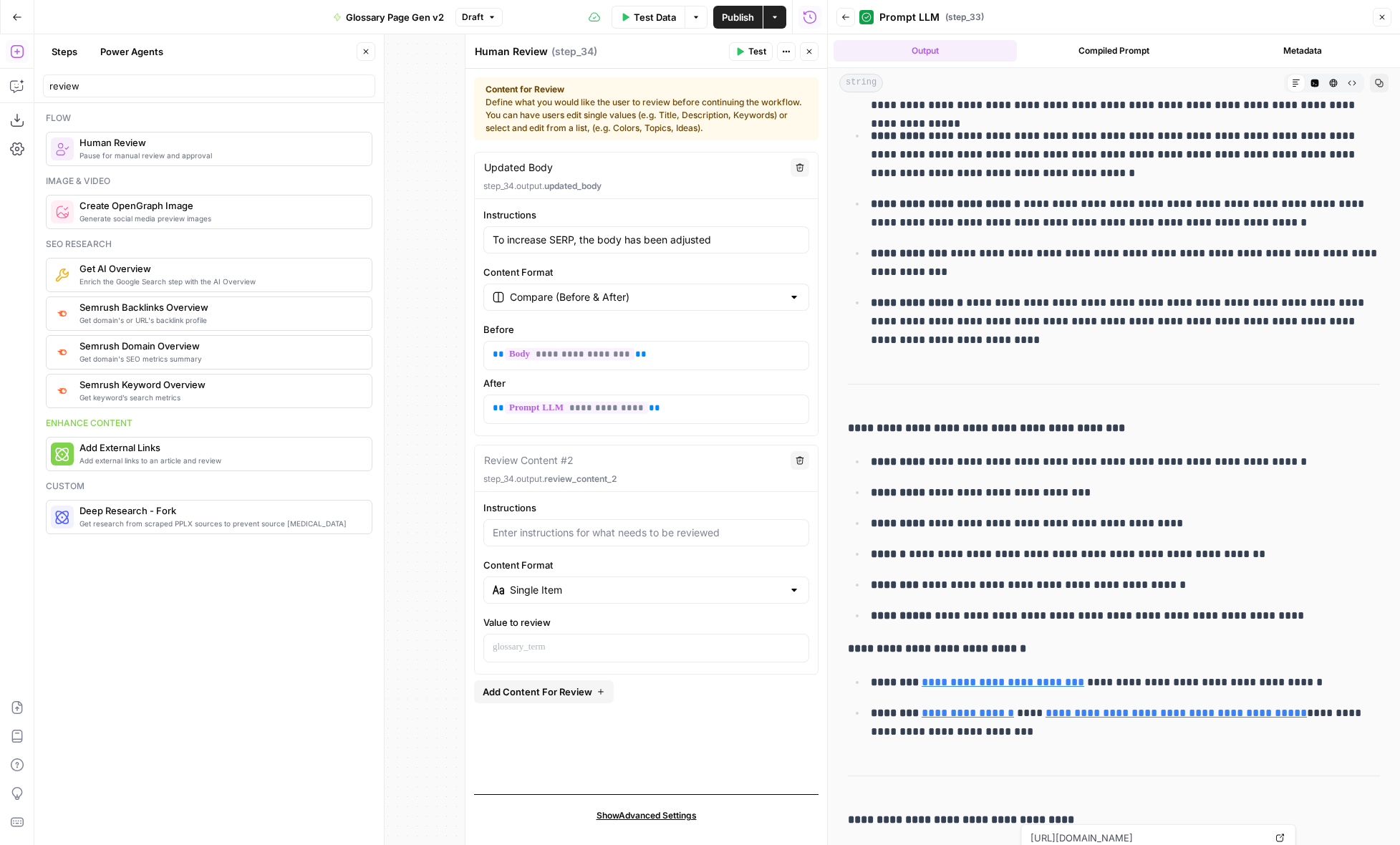
scroll to position [0, 0]
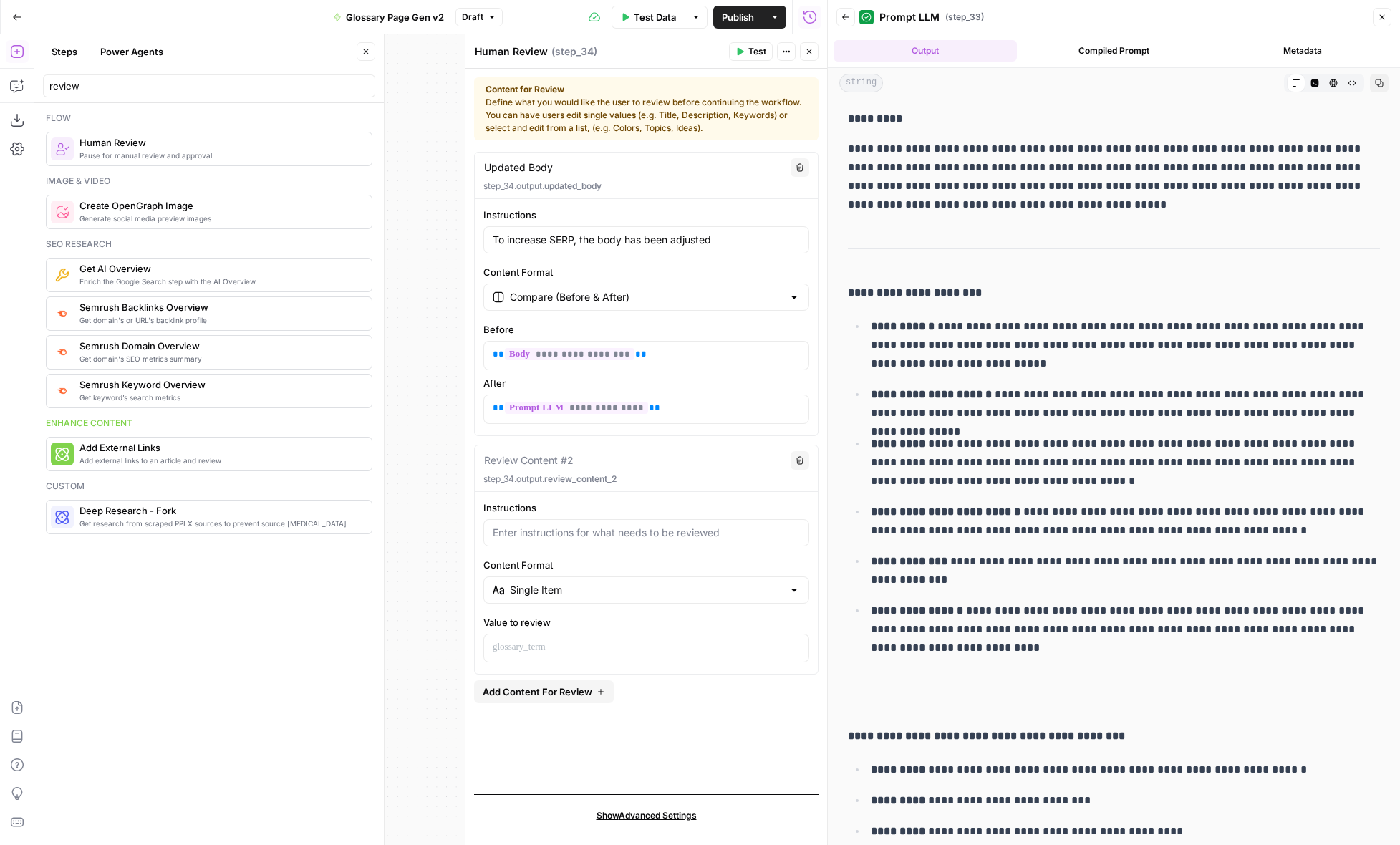
click at [1381, 21] on icon "button" at bounding box center [1382, 18] width 9 height 9
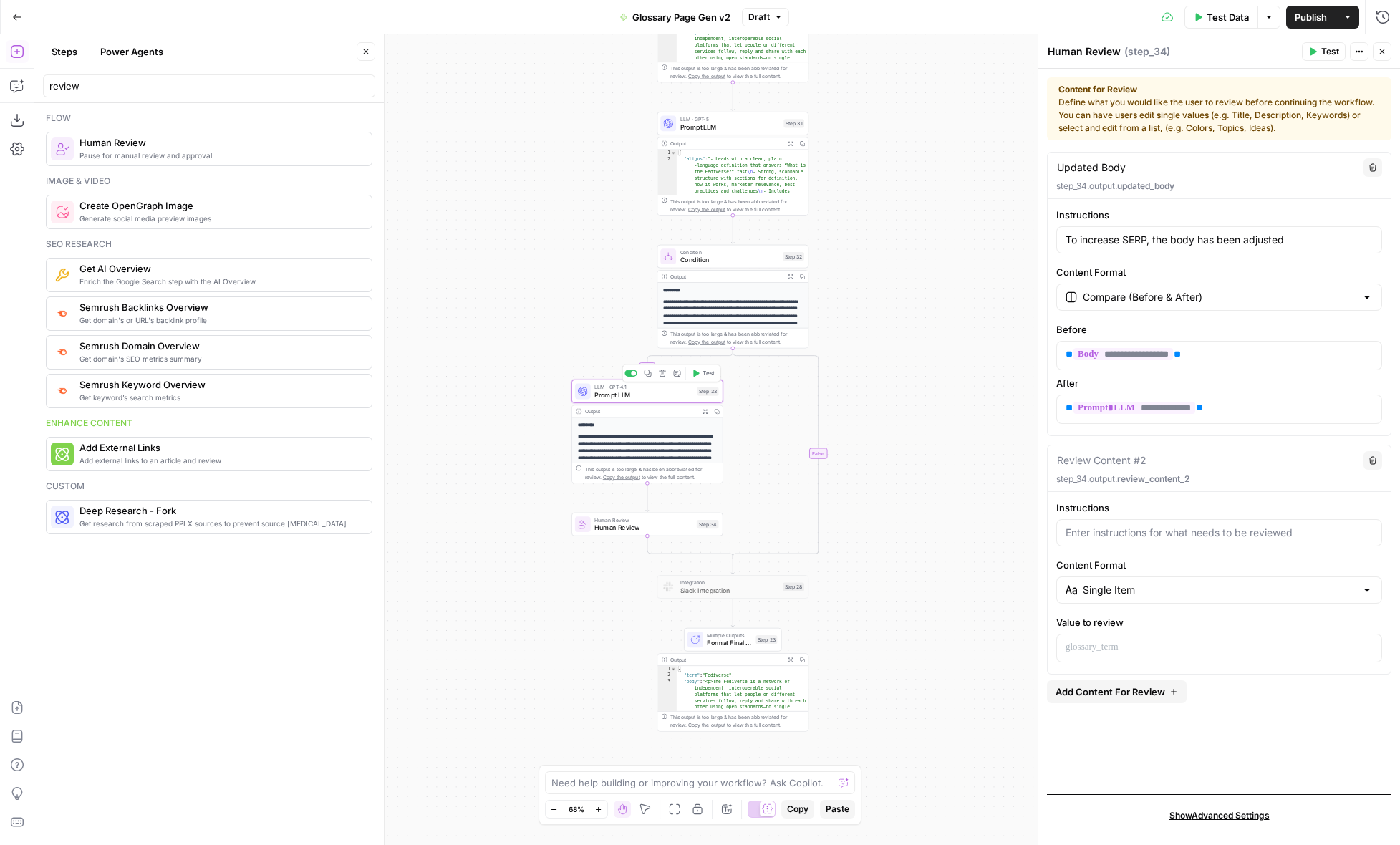
click at [654, 393] on span "Prompt LLM" at bounding box center [644, 394] width 99 height 10
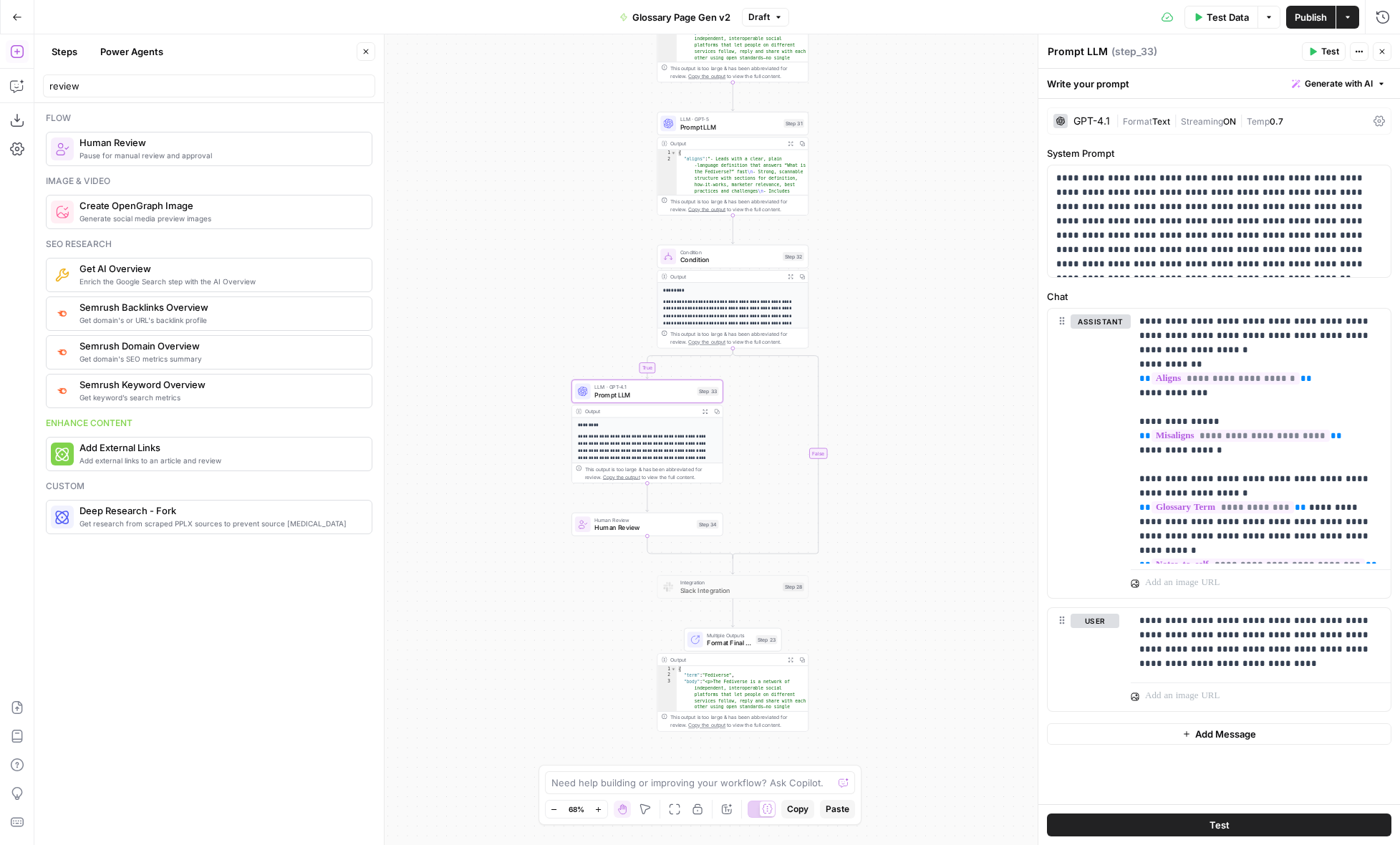
click at [1099, 116] on div "GPT-4.1" at bounding box center [1092, 120] width 37 height 10
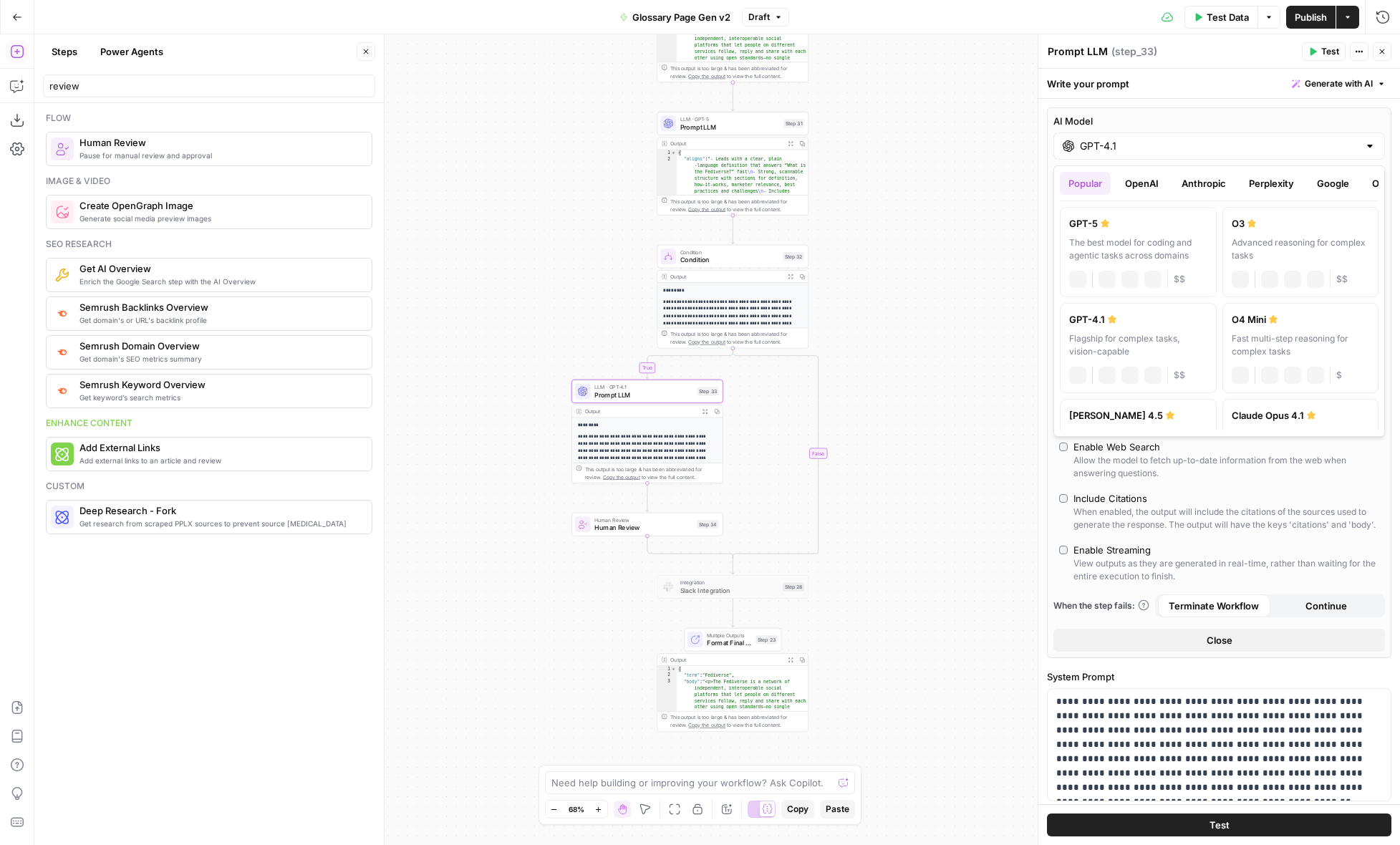
click at [1138, 148] on input "GPT-4.1" at bounding box center [1219, 146] width 278 height 14
click at [1132, 233] on label "GPT-5 The best model for coding and agentic tasks across domains chat Vision Ca…" at bounding box center [1138, 252] width 157 height 90
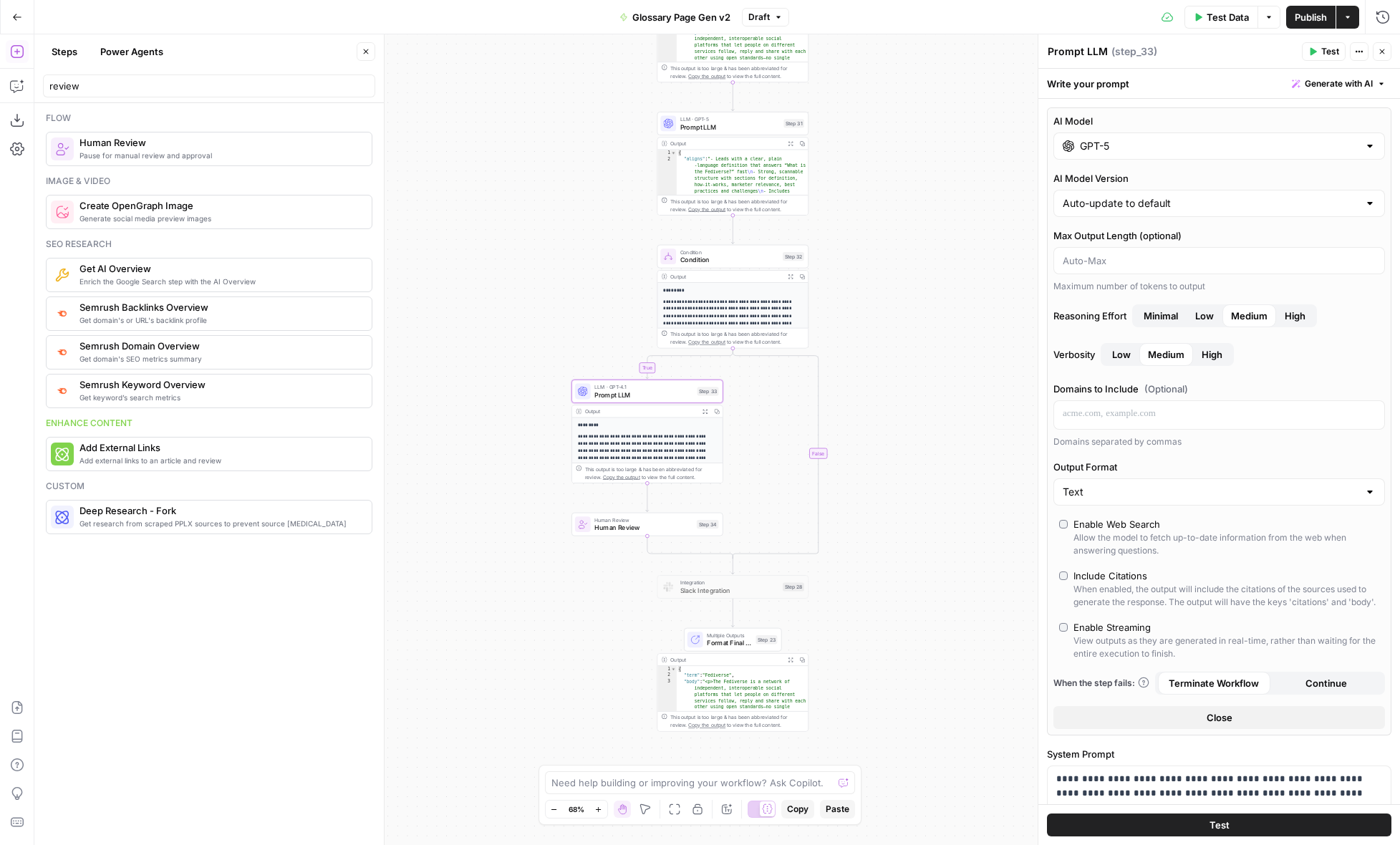
type input "GPT-5"
click at [1136, 530] on div "Enable Web Search" at bounding box center [1116, 524] width 87 height 14
click at [1143, 523] on div "Enable Web Search" at bounding box center [1116, 524] width 87 height 14
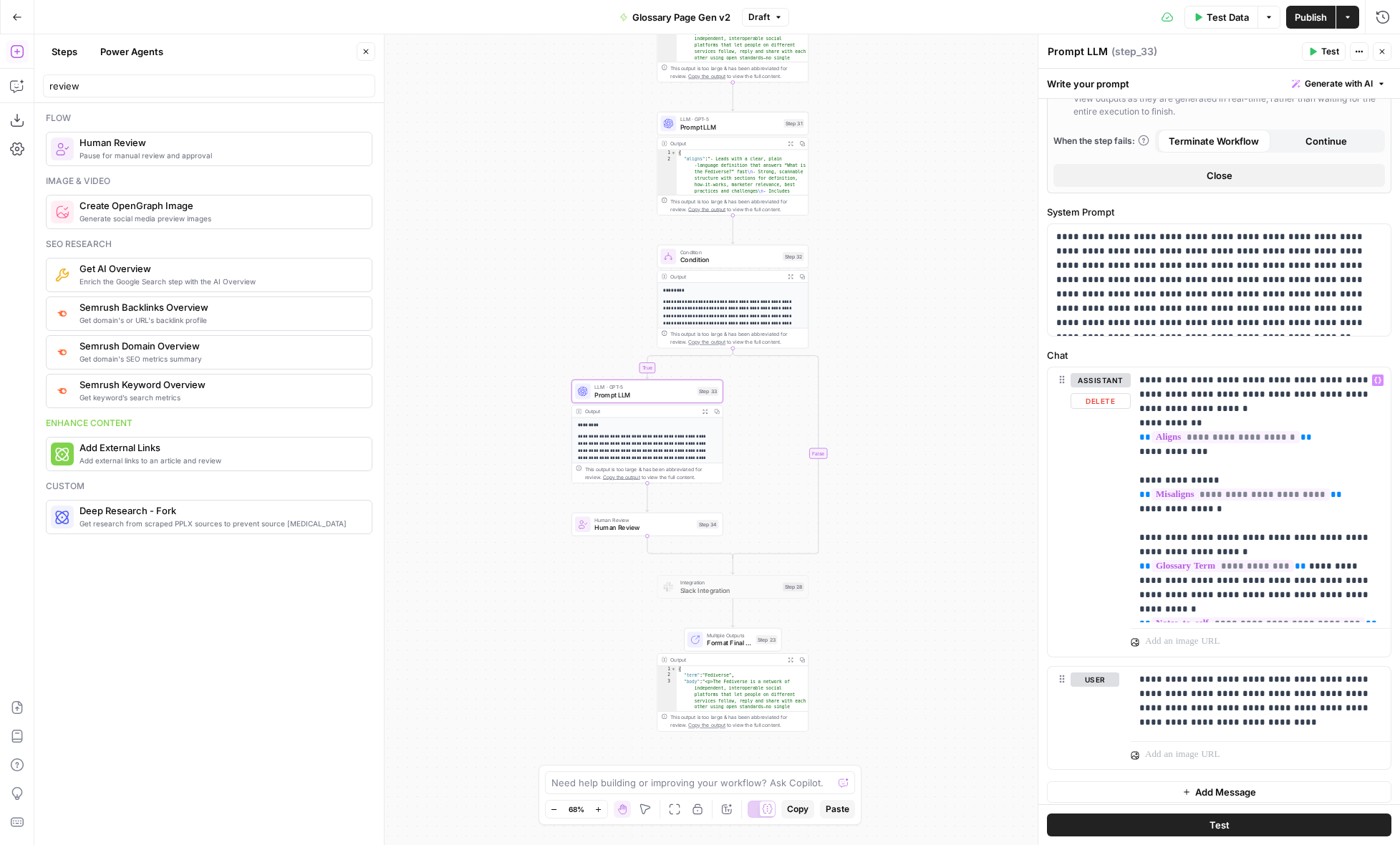
scroll to position [549, 0]
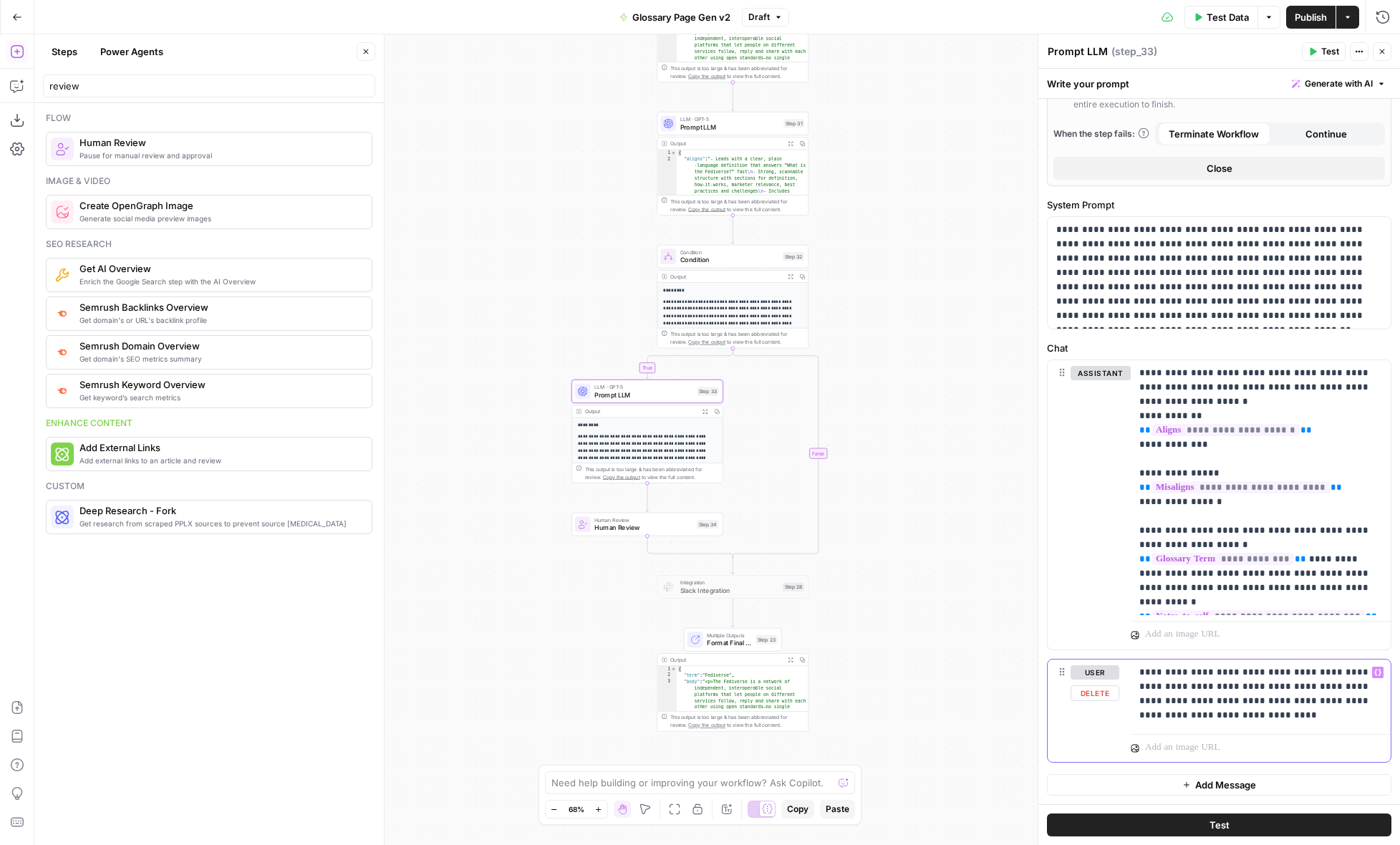
click at [1252, 717] on p "**********" at bounding box center [1260, 694] width 242 height 57
click at [1227, 716] on p "**********" at bounding box center [1260, 716] width 242 height 100
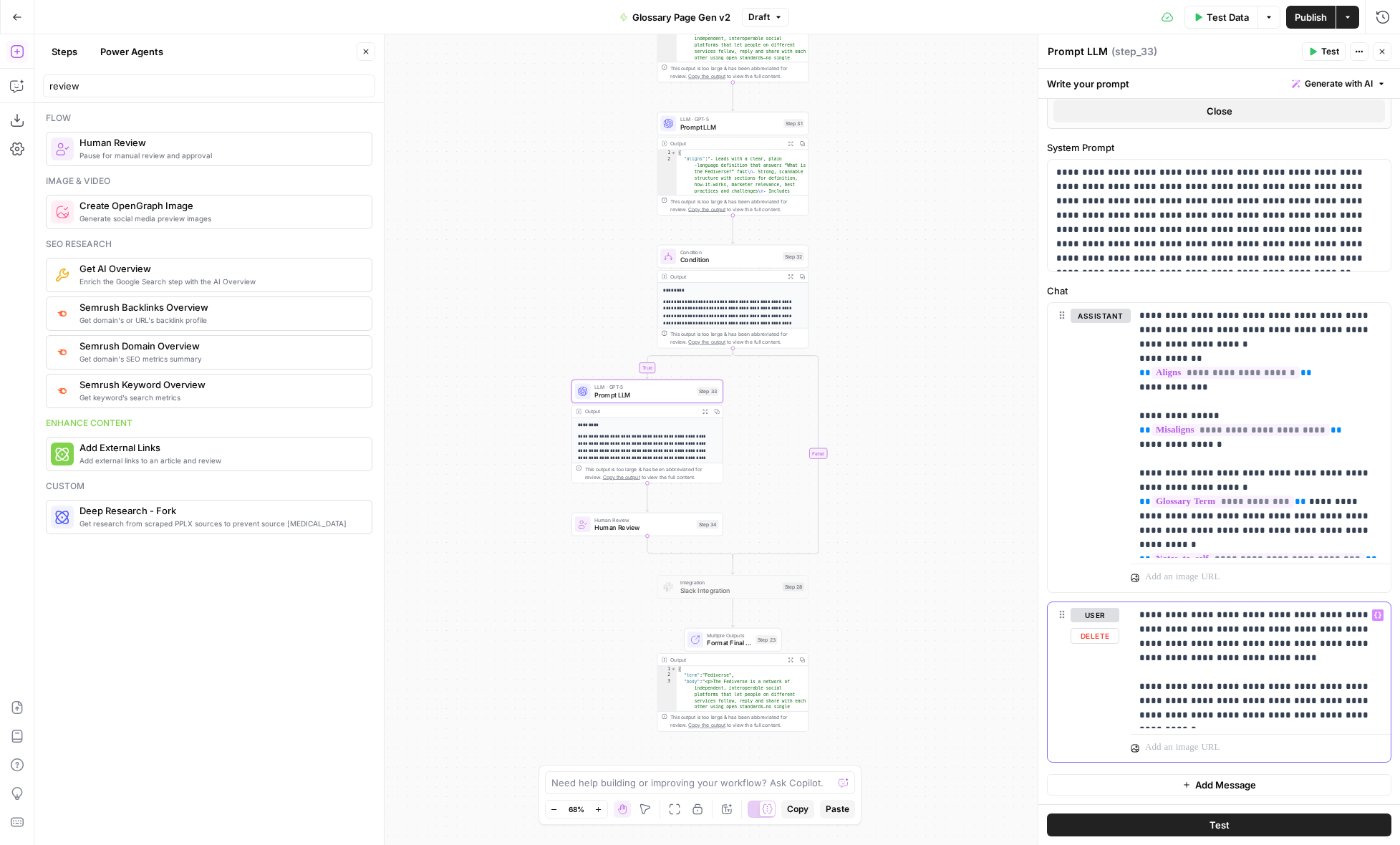
click at [1330, 716] on p "**********" at bounding box center [1260, 665] width 242 height 114
click at [1305, 825] on button "Test" at bounding box center [1219, 825] width 344 height 23
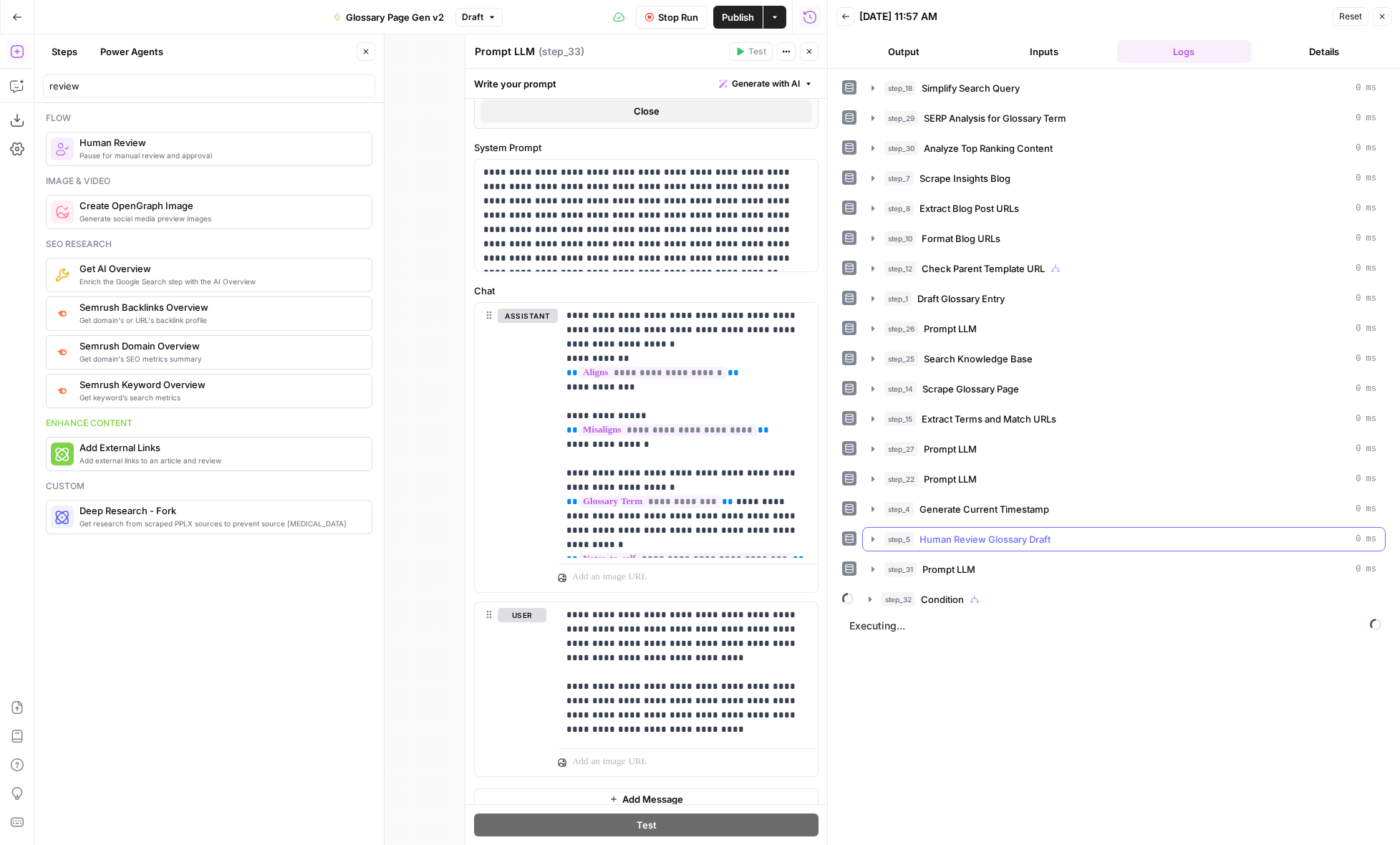
click at [872, 541] on icon "button" at bounding box center [872, 539] width 3 height 5
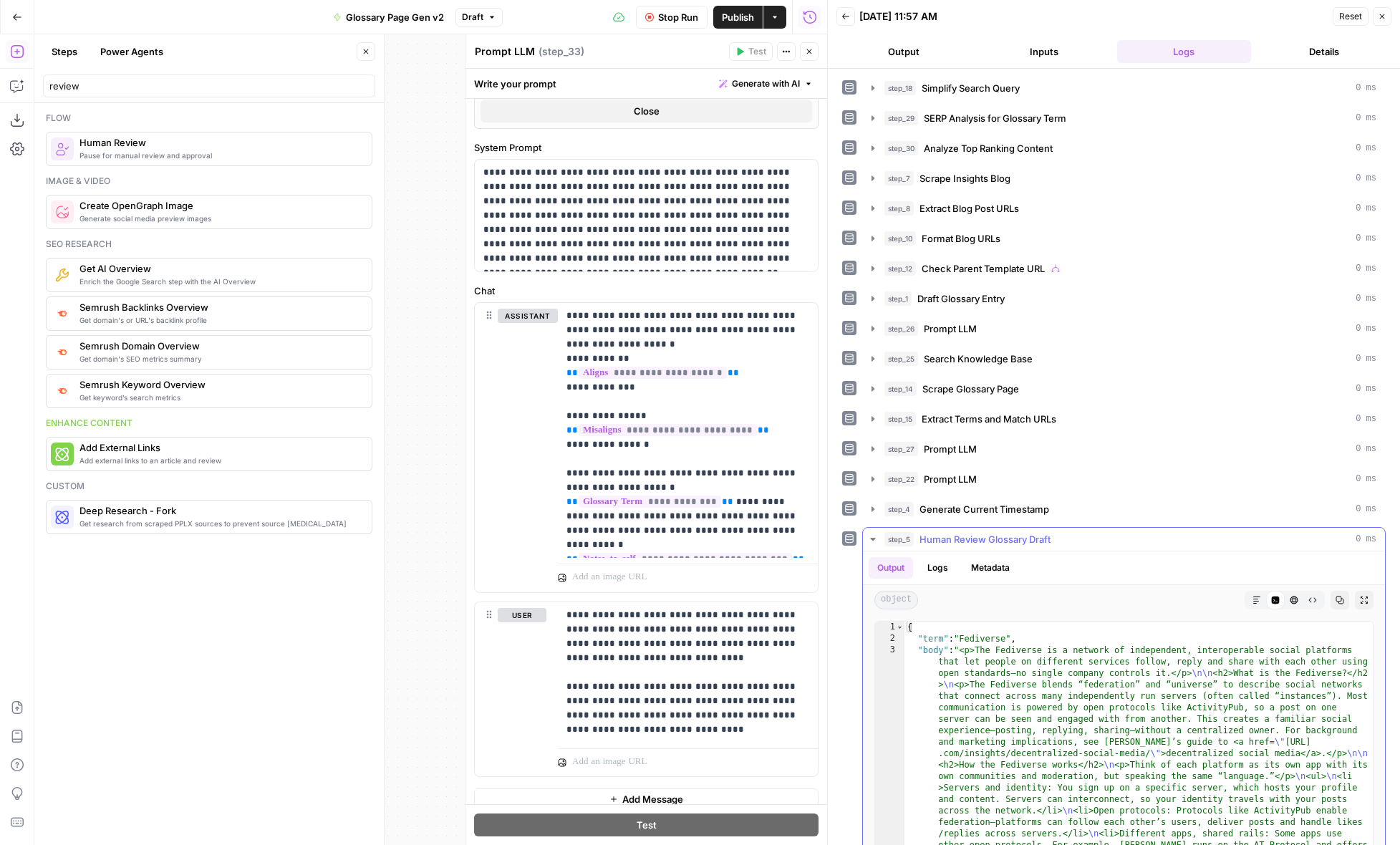
scroll to position [158, 0]
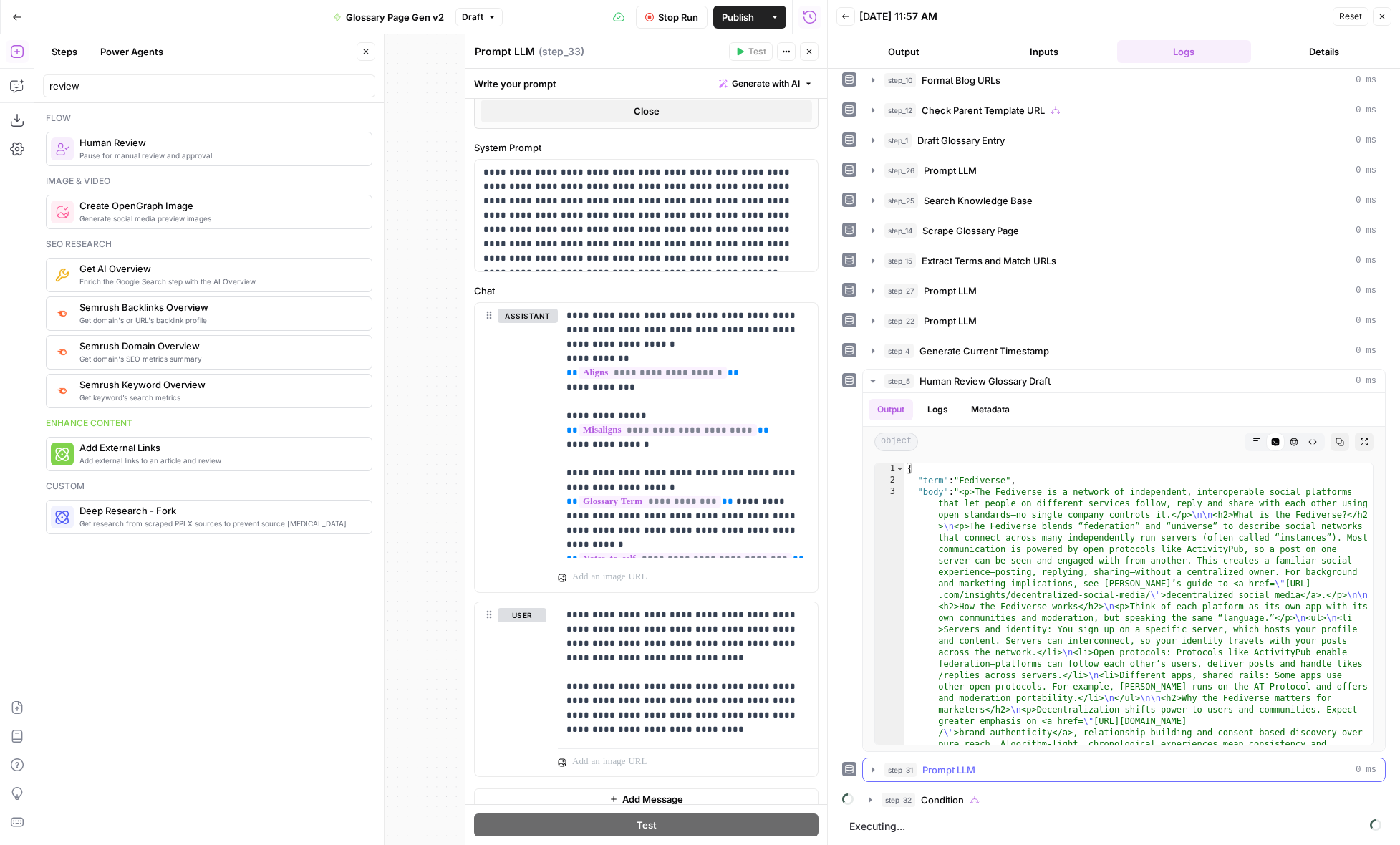
click at [871, 774] on icon "button" at bounding box center [873, 769] width 11 height 11
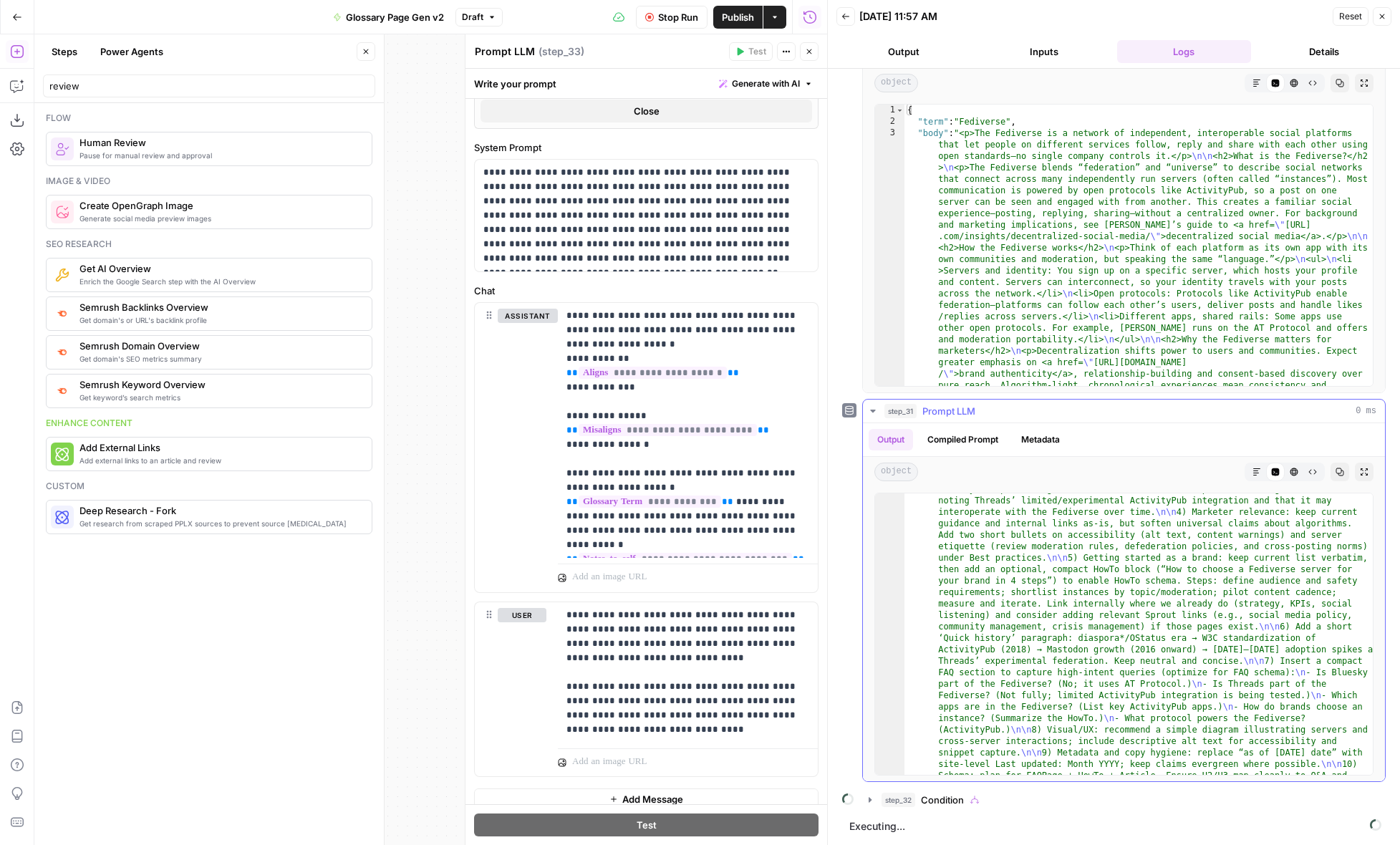
scroll to position [652, 0]
click at [1256, 472] on icon "button" at bounding box center [1257, 473] width 9 height 9
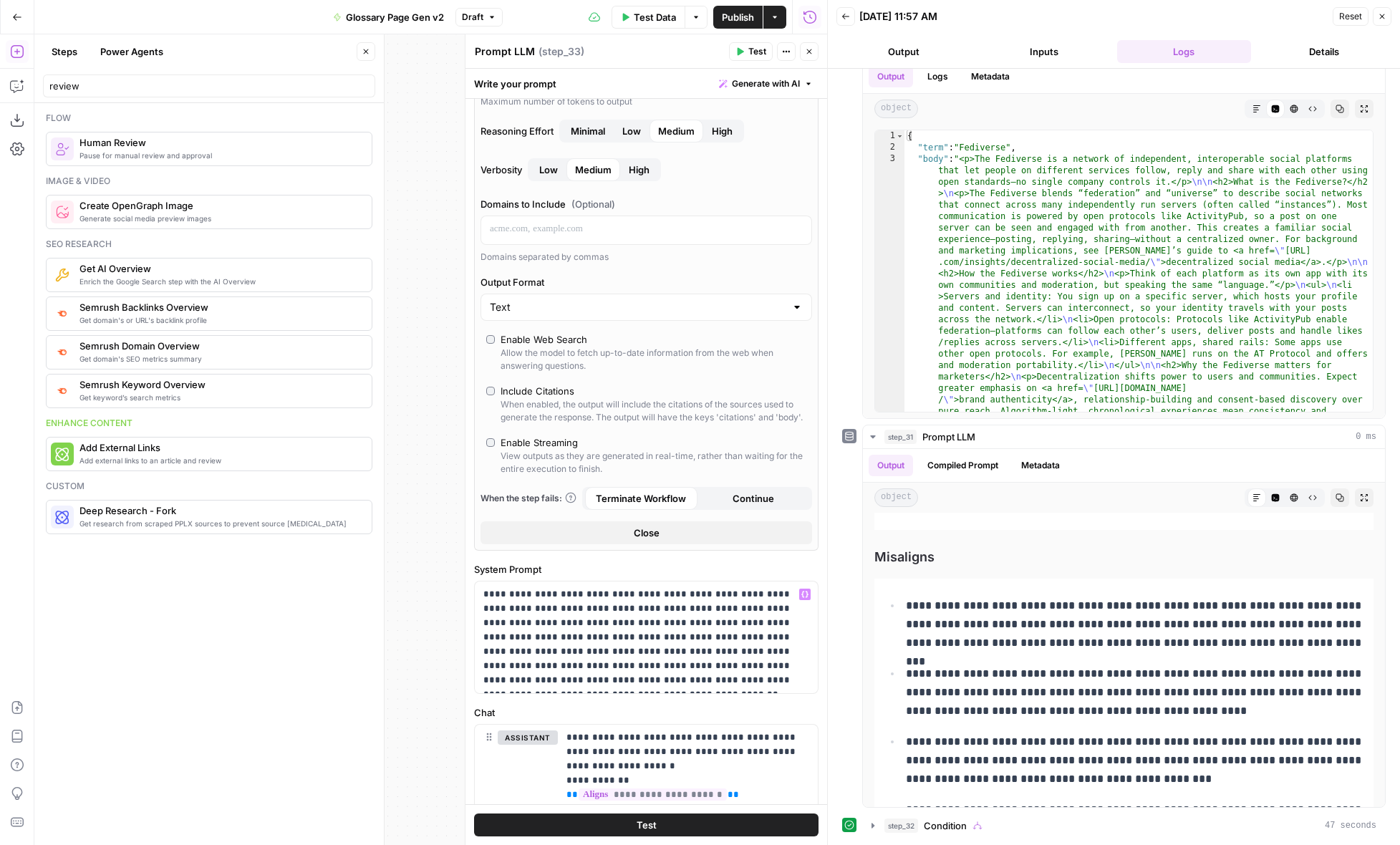
scroll to position [185, 0]
click at [573, 347] on div "Allow the model to fetch up-to-date information from the web when answering que…" at bounding box center [653, 358] width 306 height 25
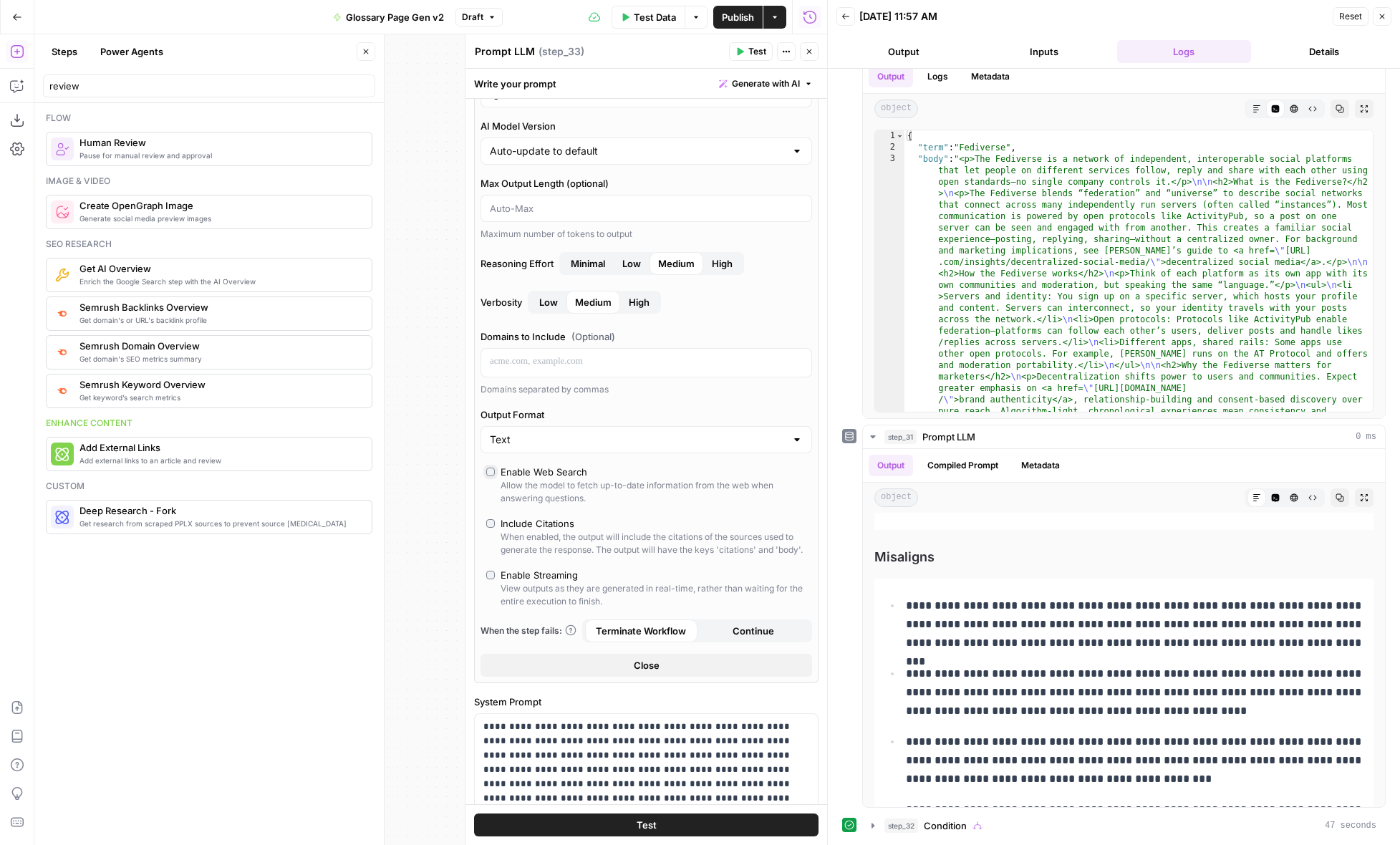
scroll to position [0, 0]
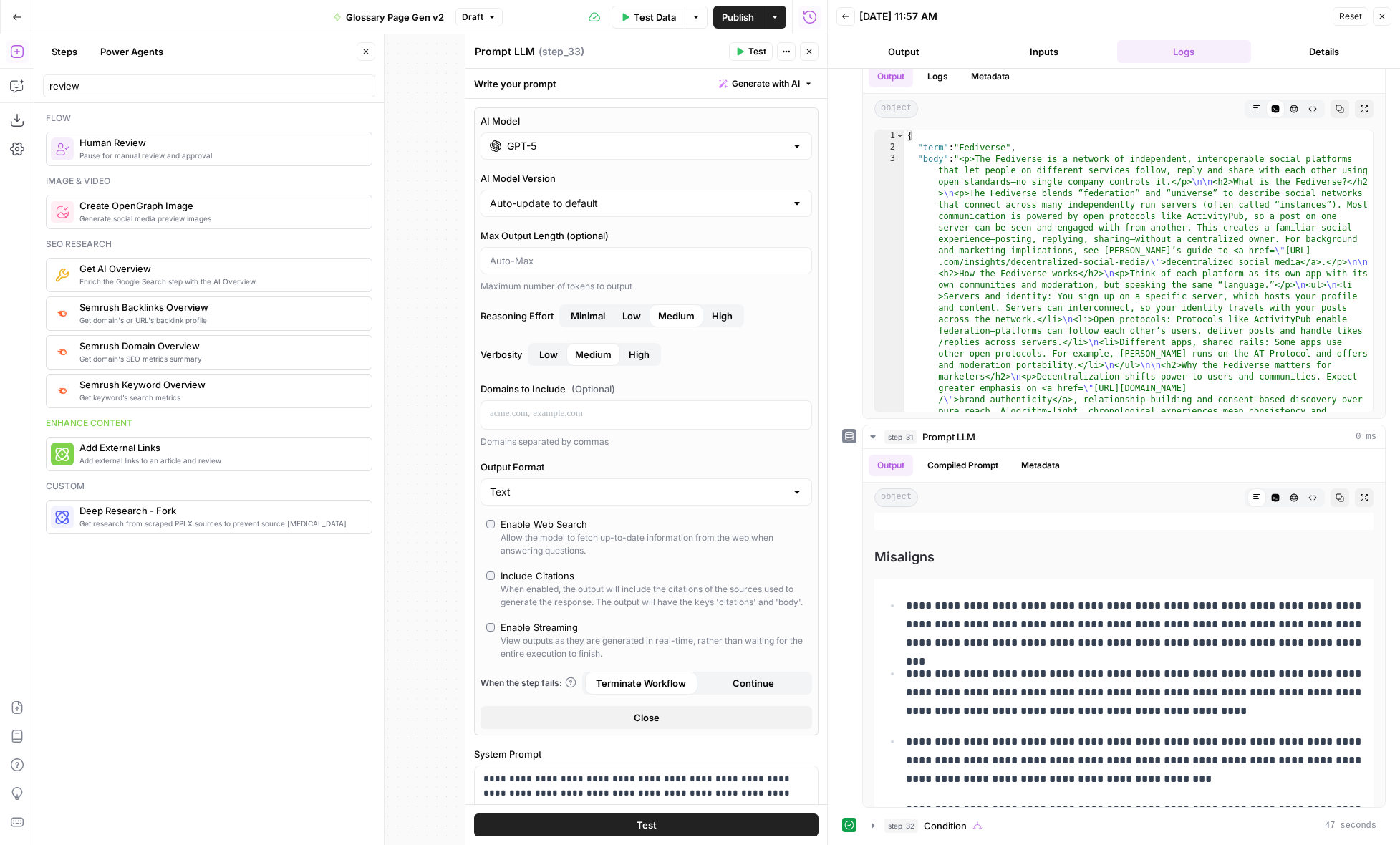
click at [810, 51] on icon "button" at bounding box center [810, 52] width 9 height 9
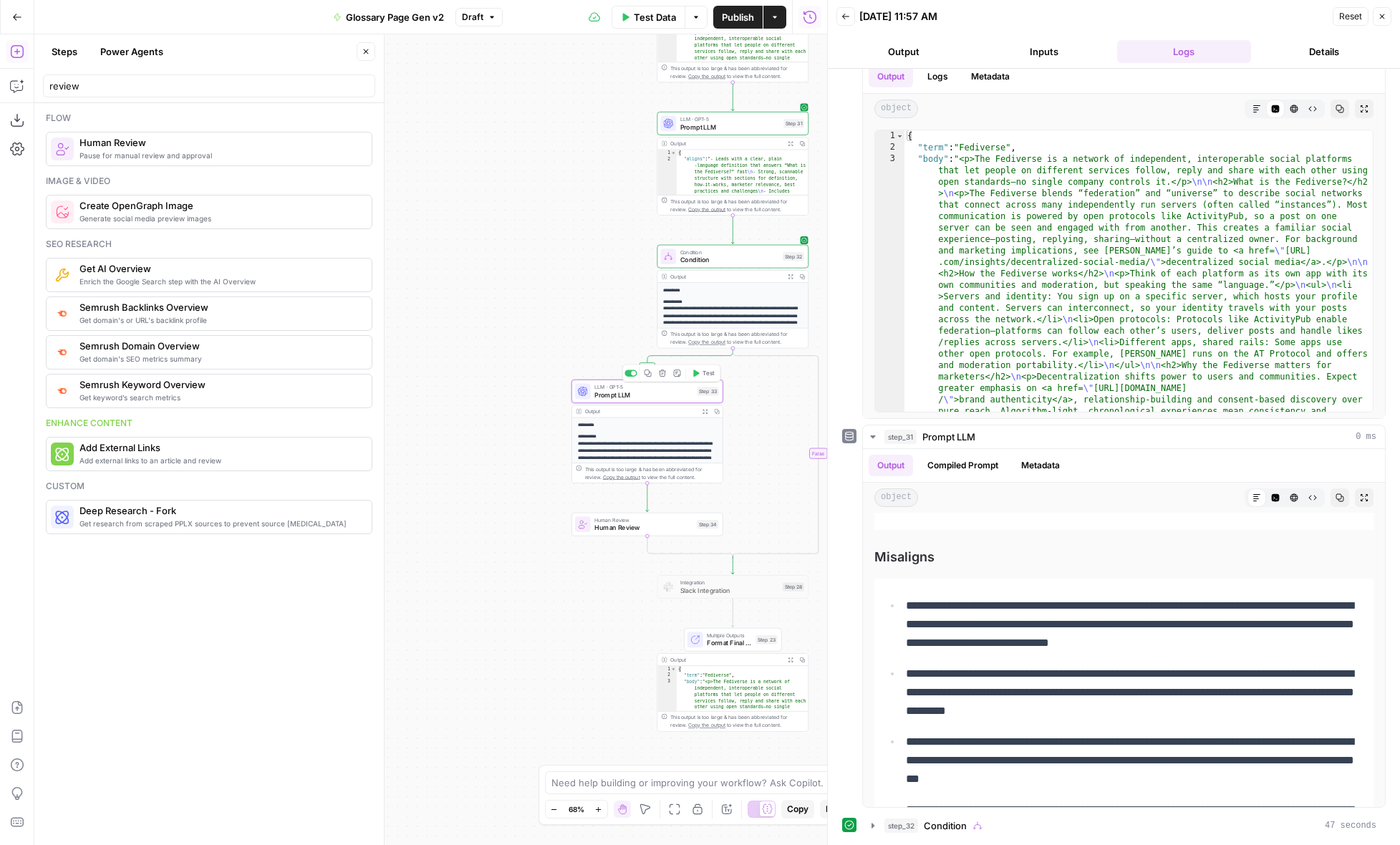
click at [693, 396] on div "LLM · GPT-5 Prompt LLM Step 33 Copy step Delete step Add Note Test" at bounding box center [647, 391] width 144 height 17
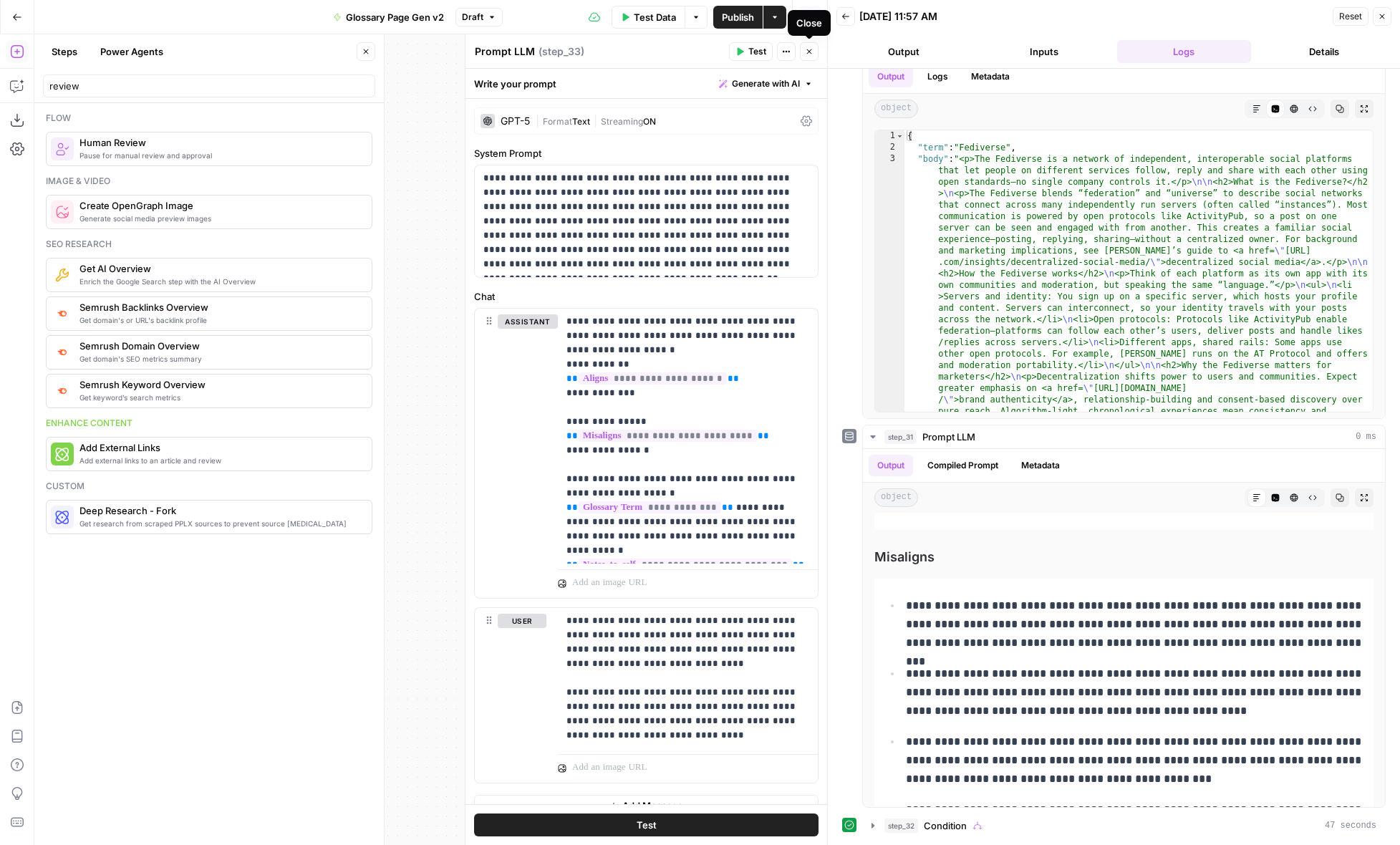
click at [698, 119] on div "| Format Text | Streaming ON" at bounding box center [665, 120] width 259 height 13
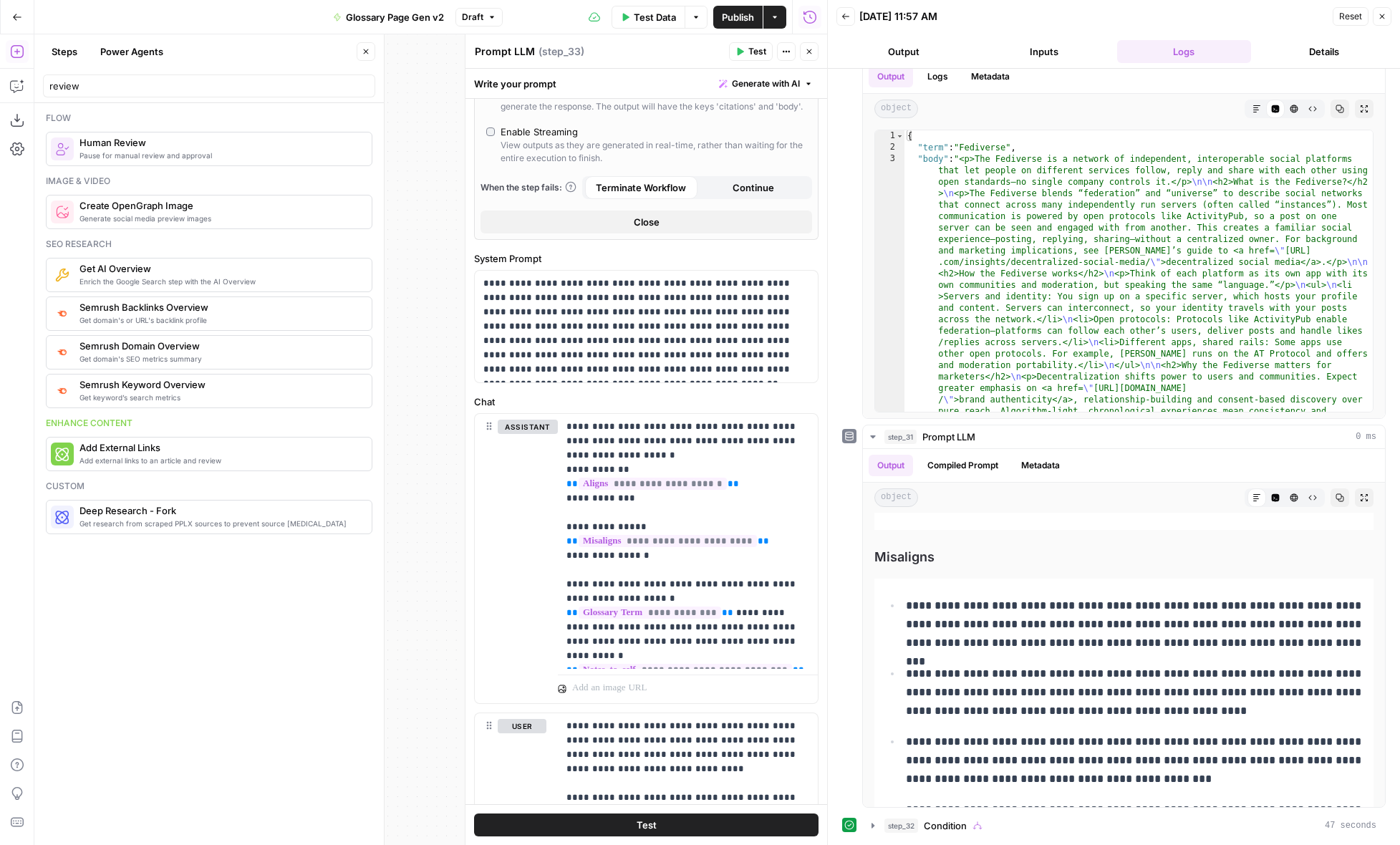
scroll to position [621, 0]
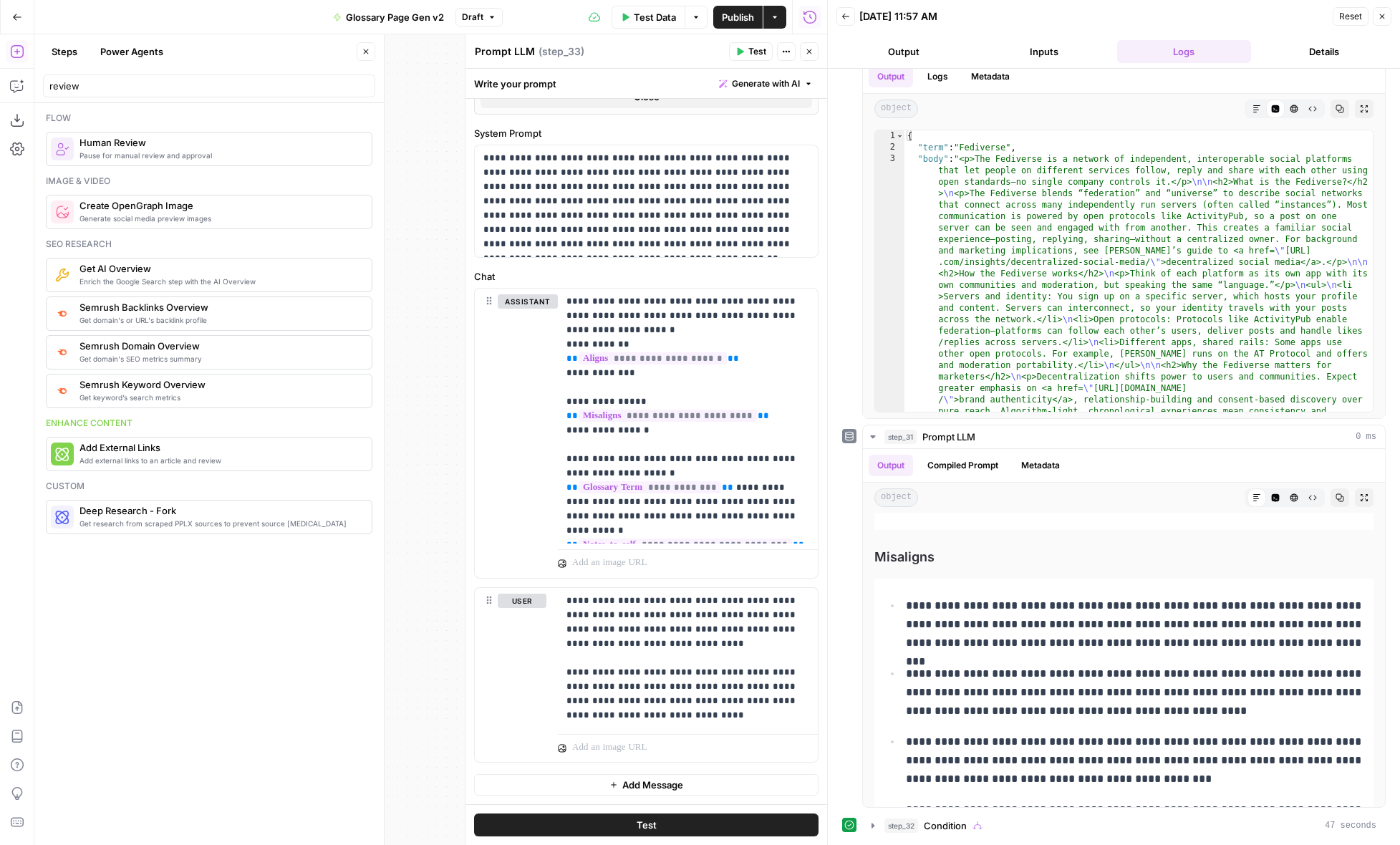
click at [805, 56] on button "Close" at bounding box center [809, 51] width 18 height 18
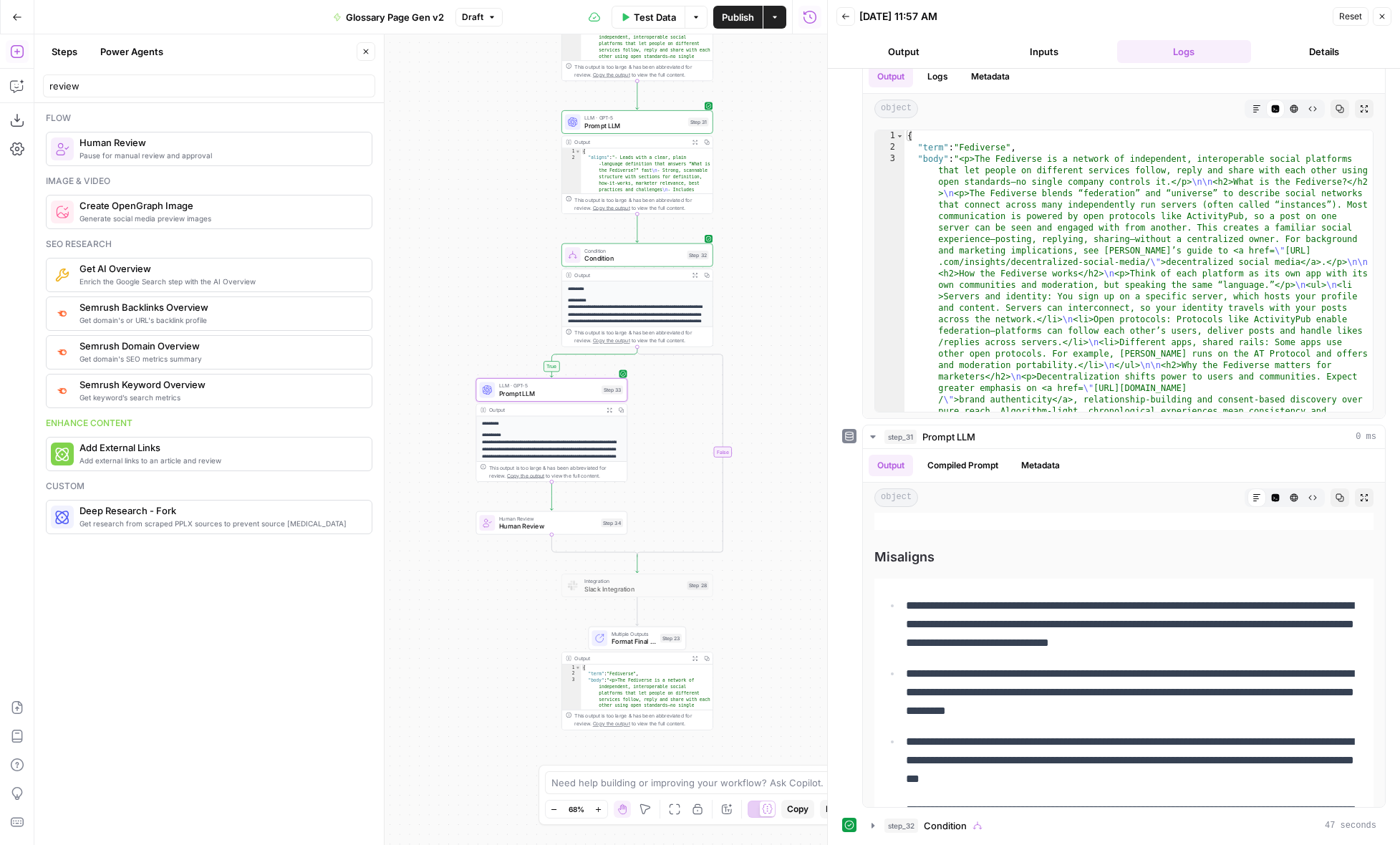
click at [848, 21] on button "Back" at bounding box center [845, 16] width 18 height 18
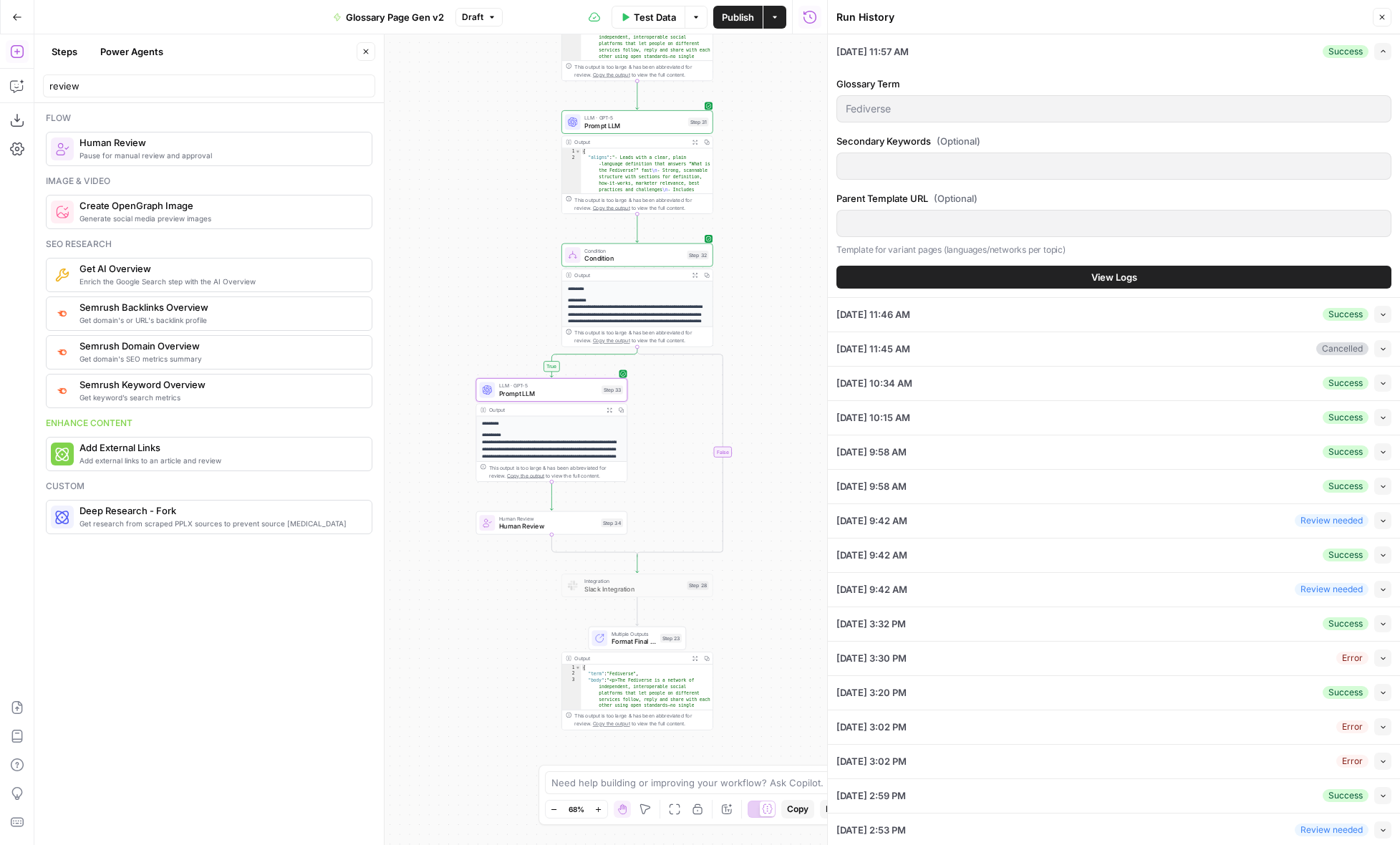
click at [1005, 285] on button "View Logs" at bounding box center [1114, 278] width 555 height 23
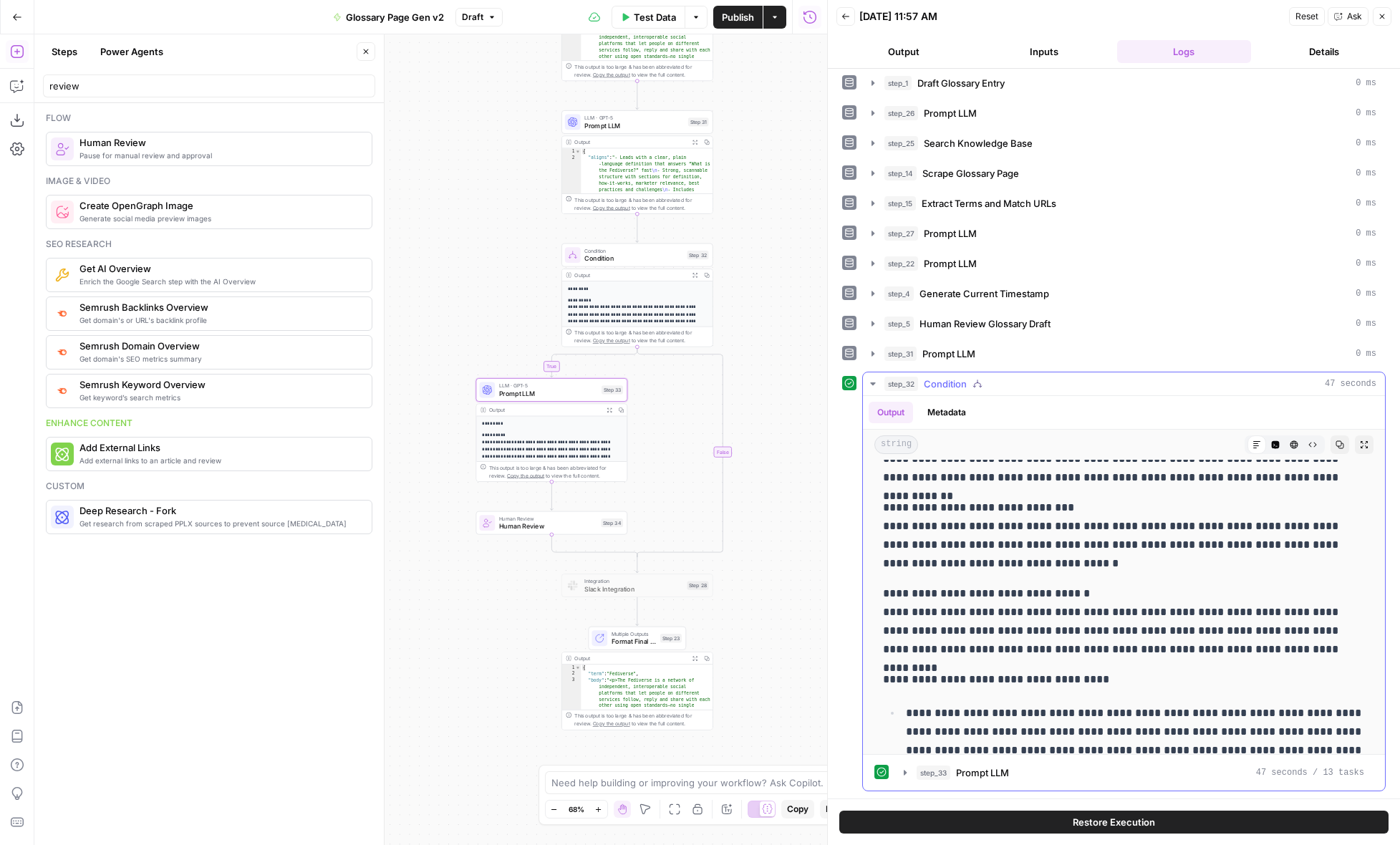
scroll to position [2789, 0]
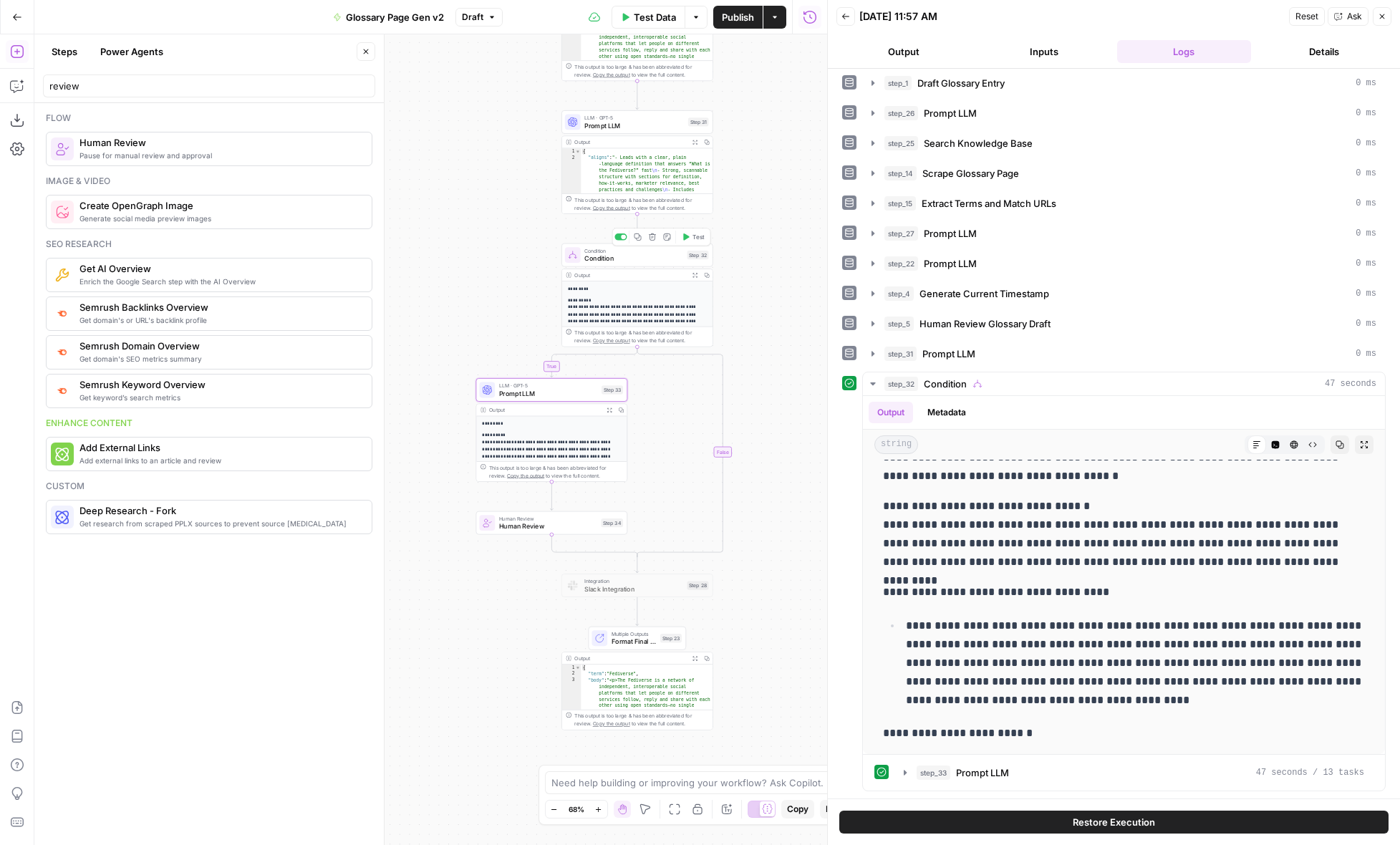
click at [653, 258] on span "Condition" at bounding box center [633, 258] width 99 height 10
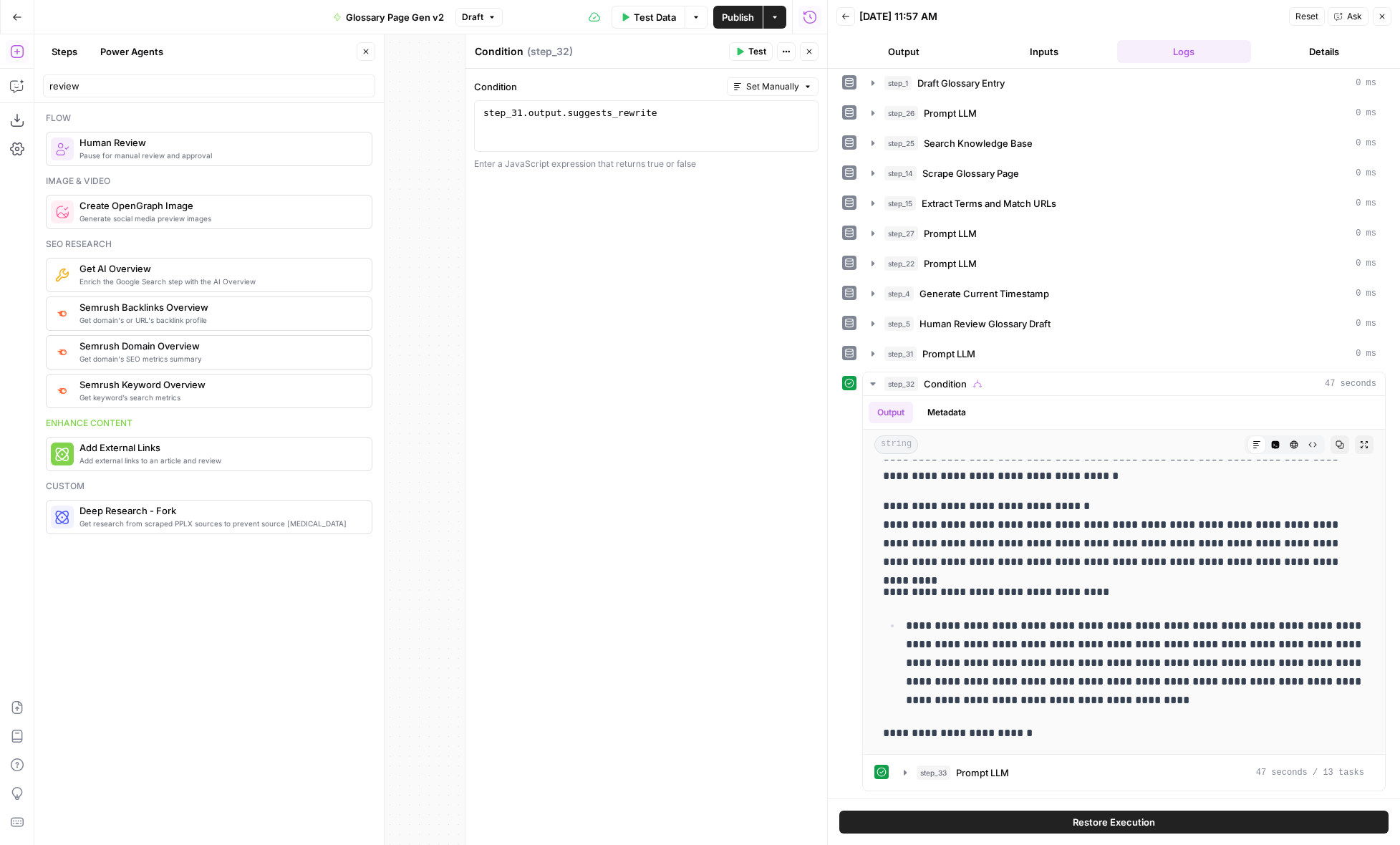
click at [808, 50] on icon "button" at bounding box center [810, 52] width 5 height 5
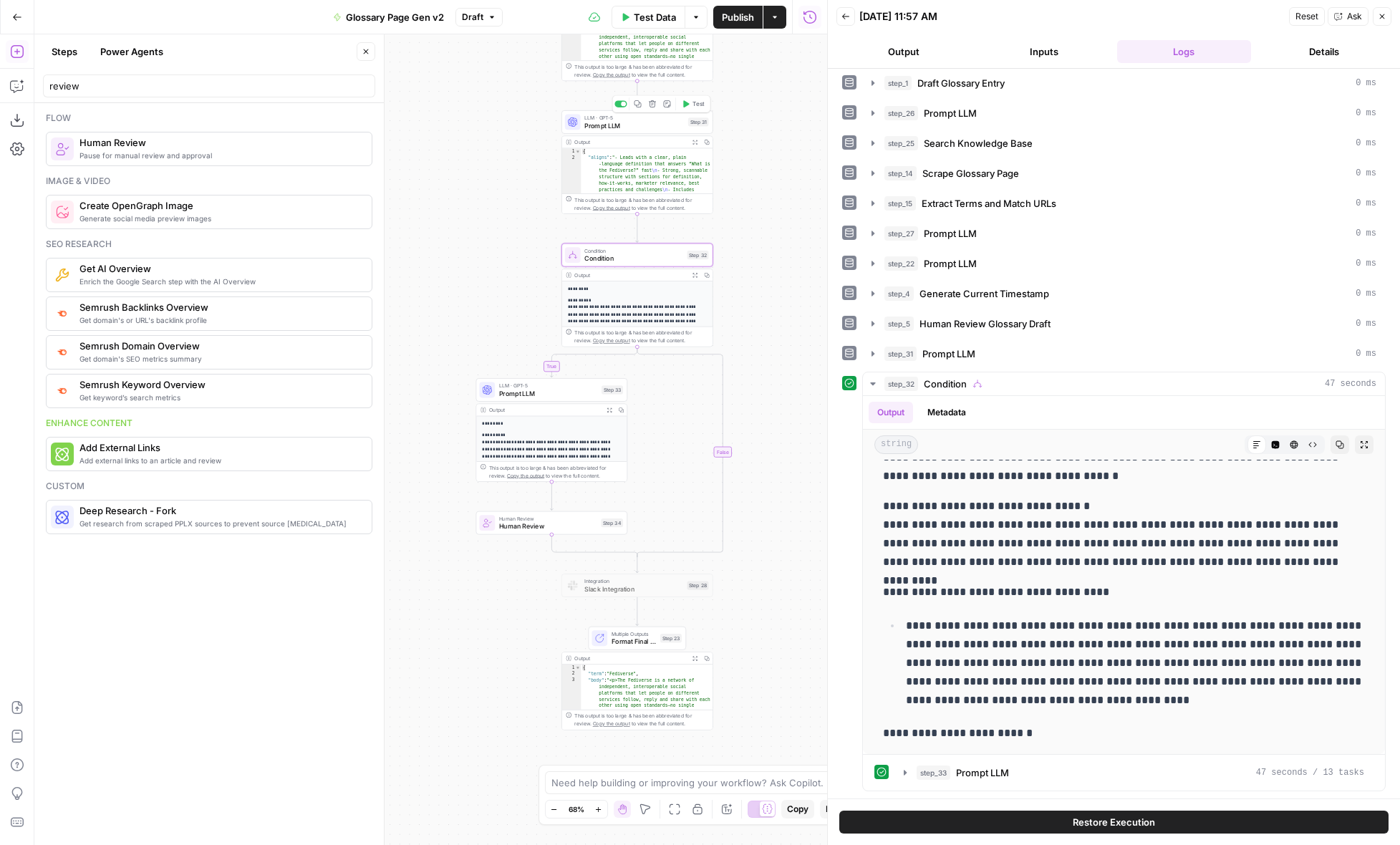
click at [651, 122] on span "Prompt LLM" at bounding box center [633, 125] width 99 height 10
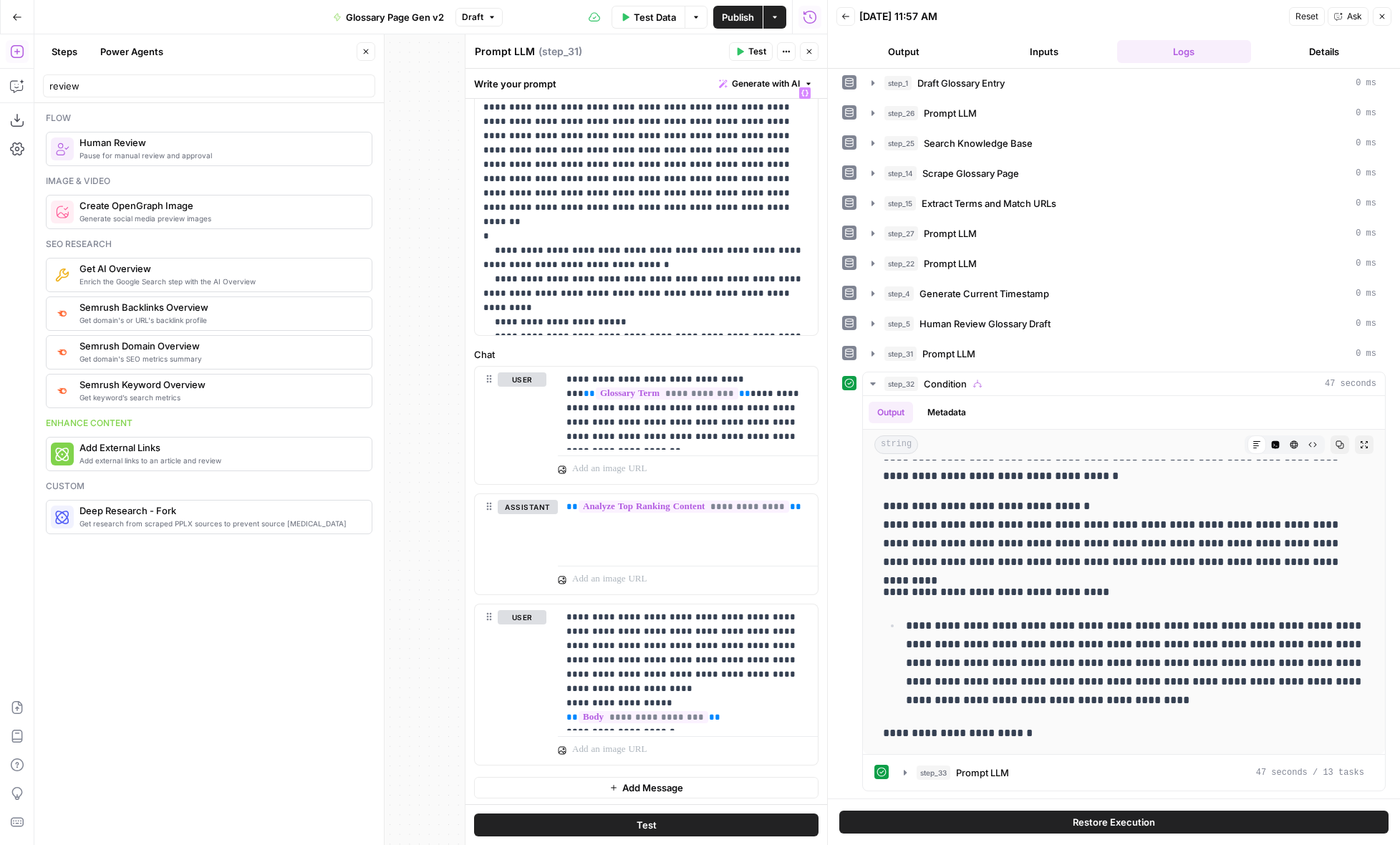
scroll to position [0, 0]
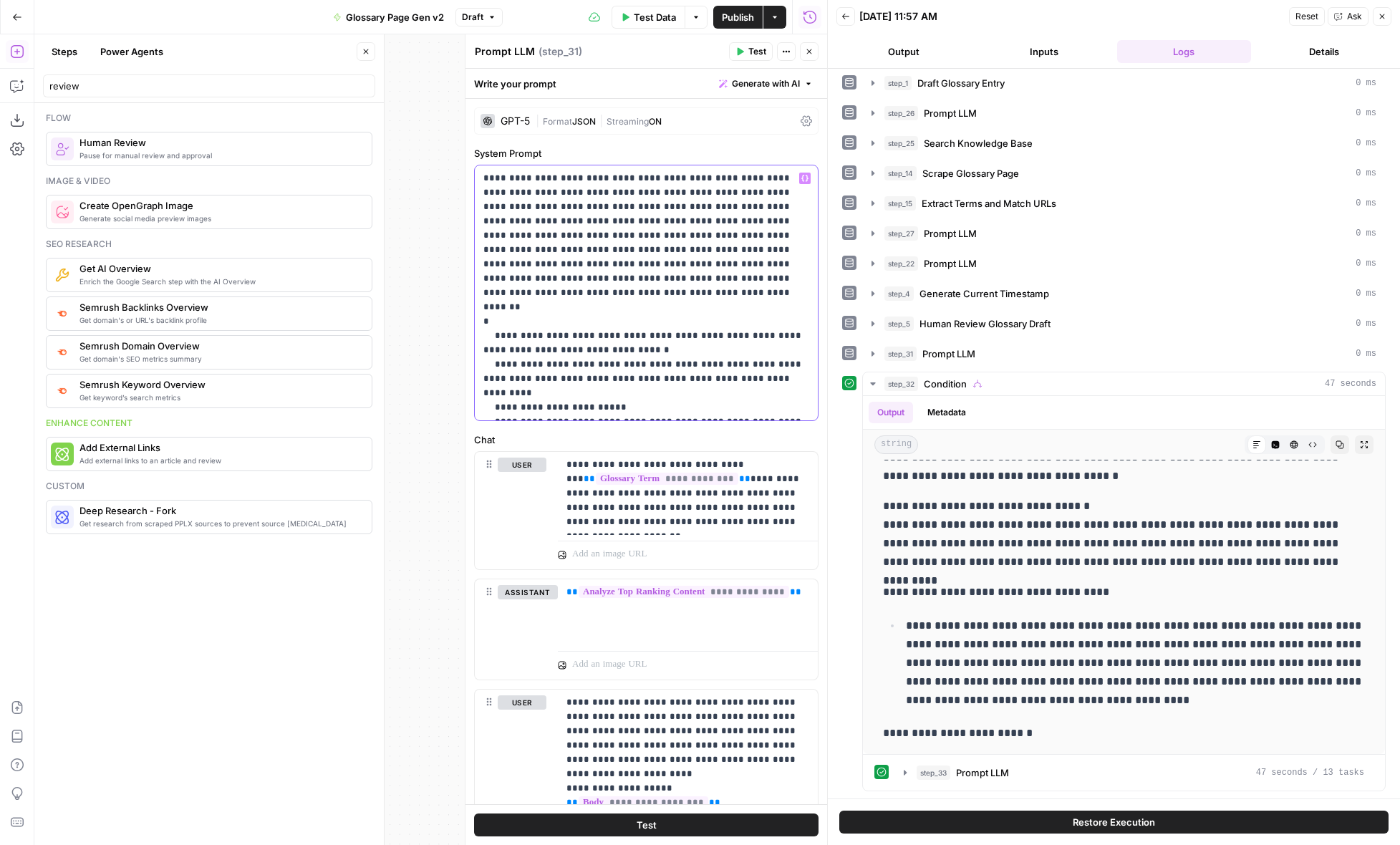
click at [619, 395] on p "**********" at bounding box center [646, 292] width 326 height 243
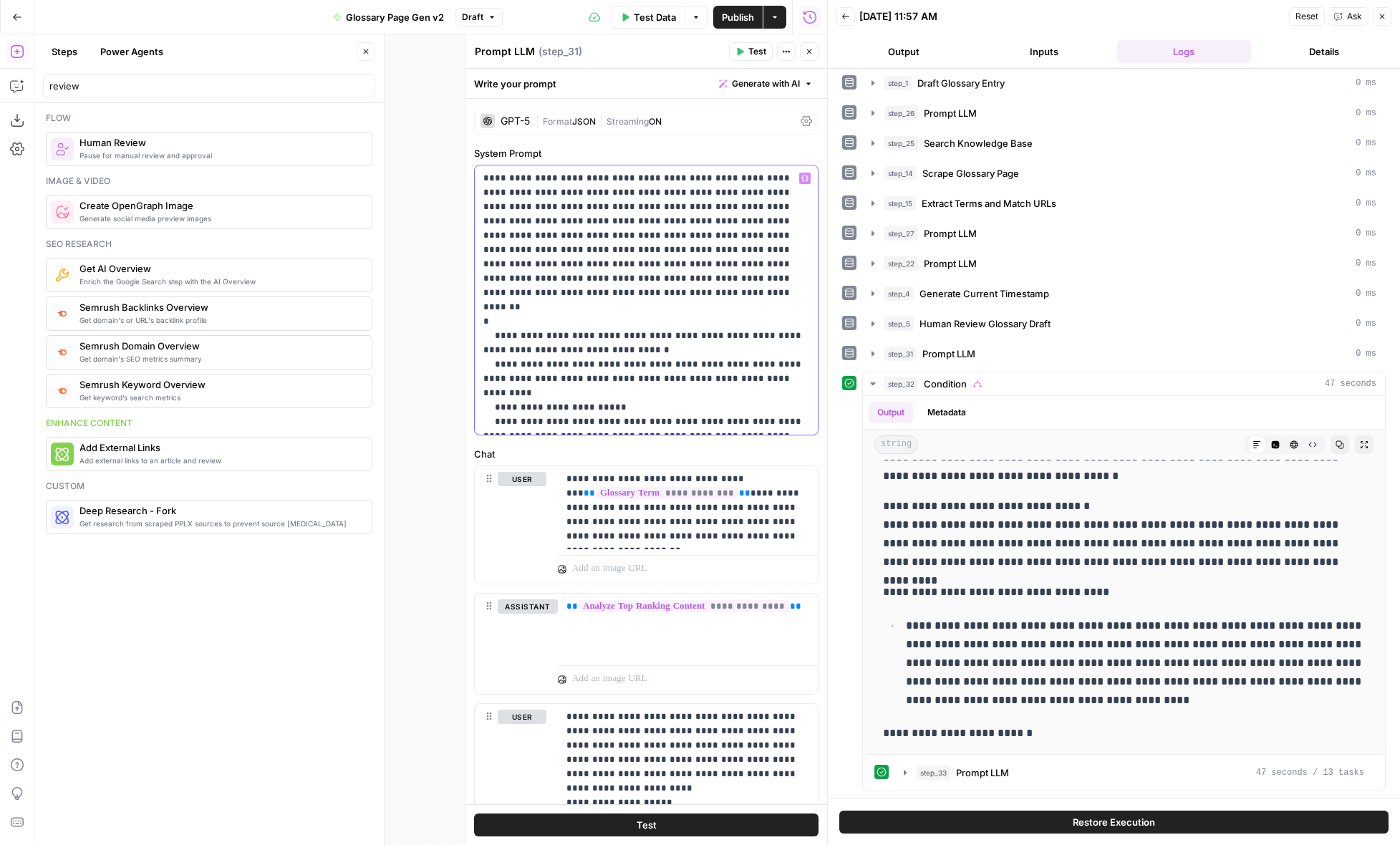
click at [742, 395] on p "**********" at bounding box center [646, 300] width 326 height 258
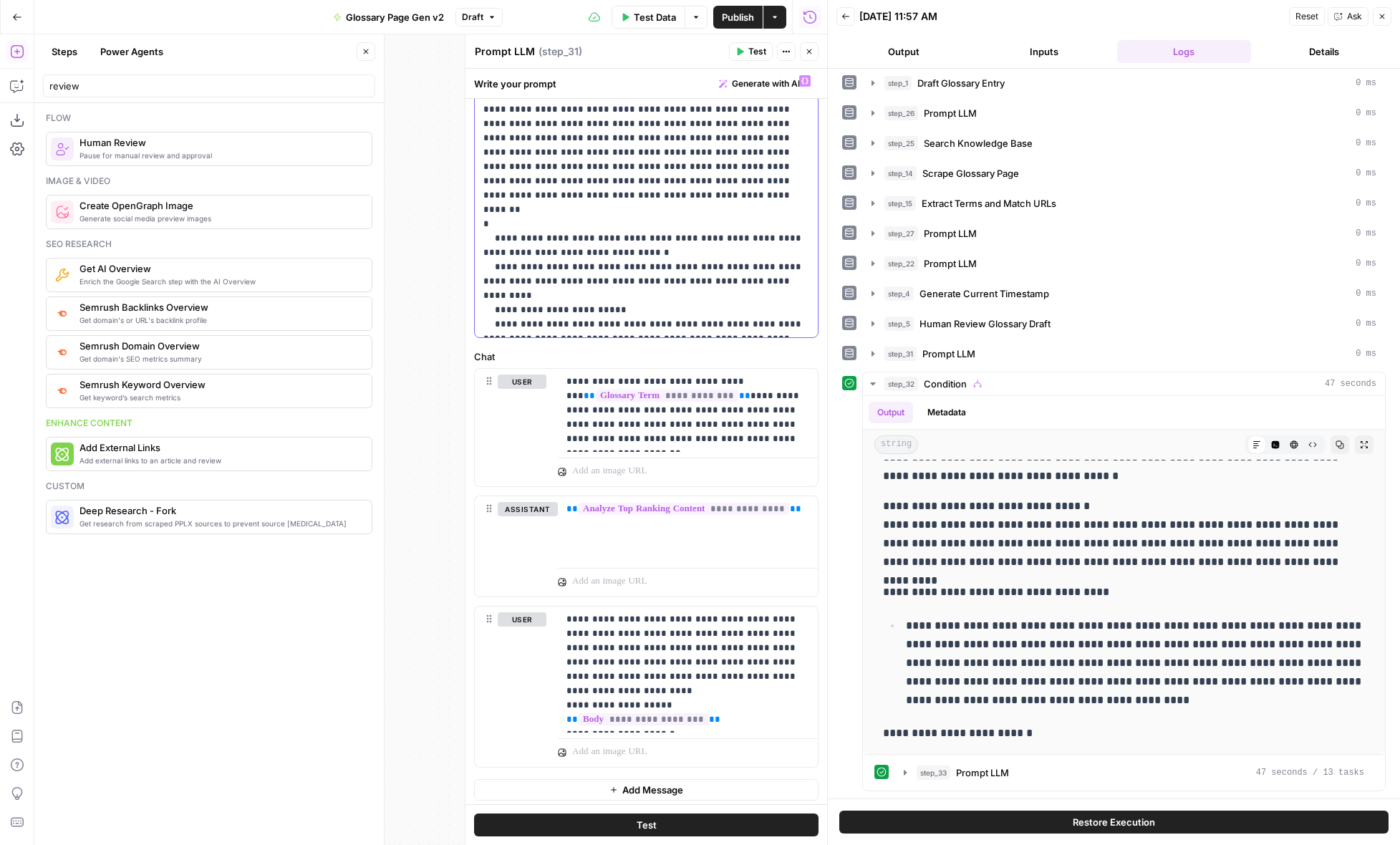
scroll to position [102, 0]
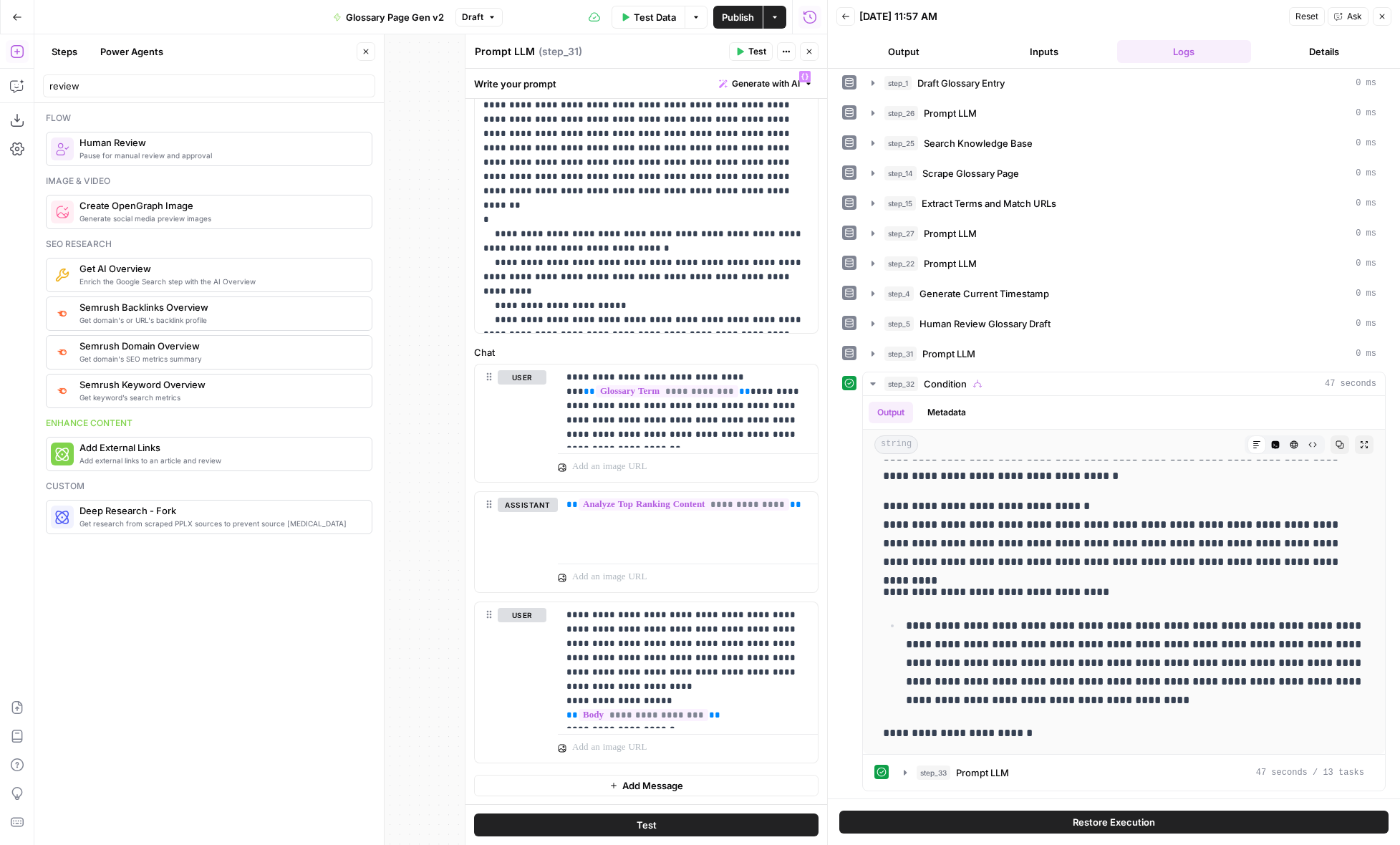
click at [767, 818] on button "Test" at bounding box center [646, 825] width 344 height 23
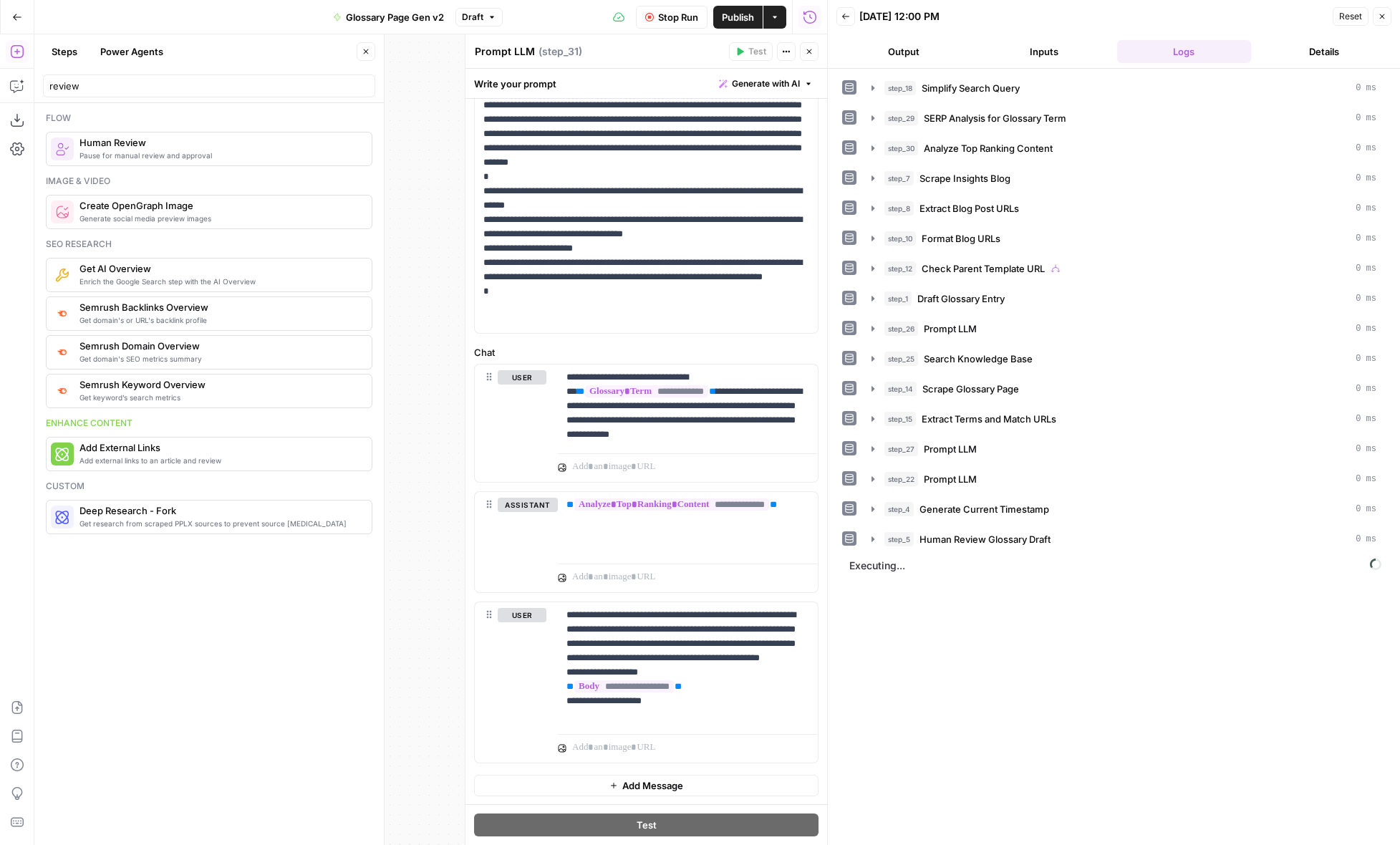
click at [662, 12] on span "Stop Run" at bounding box center [678, 17] width 40 height 14
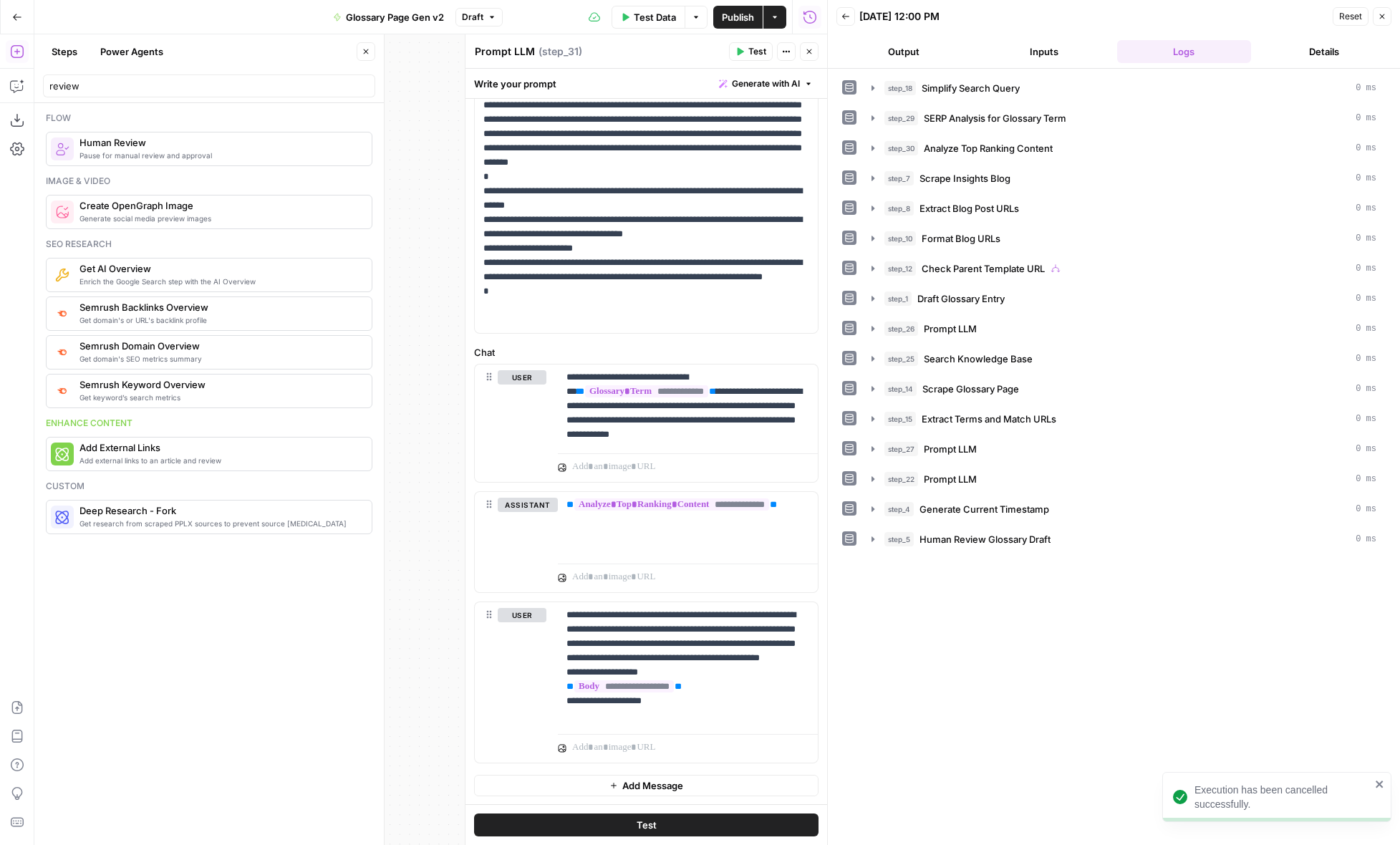
click at [809, 50] on icon "button" at bounding box center [810, 52] width 9 height 9
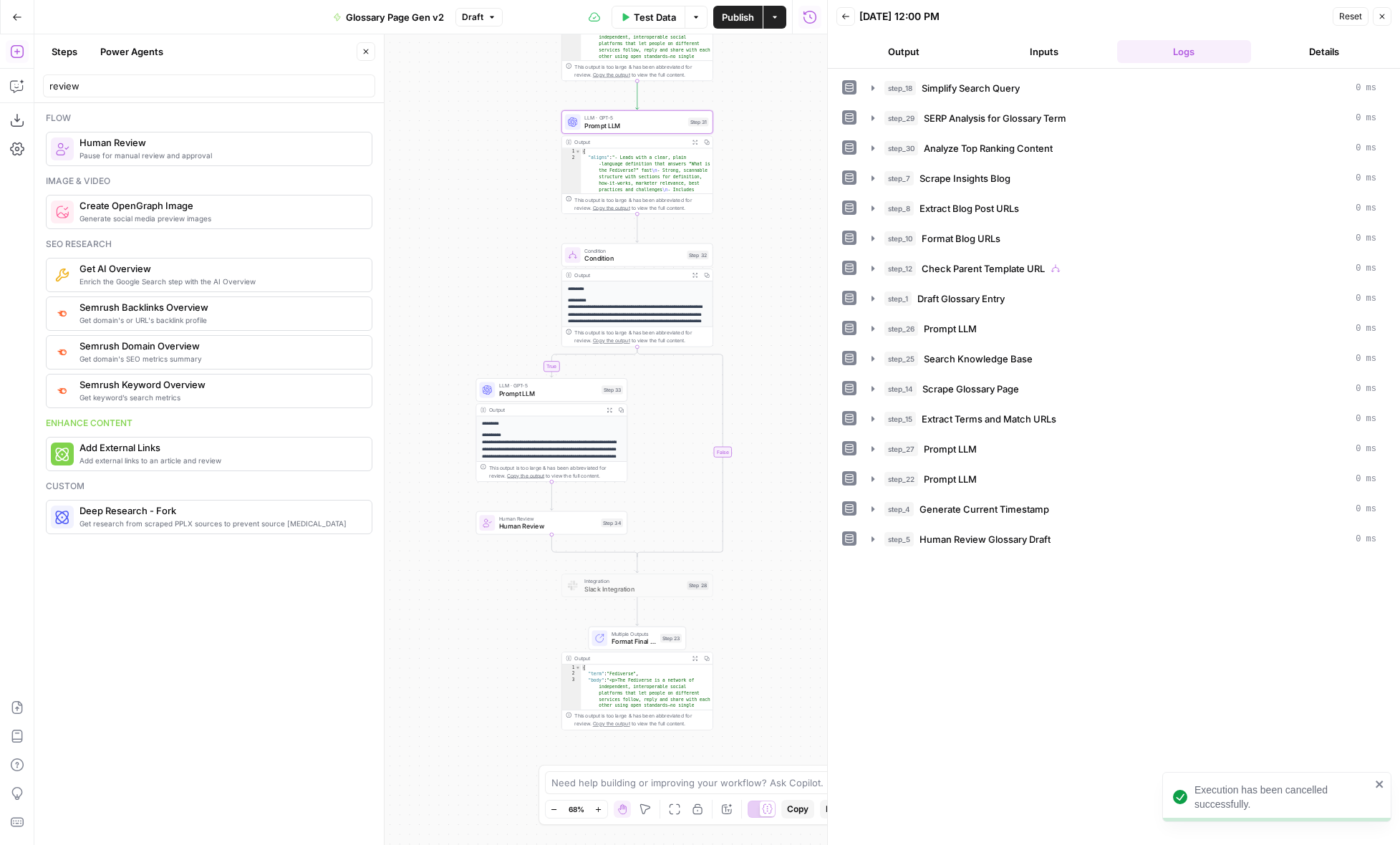
click at [682, 14] on button "Test Data" at bounding box center [648, 18] width 74 height 23
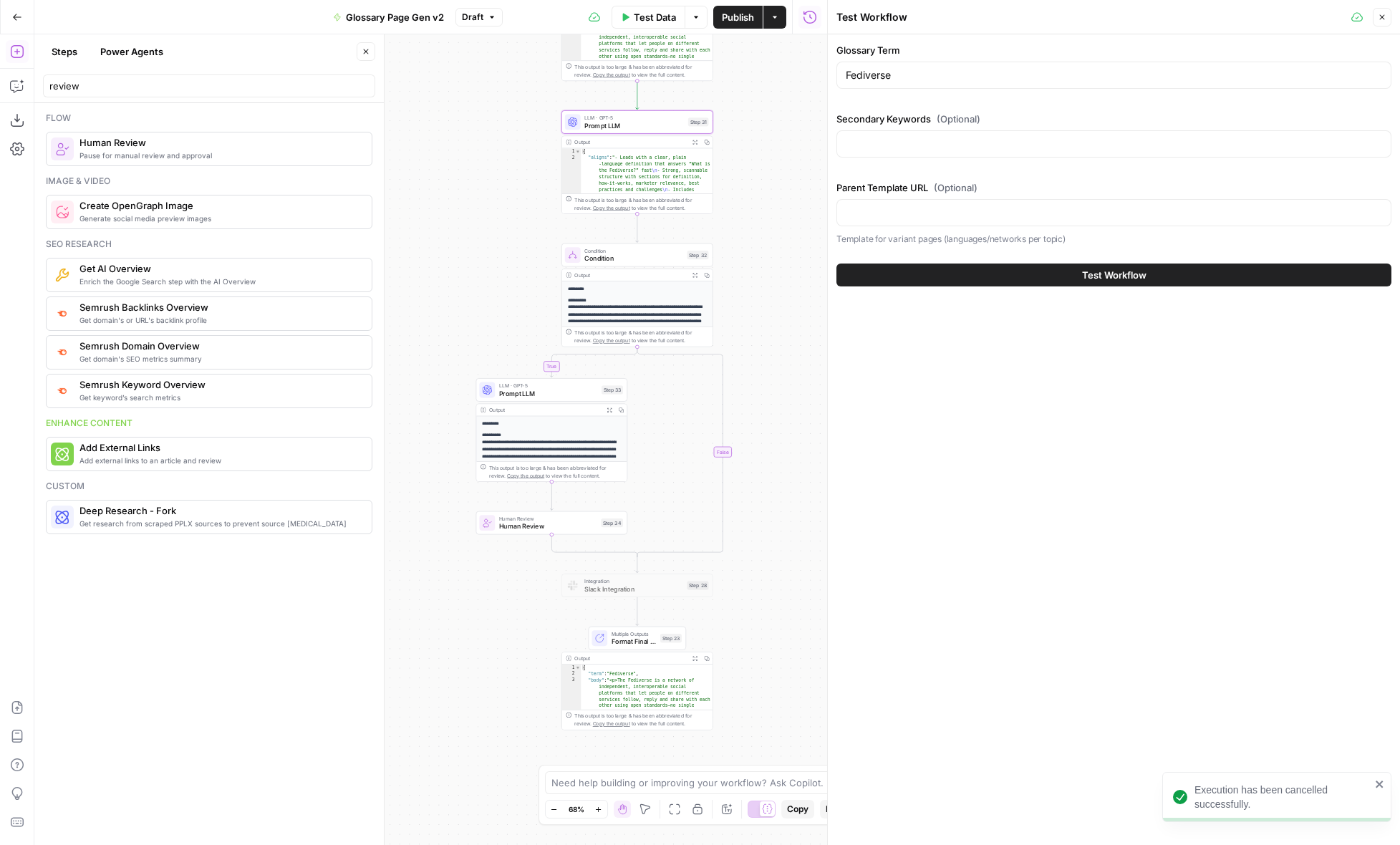
click at [1010, 274] on button "Test Workflow" at bounding box center [1114, 275] width 555 height 23
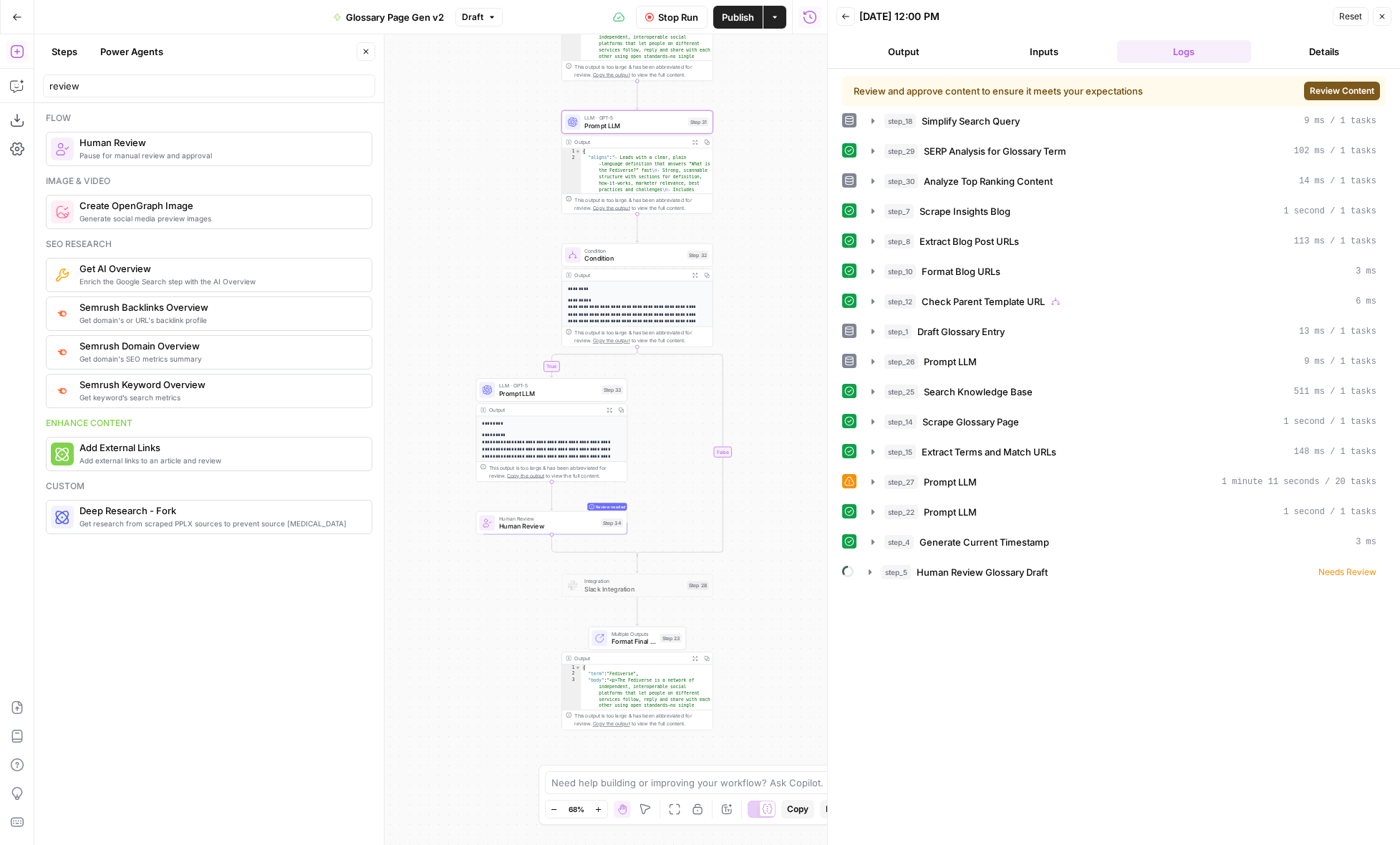
click at [1335, 92] on span "Review Content" at bounding box center [1342, 90] width 64 height 13
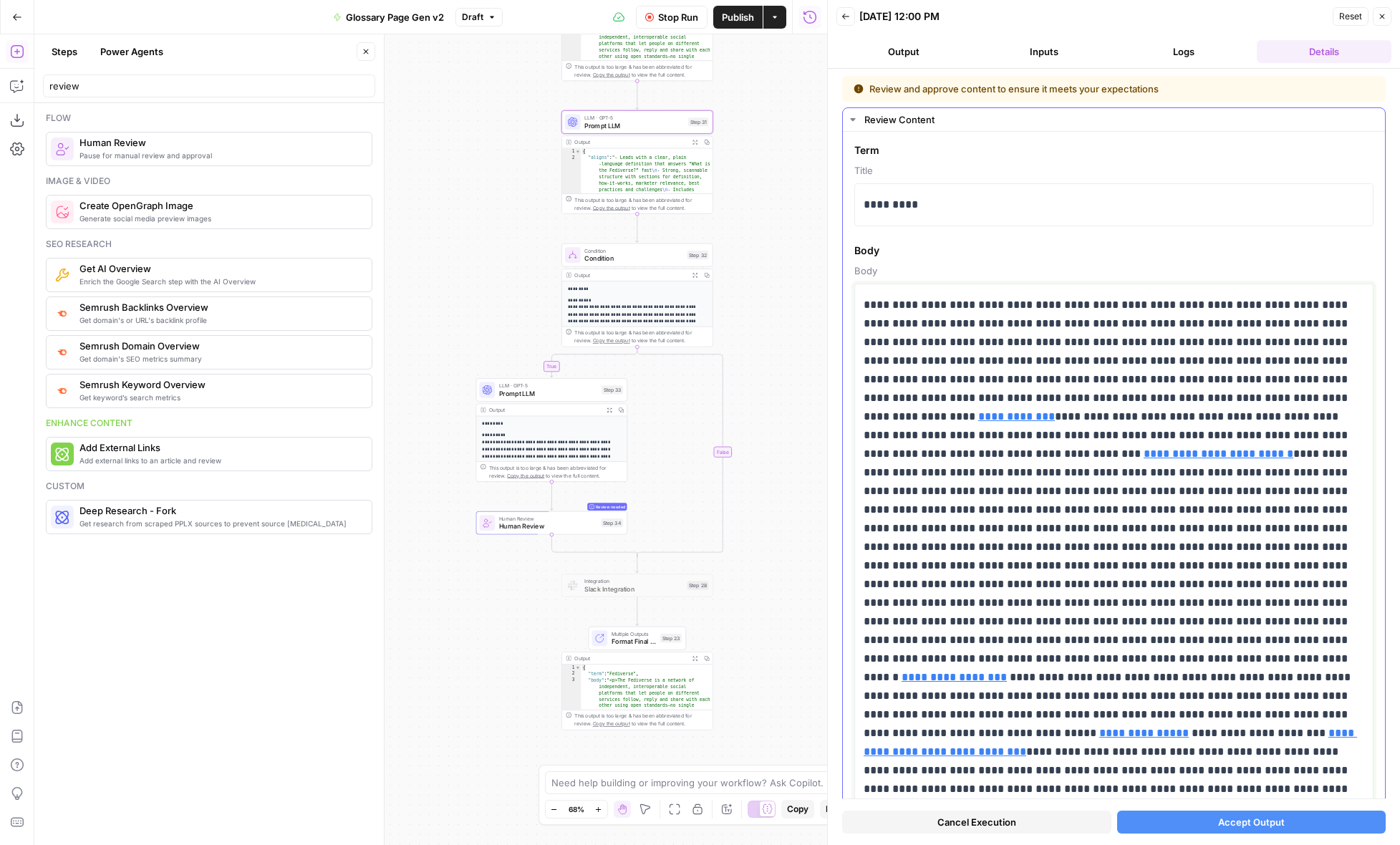
click at [969, 343] on p "**********" at bounding box center [1114, 780] width 501 height 969
click at [924, 50] on button "Output" at bounding box center [903, 52] width 134 height 23
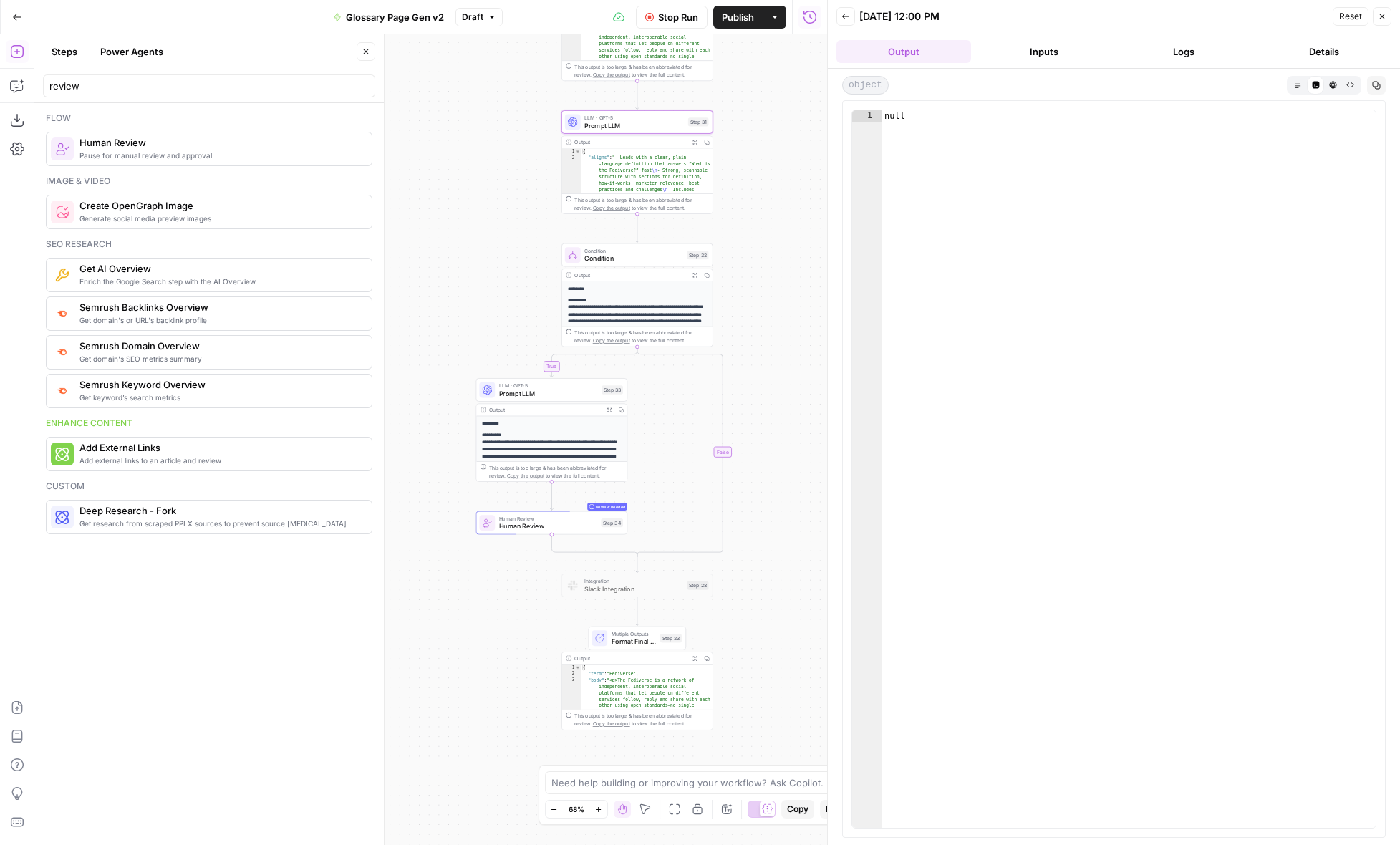
click at [1015, 55] on button "Inputs" at bounding box center [1043, 52] width 134 height 23
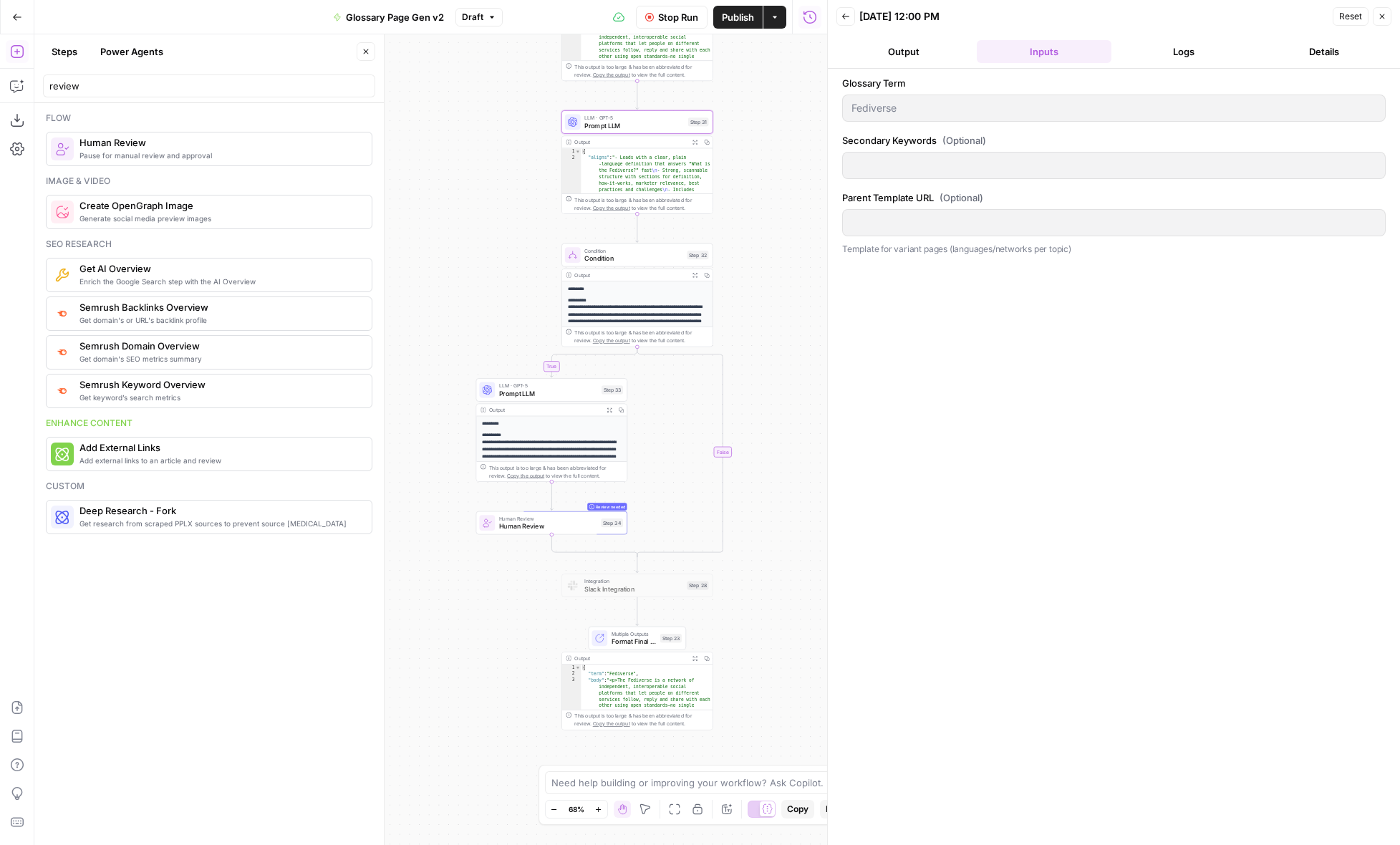
click at [1143, 64] on header "Back 10/06/25 at 12:00 PM Reset Close Output Inputs Logs Details" at bounding box center [1115, 34] width 573 height 69
click at [1168, 56] on button "Logs" at bounding box center [1184, 52] width 134 height 23
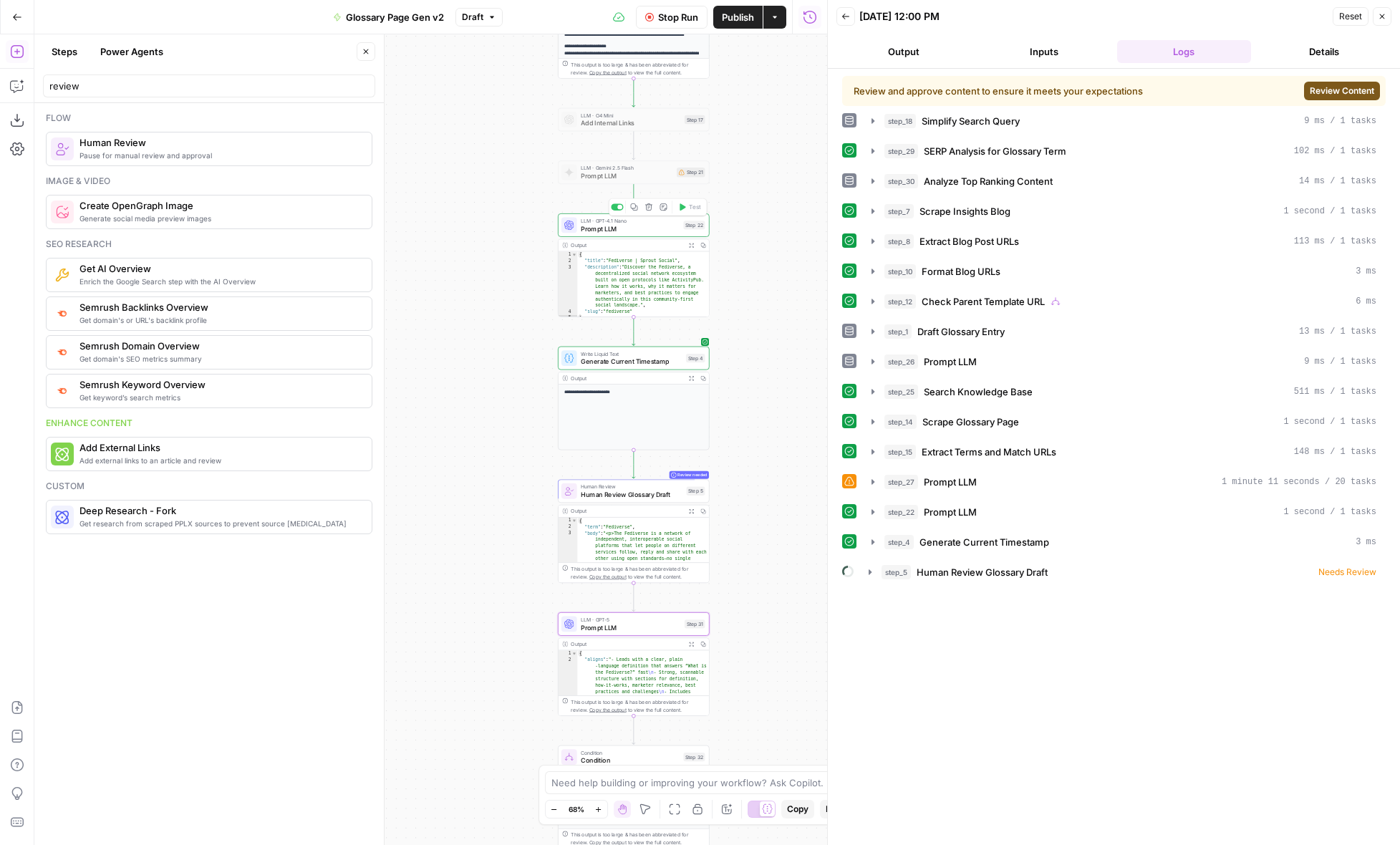
click at [666, 228] on span "Prompt LLM" at bounding box center [630, 228] width 99 height 10
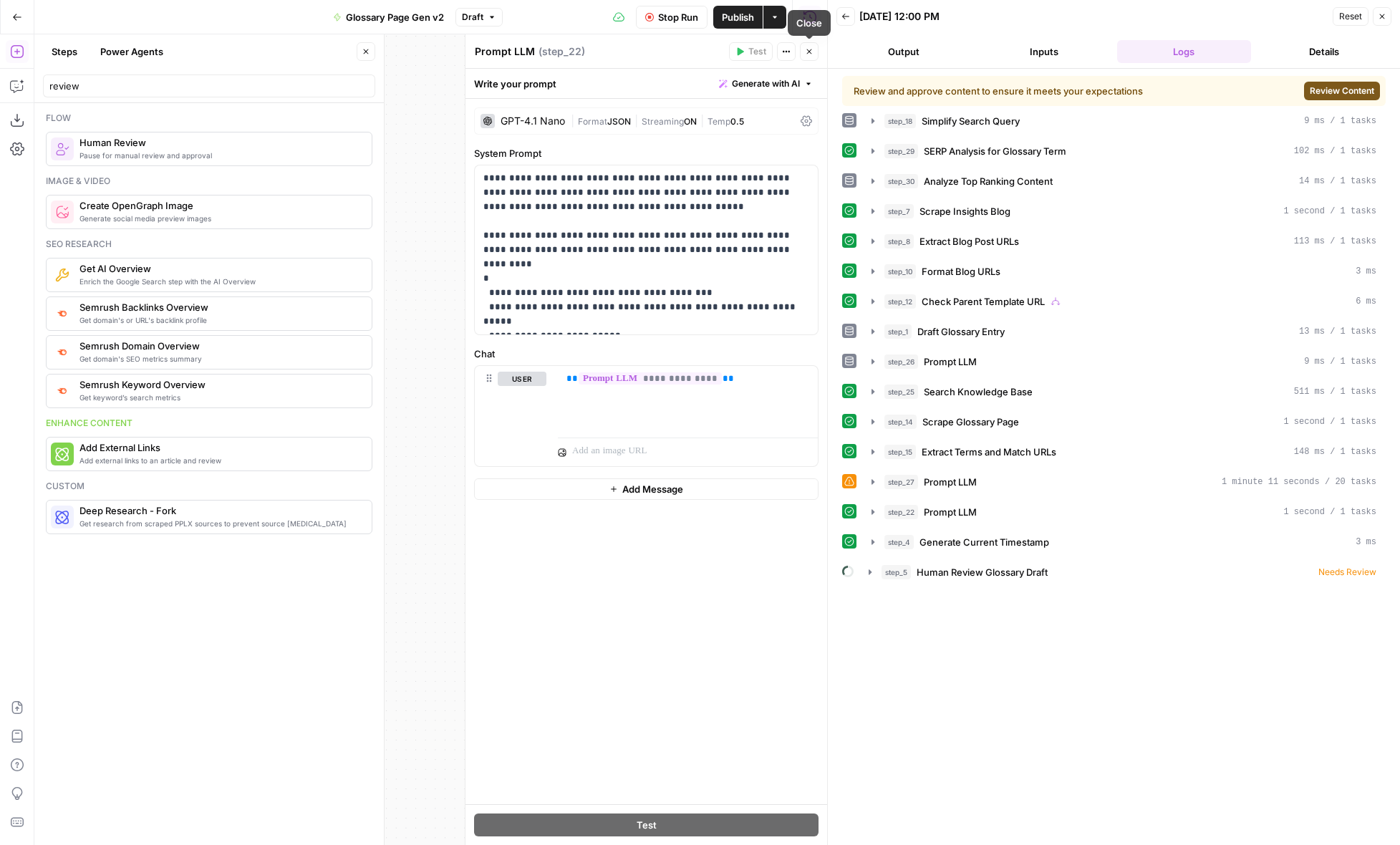
click at [808, 56] on button "Close" at bounding box center [809, 51] width 18 height 18
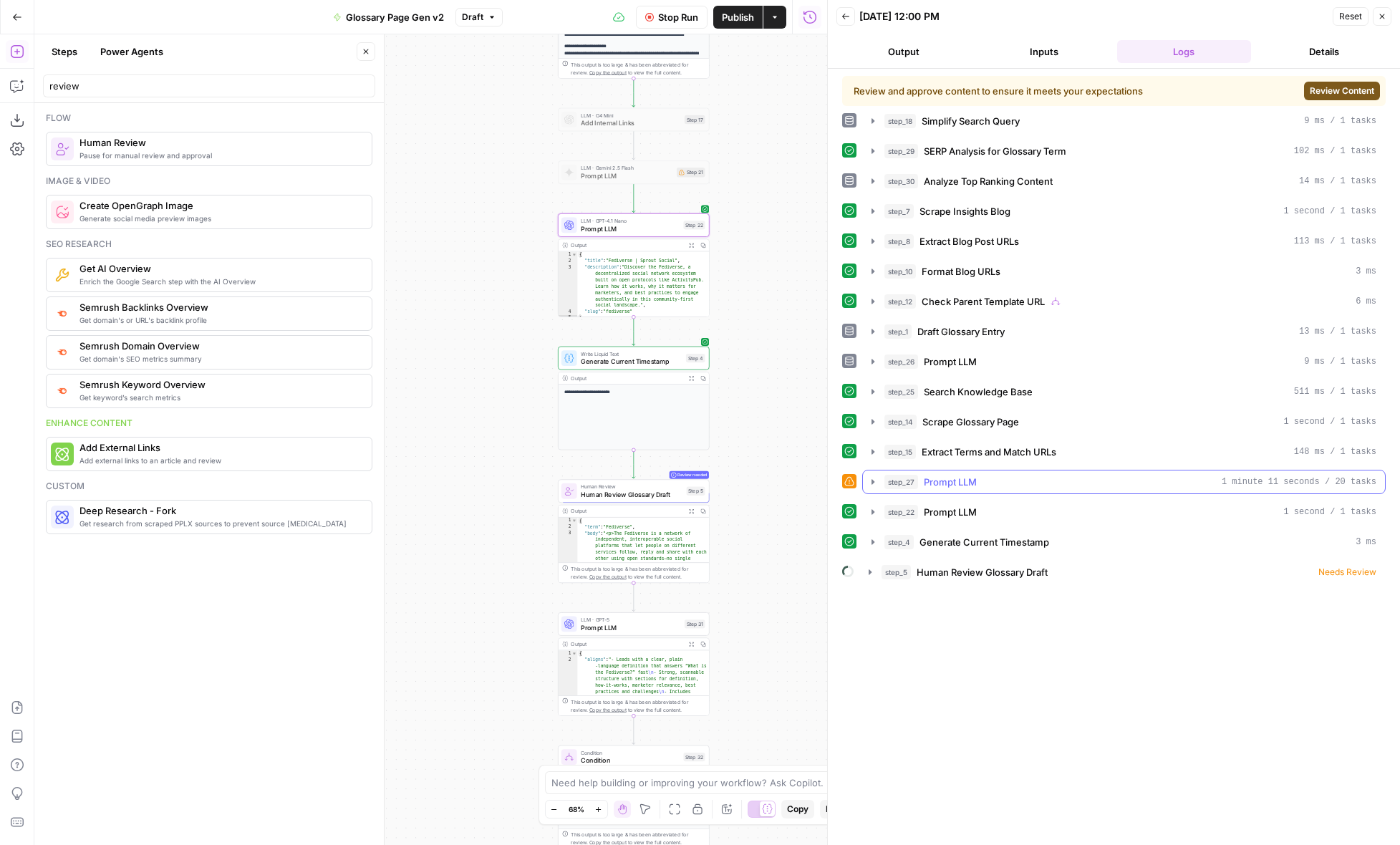
click at [871, 481] on icon "button" at bounding box center [873, 481] width 11 height 11
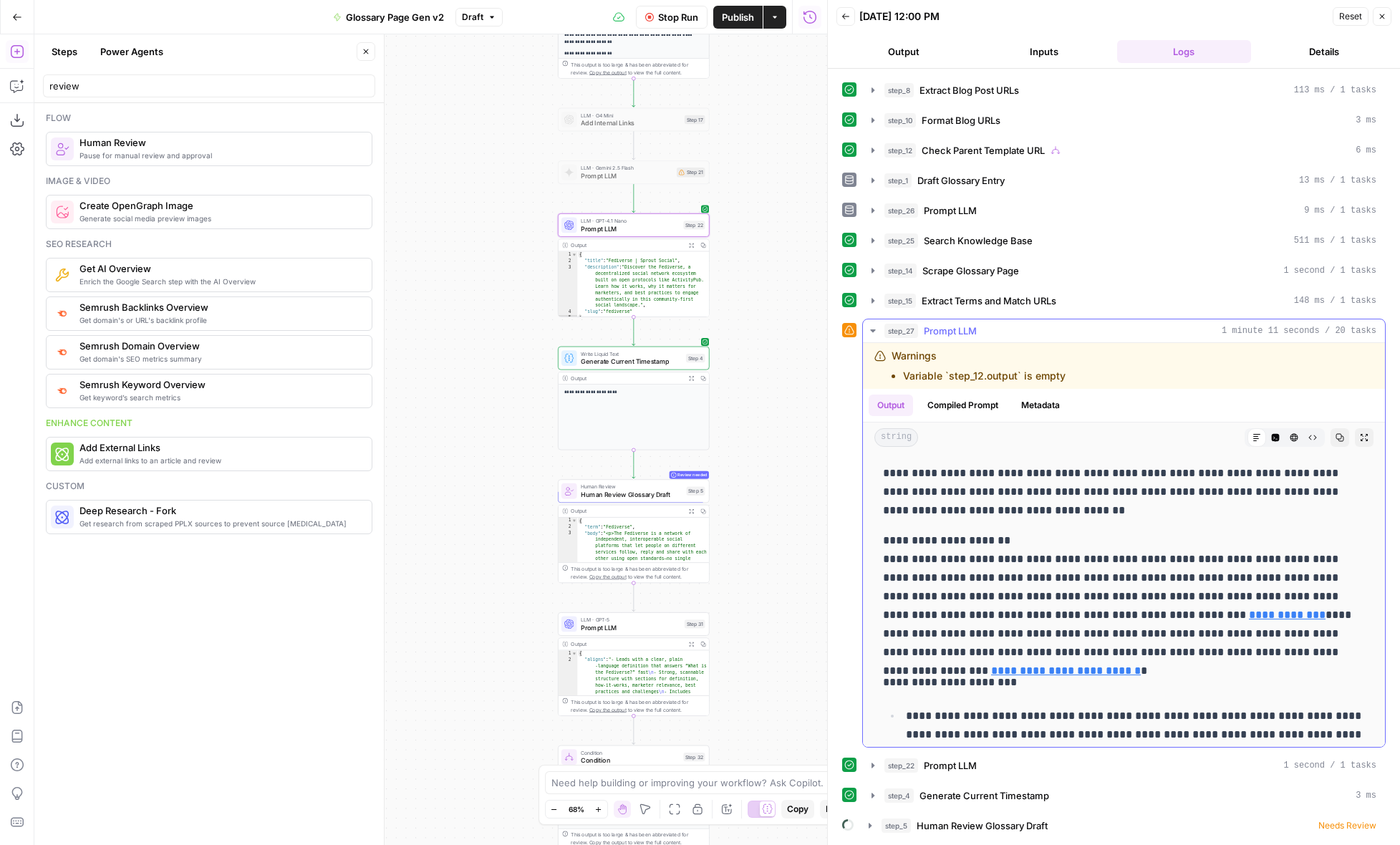
scroll to position [99, 0]
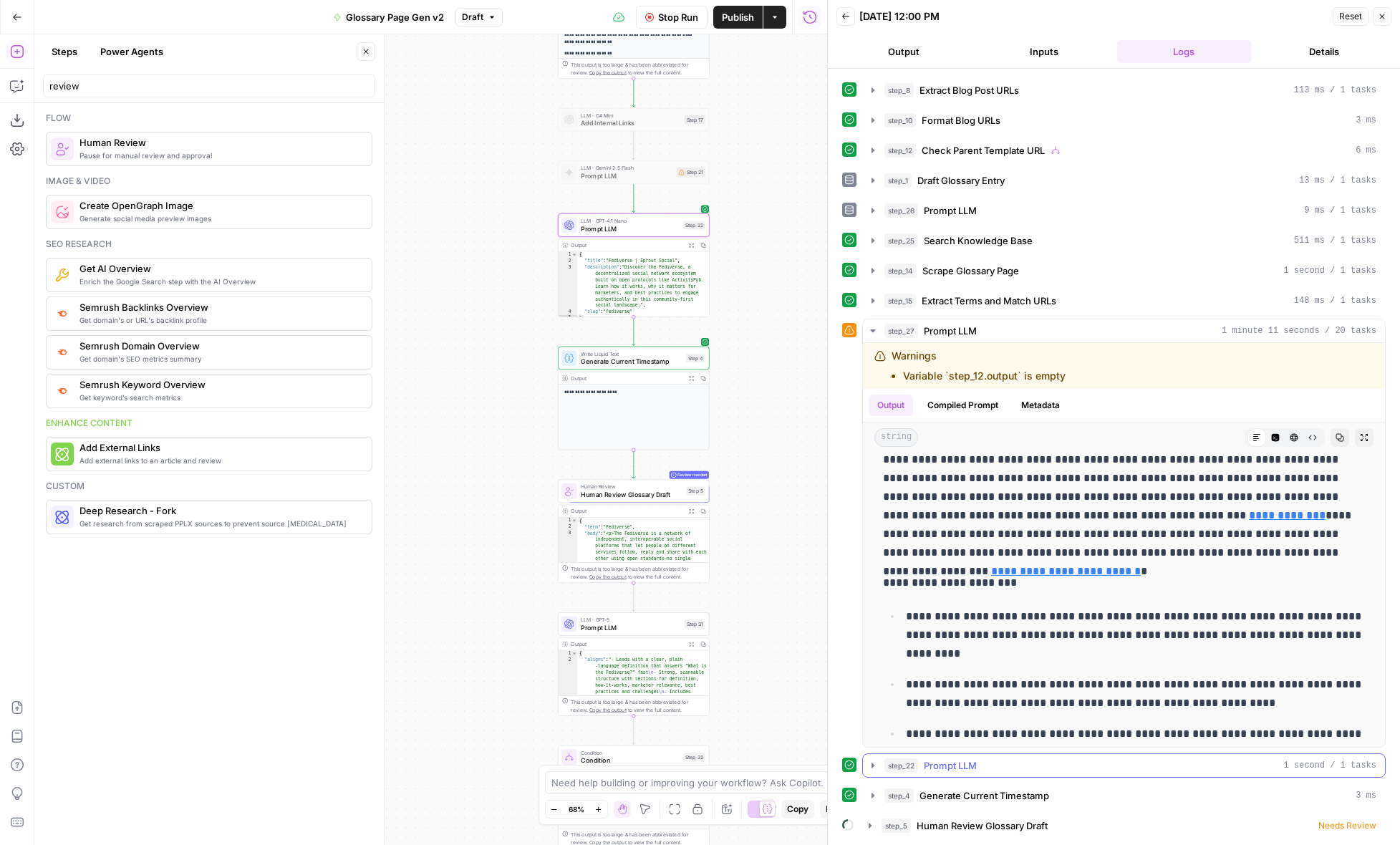
click at [874, 766] on icon "button" at bounding box center [872, 765] width 3 height 5
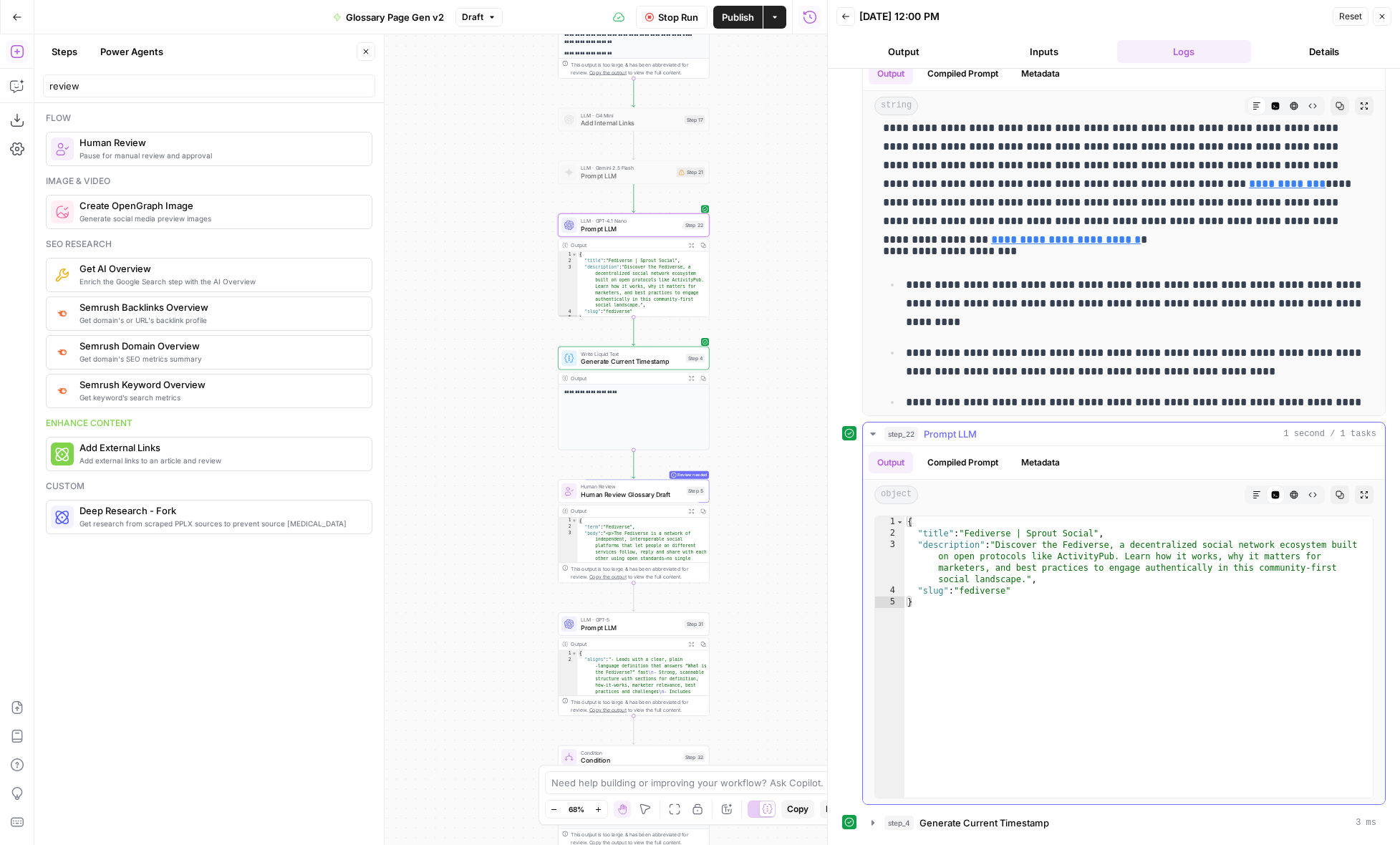
scroll to position [510, 0]
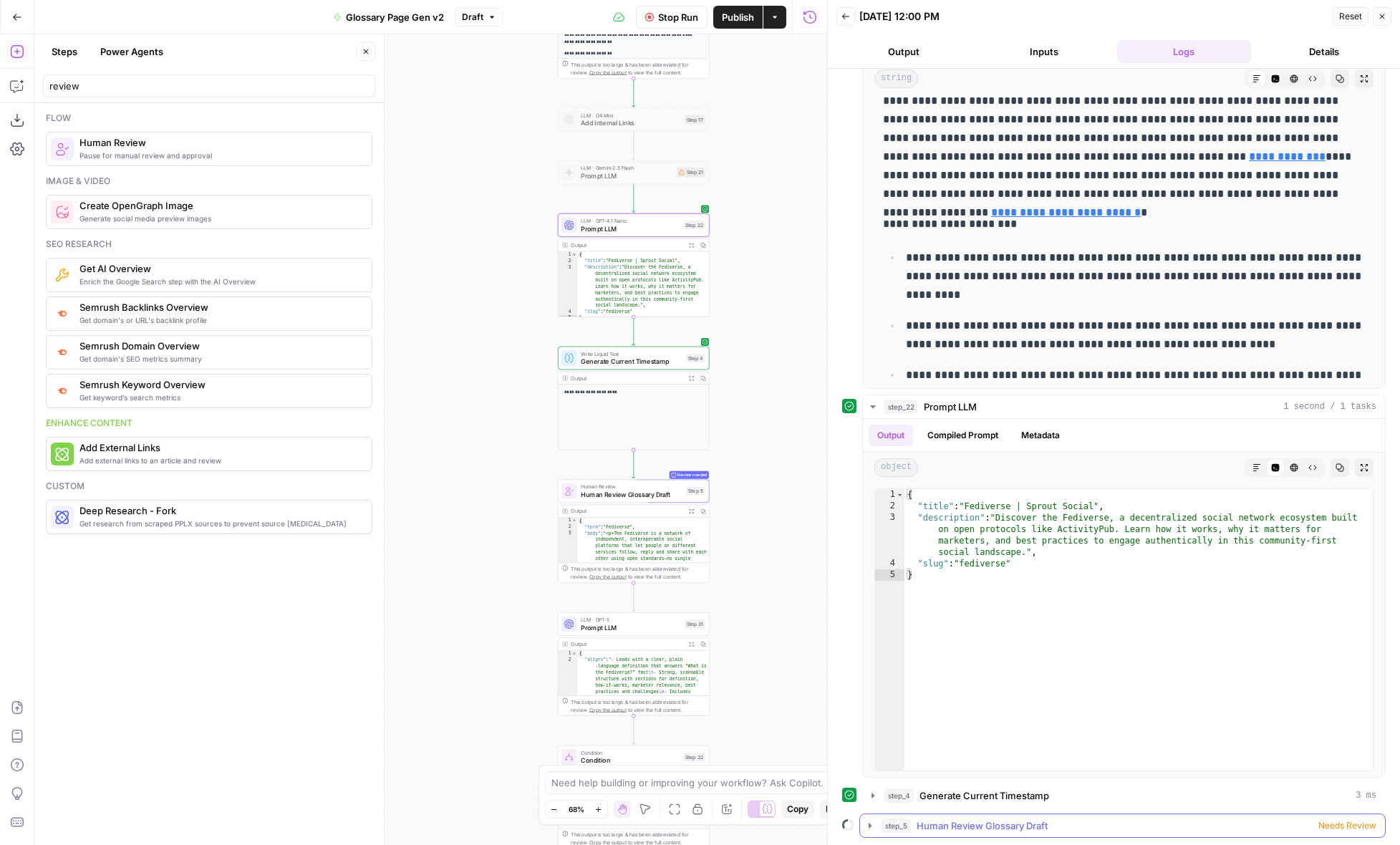
click at [873, 826] on icon "button" at bounding box center [870, 826] width 11 height 11
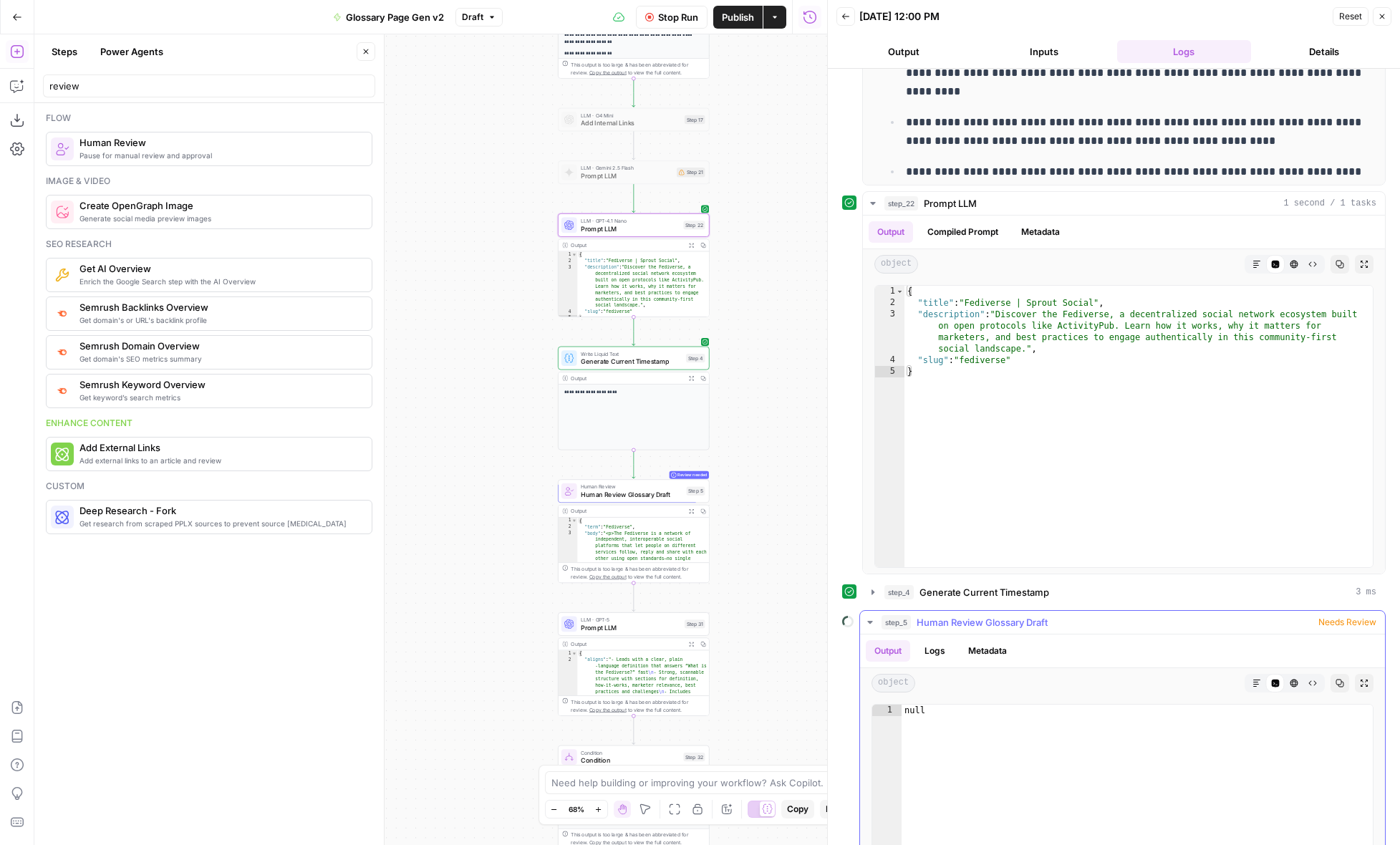
scroll to position [869, 0]
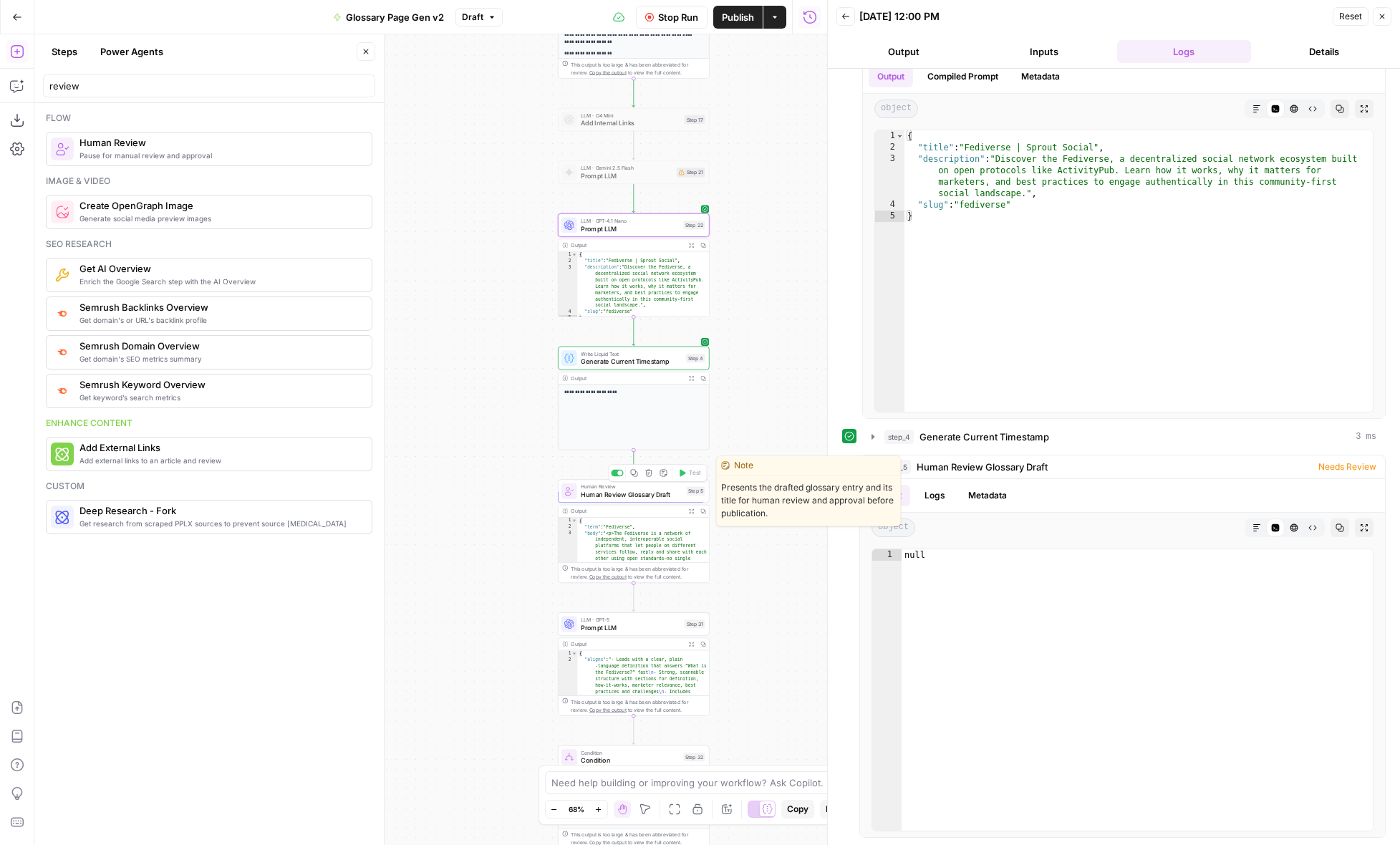
click at [654, 495] on span "Human Review Glossary Draft" at bounding box center [631, 495] width 102 height 10
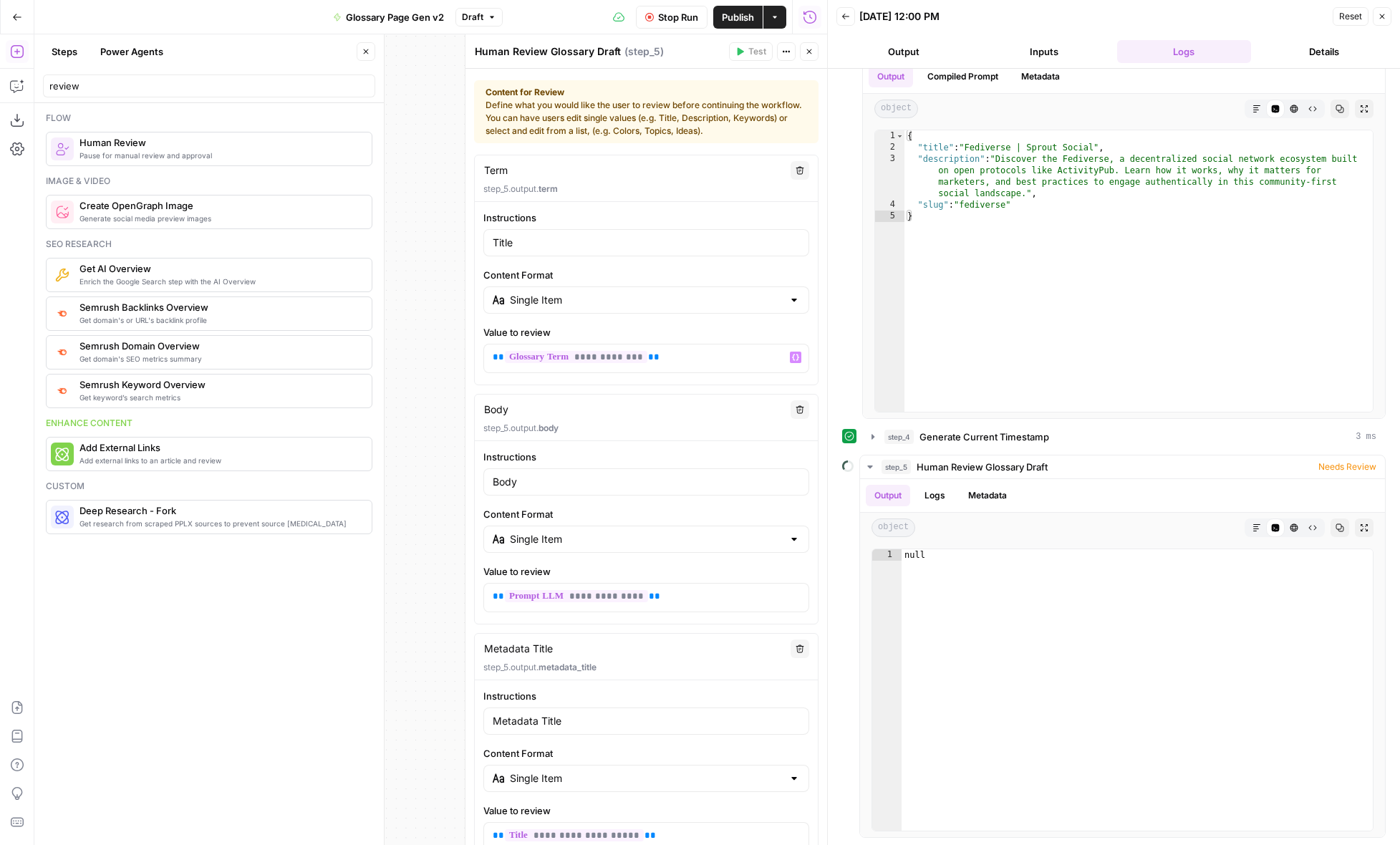
scroll to position [52, 0]
click at [805, 56] on button "Close" at bounding box center [809, 51] width 18 height 18
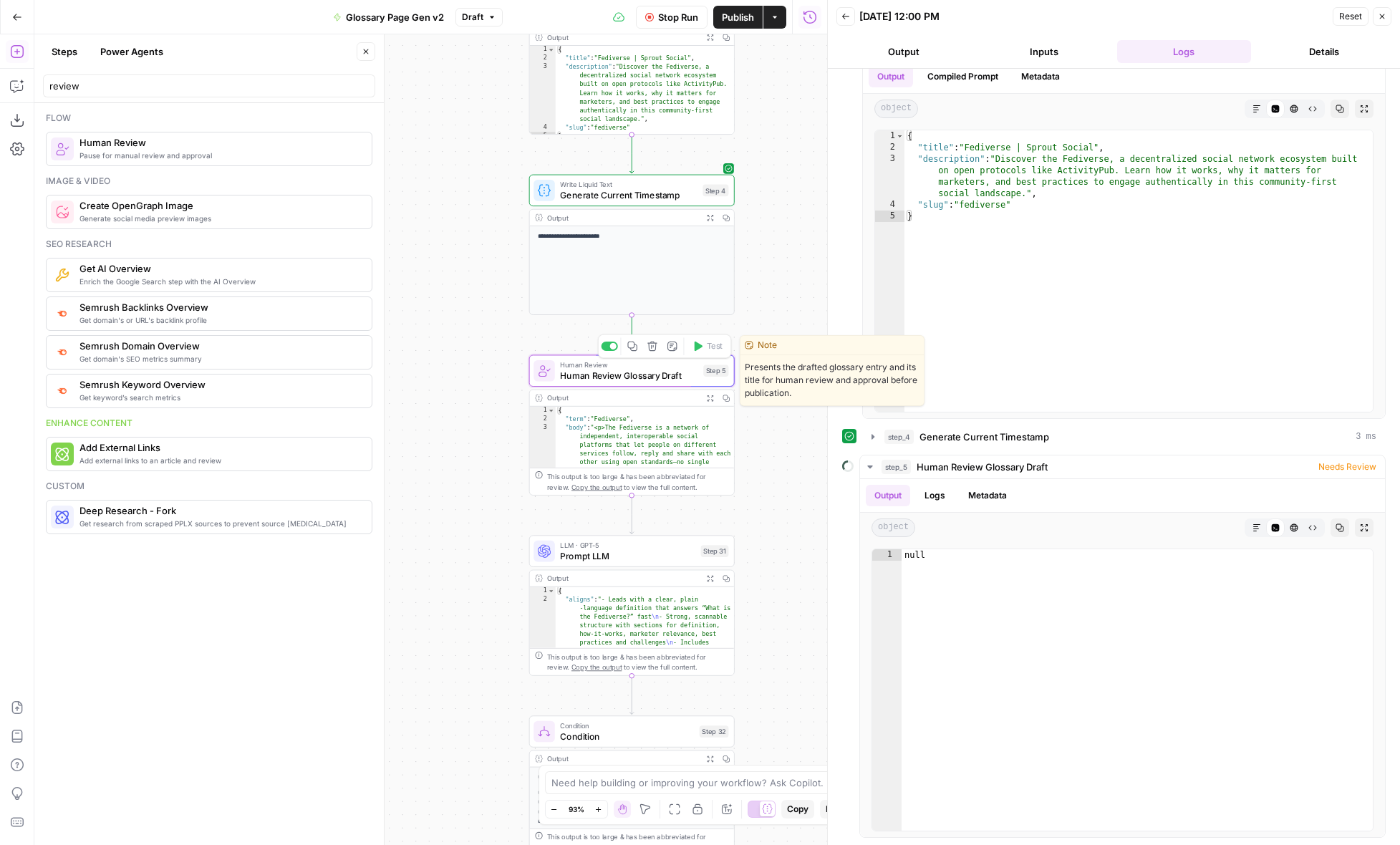
click at [669, 378] on span "Human Review Glossary Draft" at bounding box center [629, 375] width 138 height 13
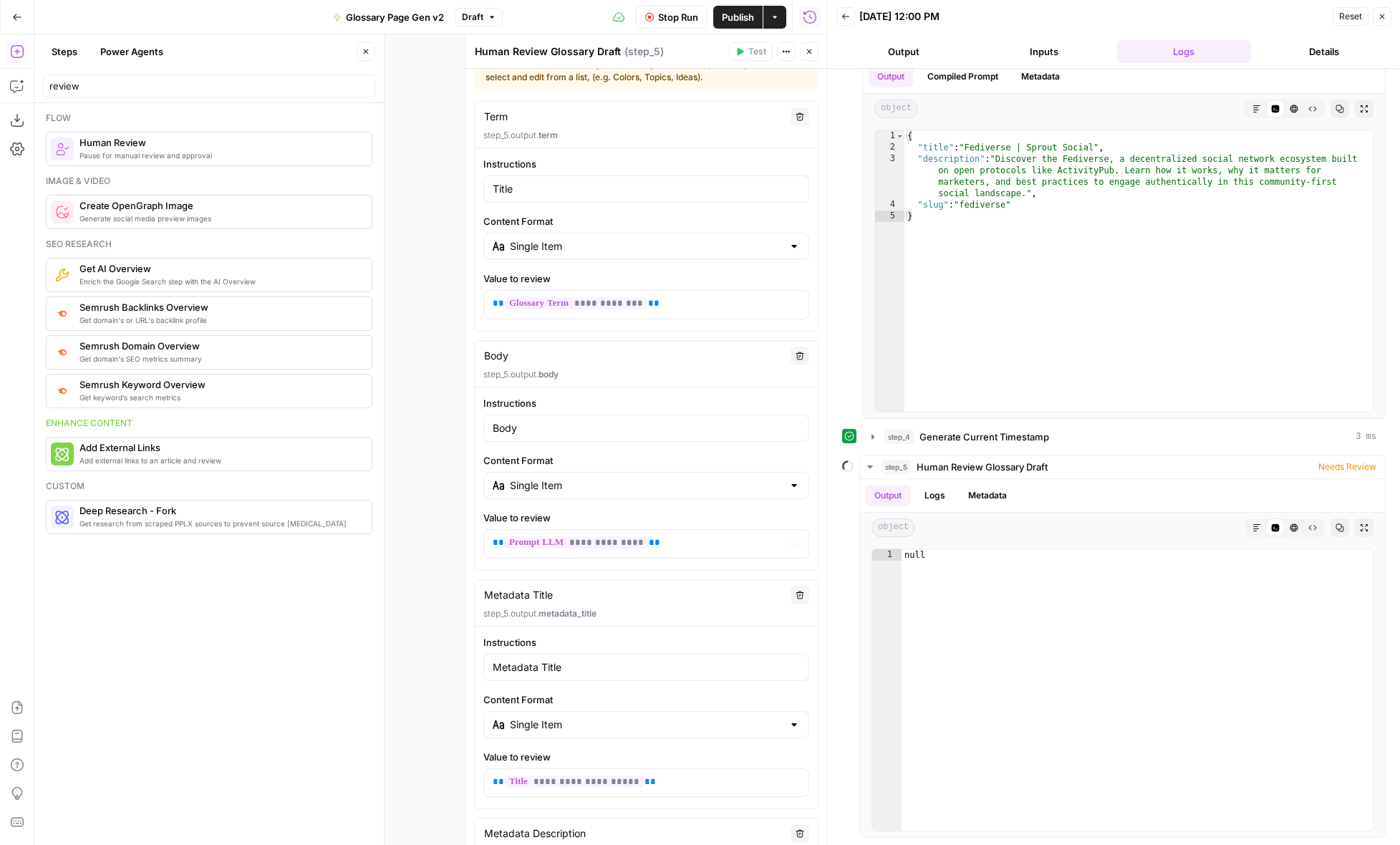
scroll to position [170, 0]
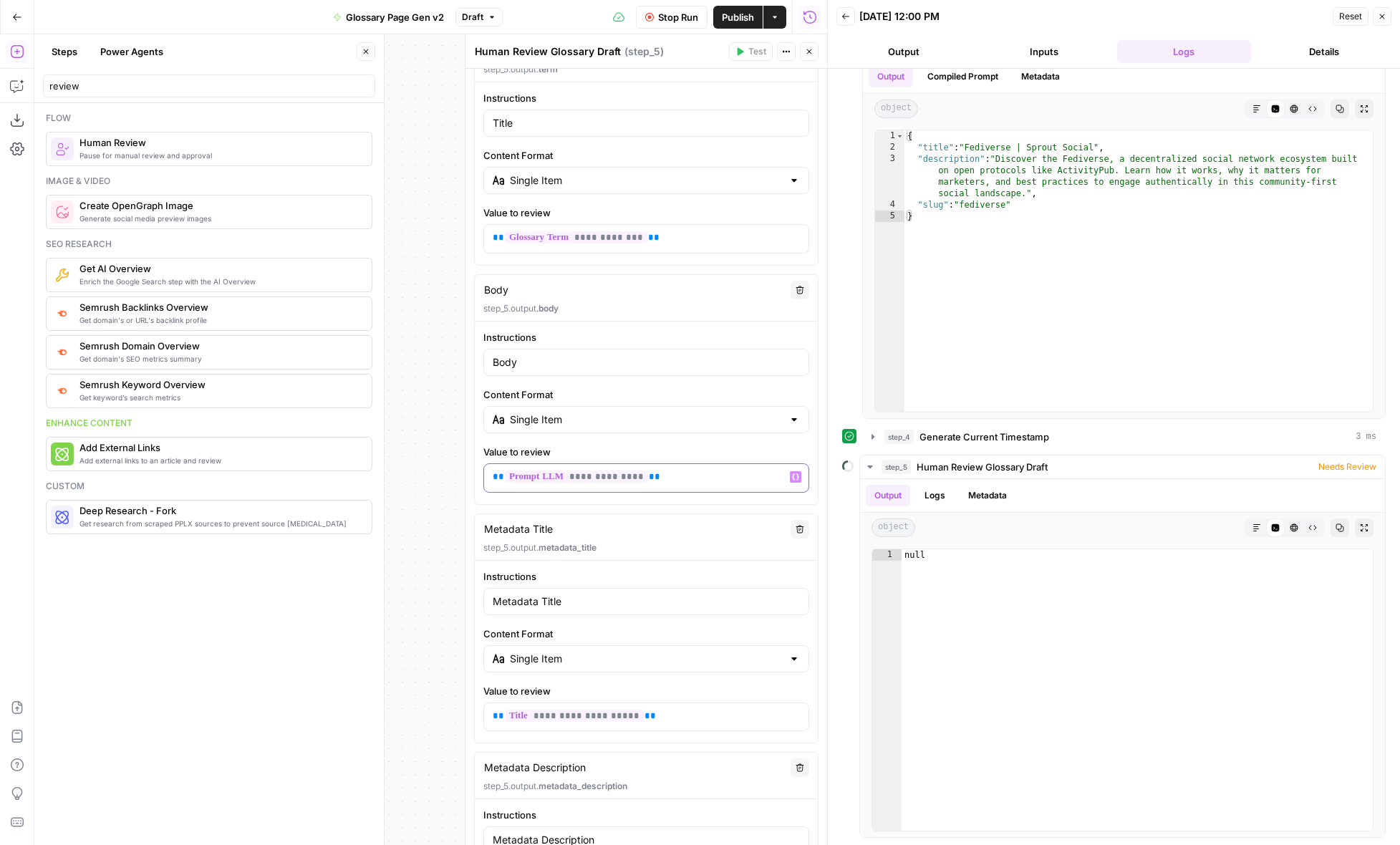
click at [700, 480] on p "**********" at bounding box center [646, 477] width 307 height 14
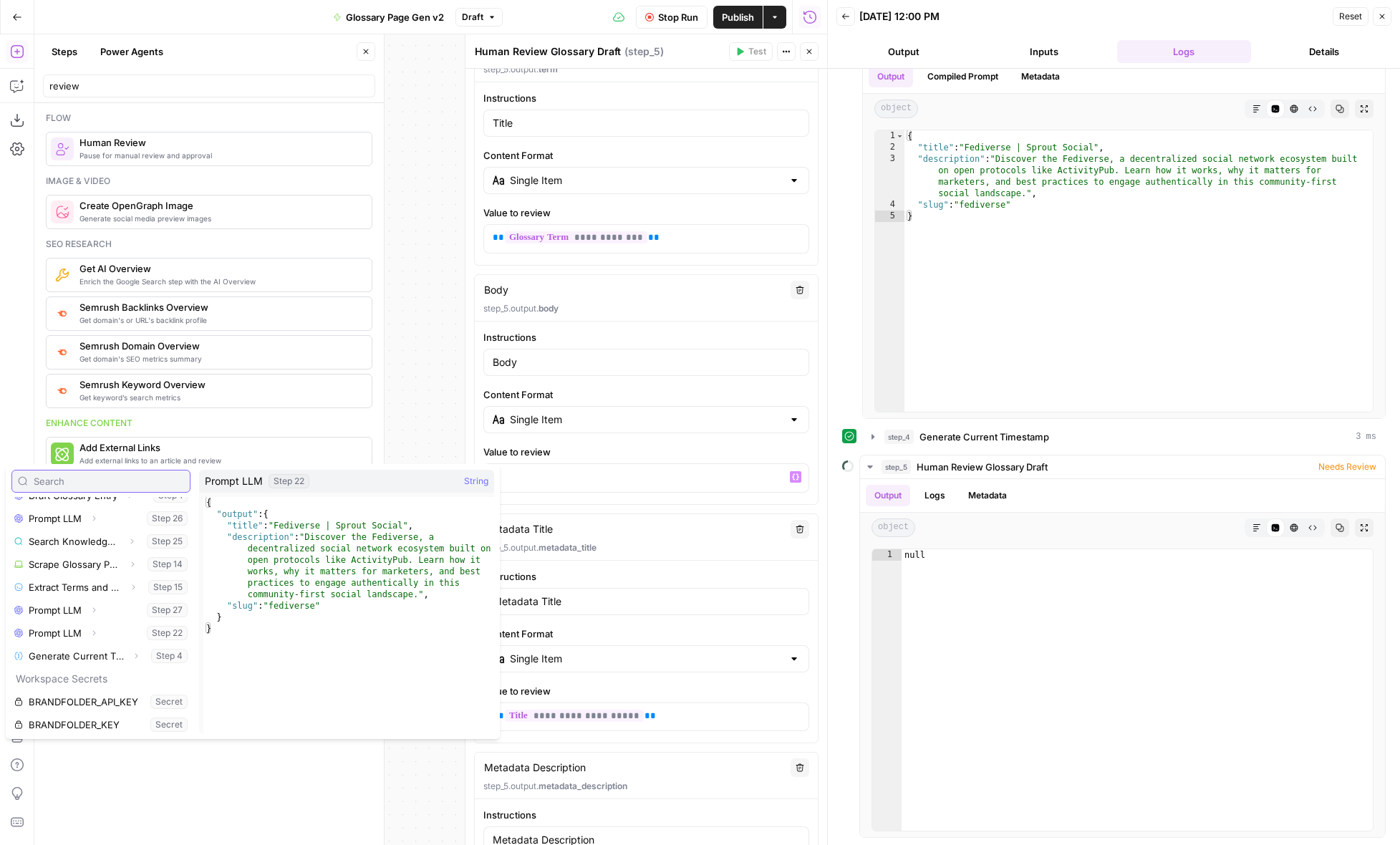
scroll to position [289, 0]
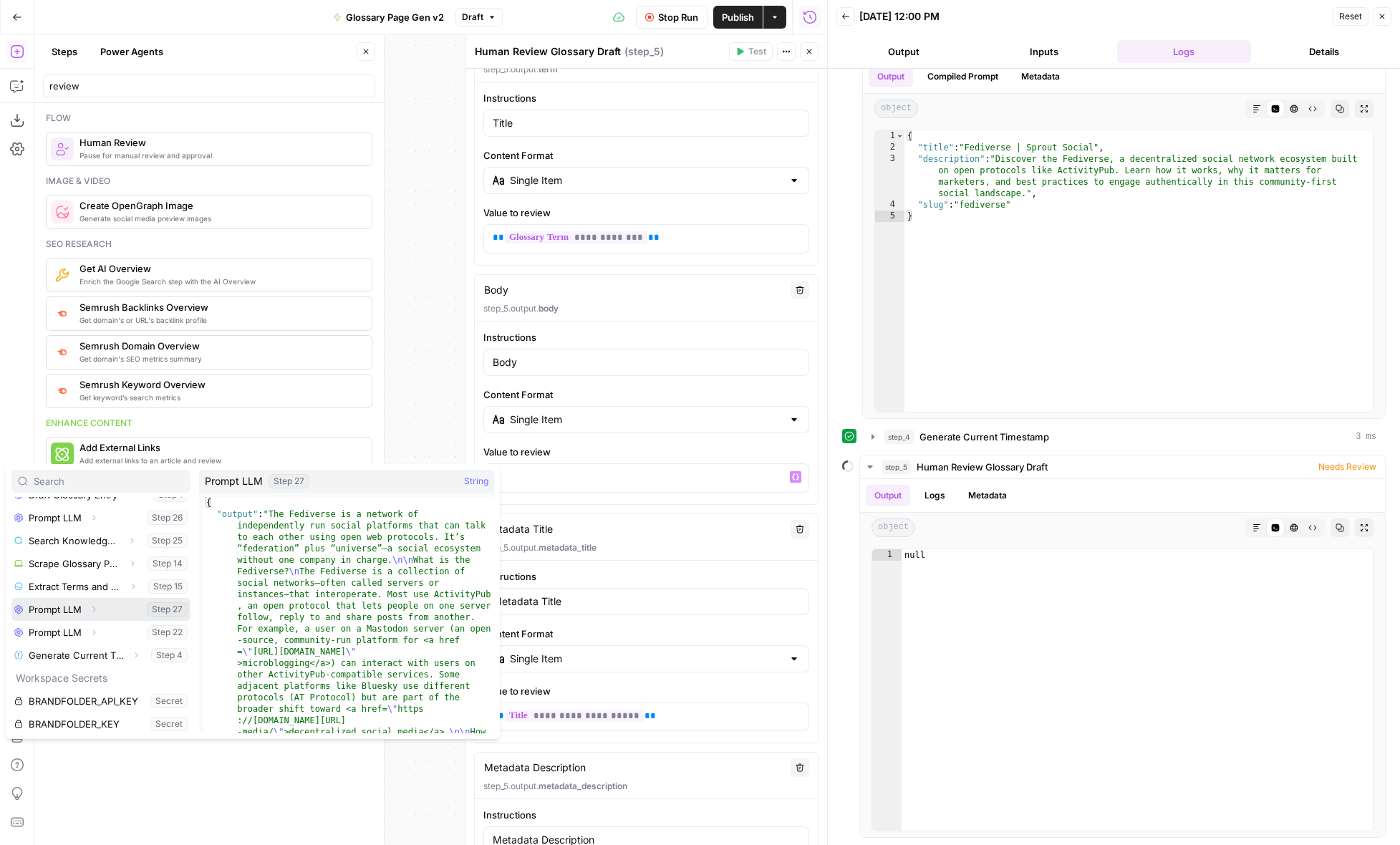
click at [93, 610] on icon "button" at bounding box center [94, 610] width 9 height 9
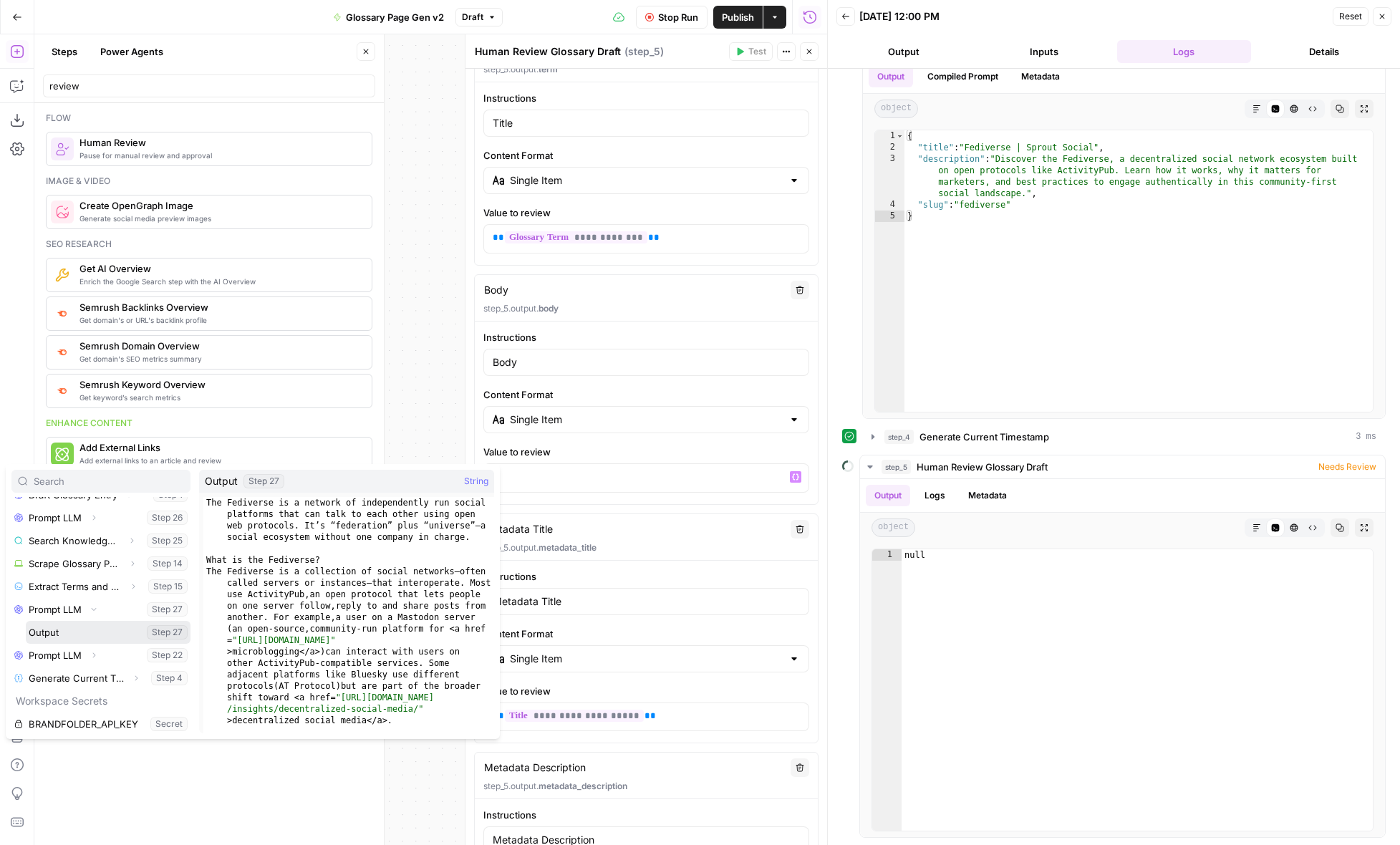
click at [82, 627] on button "Select variable Output" at bounding box center [108, 632] width 165 height 23
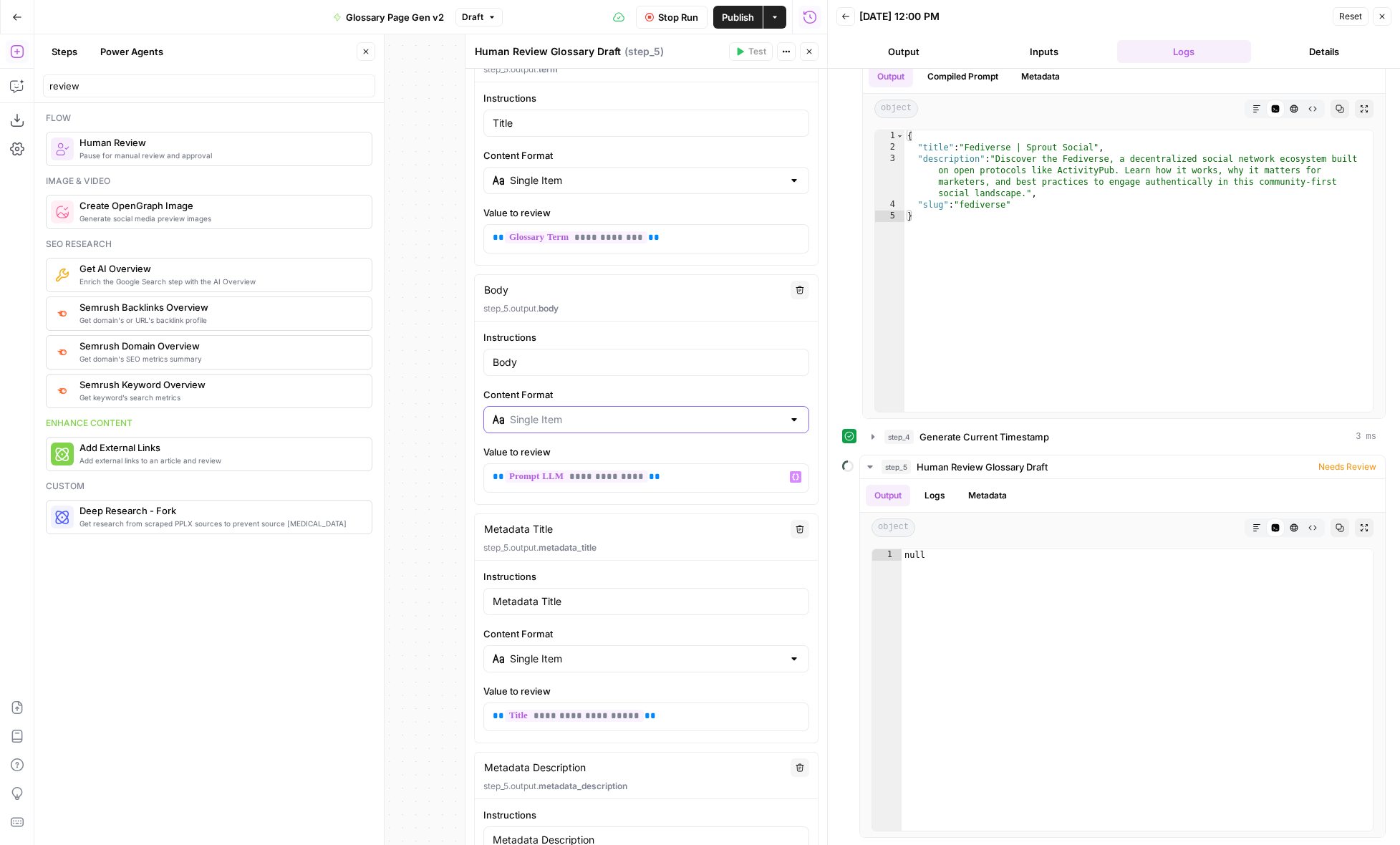
click at [579, 420] on input "Content Format" at bounding box center [646, 420] width 273 height 14
type input "Single Item"
click at [583, 389] on label "Content Format" at bounding box center [646, 394] width 326 height 14
click at [583, 413] on input "Single Item" at bounding box center [646, 420] width 273 height 14
type input "Single Item"
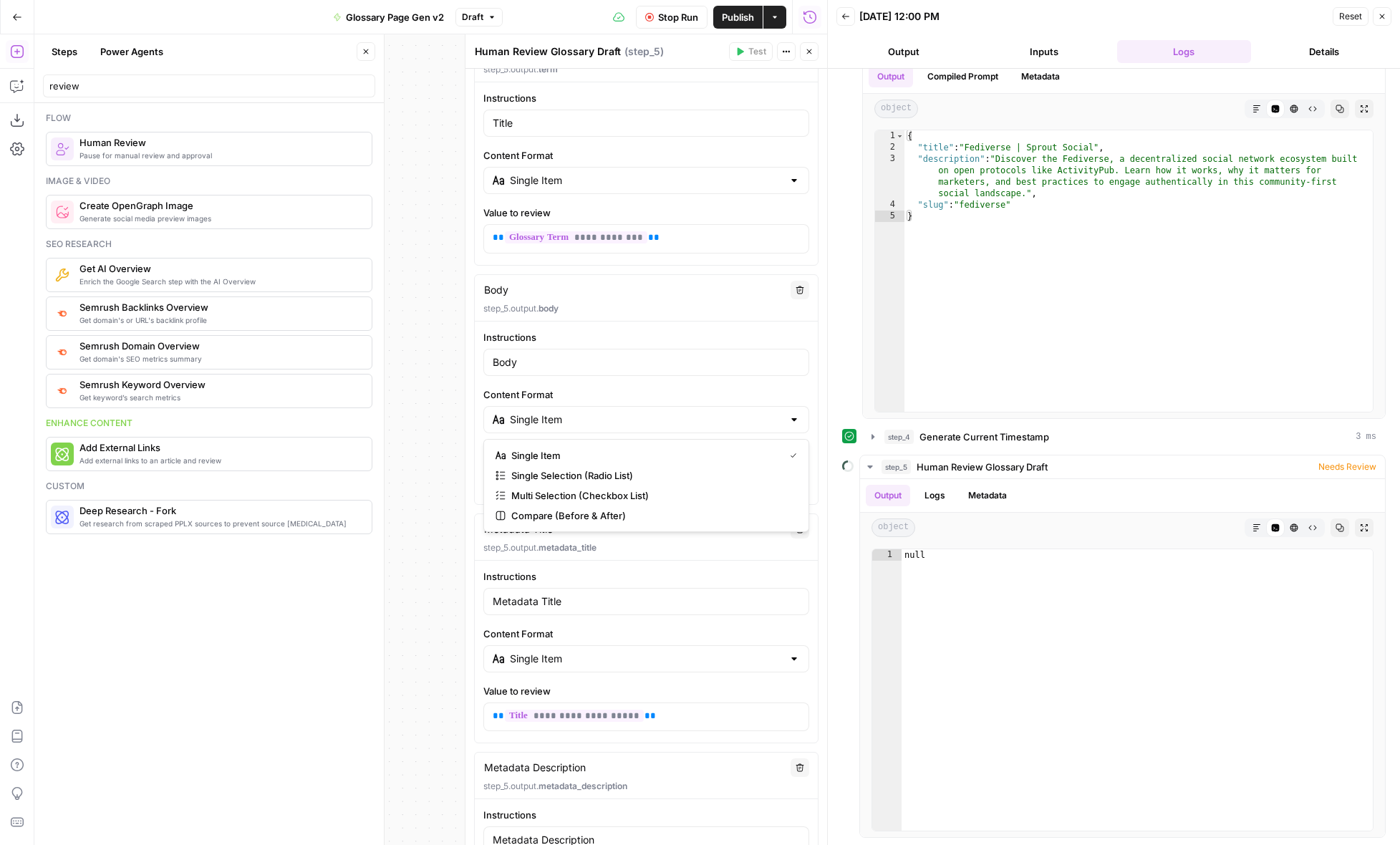
click at [480, 381] on div "**********" at bounding box center [646, 411] width 343 height 162
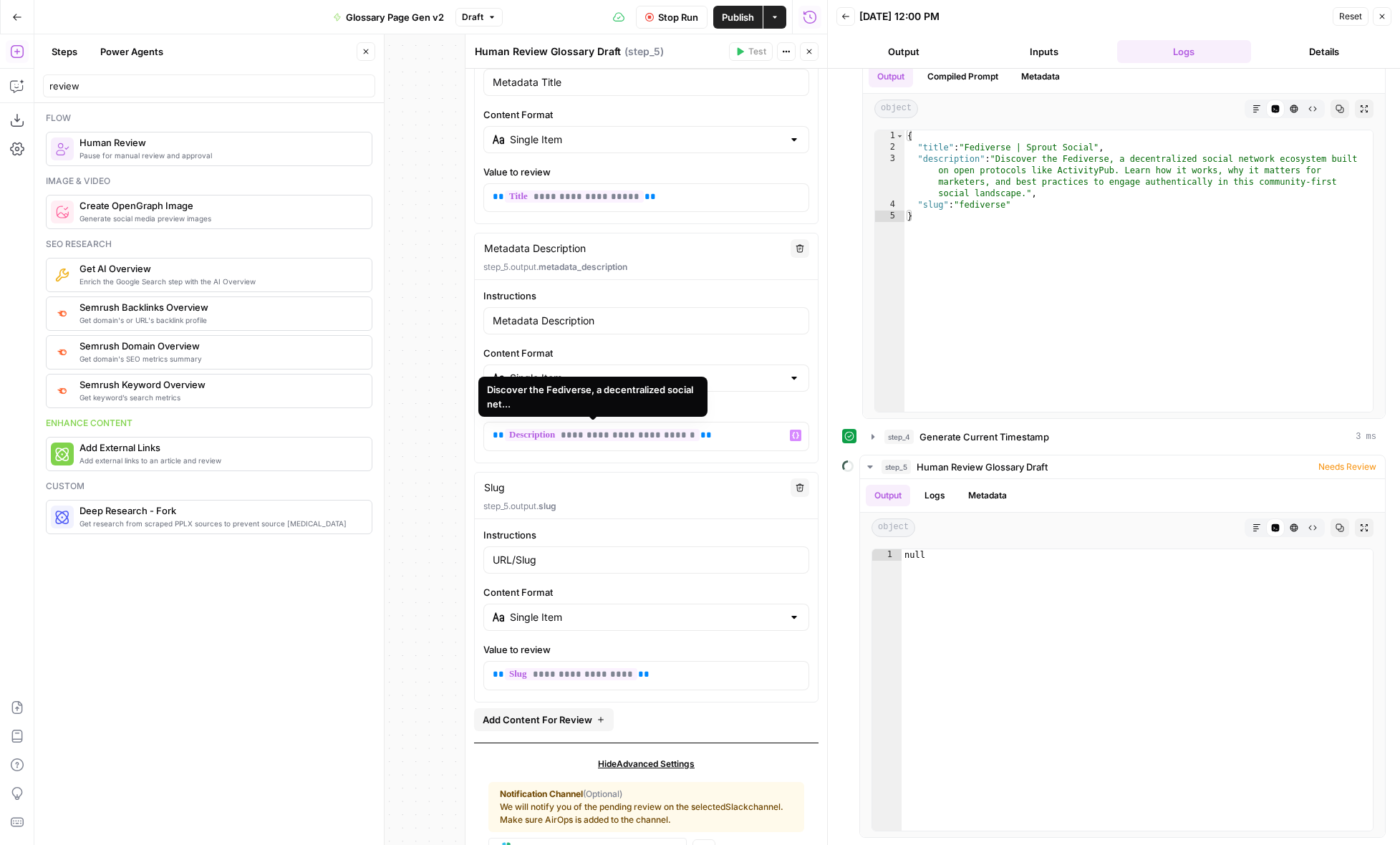
scroll to position [703, 0]
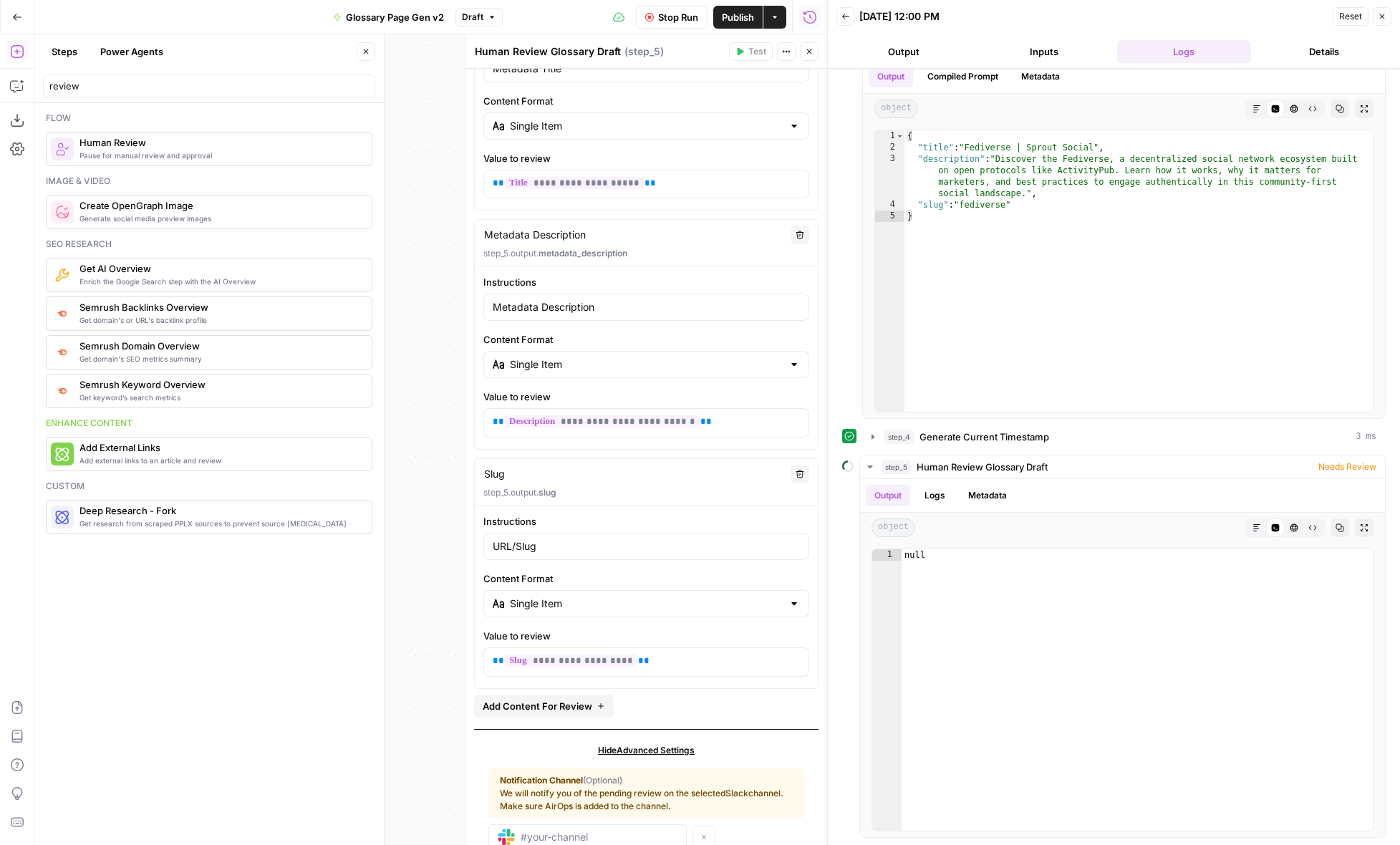
click at [1298, 56] on button "Details" at bounding box center [1324, 52] width 134 height 23
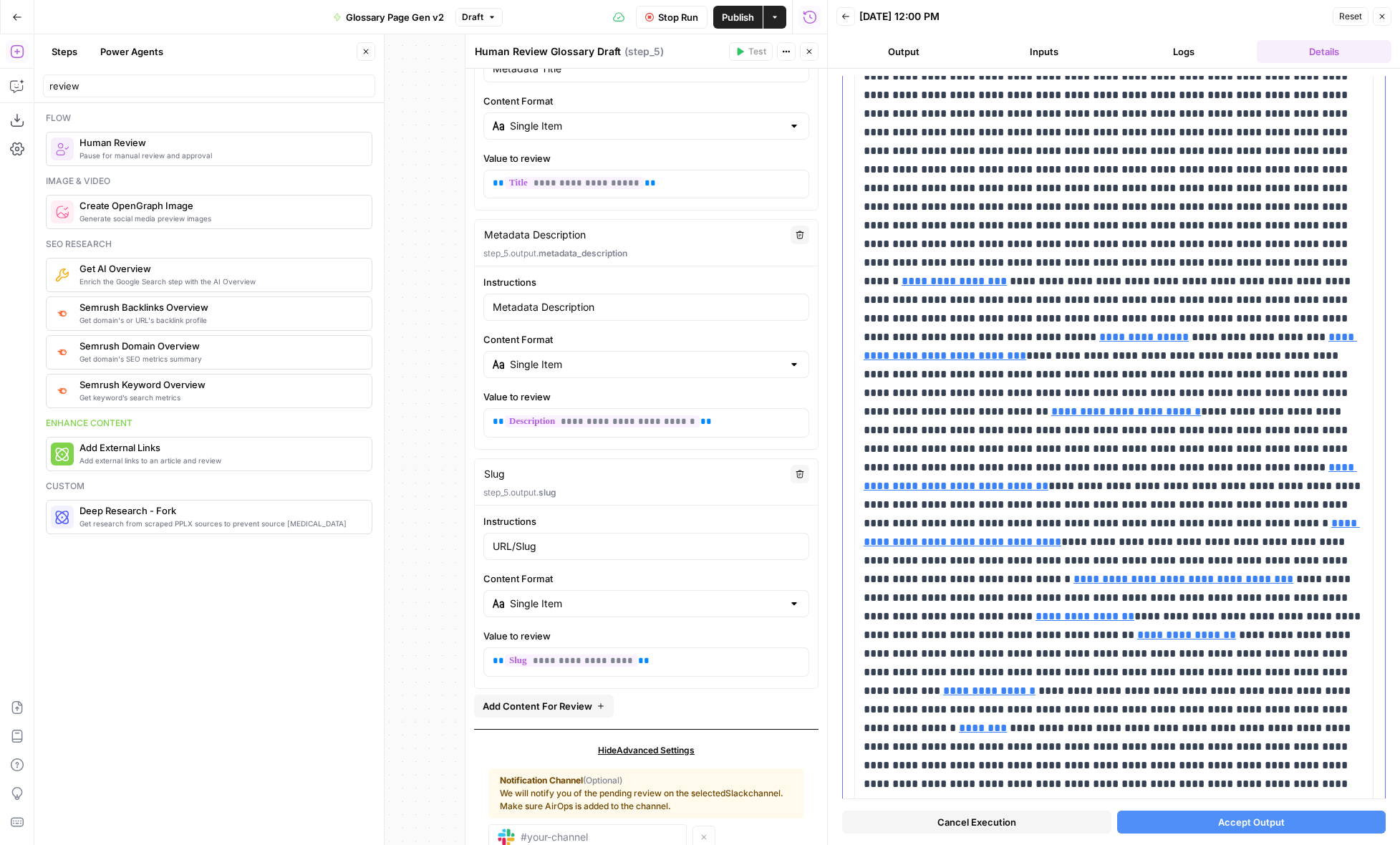
scroll to position [858, 0]
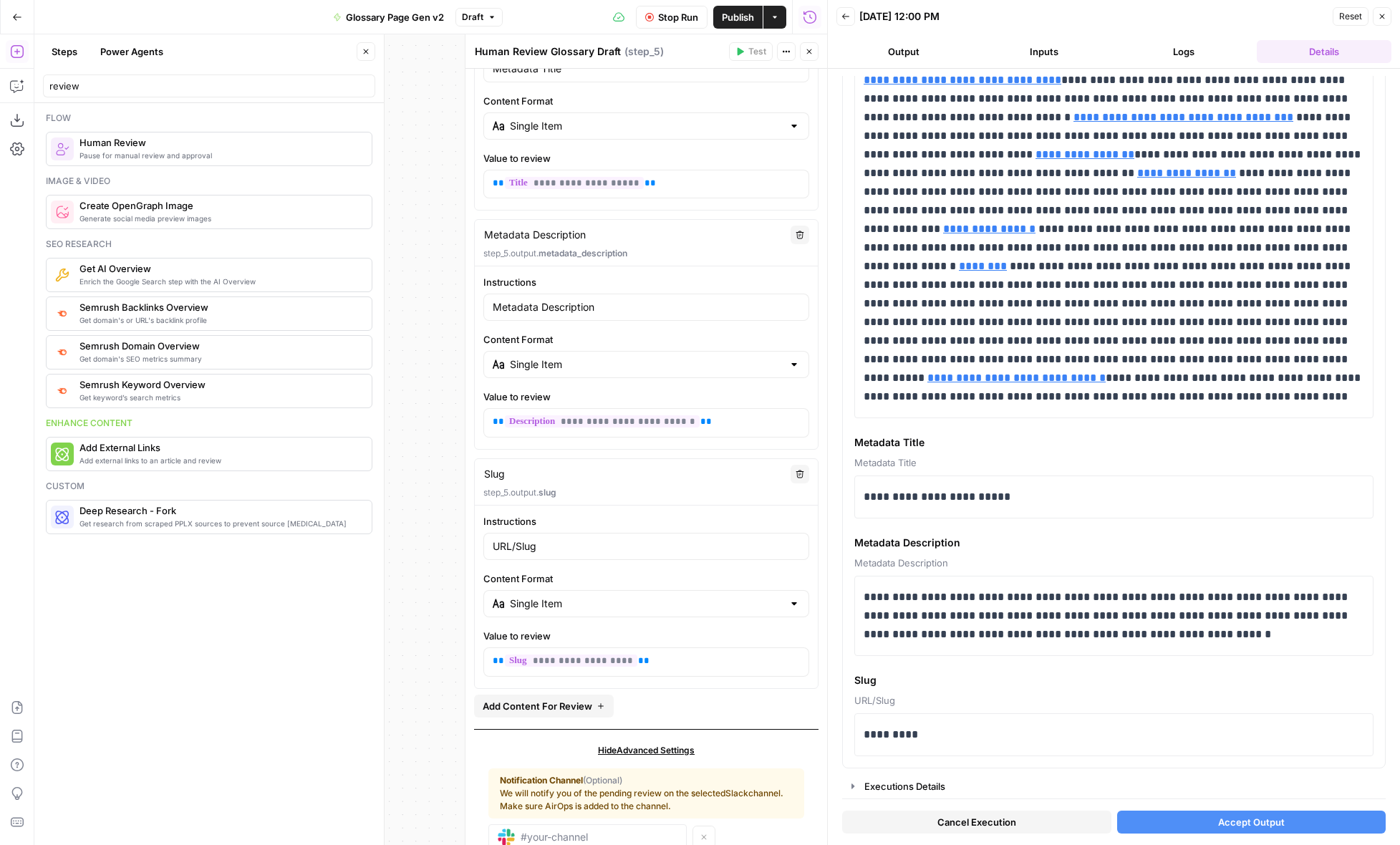
click at [1197, 817] on button "Accept Output" at bounding box center [1252, 822] width 270 height 23
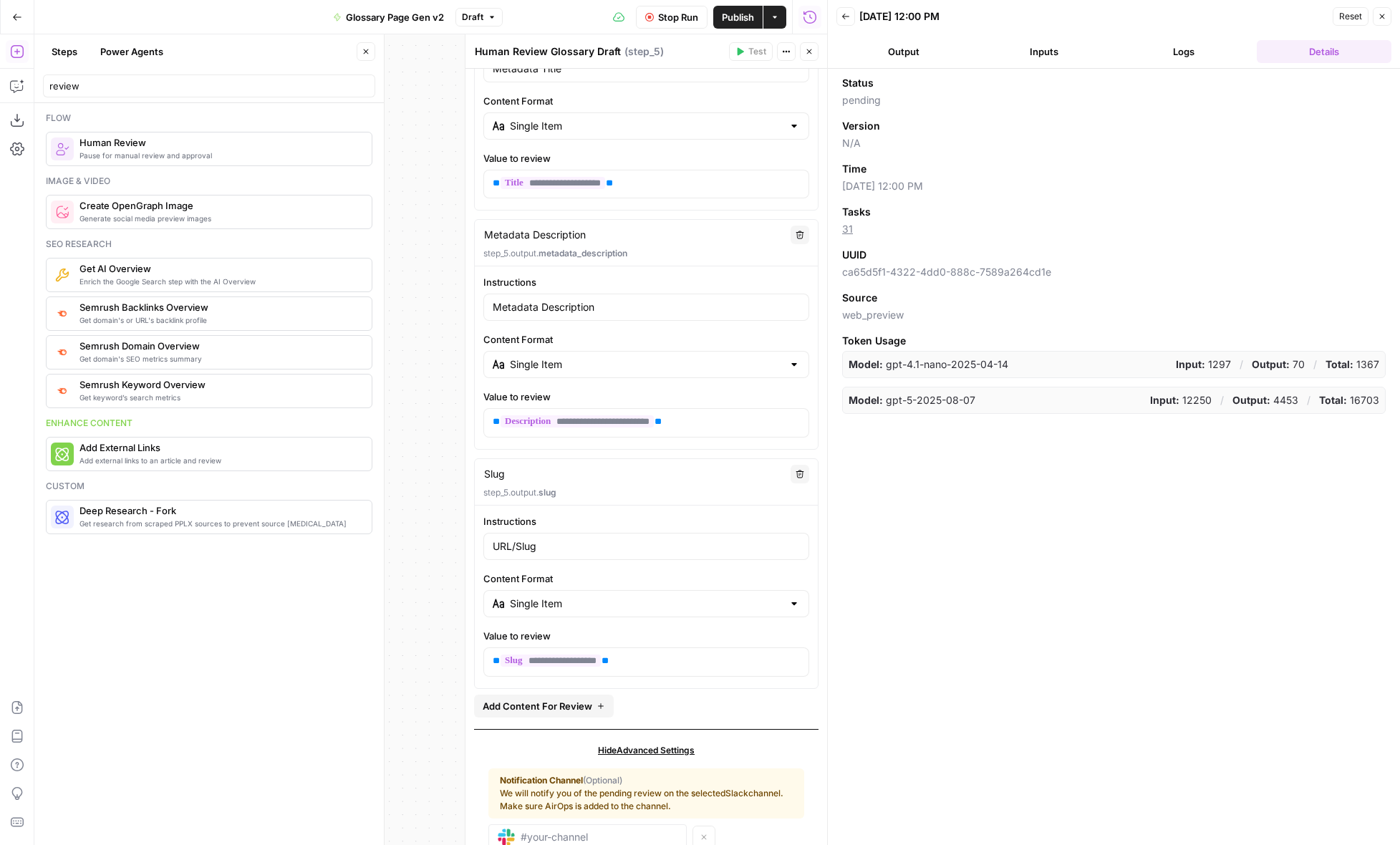
click at [1190, 52] on button "Logs" at bounding box center [1184, 52] width 134 height 23
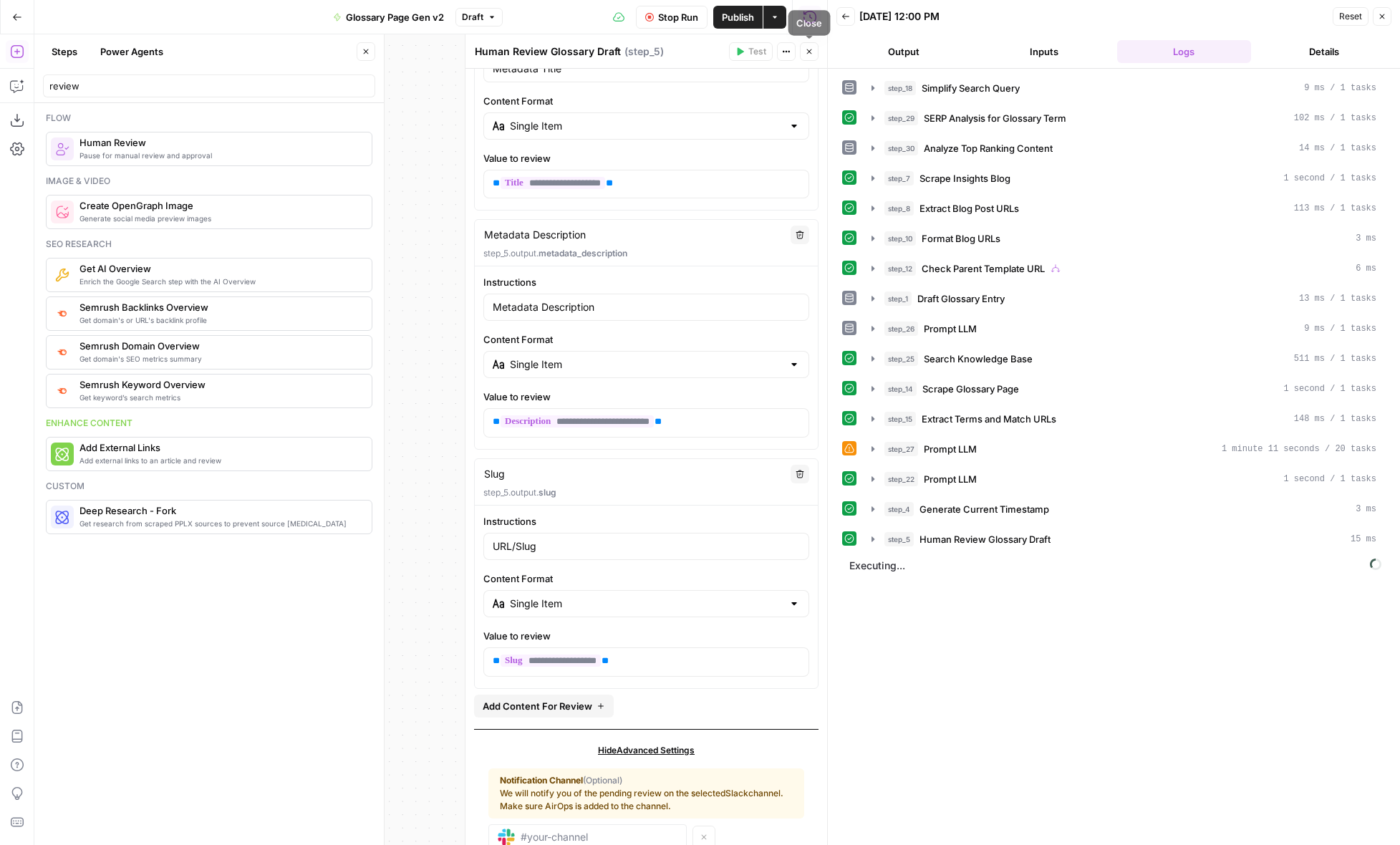
click at [811, 47] on button "Close" at bounding box center [809, 51] width 18 height 18
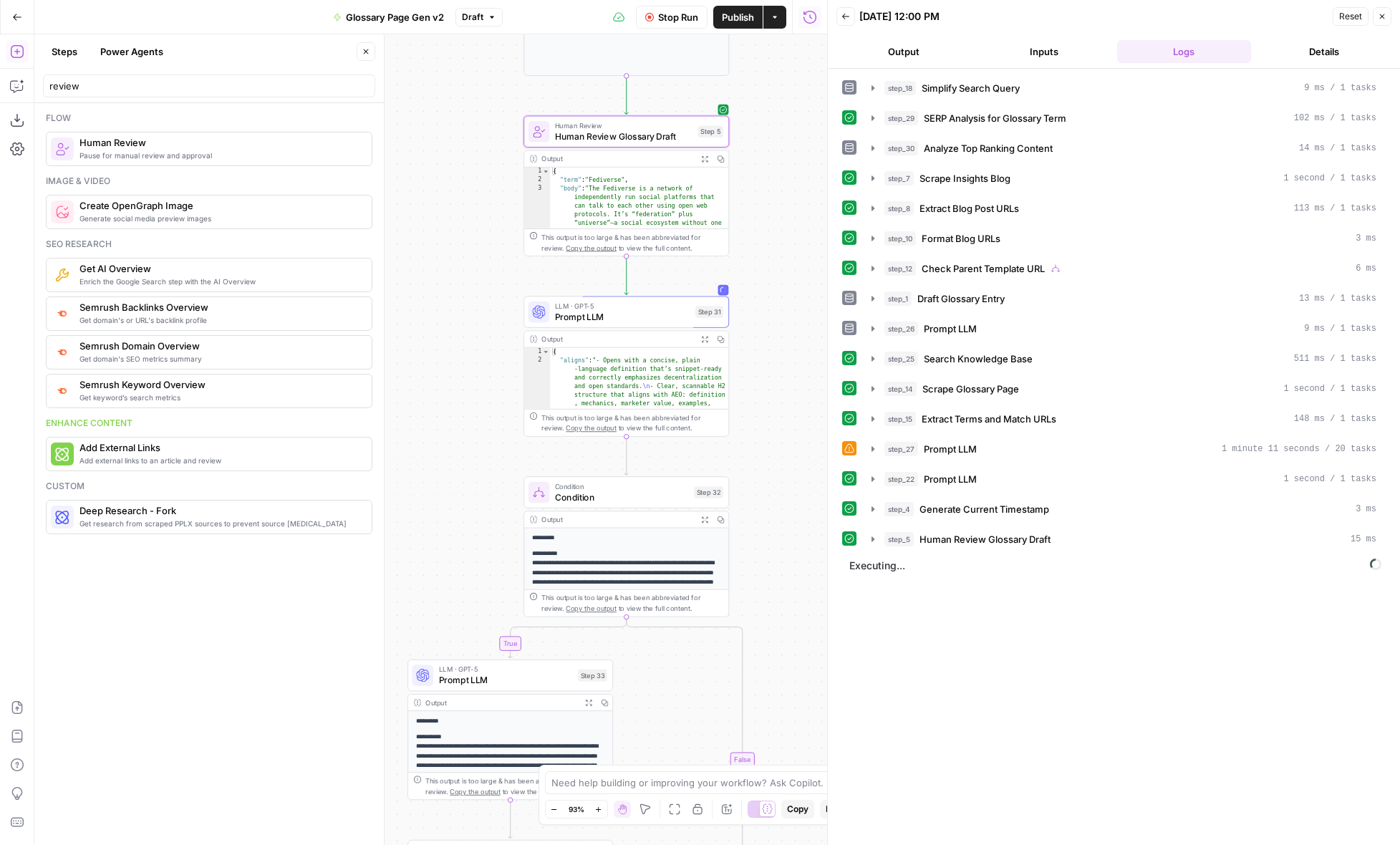
click at [704, 339] on icon "button" at bounding box center [704, 339] width 7 height 7
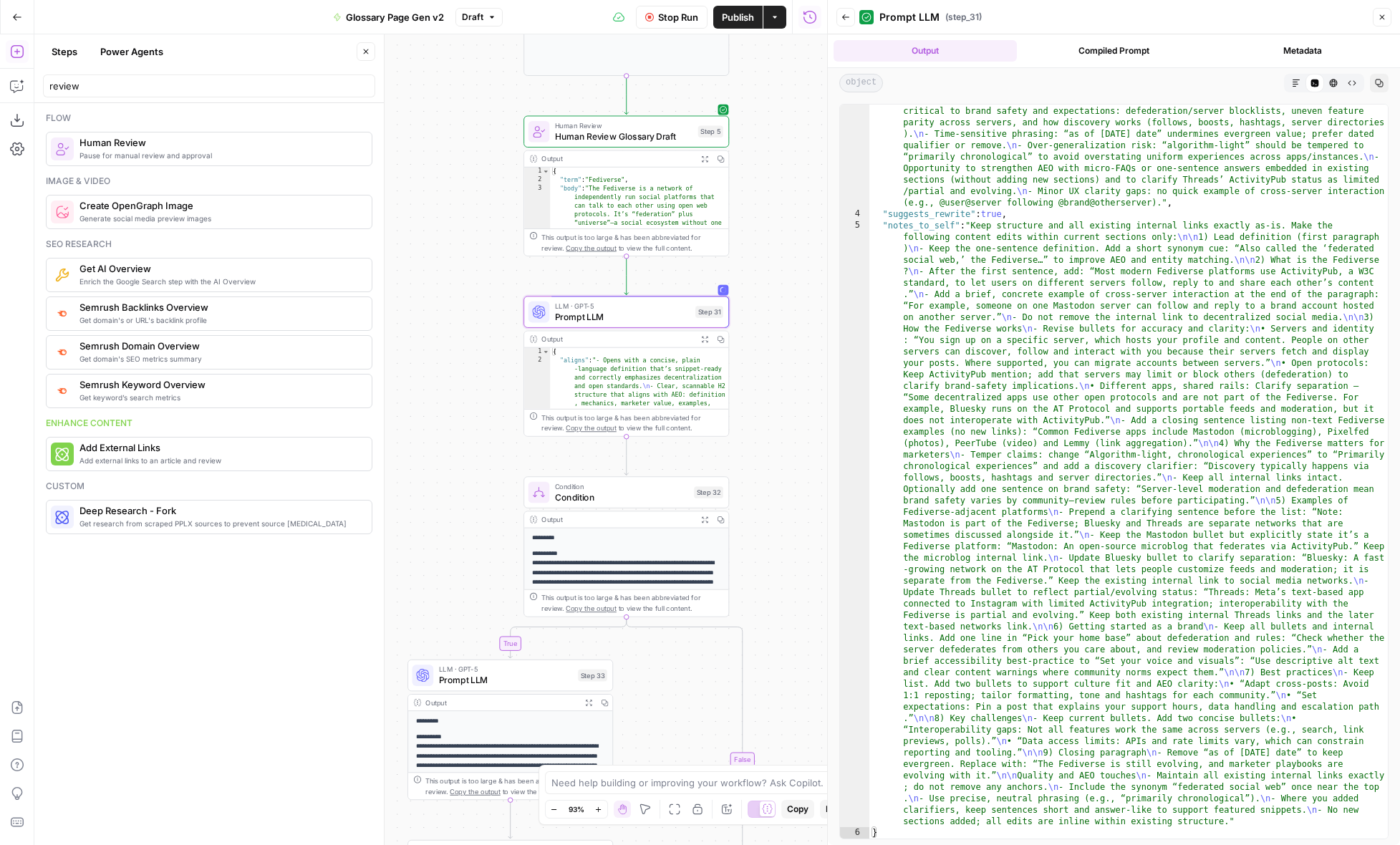
scroll to position [285, 0]
click at [1383, 18] on icon "button" at bounding box center [1382, 18] width 9 height 9
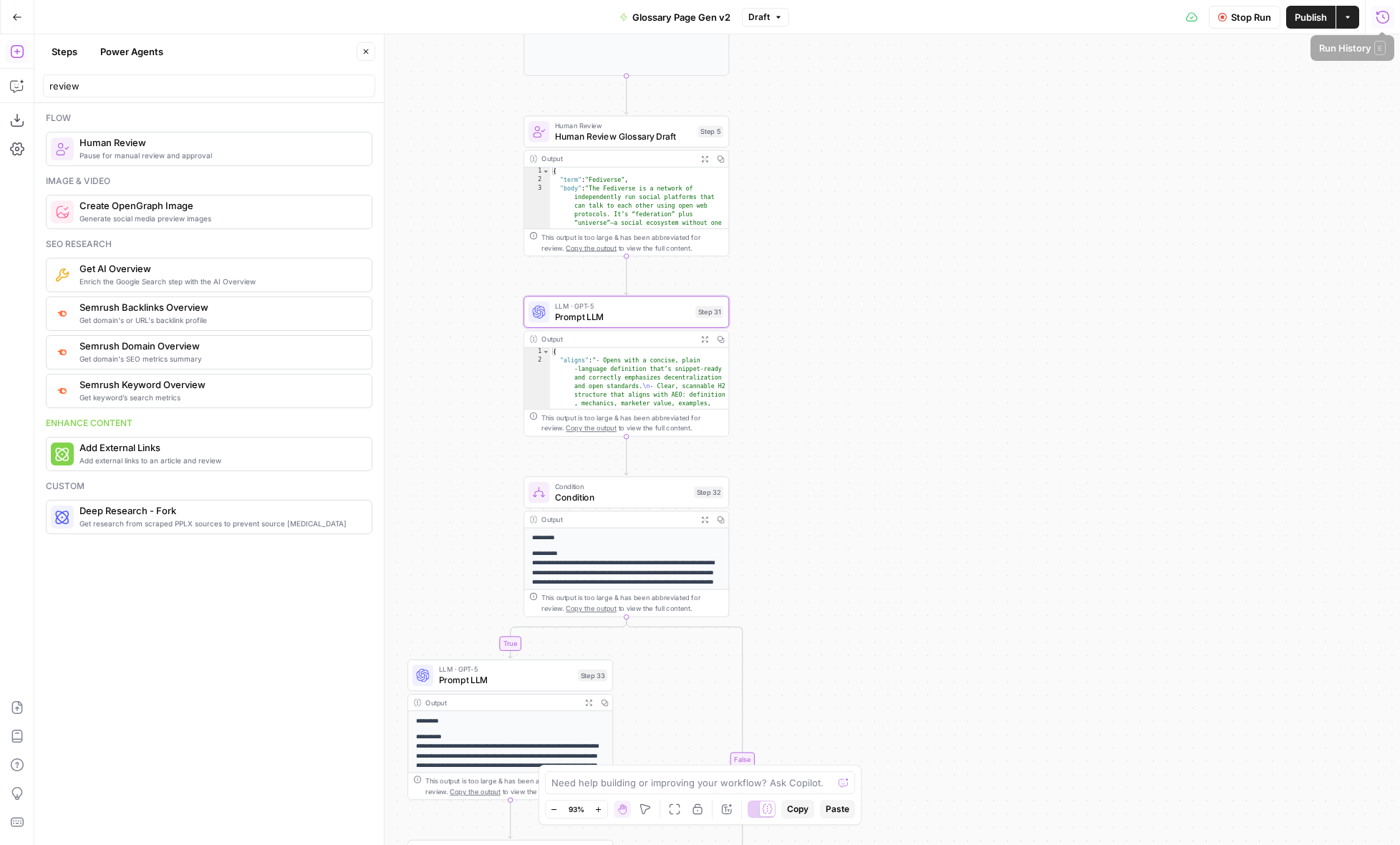
click at [1393, 18] on button "Run History" at bounding box center [1383, 18] width 23 height 23
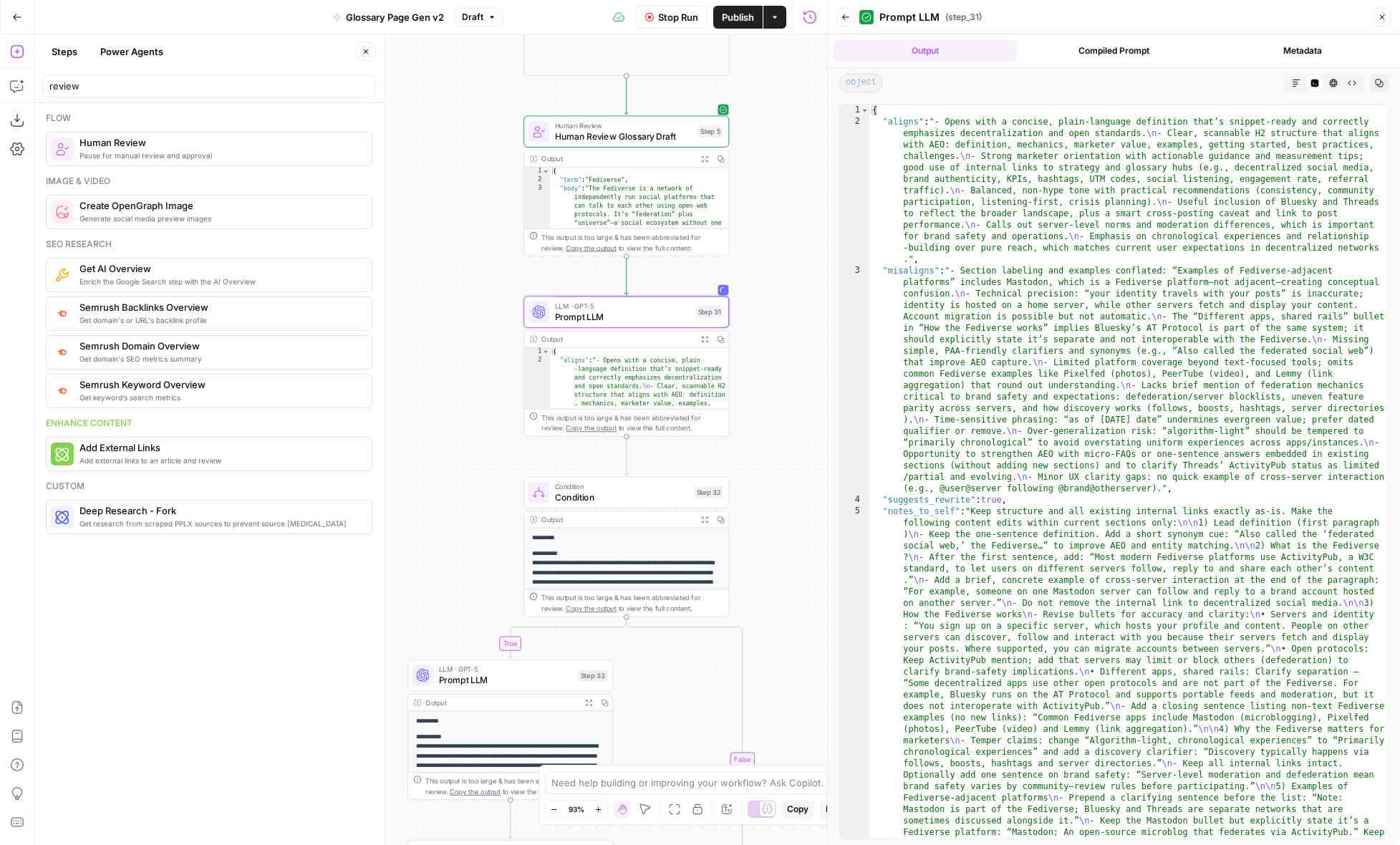
click at [848, 20] on icon "button" at bounding box center [846, 18] width 9 height 9
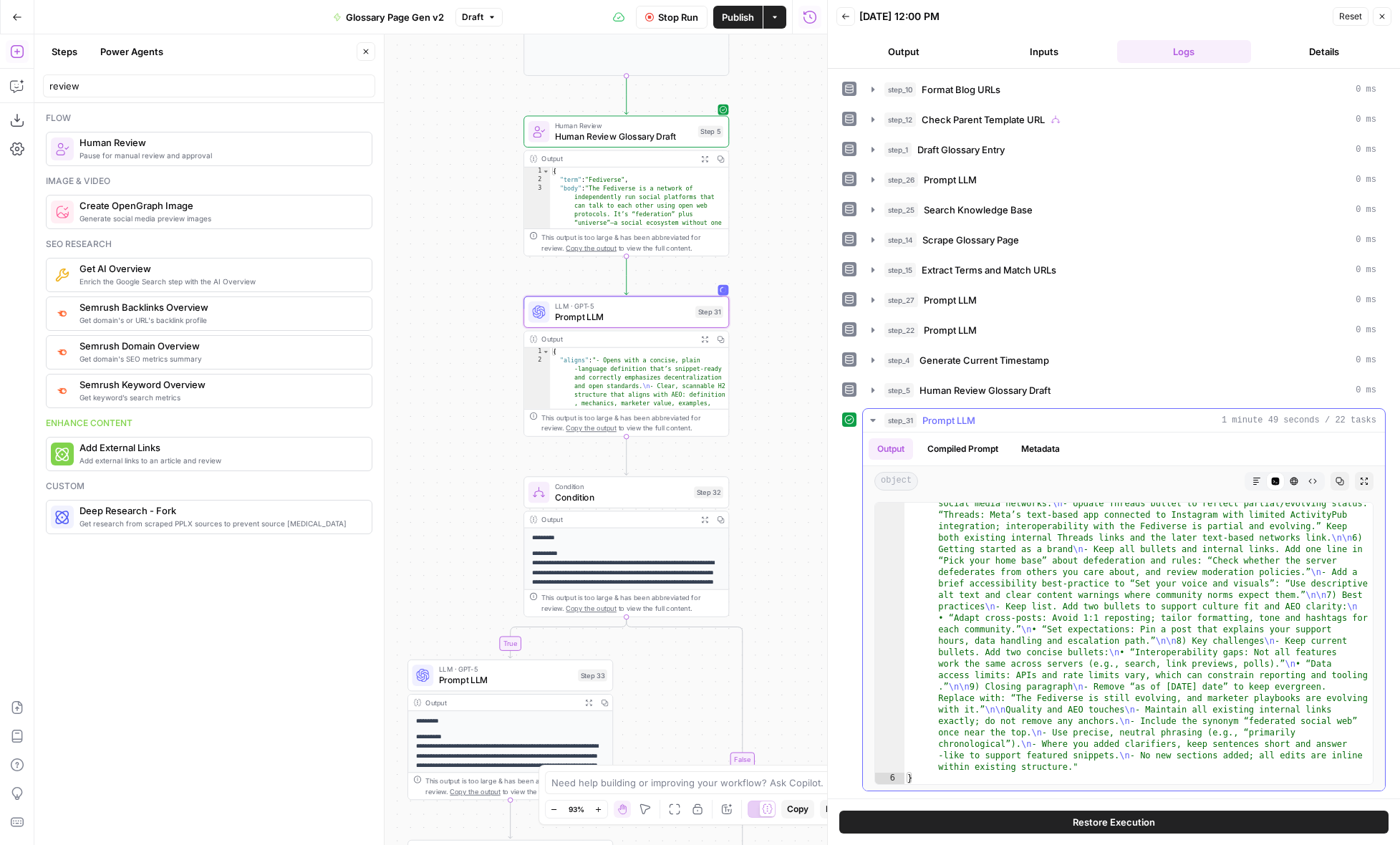
scroll to position [864, 0]
click at [875, 422] on icon "button" at bounding box center [873, 420] width 11 height 11
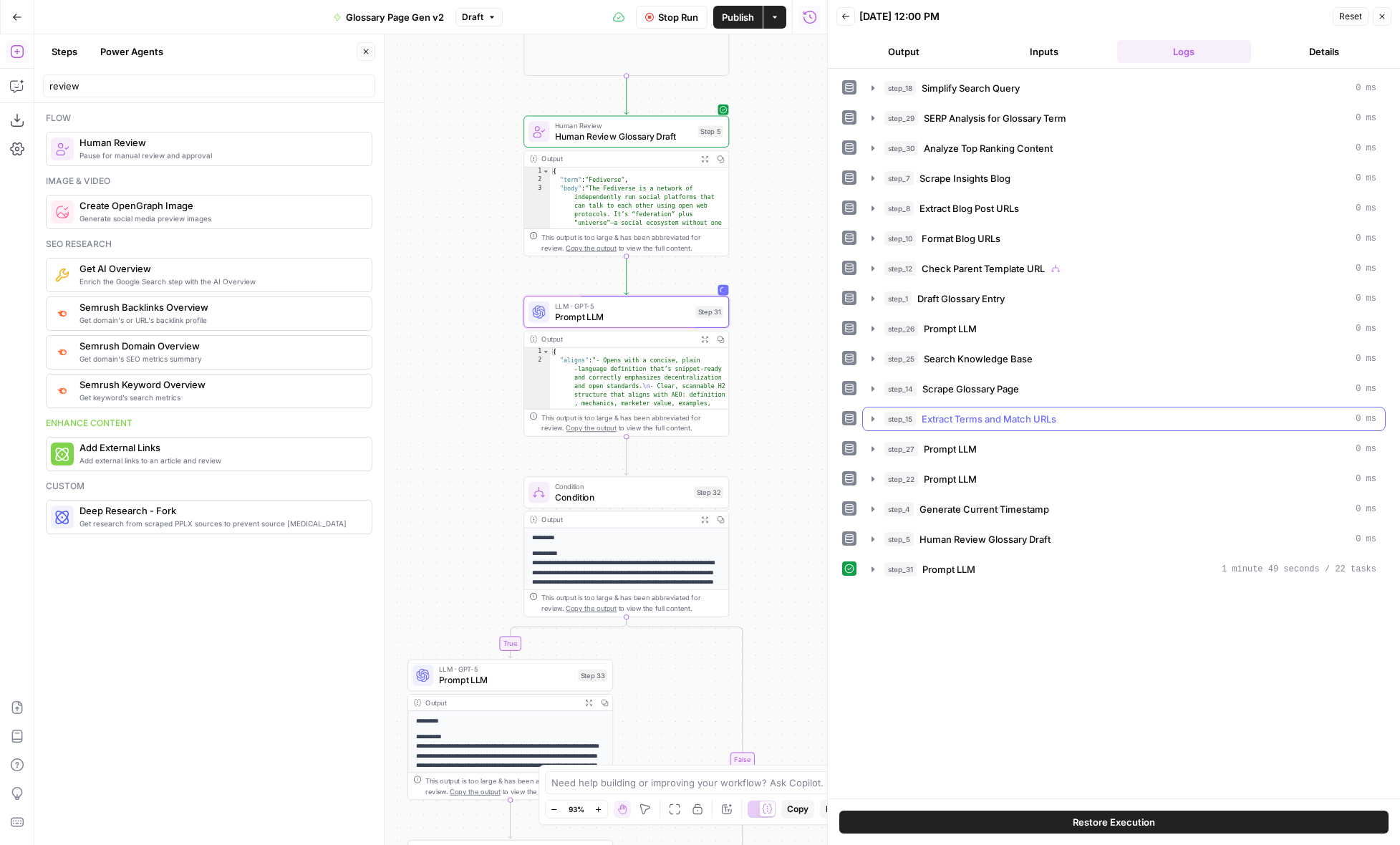
scroll to position [0, 0]
click at [934, 627] on div "step_18 Simplify Search Query 0 ms step_29 SERP Analysis for Glossary Term 0 ms…" at bounding box center [1114, 433] width 544 height 716
click at [1048, 818] on button "Restore Execution" at bounding box center [1114, 822] width 549 height 23
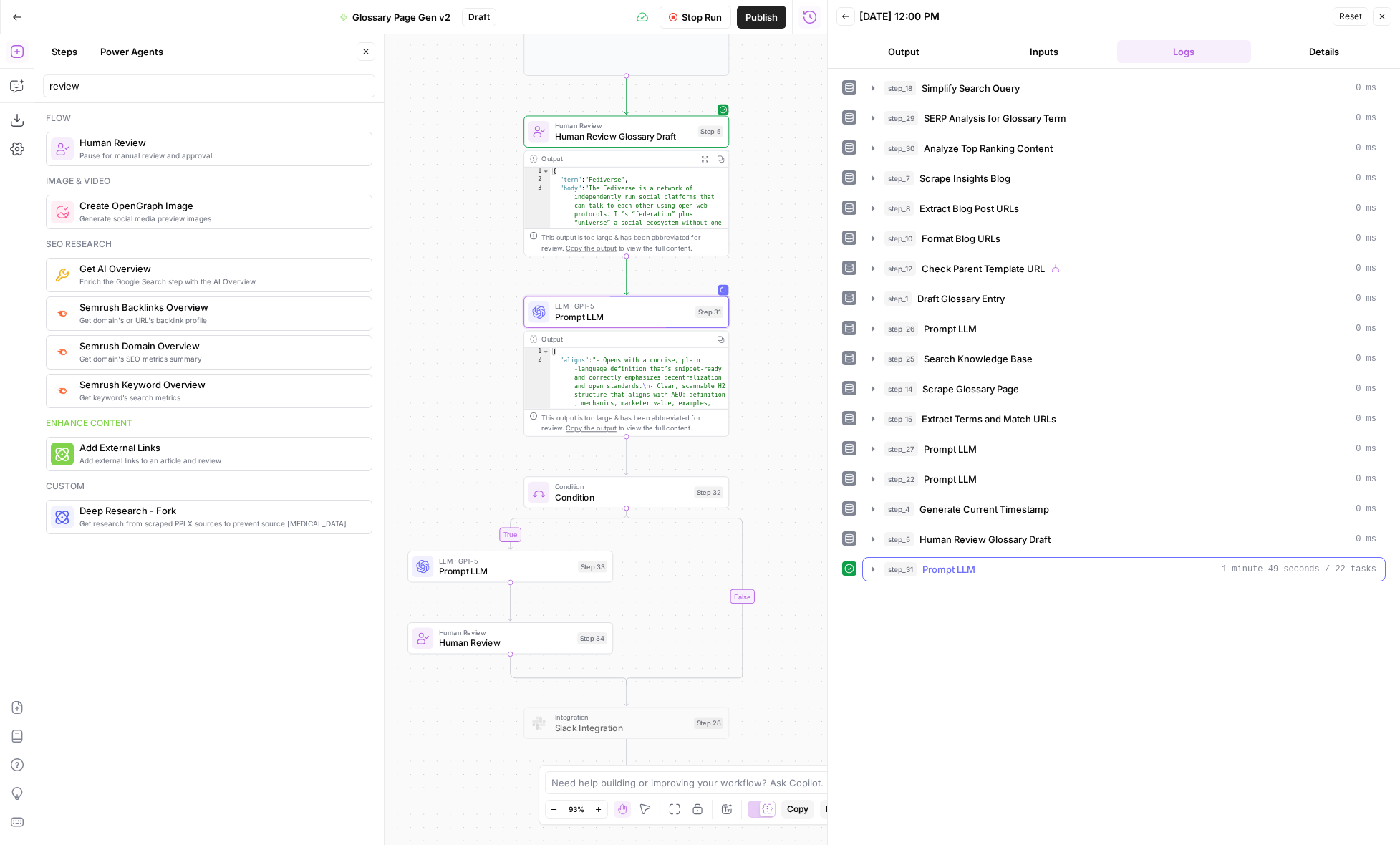
click at [869, 572] on icon "button" at bounding box center [873, 569] width 11 height 11
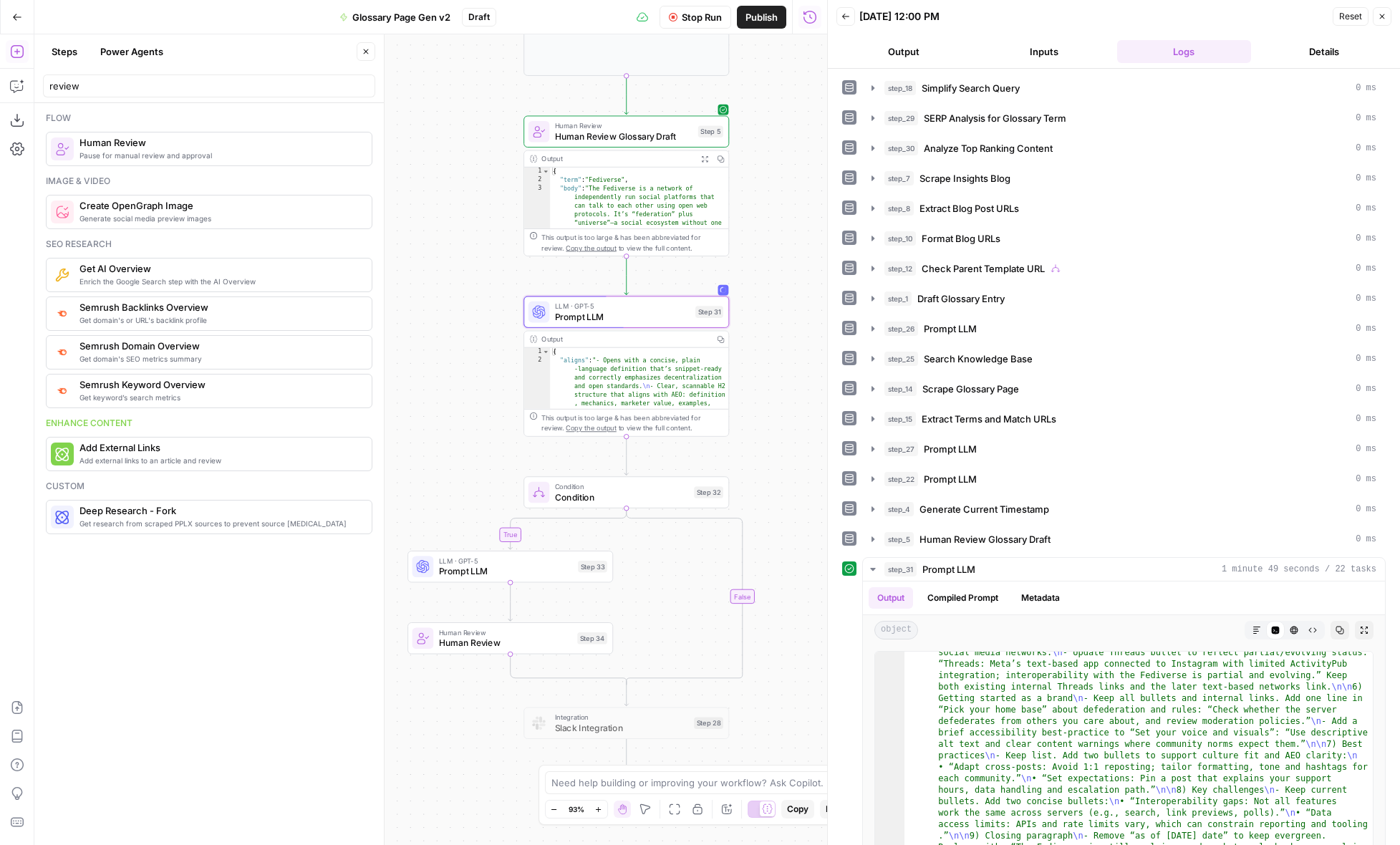
click at [843, 18] on icon "button" at bounding box center [846, 17] width 9 height 9
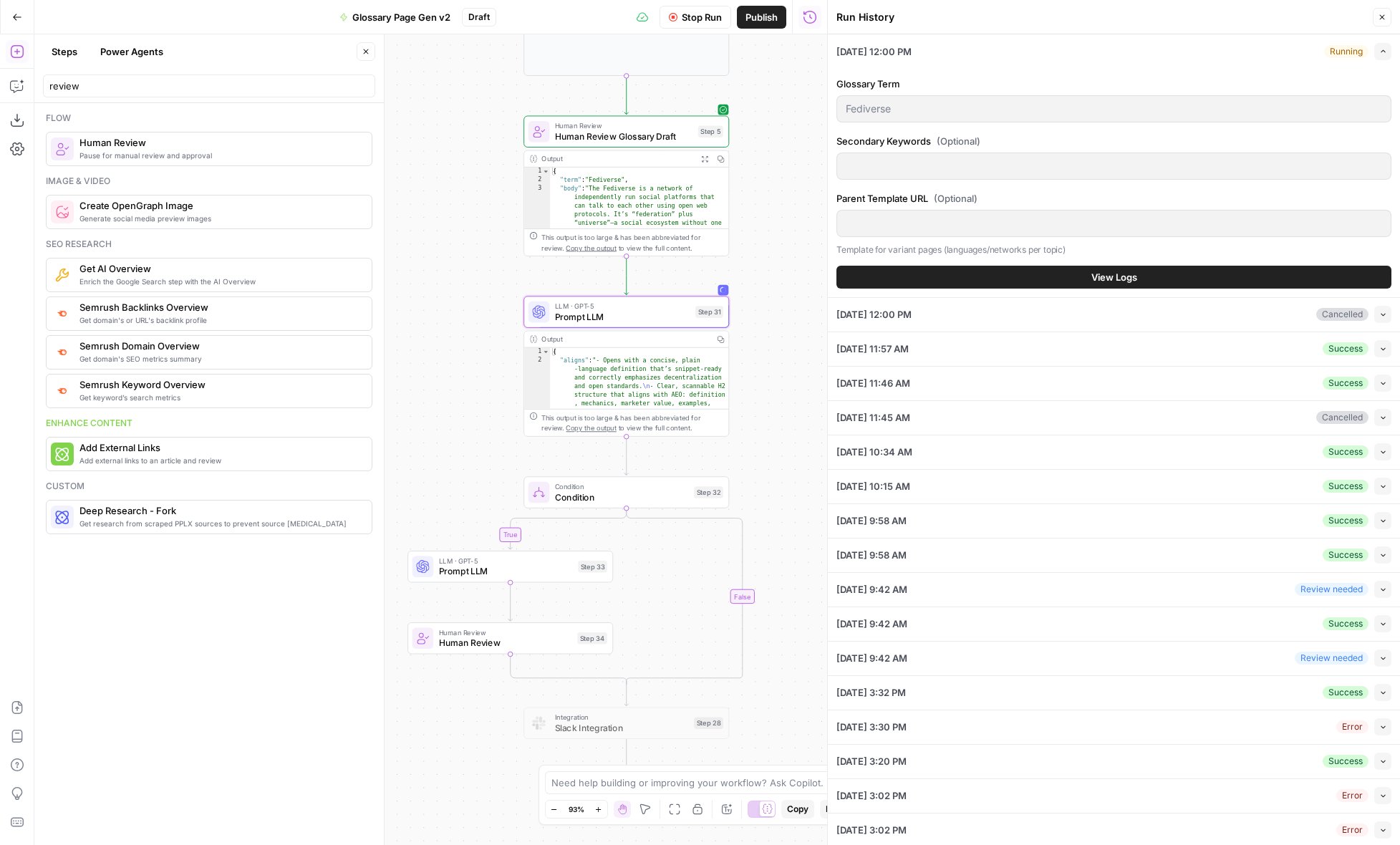
click at [1100, 278] on span "View Logs" at bounding box center [1115, 277] width 46 height 14
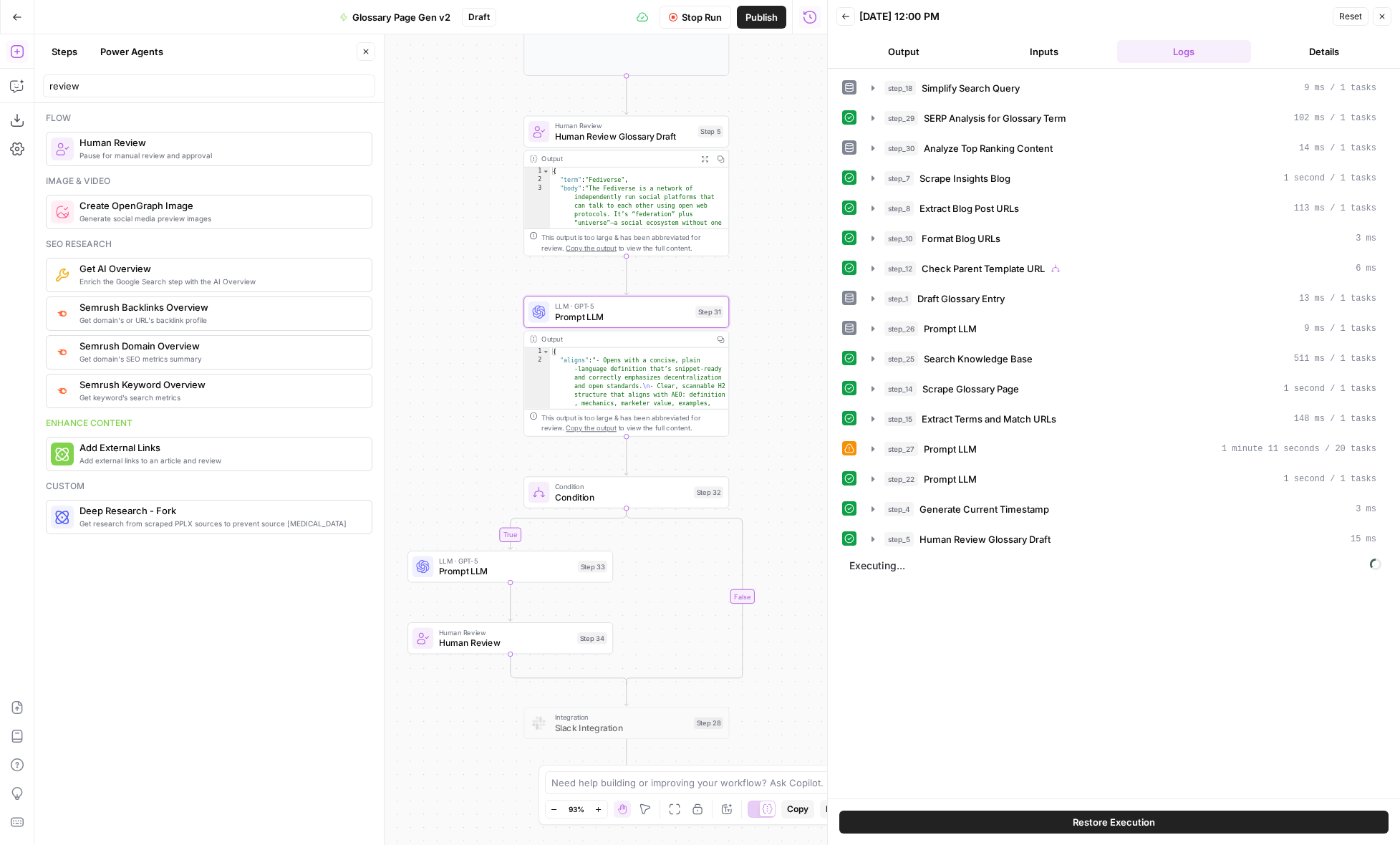
click at [1088, 820] on span "Restore Execution" at bounding box center [1115, 822] width 83 height 14
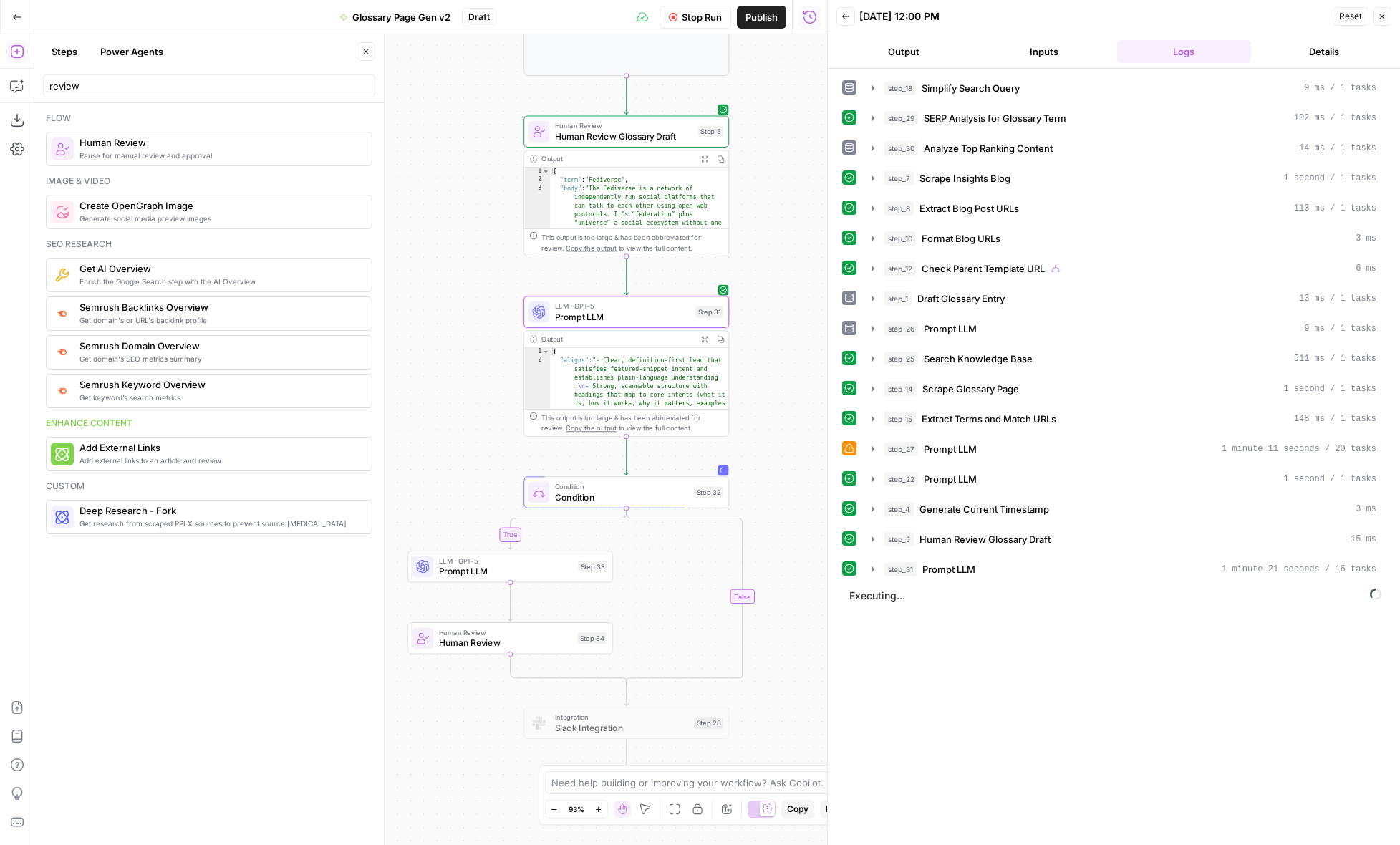
click at [707, 336] on icon "button" at bounding box center [704, 339] width 7 height 7
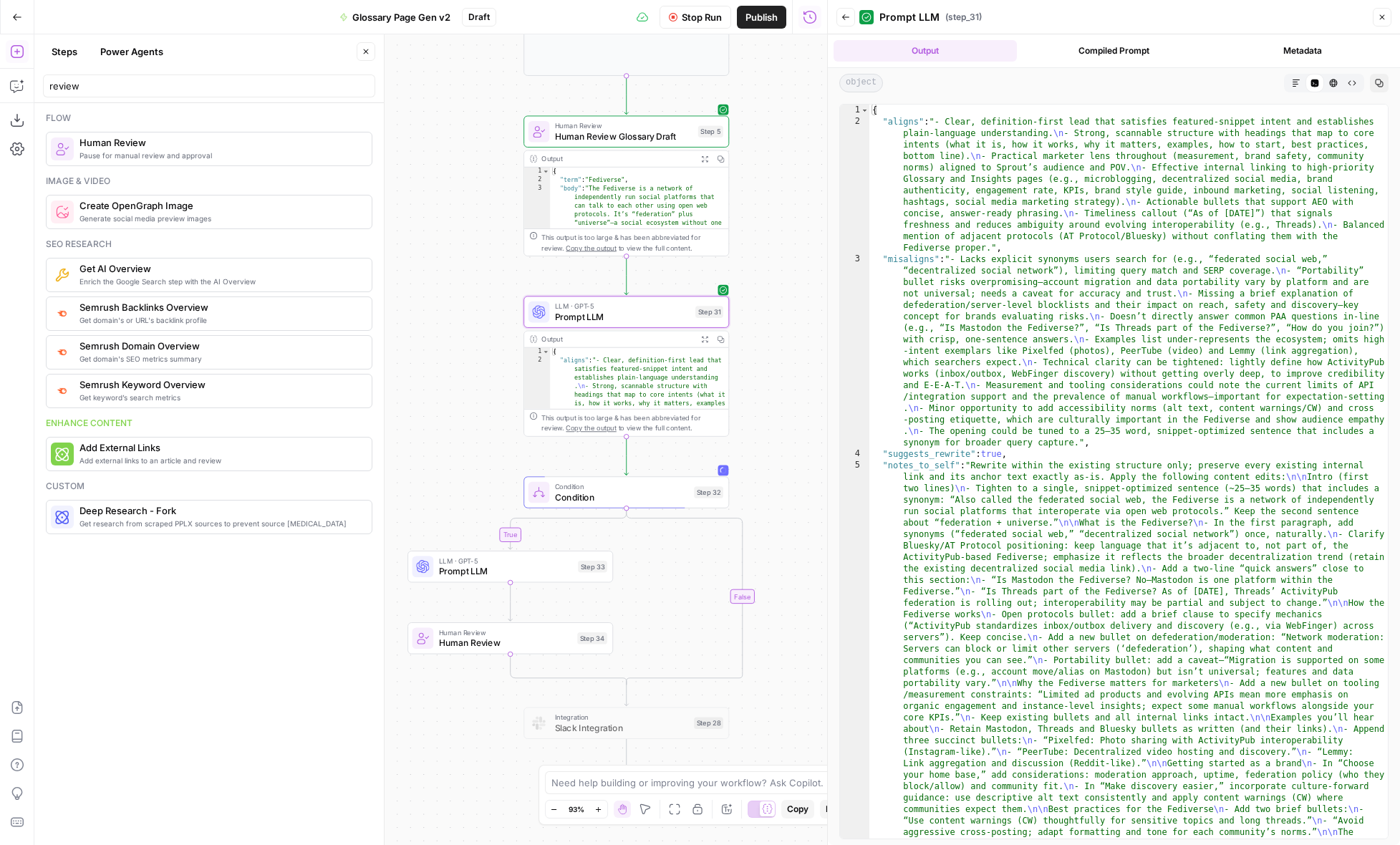
click at [849, 18] on icon "button" at bounding box center [846, 18] width 9 height 9
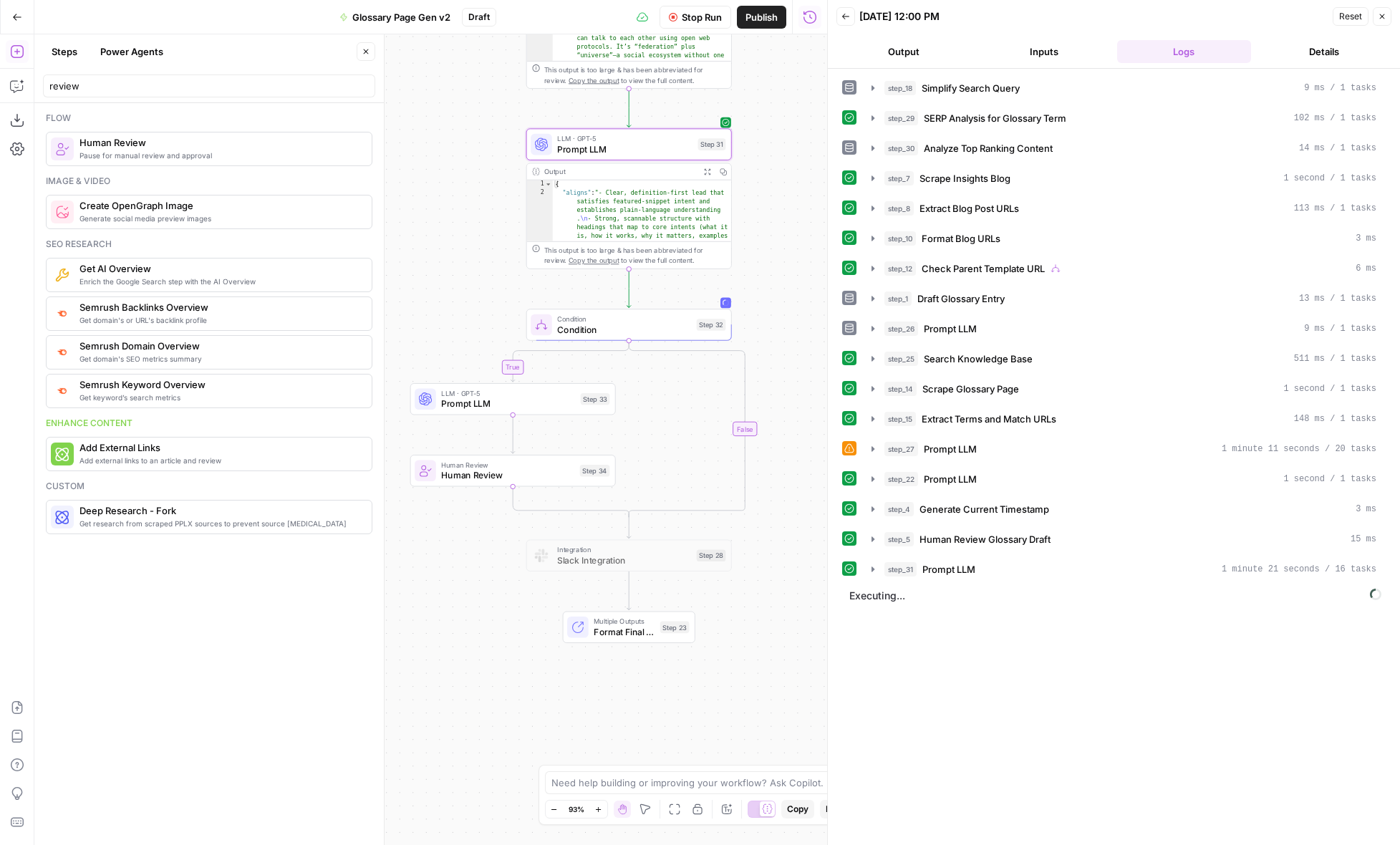
click at [918, 48] on button "Output" at bounding box center [903, 52] width 134 height 23
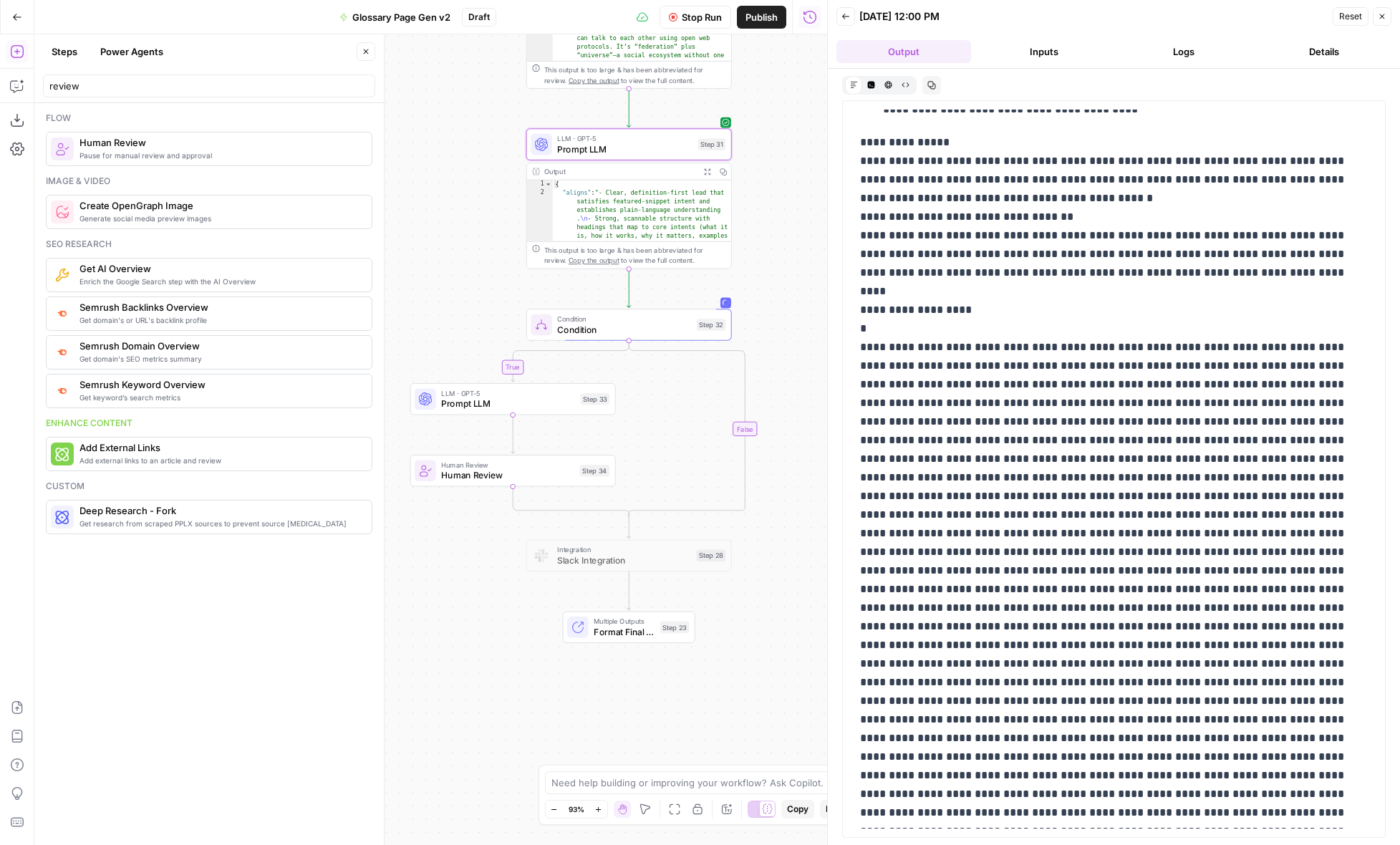
click at [1035, 408] on p "**********" at bounding box center [1114, 841] width 508 height 1415
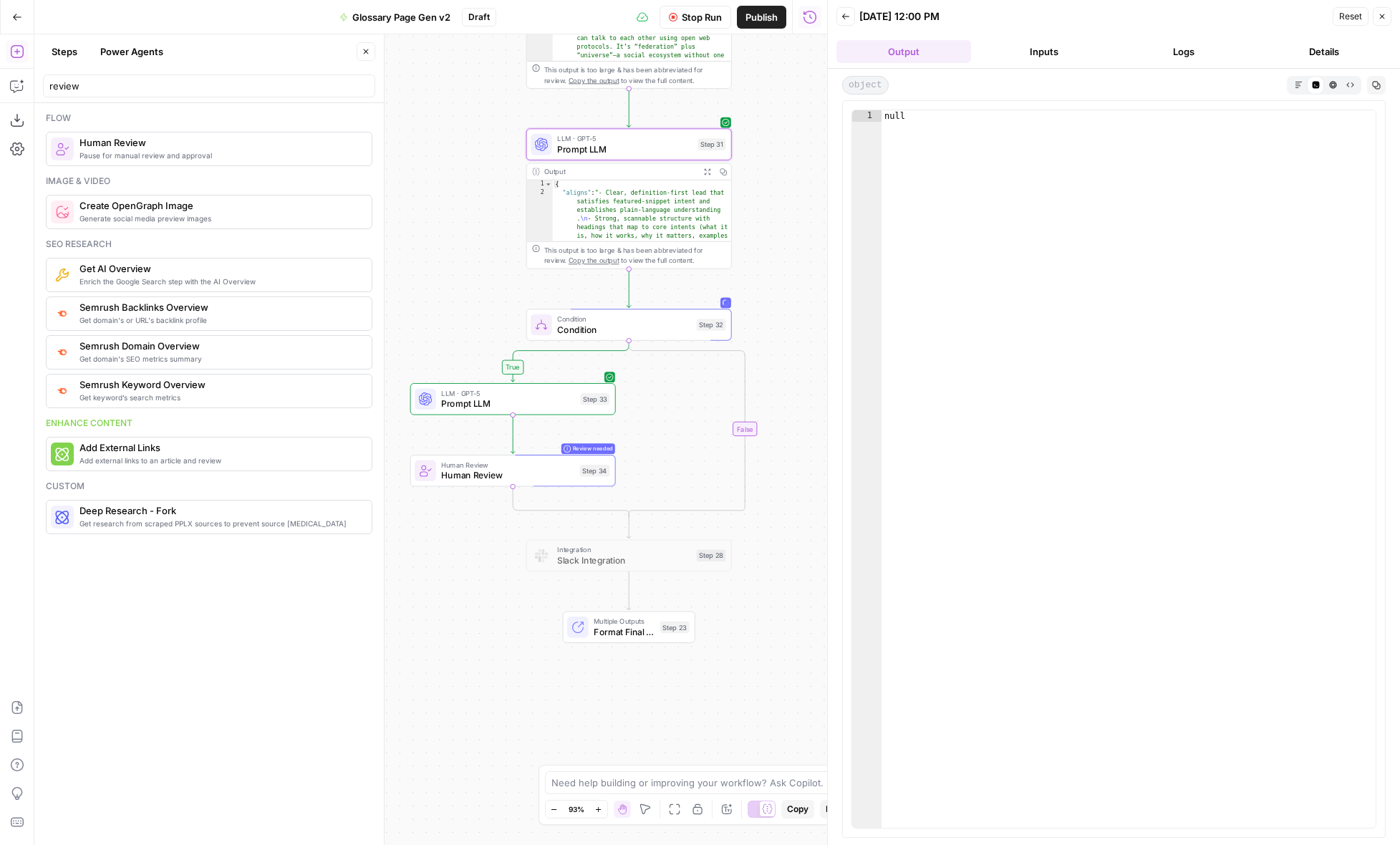
click at [1306, 48] on button "Details" at bounding box center [1324, 52] width 134 height 23
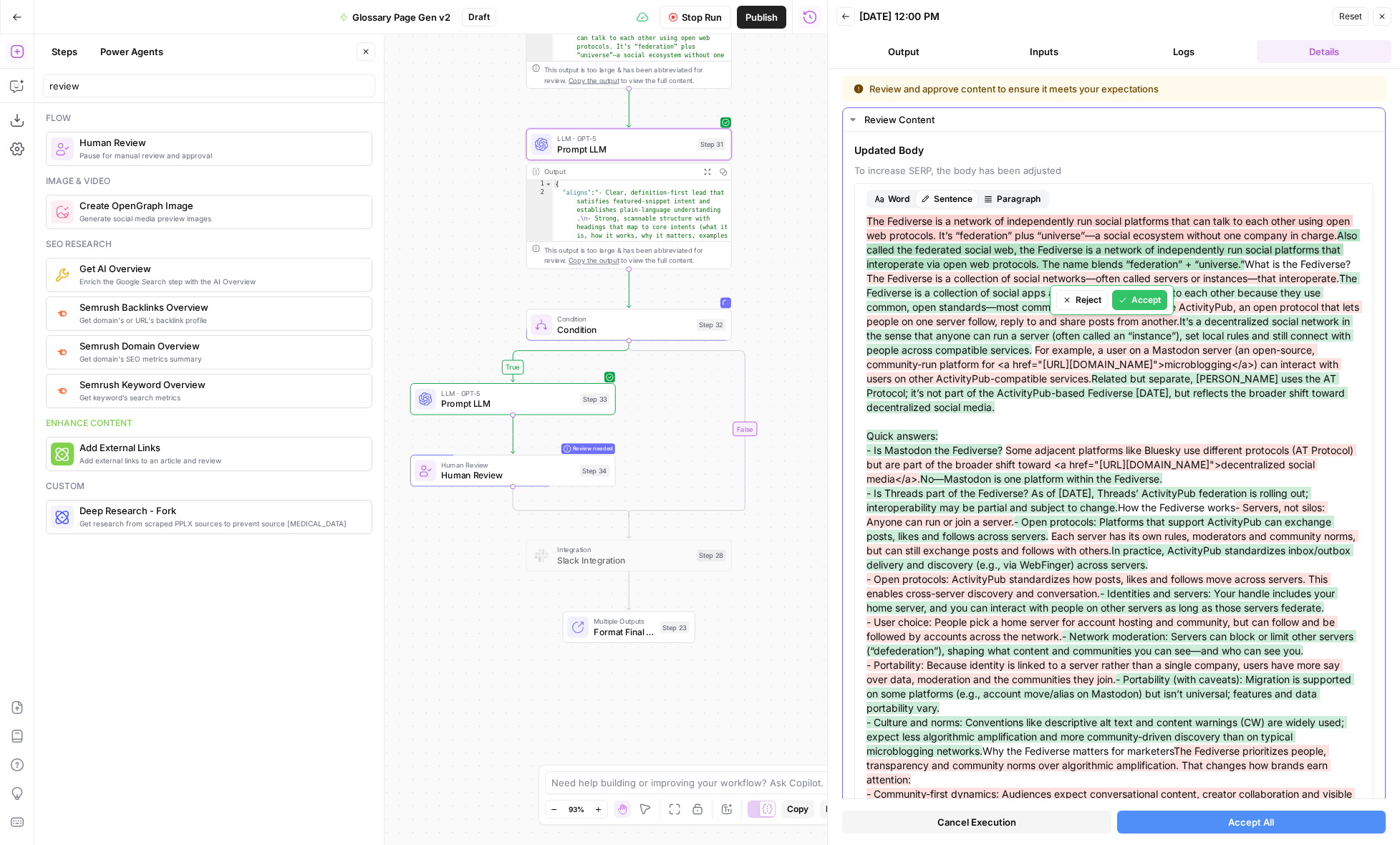
click at [915, 270] on span "Also called the federated social web, the Fediverse is a network of independent…" at bounding box center [1114, 249] width 494 height 40
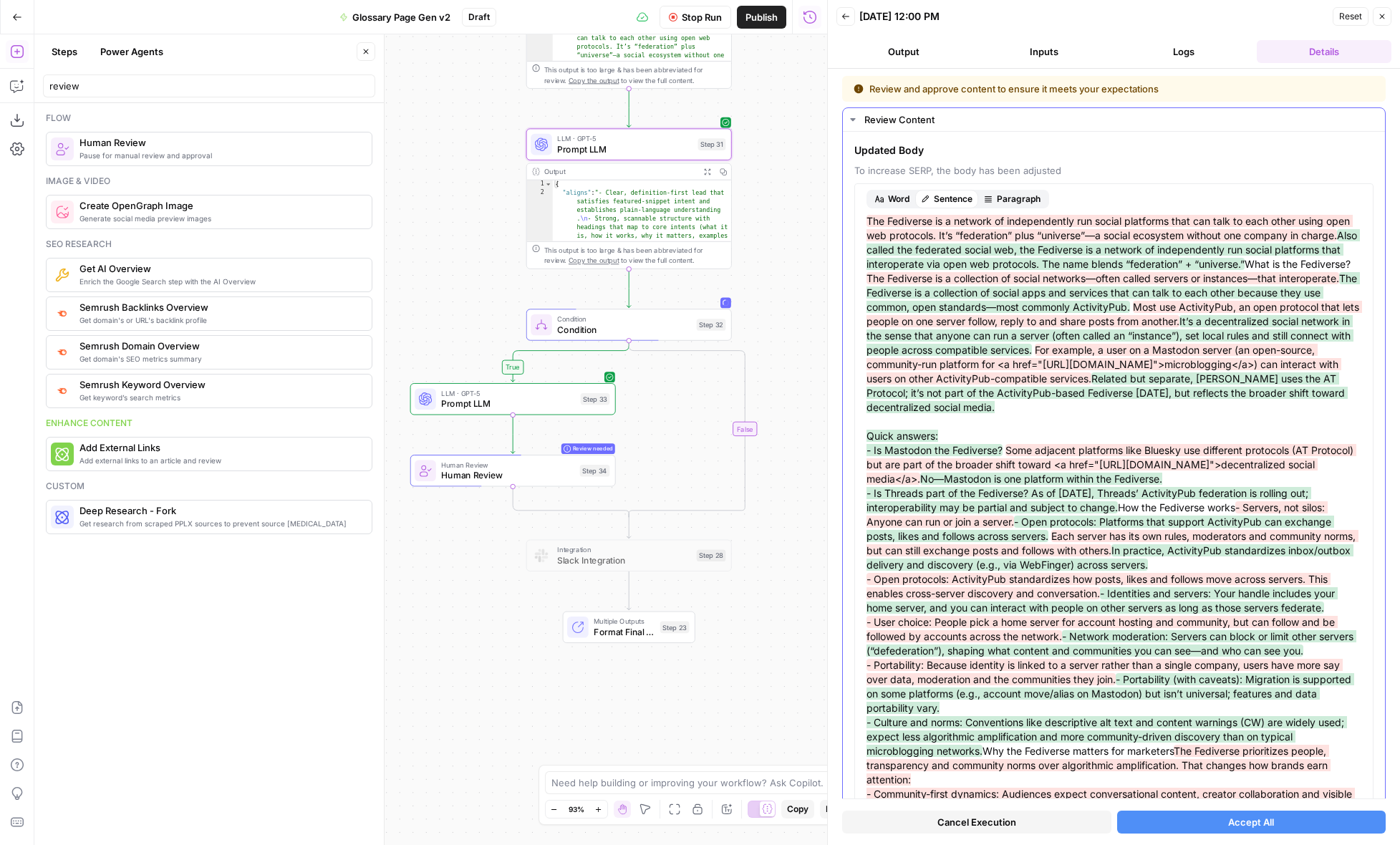
click at [1009, 199] on span "Paragraph" at bounding box center [1019, 199] width 44 height 13
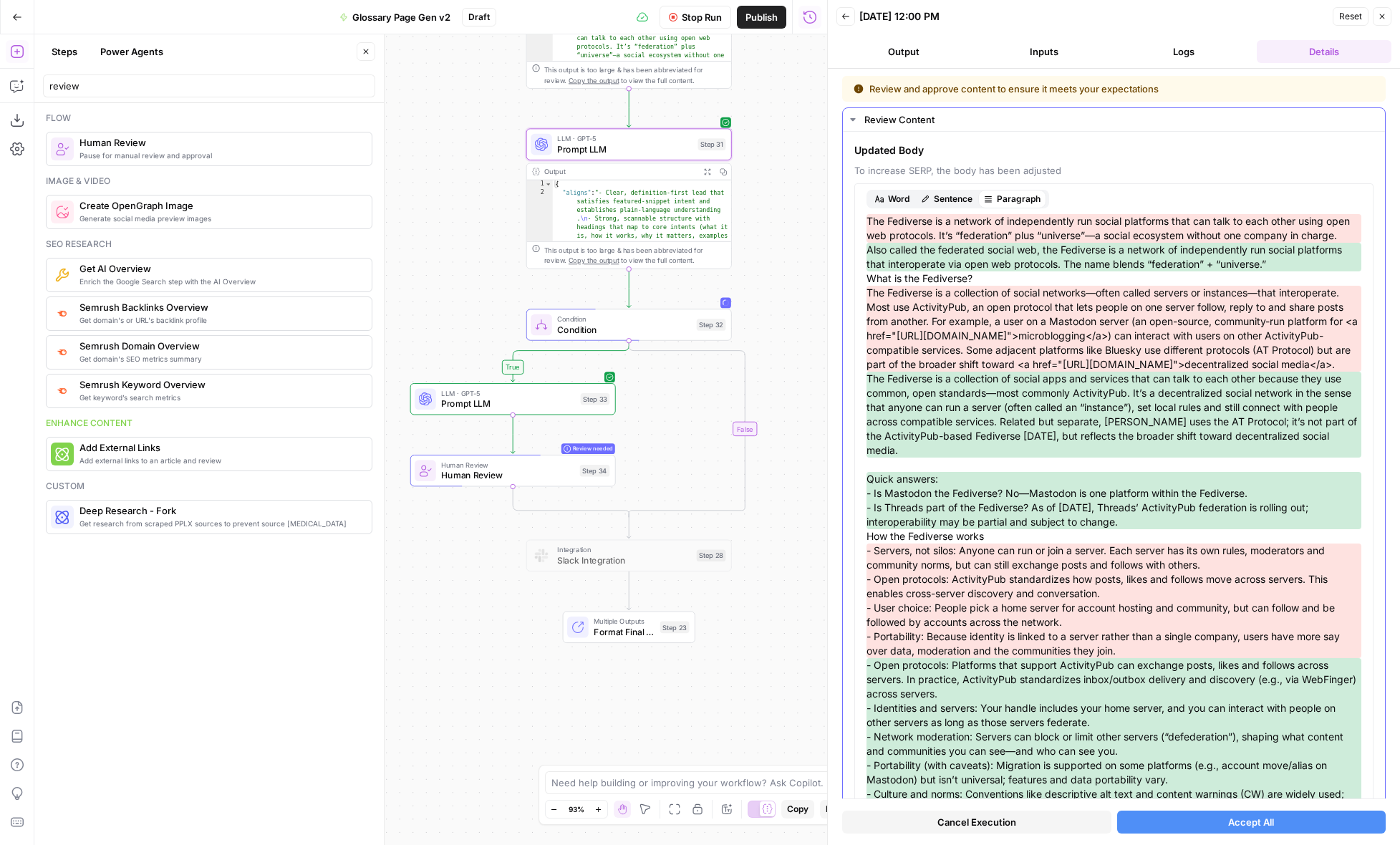
click at [964, 198] on span "Sentence" at bounding box center [953, 199] width 39 height 13
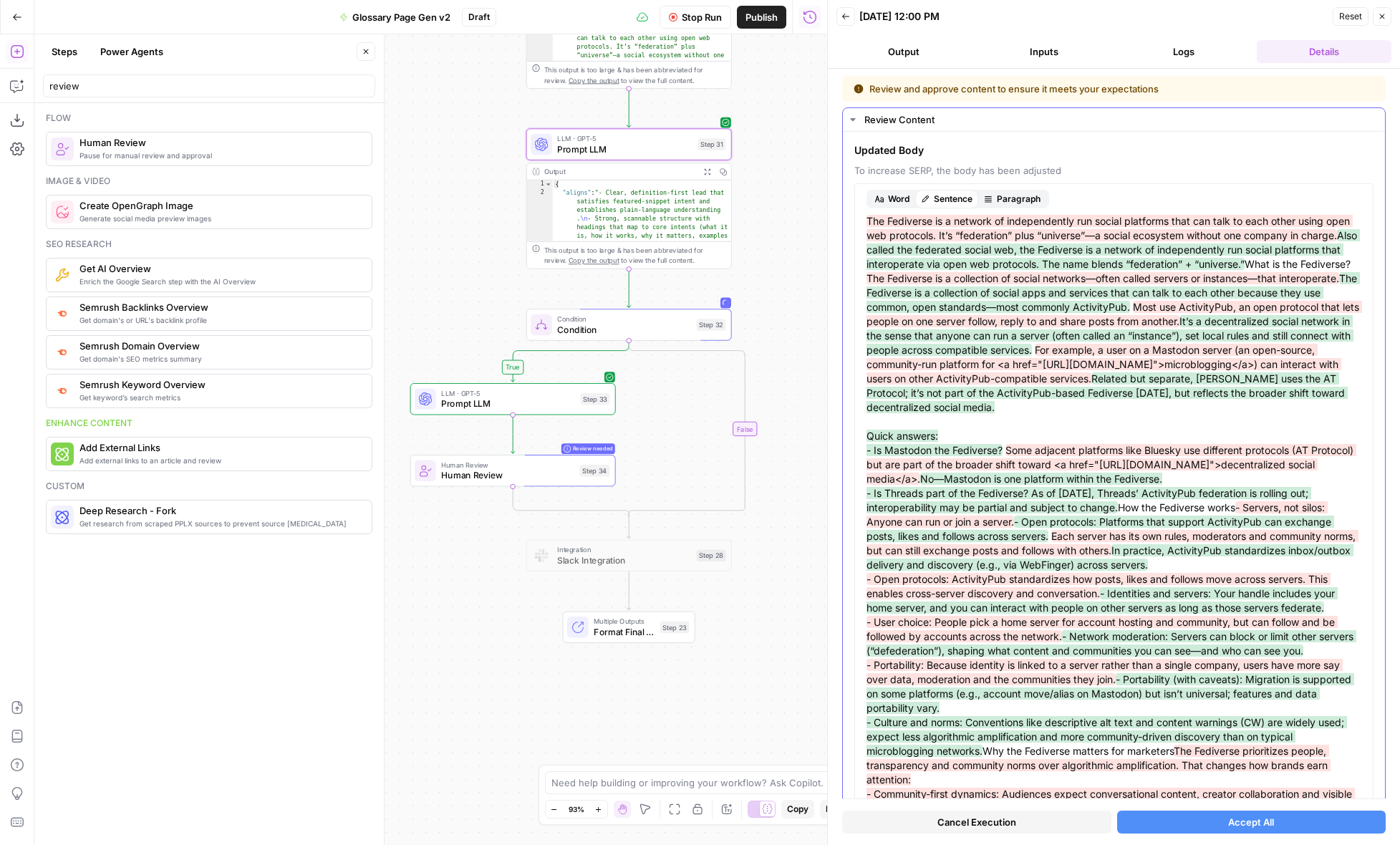
click at [1011, 198] on span "Paragraph" at bounding box center [1019, 199] width 44 height 13
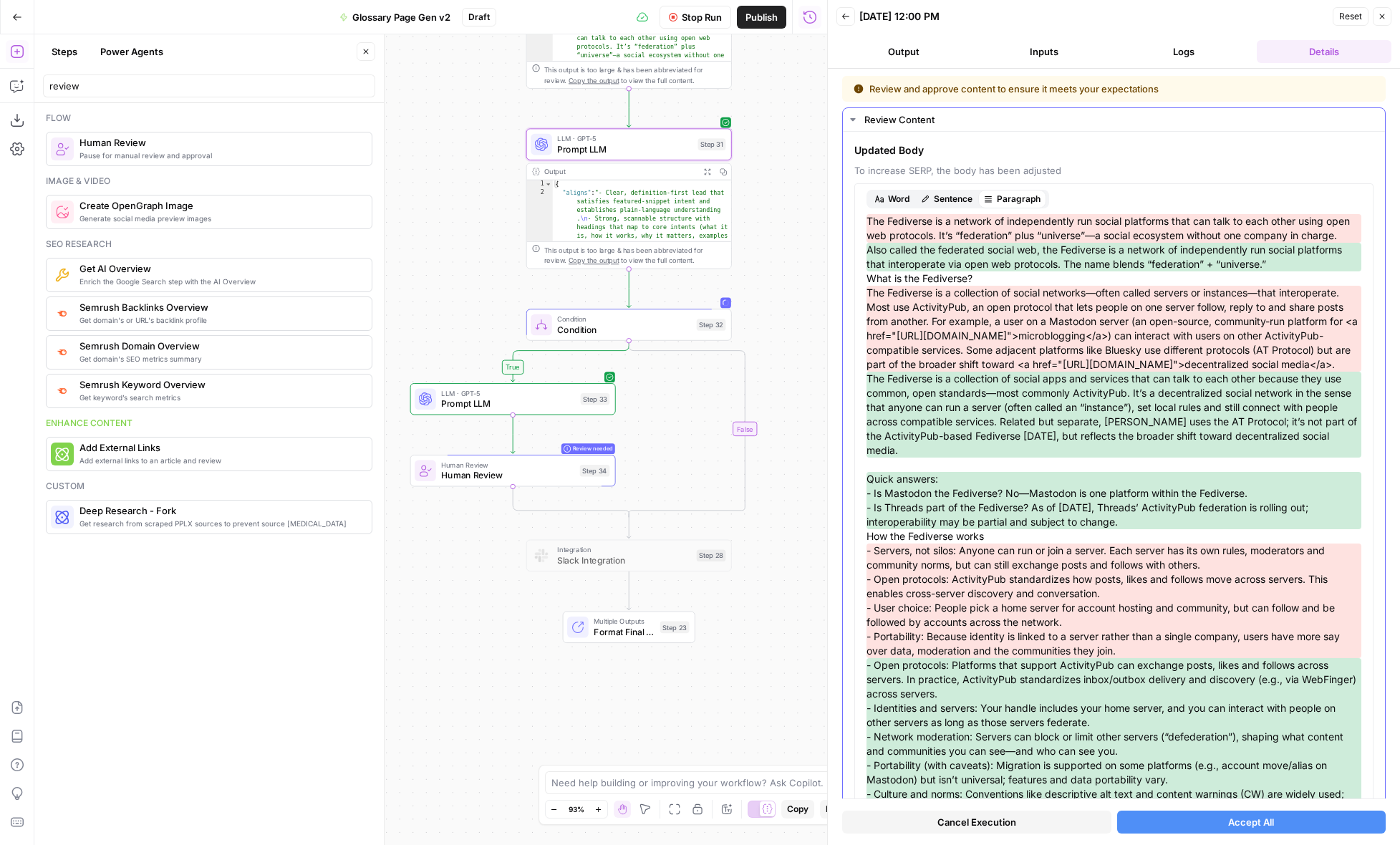
click at [969, 199] on span "Sentence" at bounding box center [953, 199] width 39 height 13
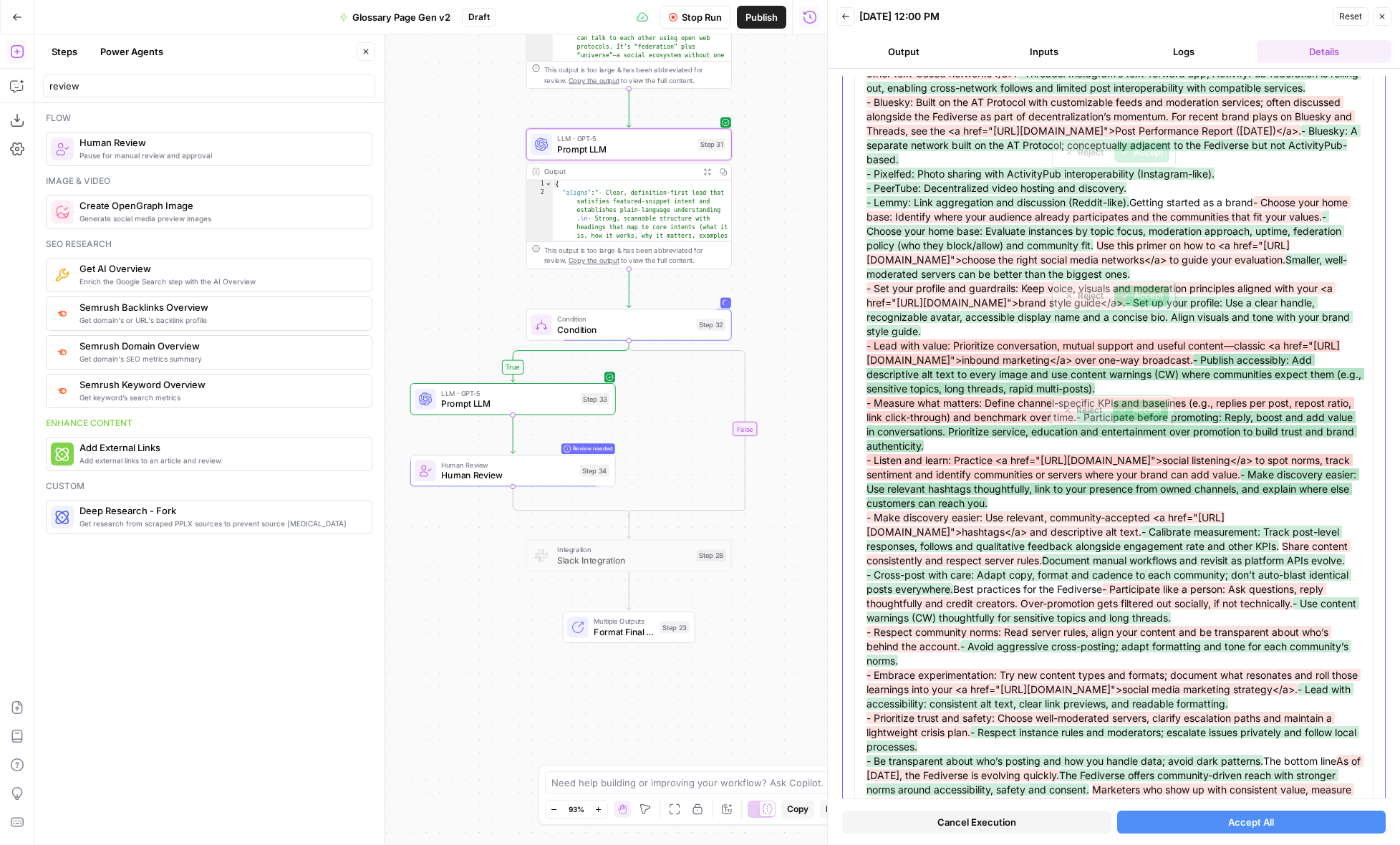
scroll to position [1720, 0]
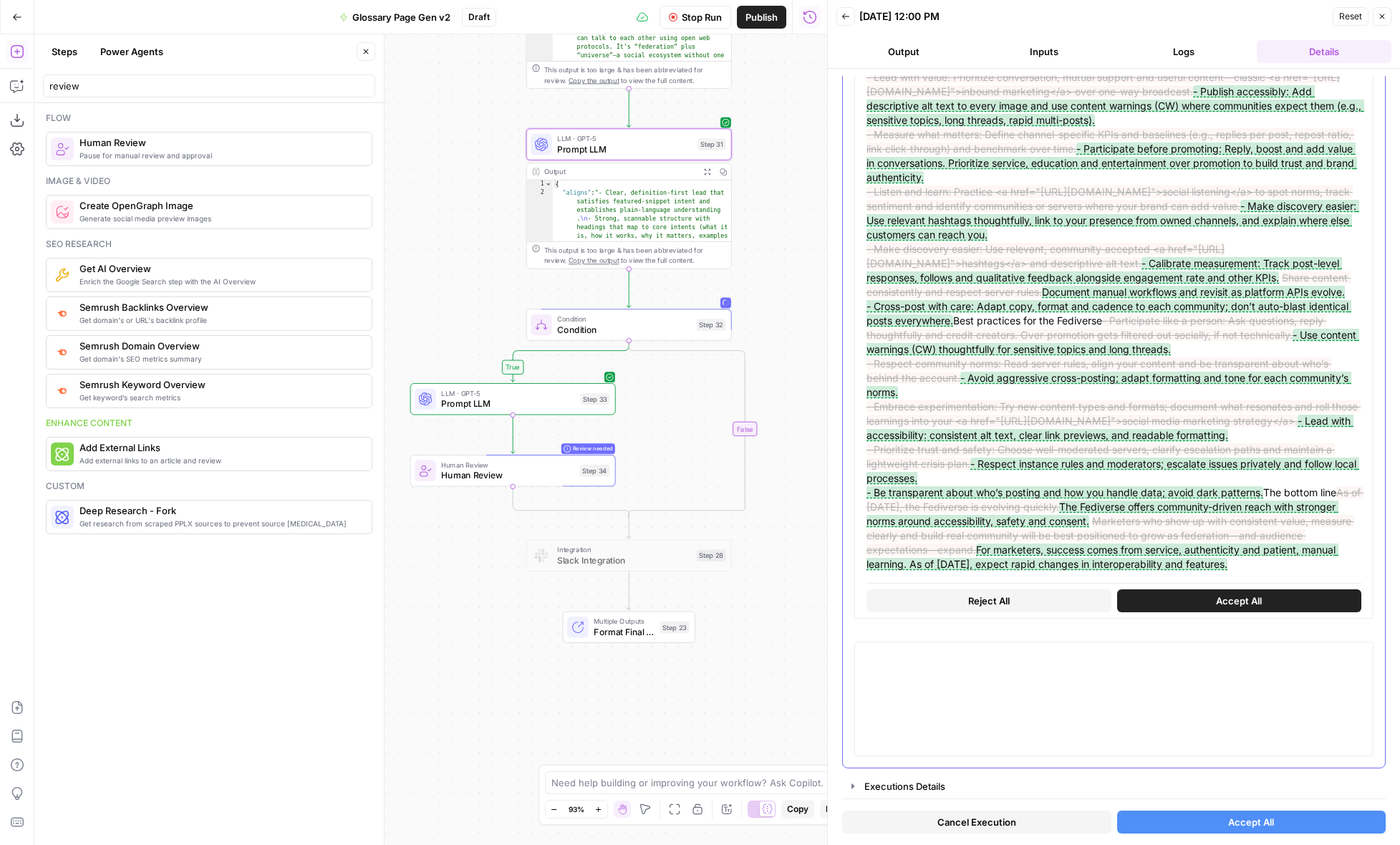
click at [1193, 592] on button "Accept All" at bounding box center [1239, 601] width 245 height 23
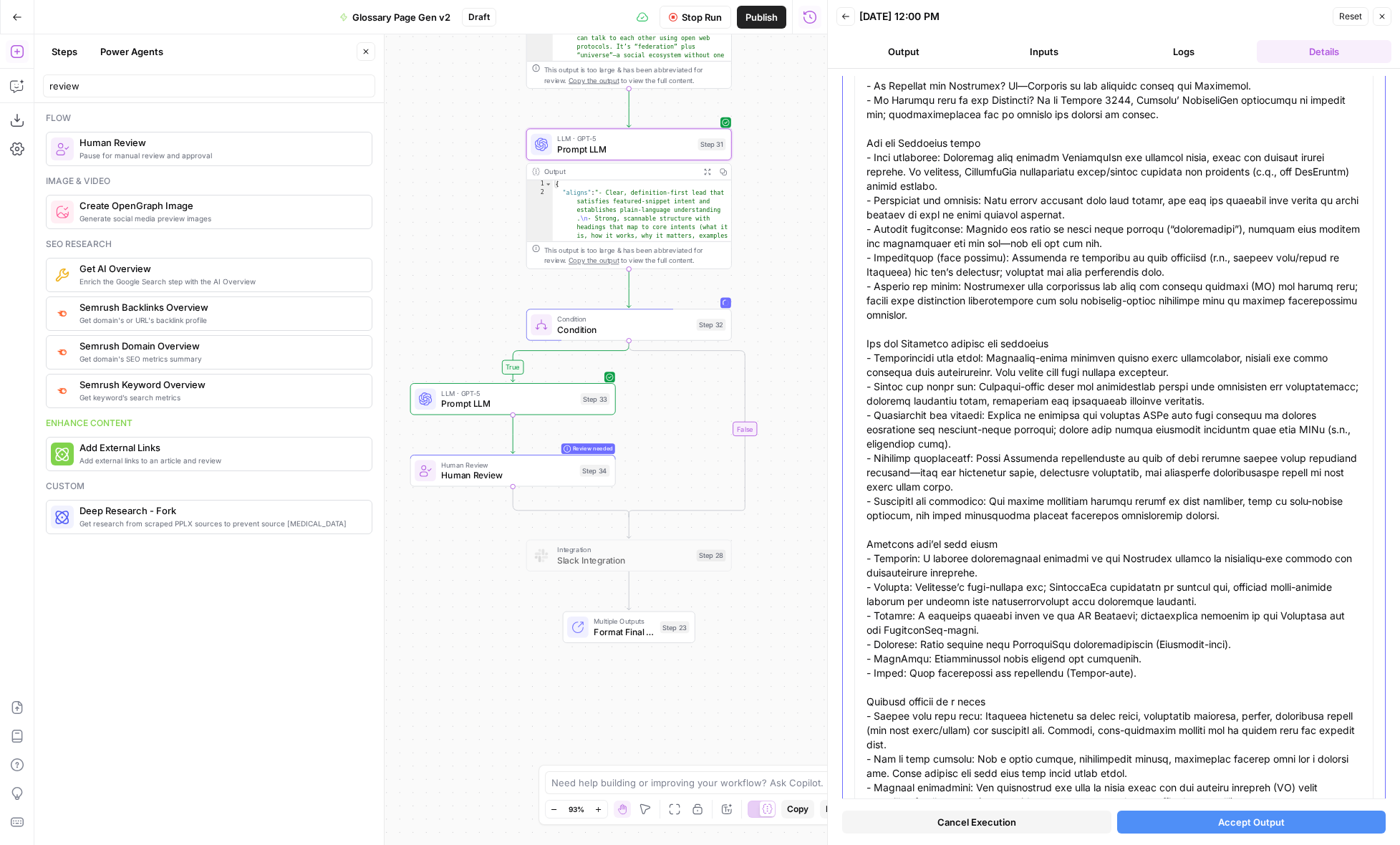
scroll to position [0, 0]
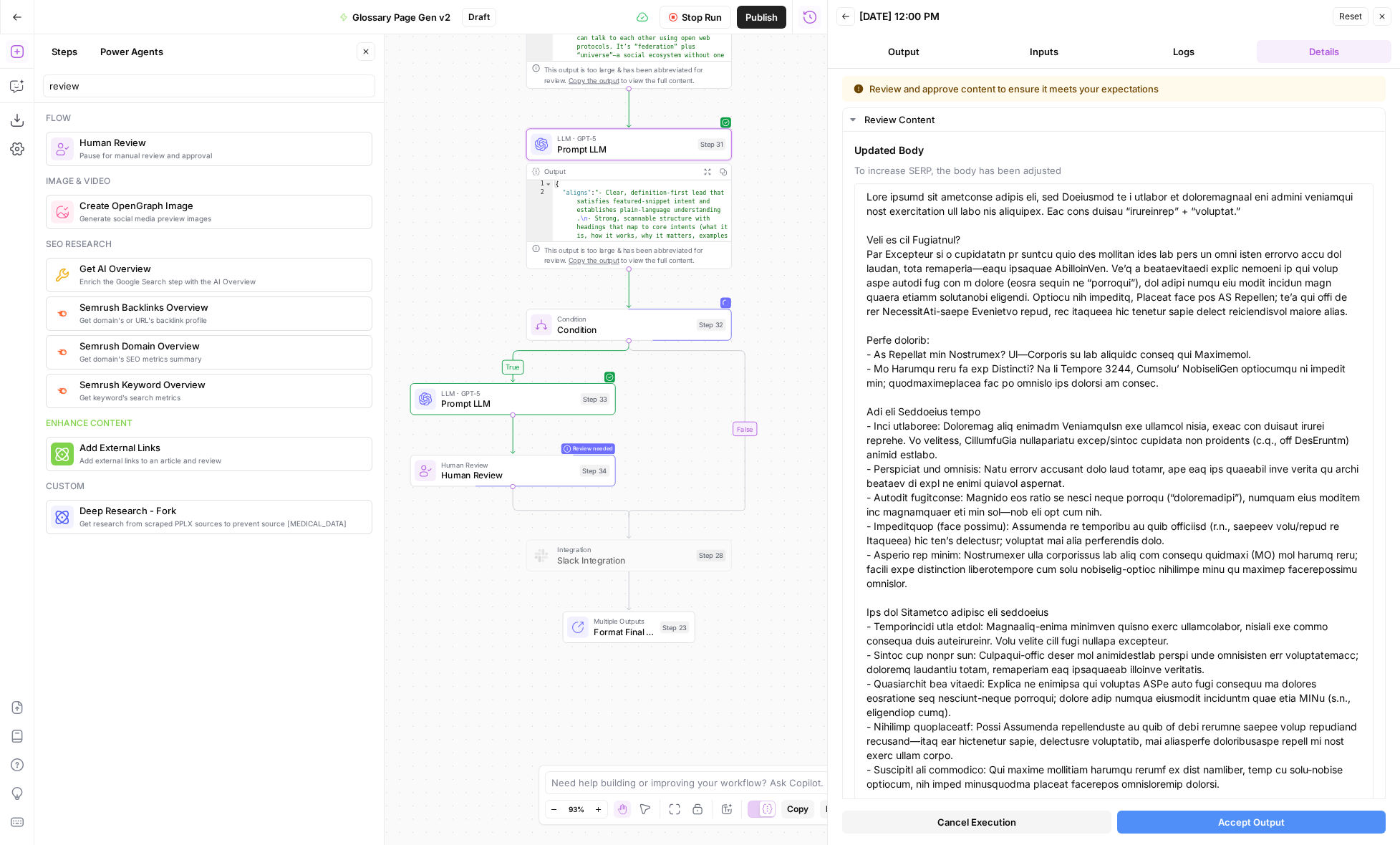
click at [1240, 821] on span "Accept Output" at bounding box center [1252, 822] width 67 height 14
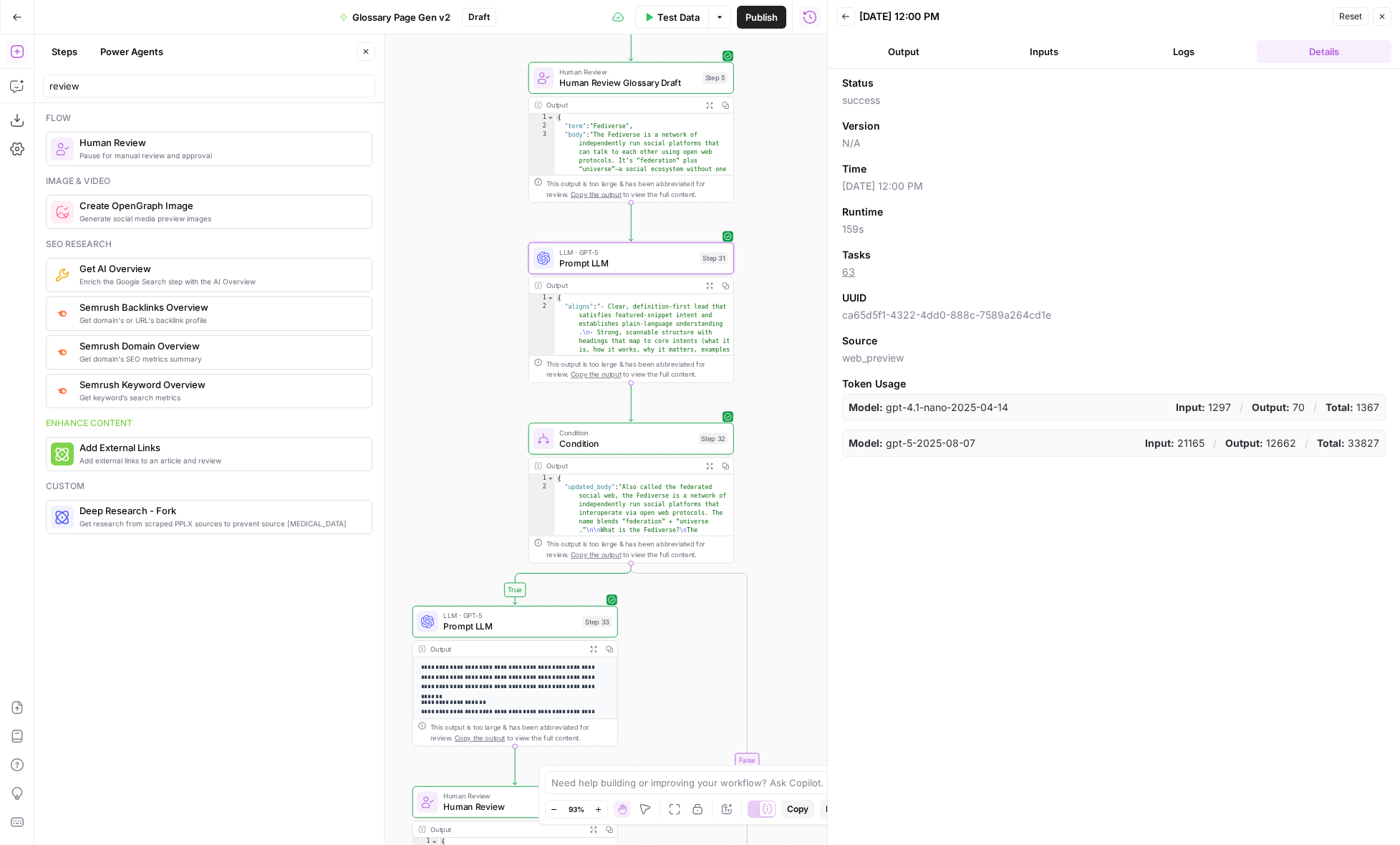
click at [787, 505] on div "**********" at bounding box center [430, 439] width 793 height 811
click at [628, 264] on span "Prompt LLM" at bounding box center [627, 264] width 135 height 13
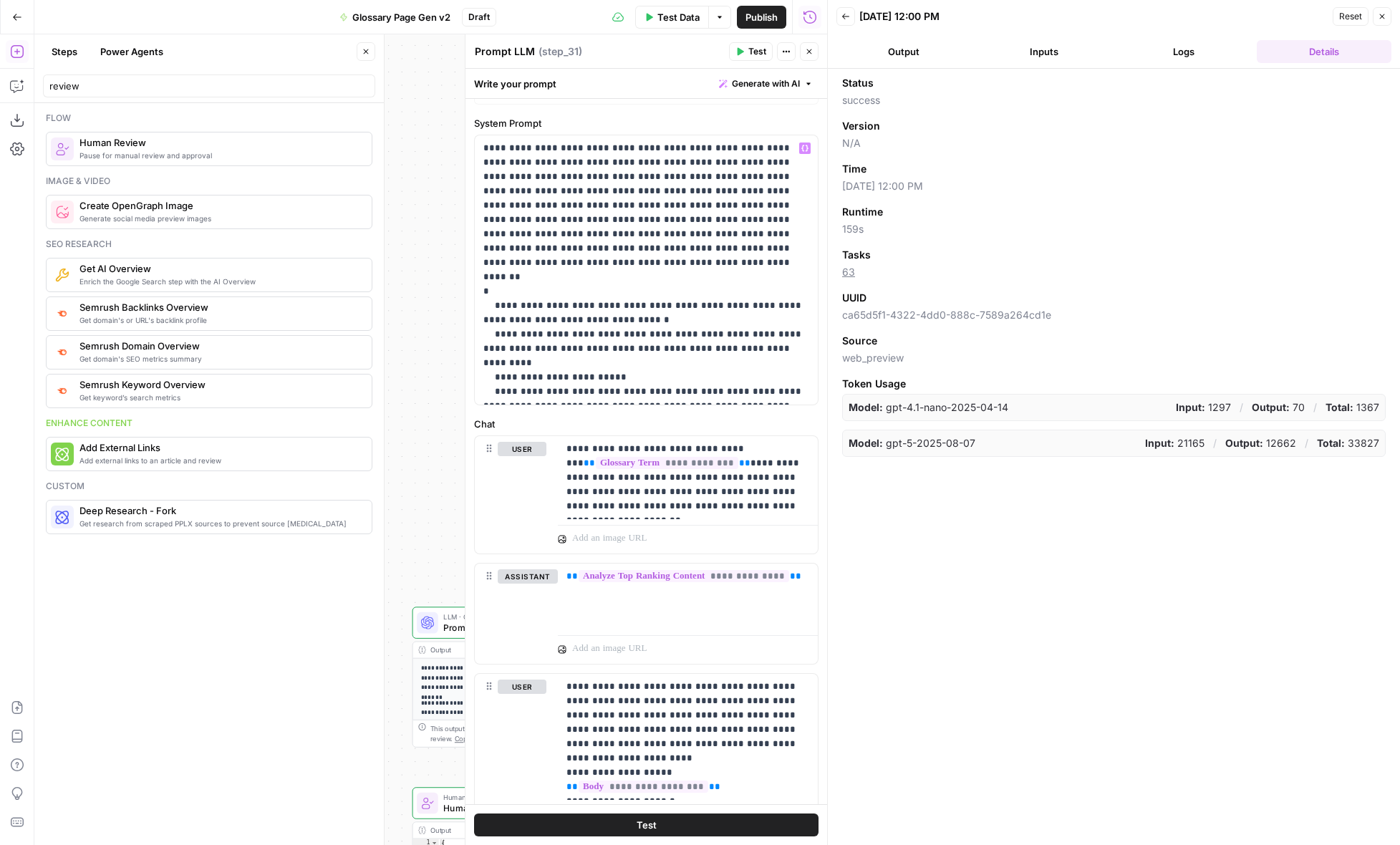
scroll to position [102, 0]
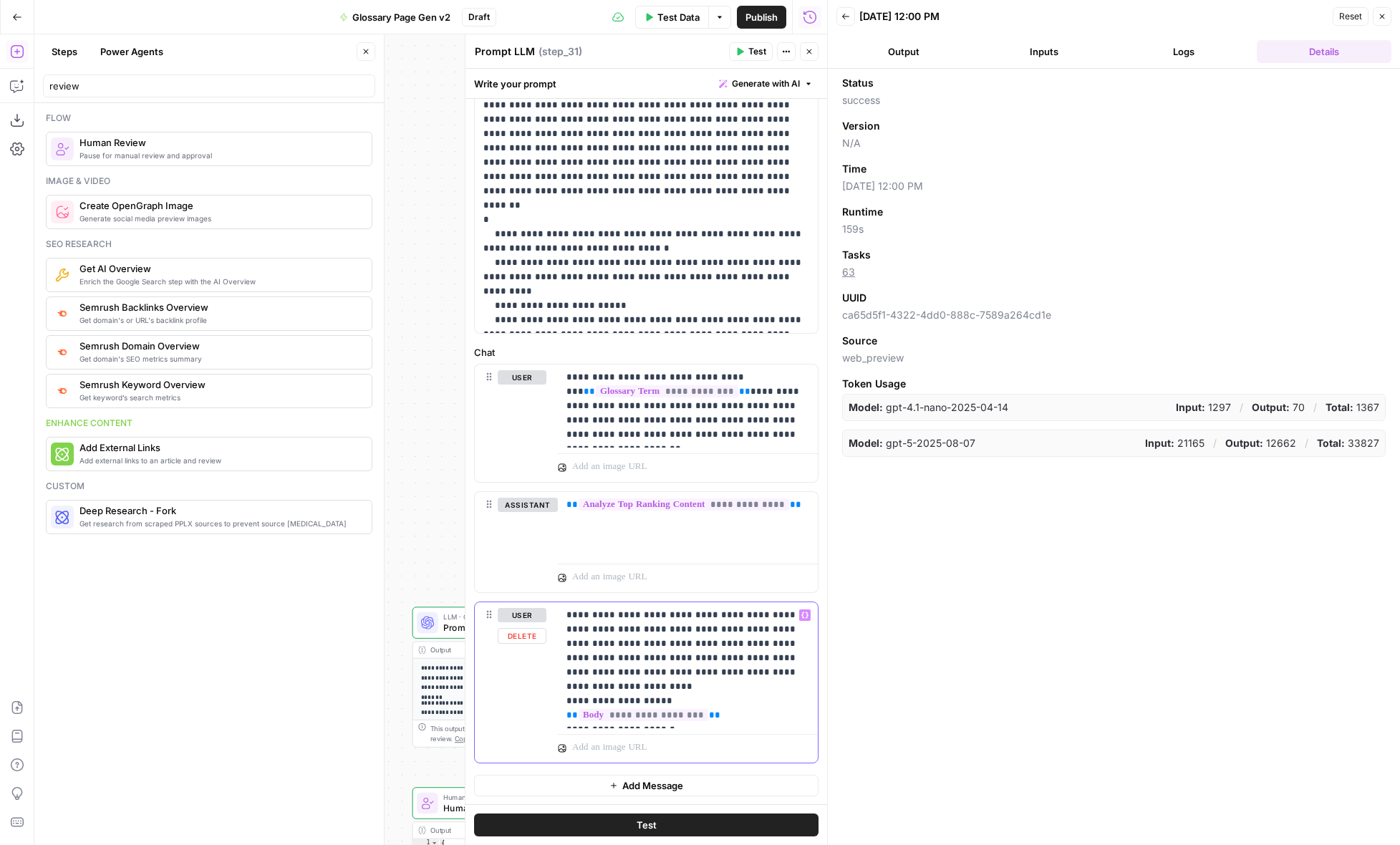
click at [750, 631] on p "**********" at bounding box center [688, 665] width 242 height 114
click at [807, 49] on icon "button" at bounding box center [810, 52] width 5 height 5
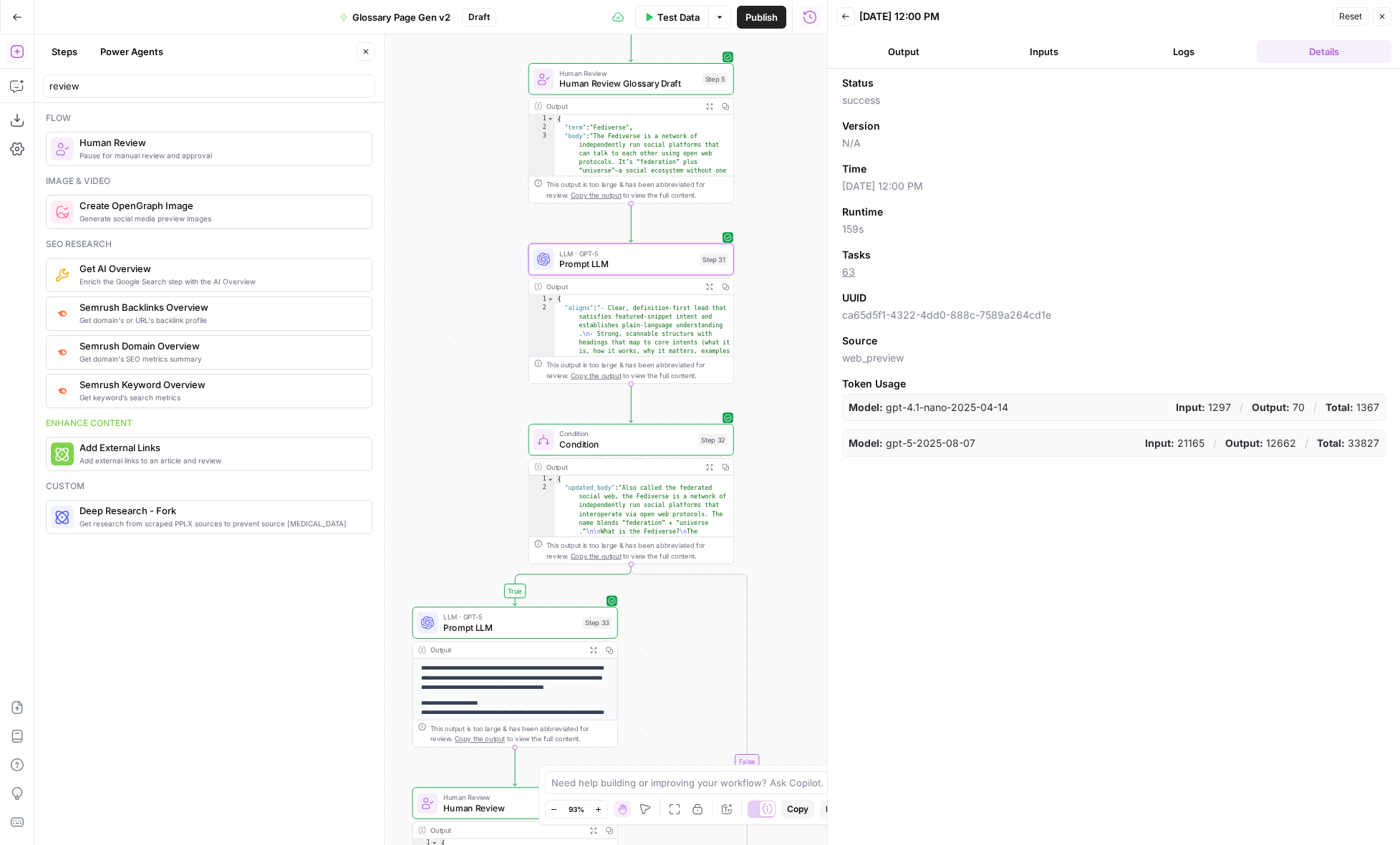
click at [1155, 53] on button "Logs" at bounding box center [1184, 52] width 134 height 23
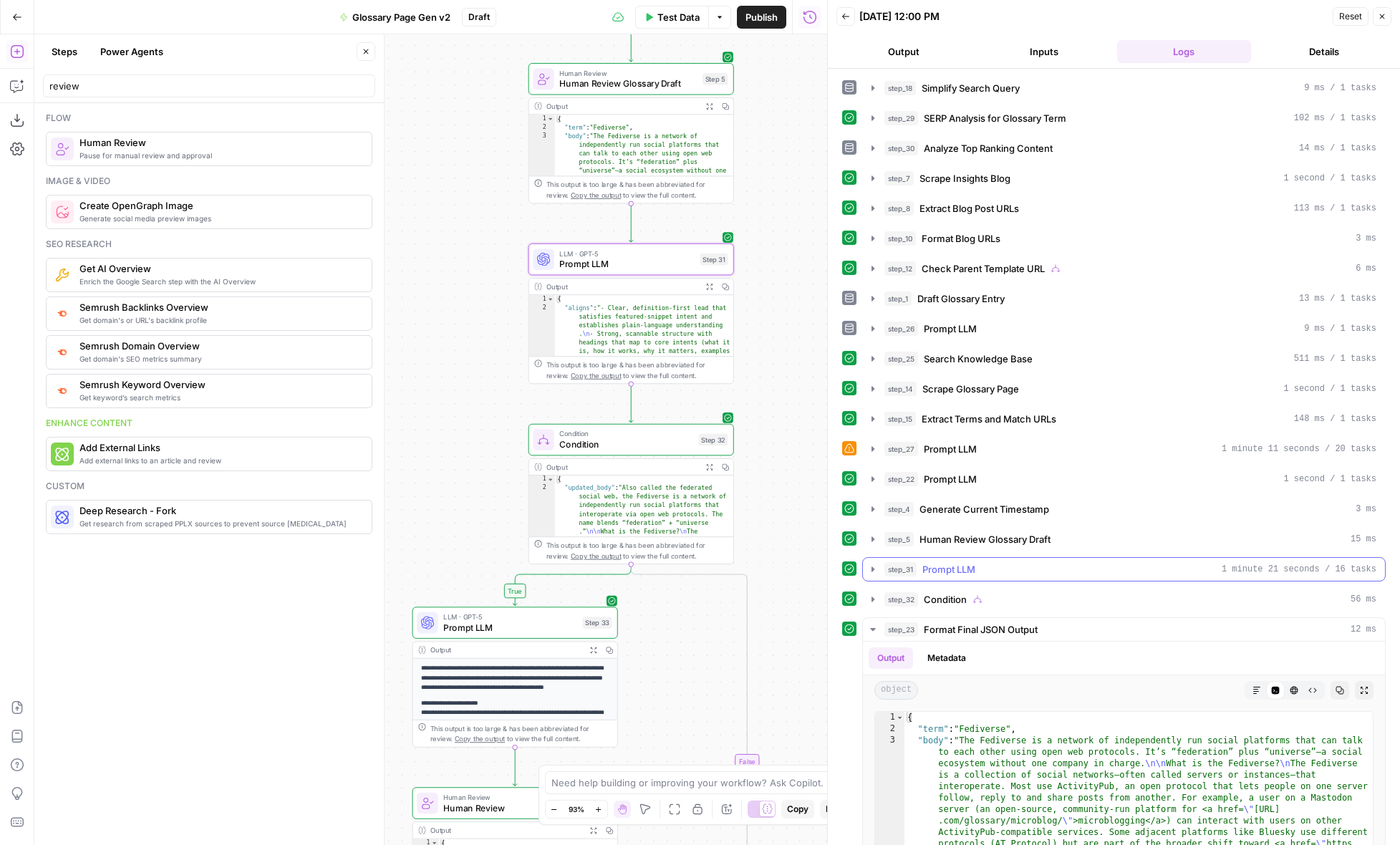
click at [870, 570] on icon "button" at bounding box center [873, 569] width 11 height 11
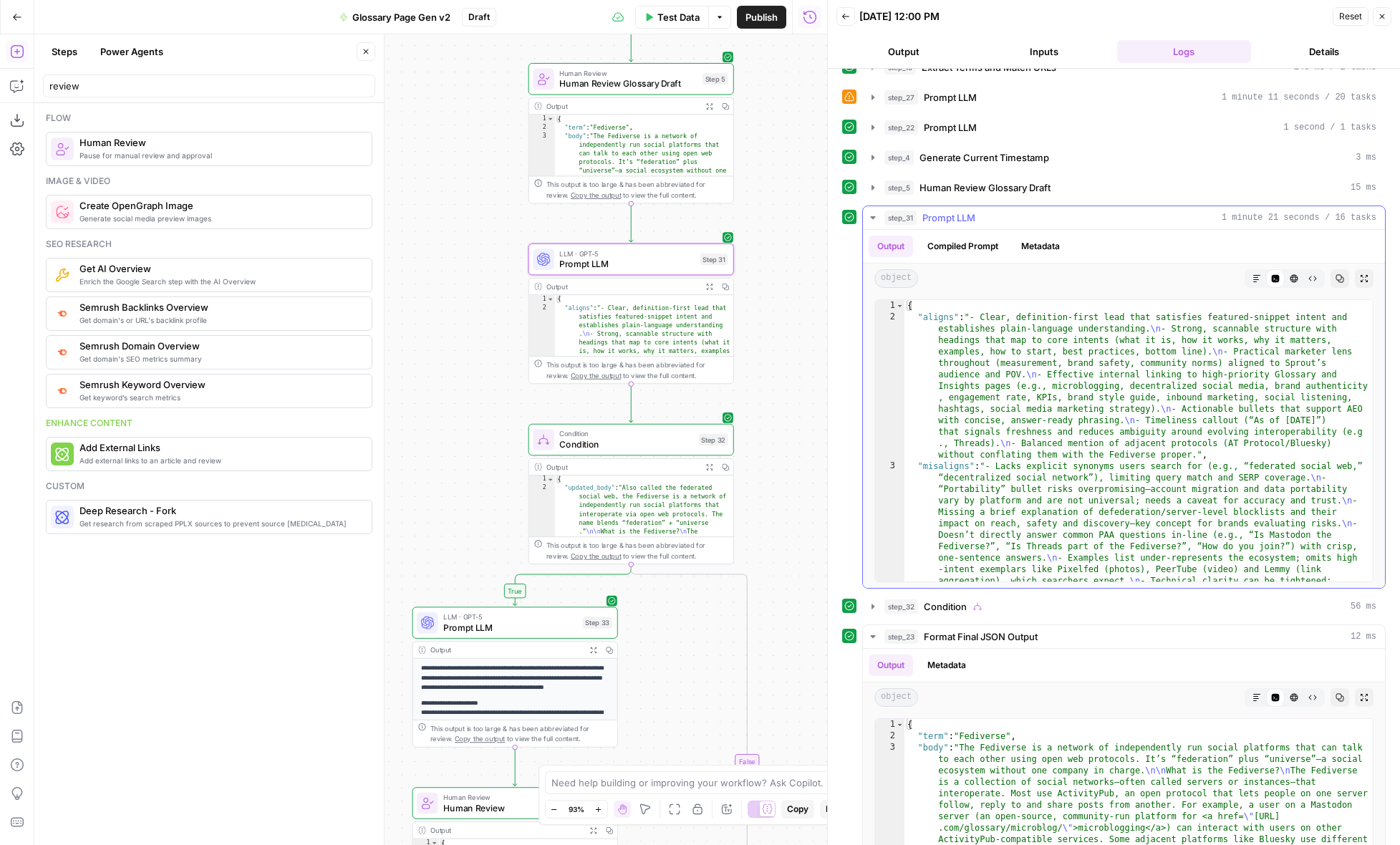
scroll to position [111, 0]
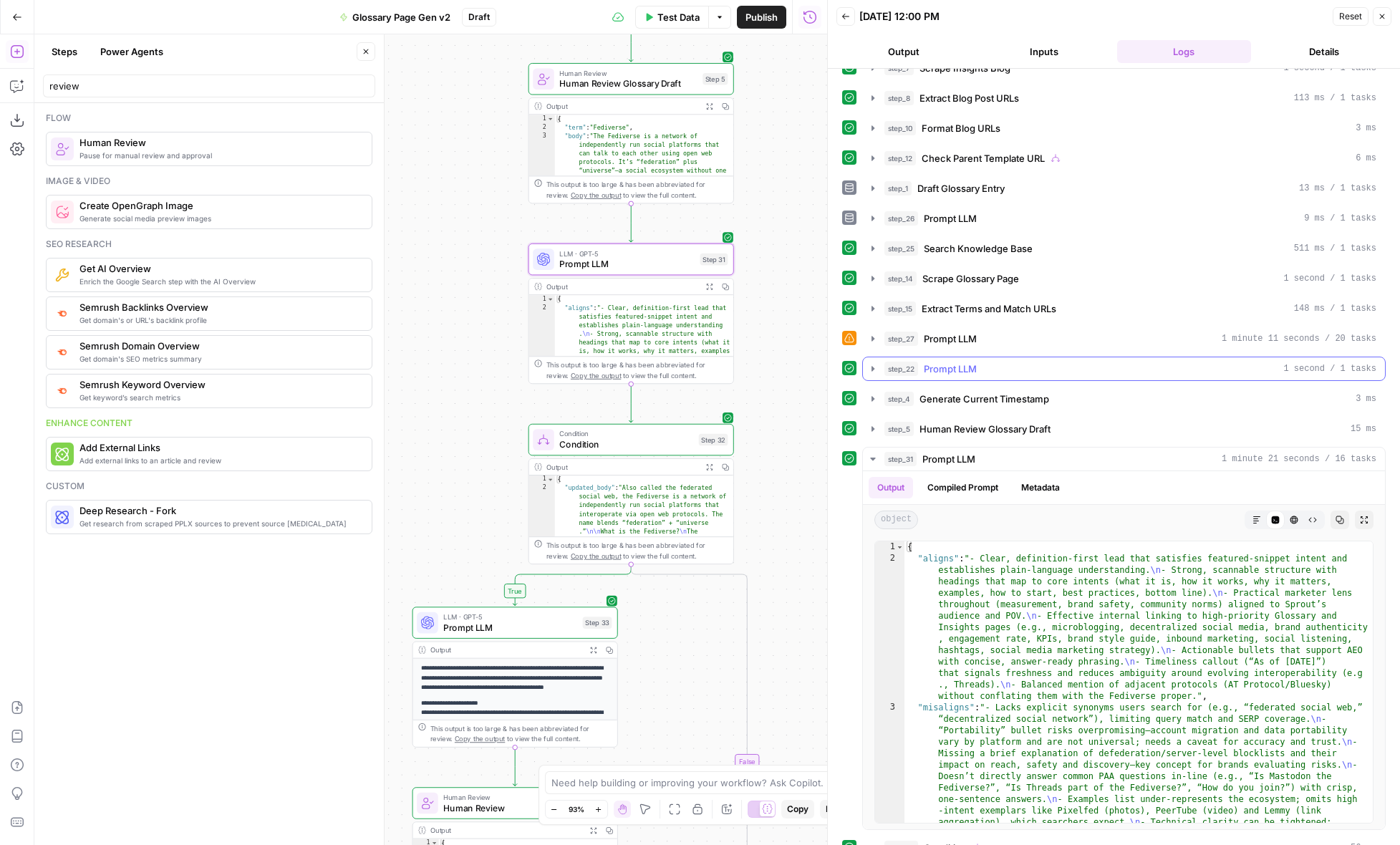
click at [872, 367] on icon "button" at bounding box center [872, 369] width 3 height 5
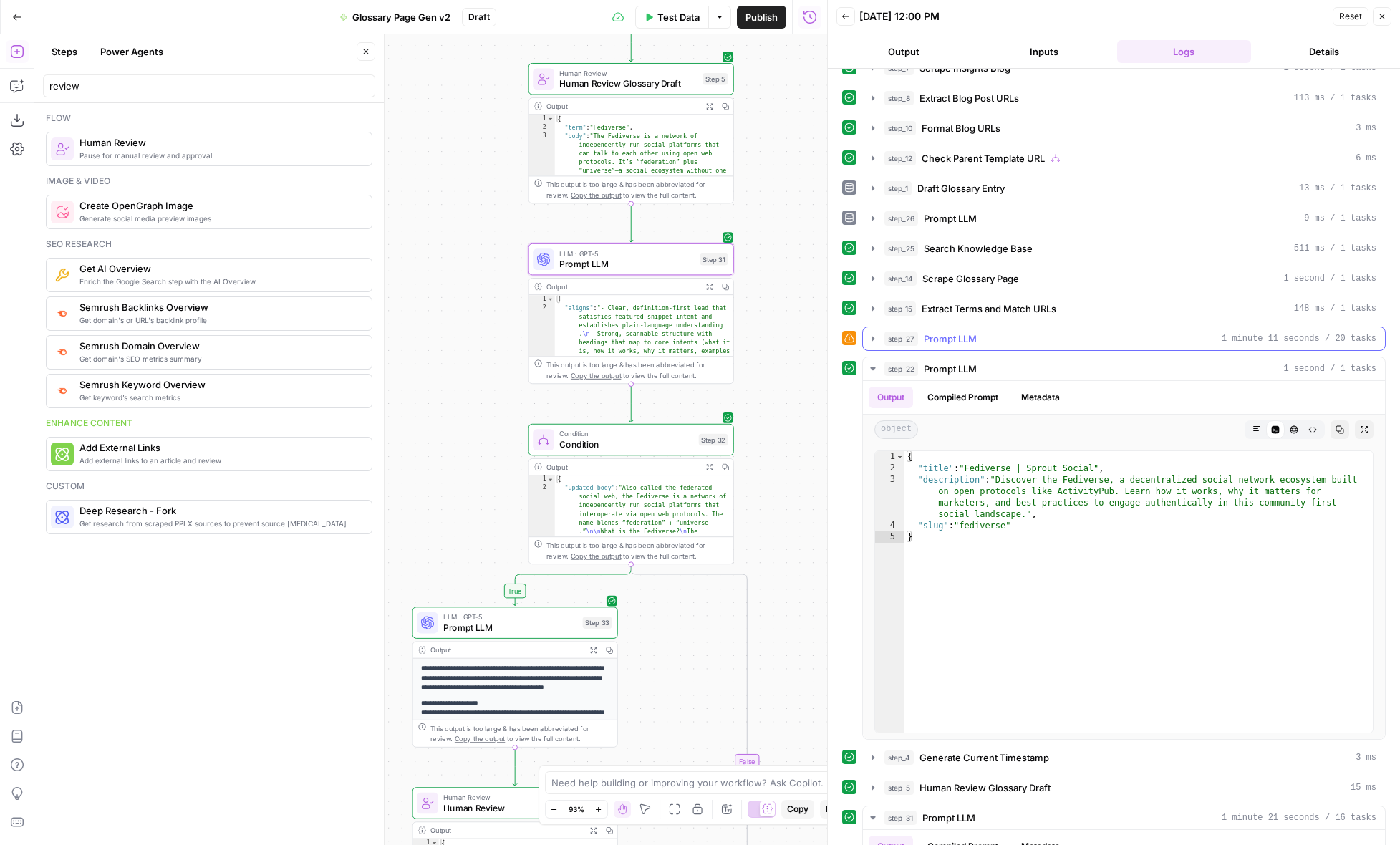
click at [870, 337] on icon "button" at bounding box center [873, 338] width 11 height 11
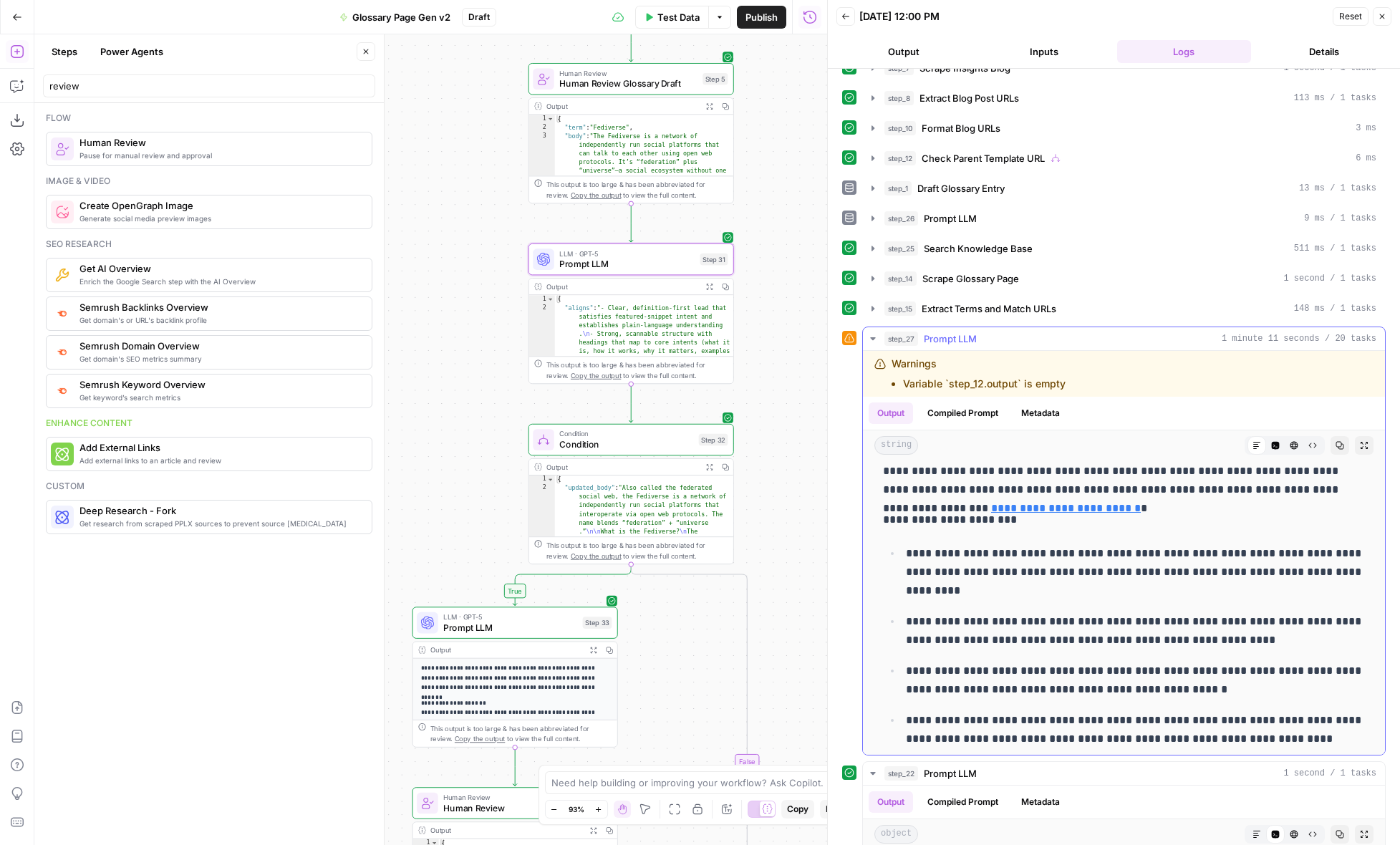
scroll to position [0, 0]
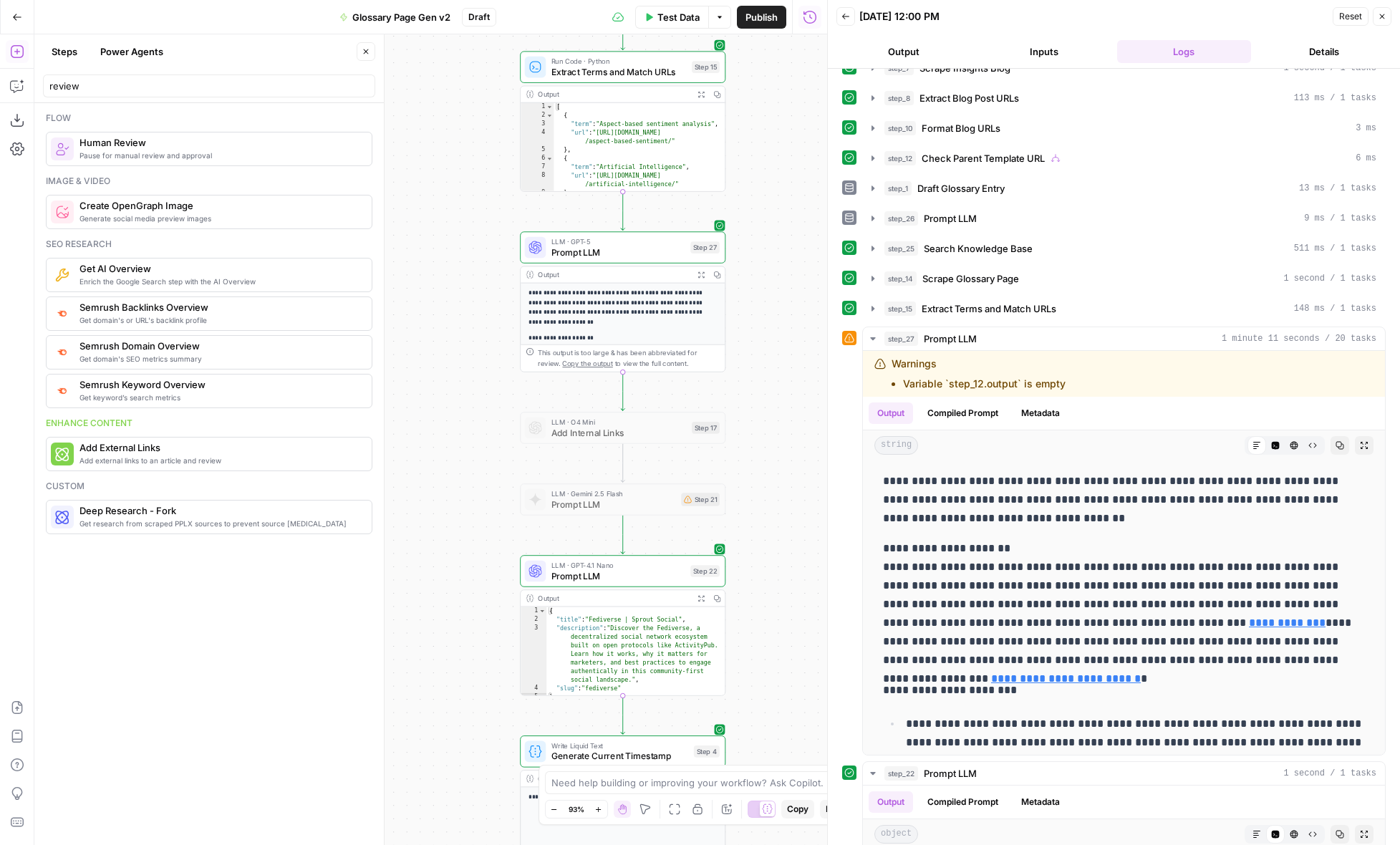
click at [650, 247] on span "Prompt LLM" at bounding box center [618, 252] width 134 height 13
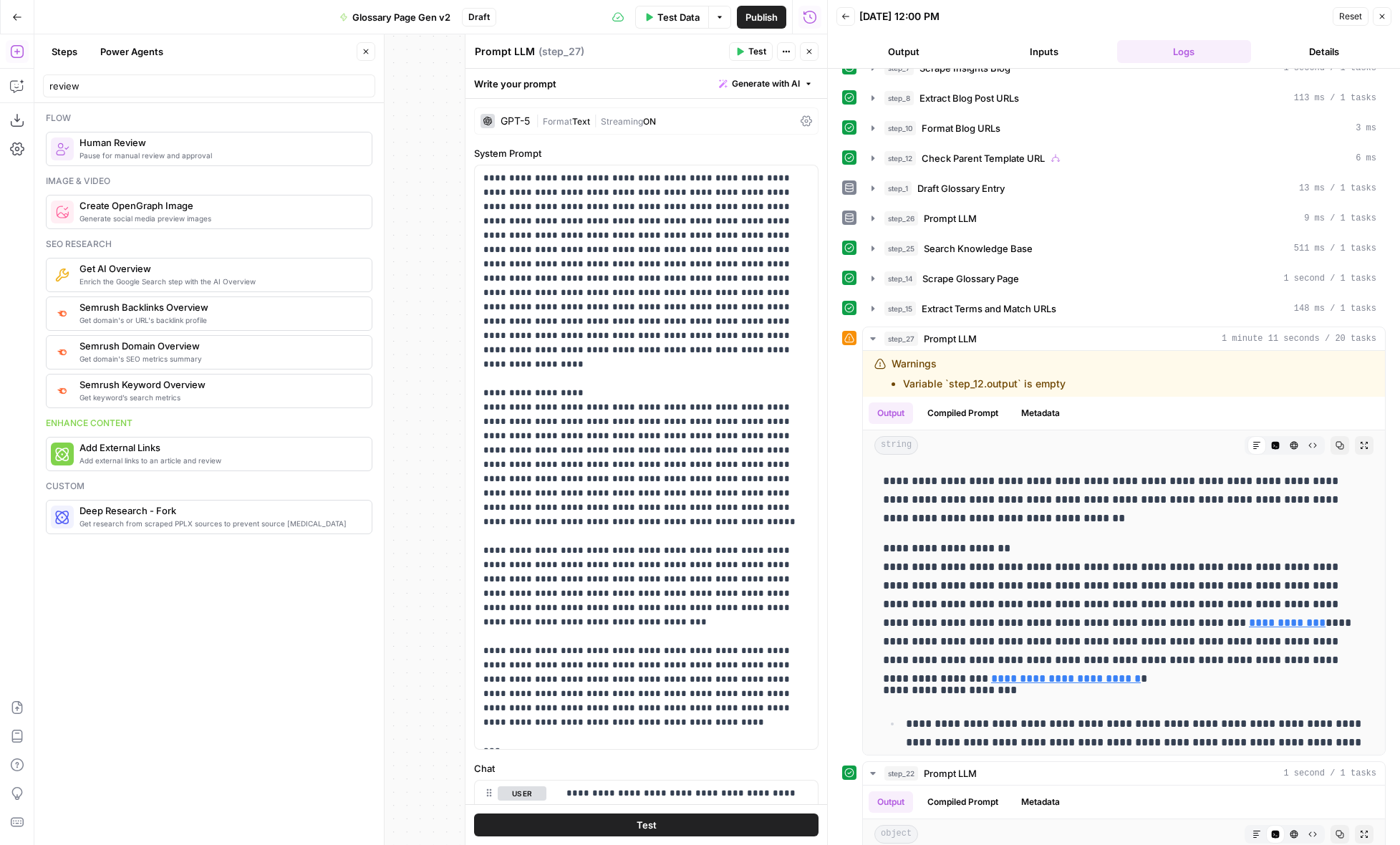
click at [1384, 18] on icon "button" at bounding box center [1382, 17] width 9 height 9
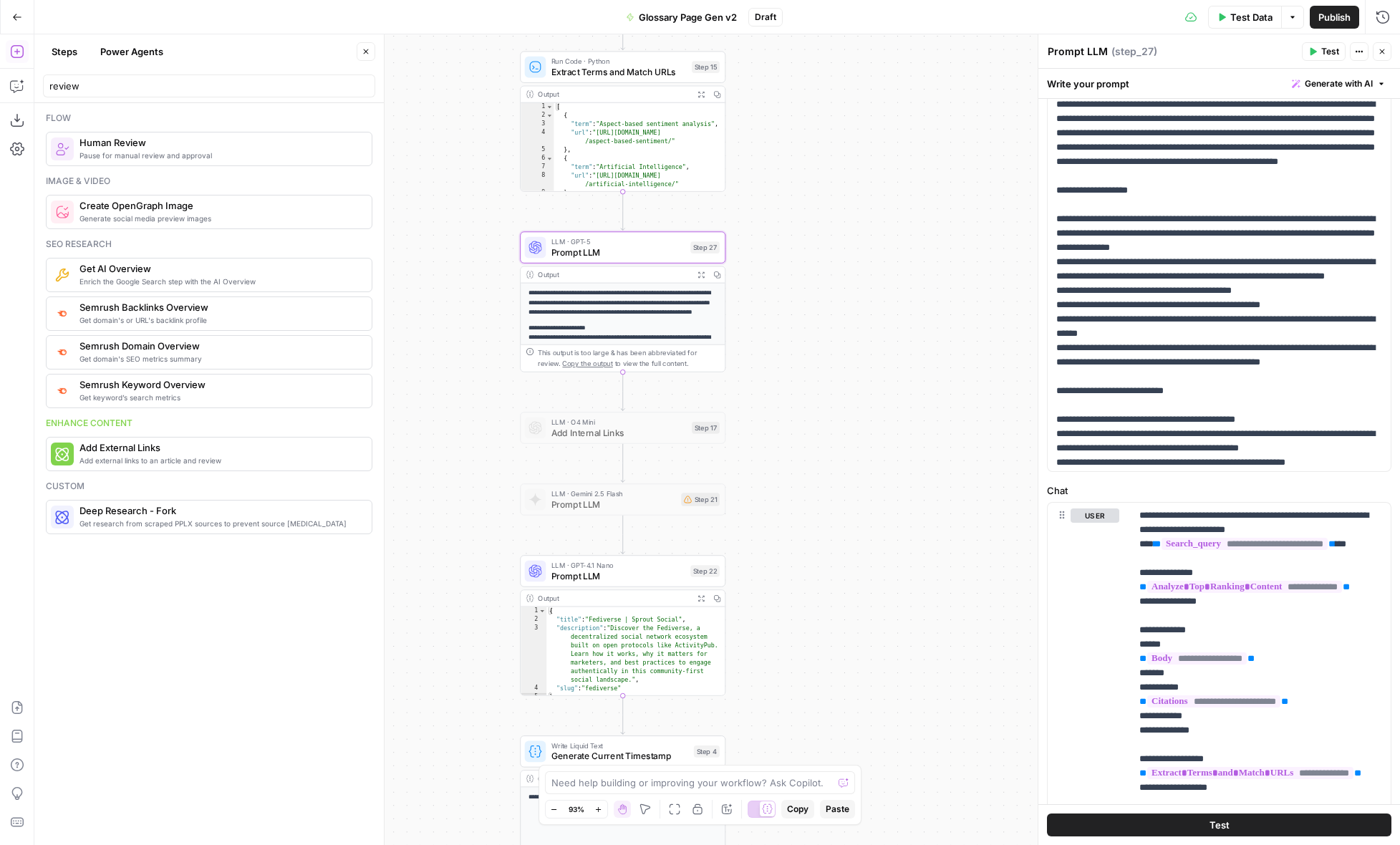
scroll to position [1359, 0]
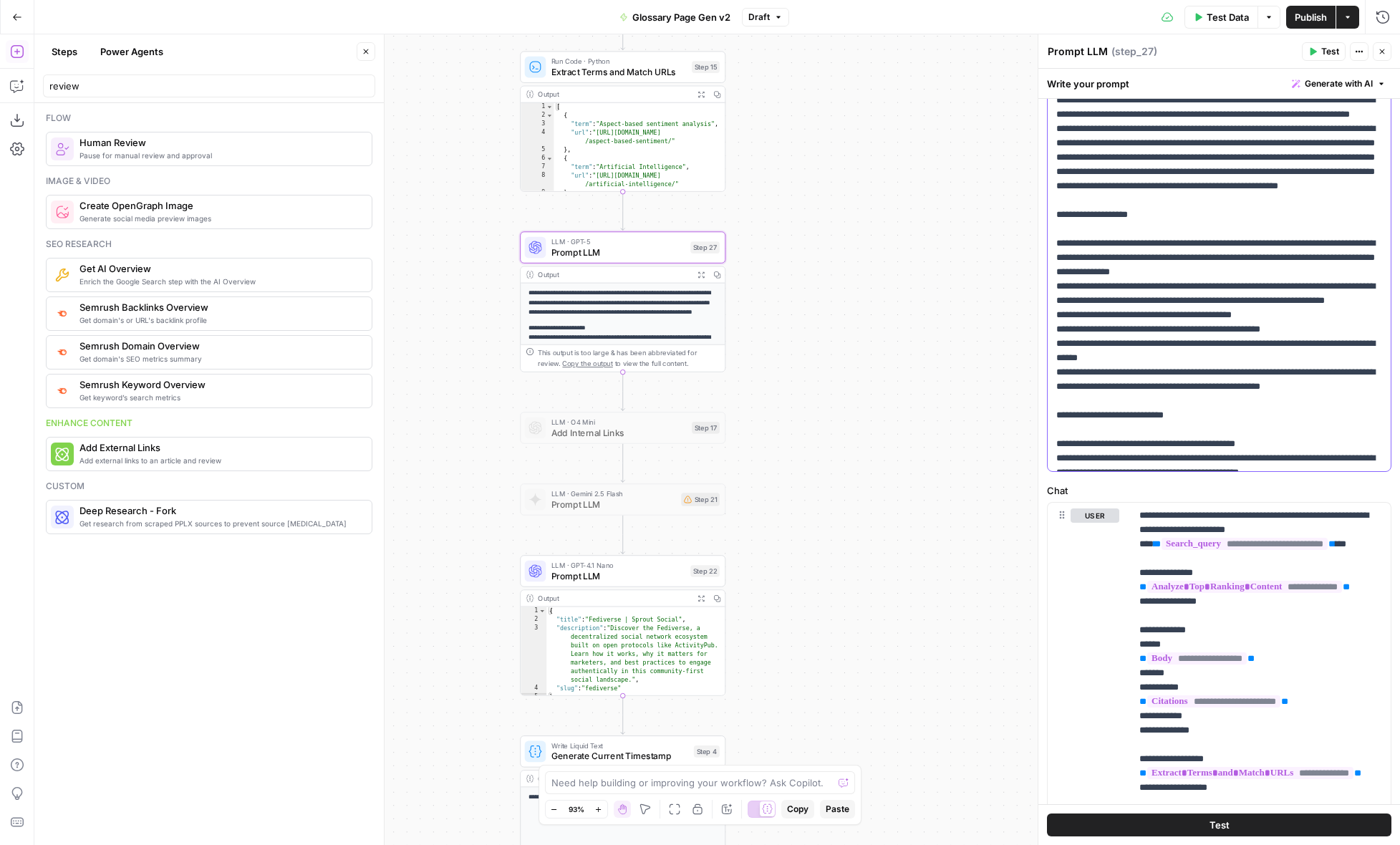
scroll to position [1365, 0]
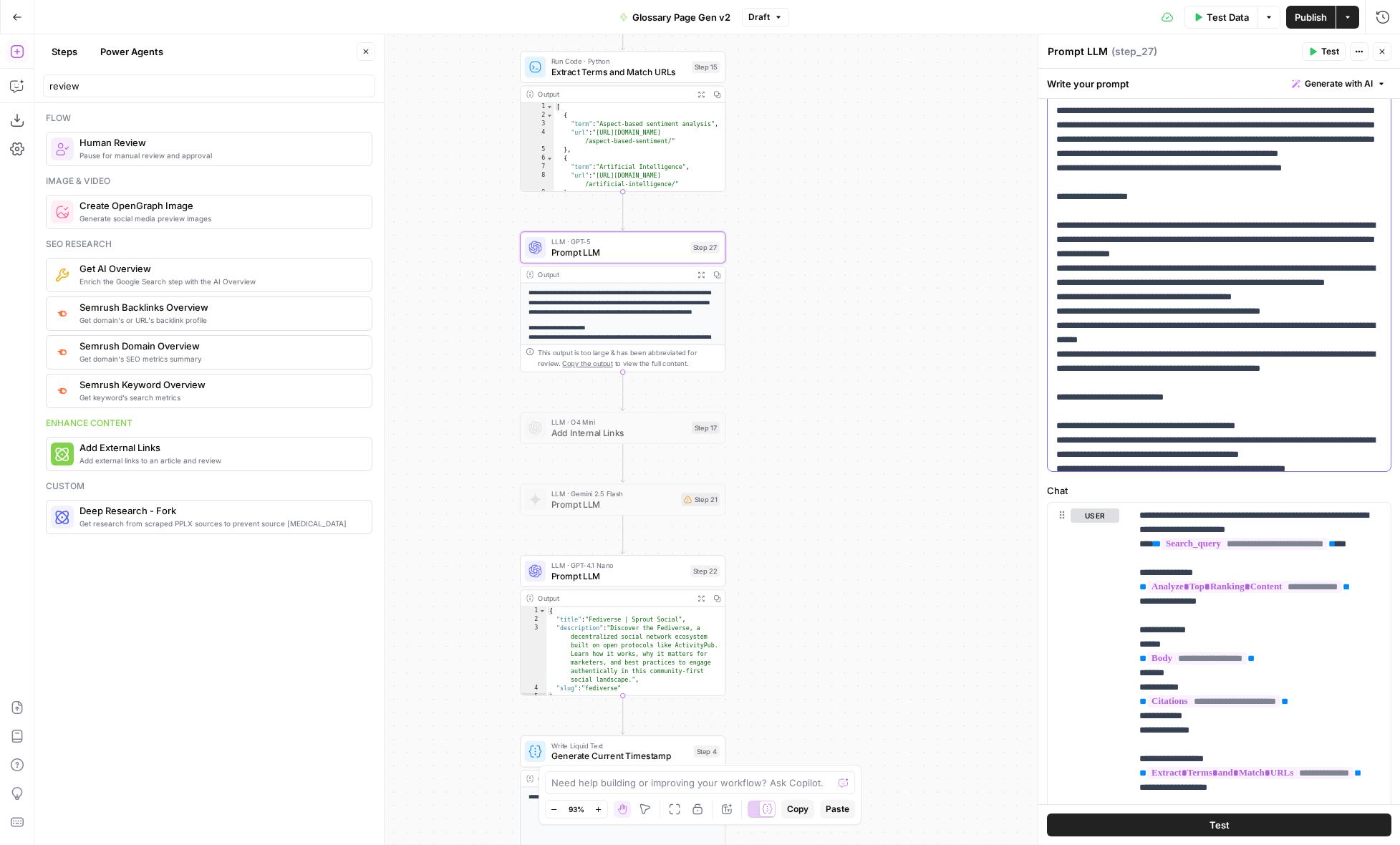
drag, startPoint x: 1222, startPoint y: 456, endPoint x: 1396, endPoint y: 457, distance: 174.0
click at [1396, 457] on div "**********" at bounding box center [1219, 435] width 362 height 1228
click at [1295, 485] on label "Chat" at bounding box center [1219, 490] width 344 height 14
click at [880, 412] on div "**********" at bounding box center [717, 439] width 1366 height 811
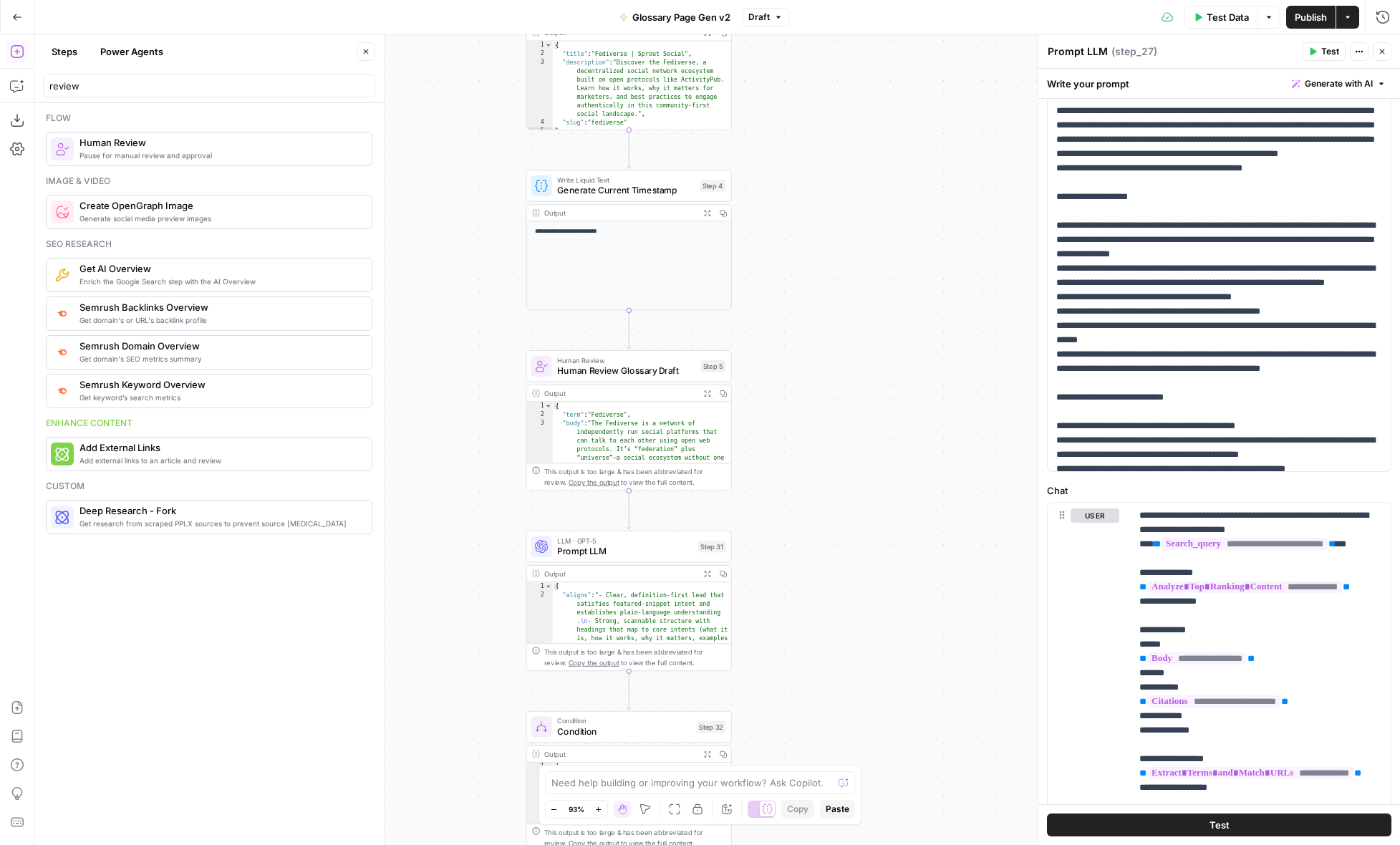
click at [660, 554] on span "Prompt LLM" at bounding box center [624, 551] width 135 height 13
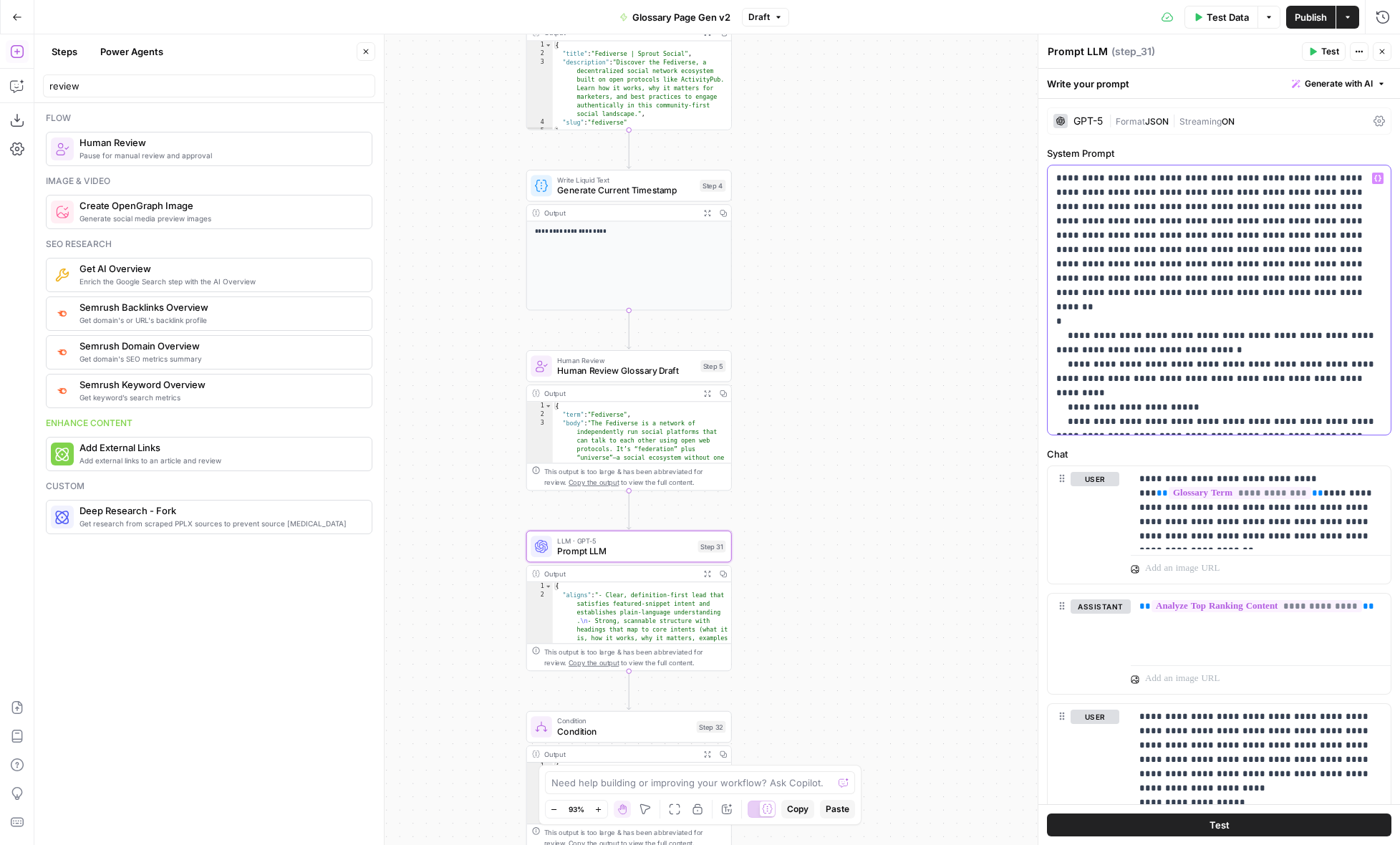
click at [1153, 409] on p "**********" at bounding box center [1219, 300] width 326 height 258
click at [1217, 407] on p "**********" at bounding box center [1219, 300] width 326 height 258
click at [1294, 412] on p "**********" at bounding box center [1219, 300] width 326 height 258
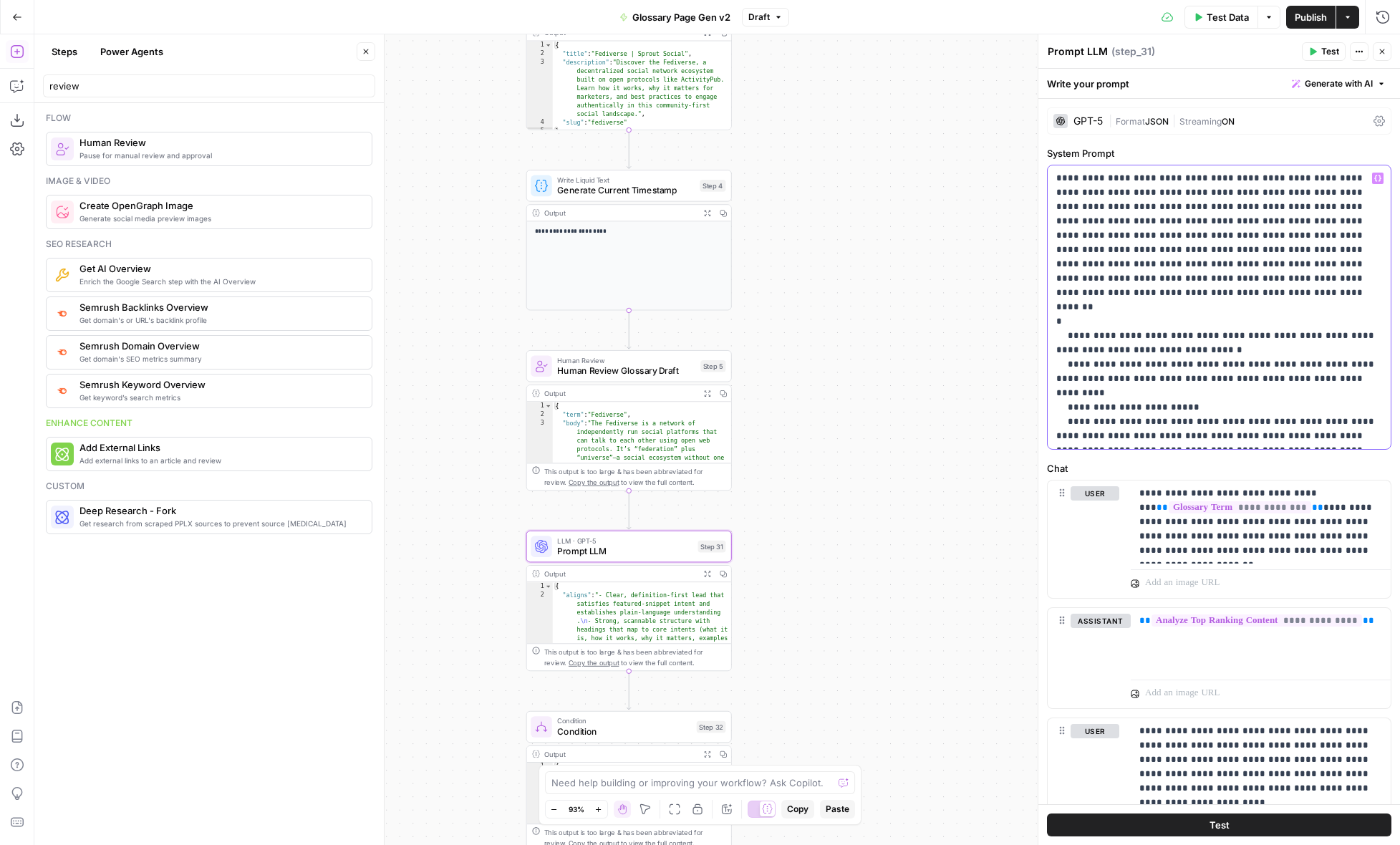
scroll to position [116, 0]
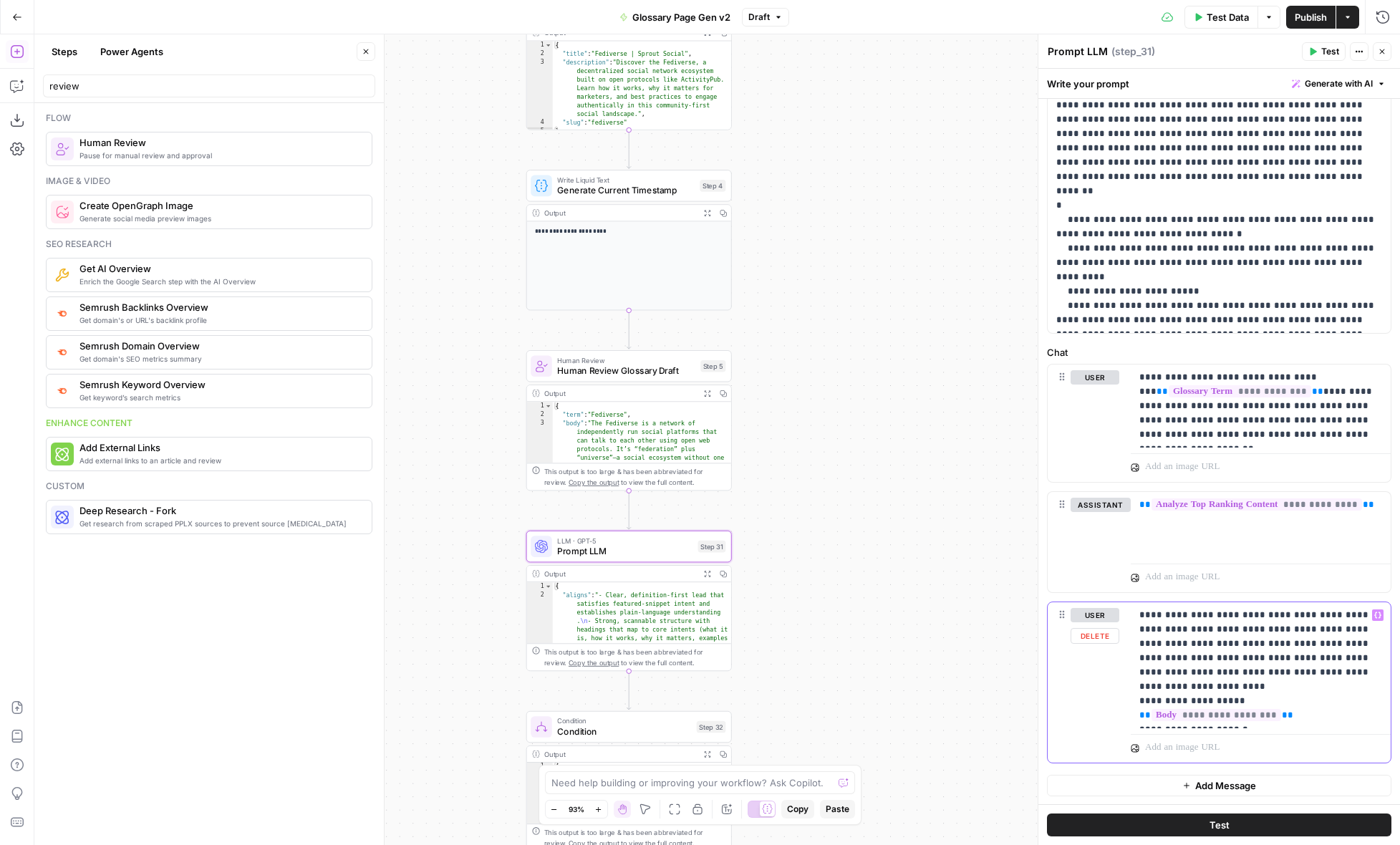
drag, startPoint x: 1266, startPoint y: 660, endPoint x: 1314, endPoint y: 661, distance: 48.0
click at [1314, 661] on p "**********" at bounding box center [1260, 665] width 242 height 114
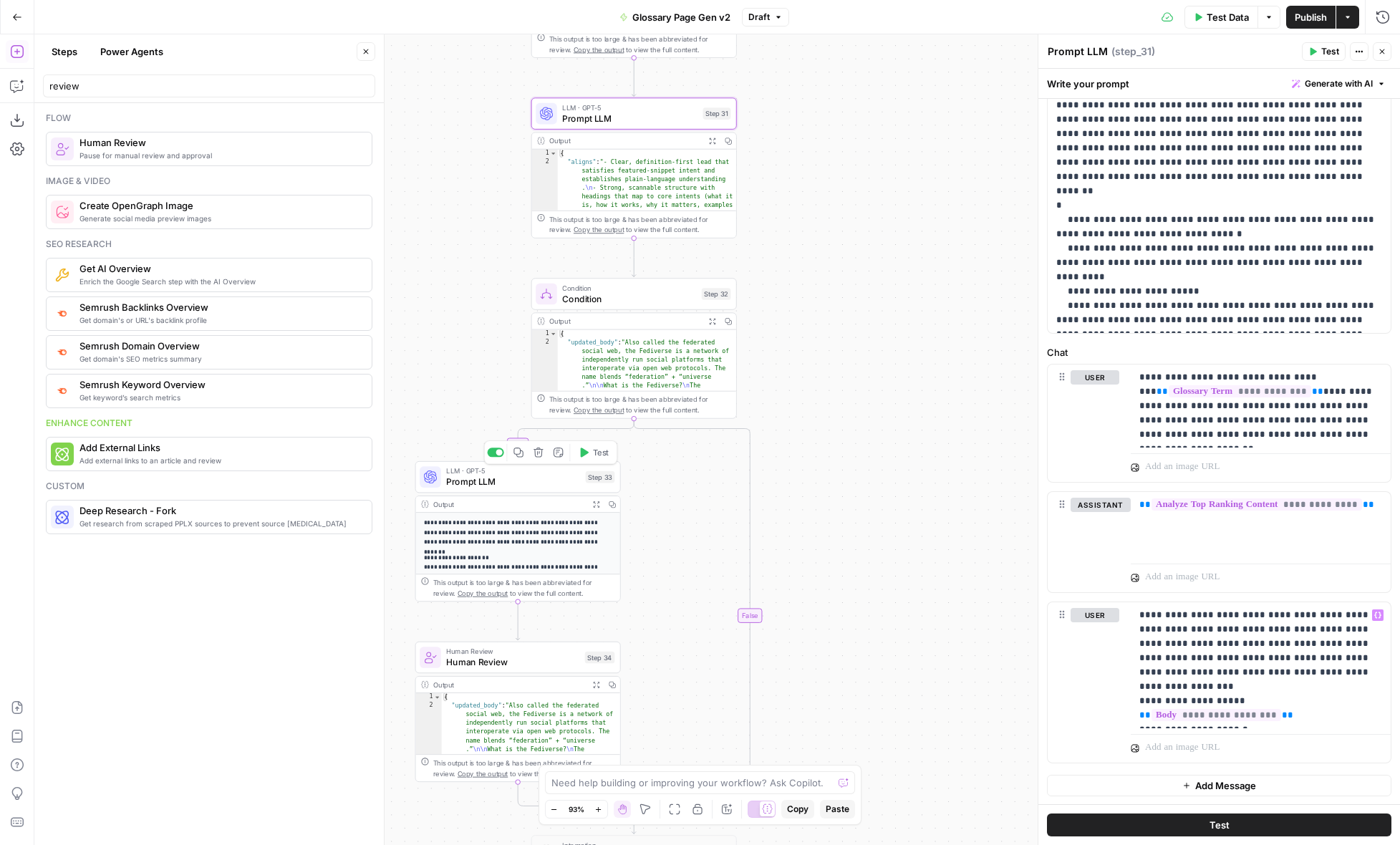
click at [929, 472] on div "**********" at bounding box center [717, 439] width 1366 height 811
click at [549, 483] on span "Prompt LLM" at bounding box center [513, 481] width 134 height 13
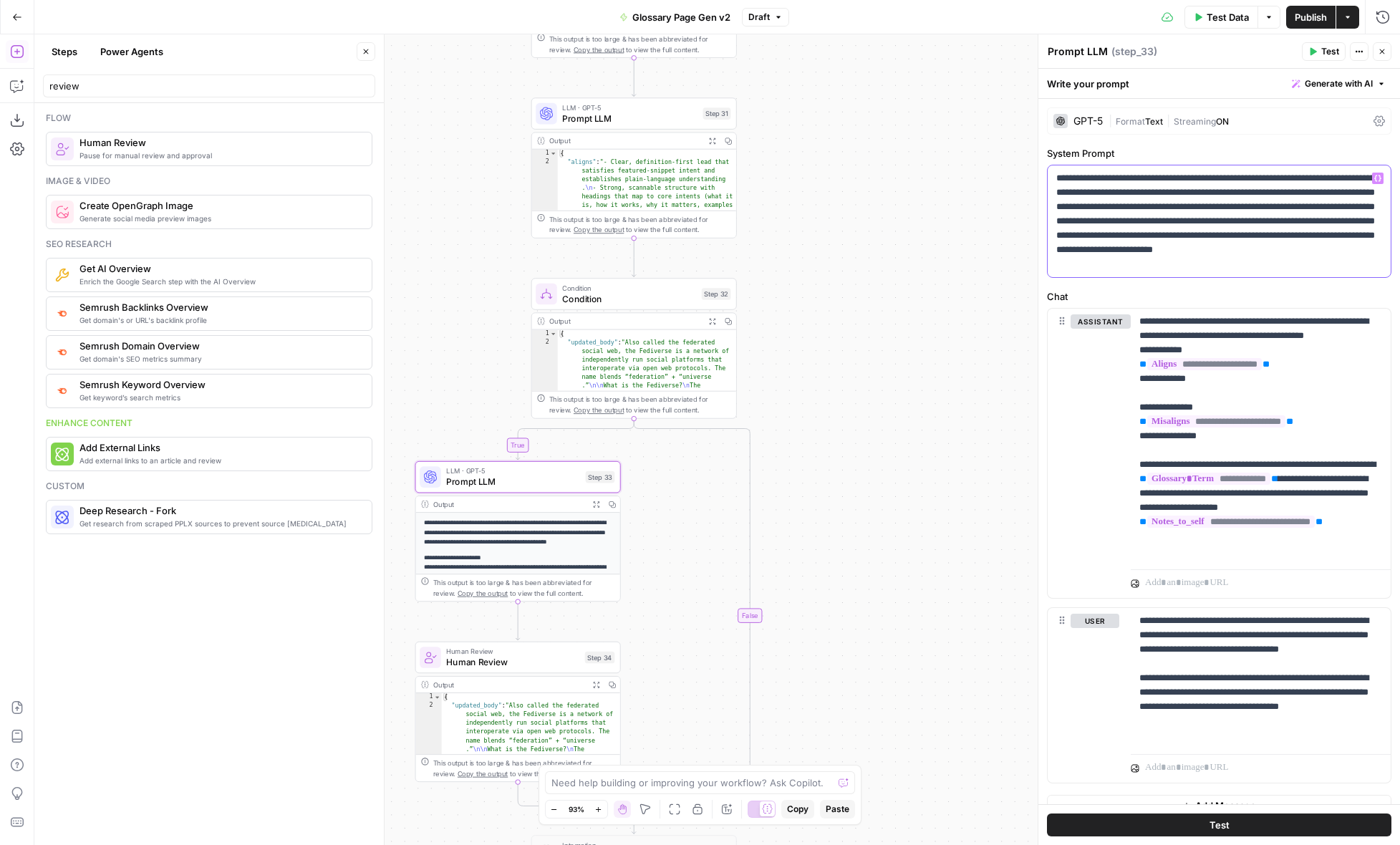
click at [1275, 266] on p "**********" at bounding box center [1219, 221] width 326 height 100
click at [1281, 269] on p "**********" at bounding box center [1219, 221] width 326 height 100
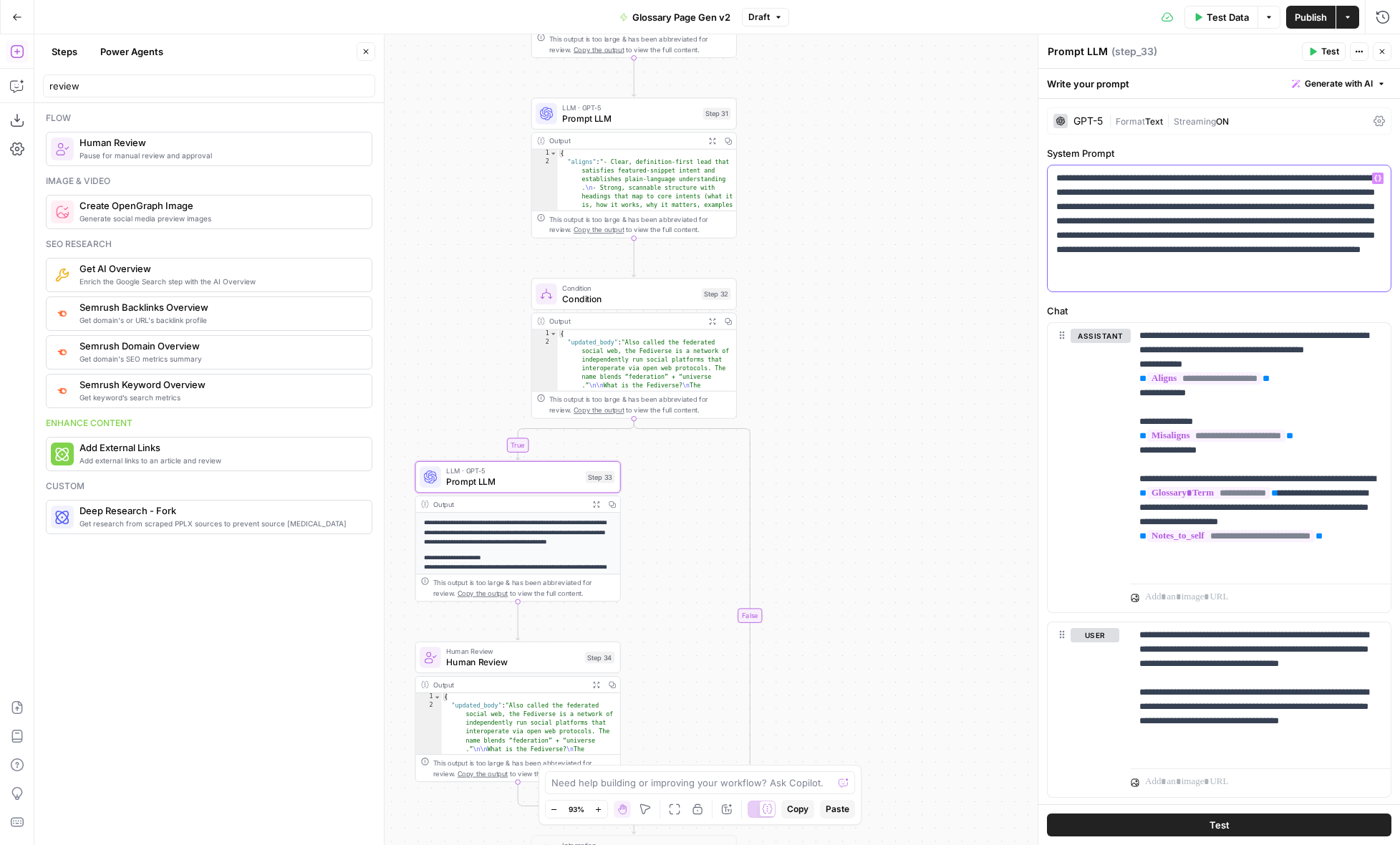
drag, startPoint x: 1147, startPoint y: 281, endPoint x: 1256, endPoint y: 285, distance: 109.1
click at [1256, 285] on p "**********" at bounding box center [1219, 228] width 326 height 114
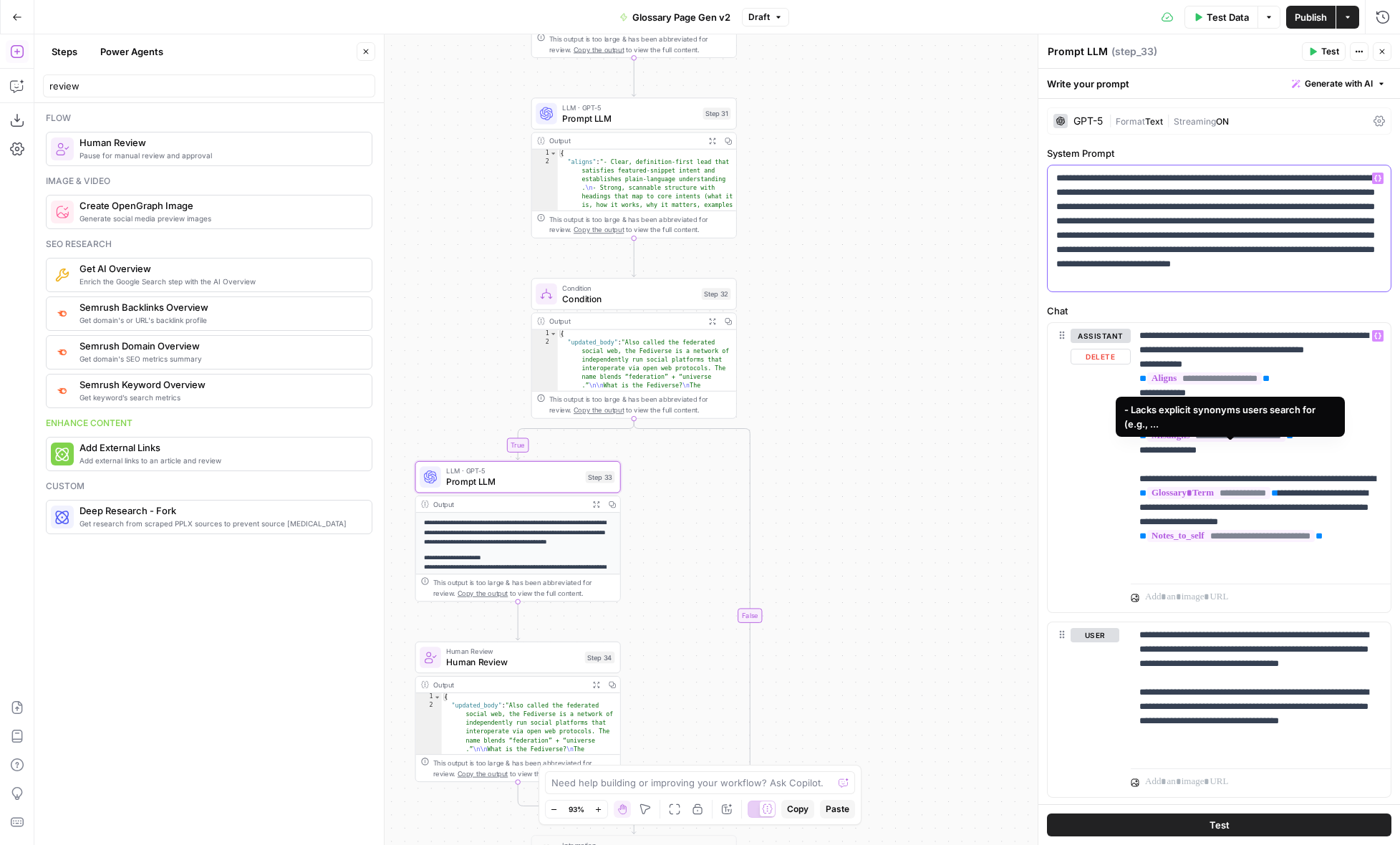
scroll to position [34, 0]
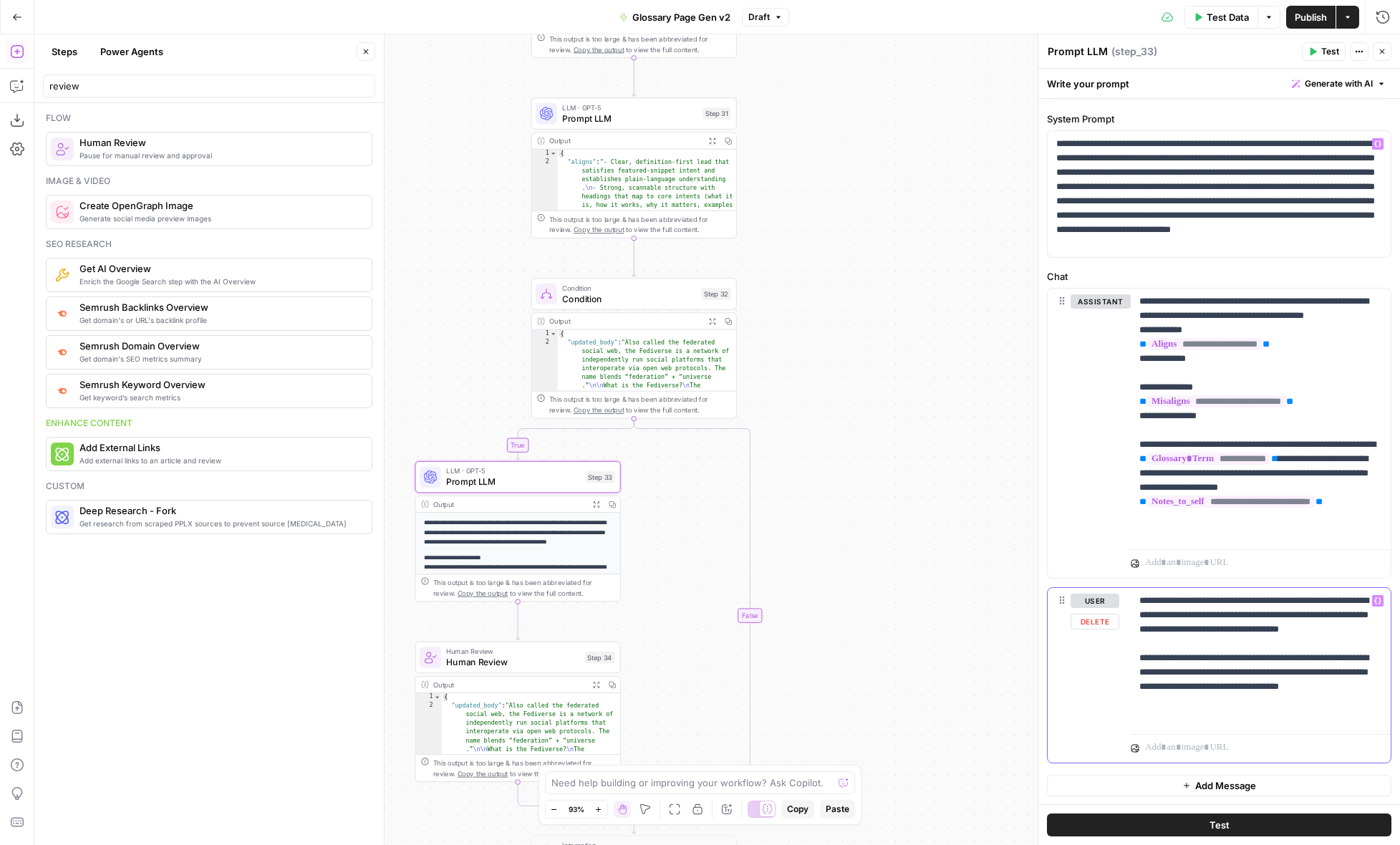
click at [1341, 669] on p "**********" at bounding box center [1260, 658] width 242 height 129
click at [1319, 717] on p "**********" at bounding box center [1260, 658] width 242 height 129
click at [1381, 53] on icon "button" at bounding box center [1382, 52] width 9 height 9
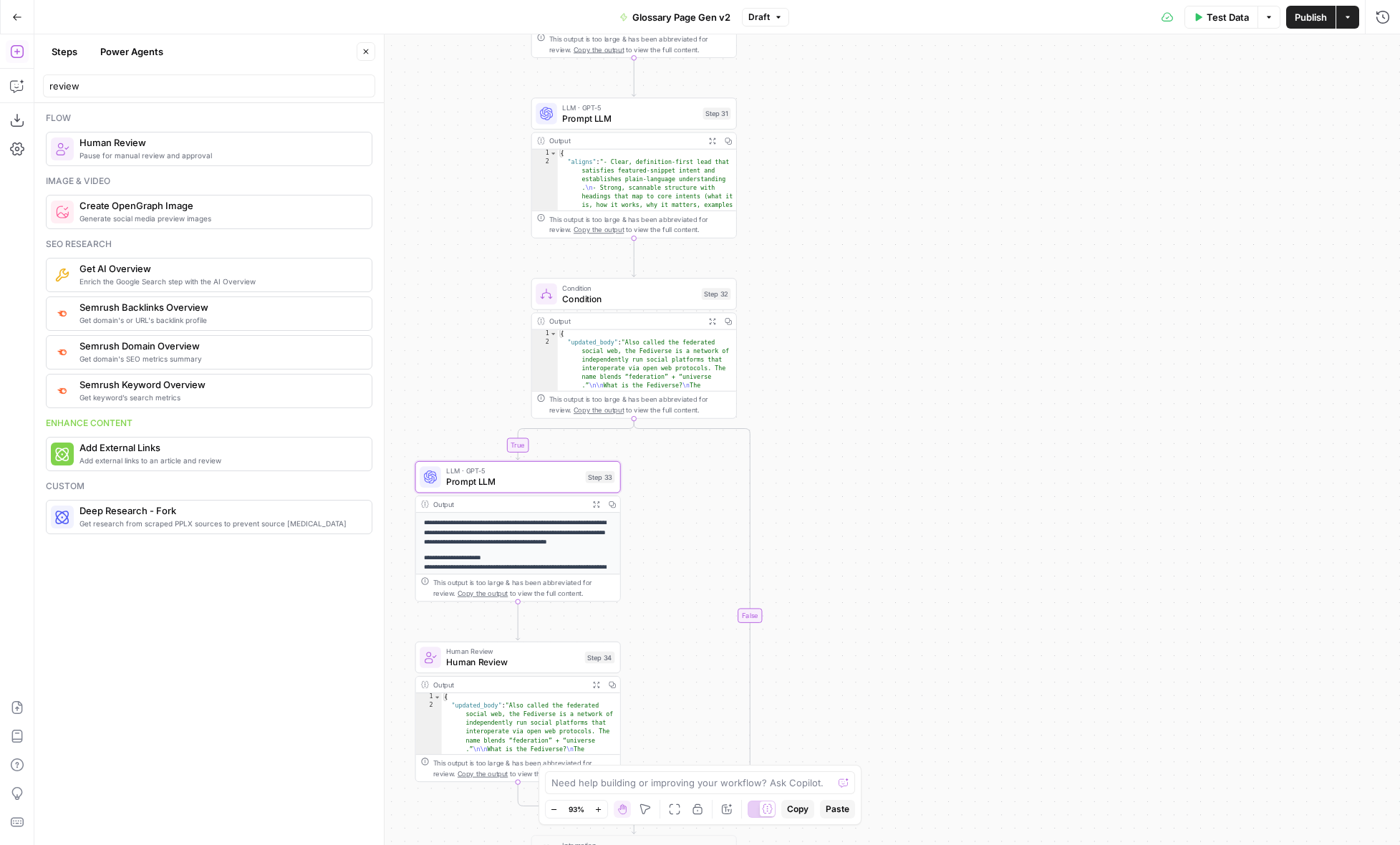
click at [1227, 18] on span "Test Data" at bounding box center [1228, 17] width 42 height 14
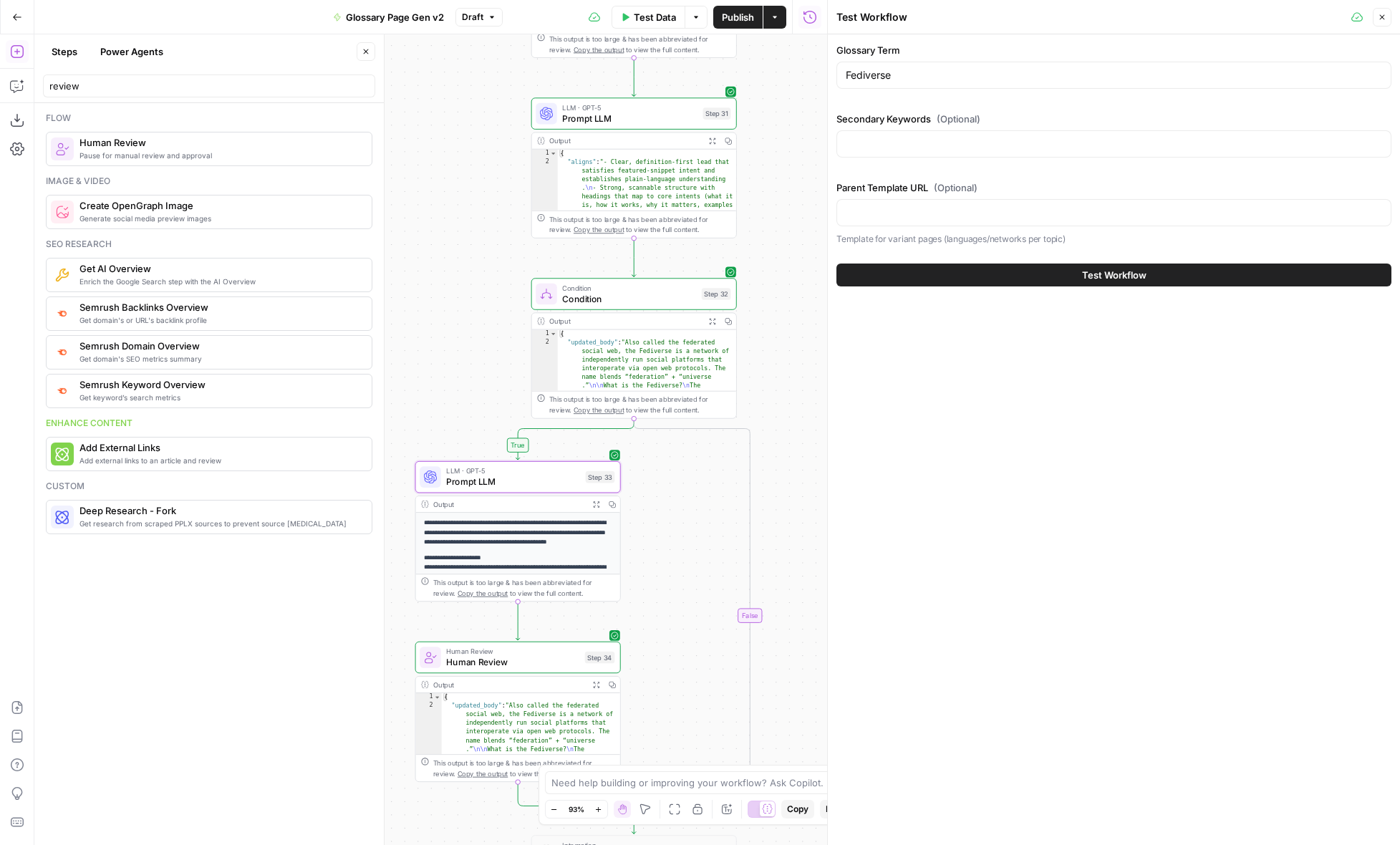
click at [1155, 273] on button "Test Workflow" at bounding box center [1114, 275] width 555 height 23
